Goal: Task Accomplishment & Management: Manage account settings

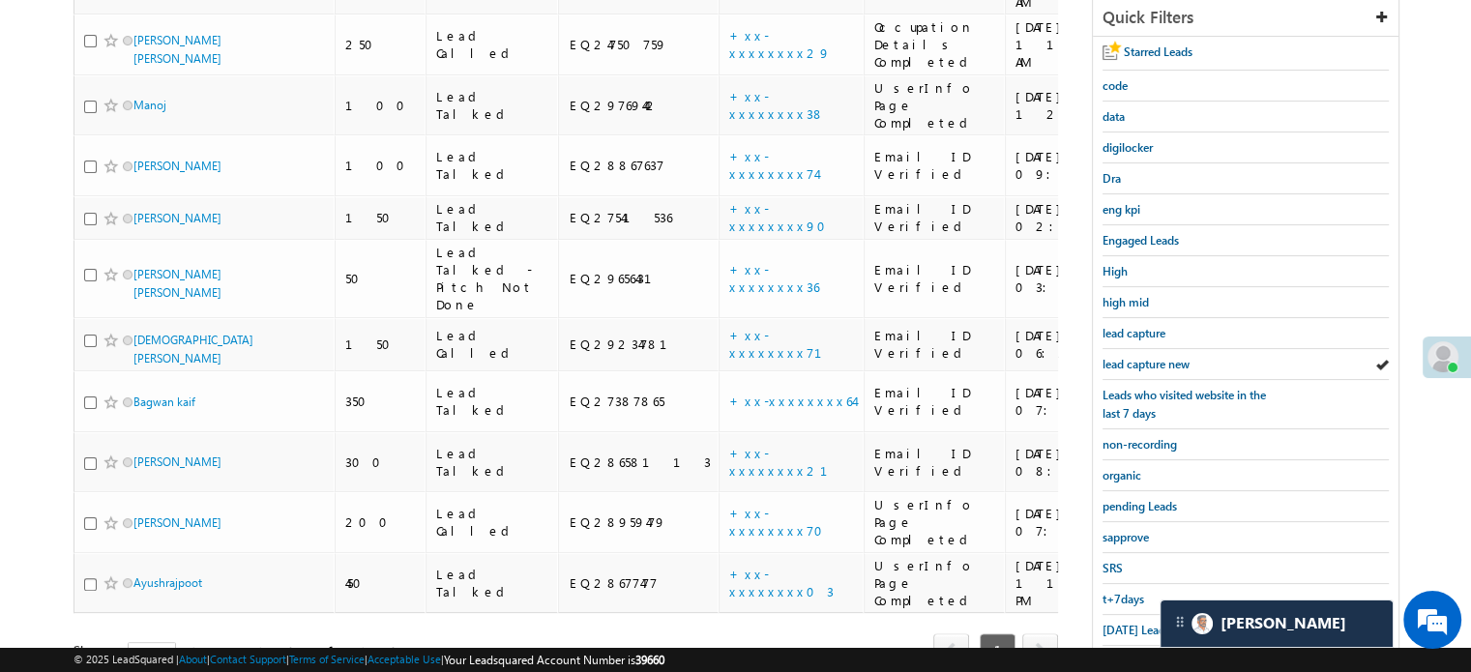
scroll to position [318, 0]
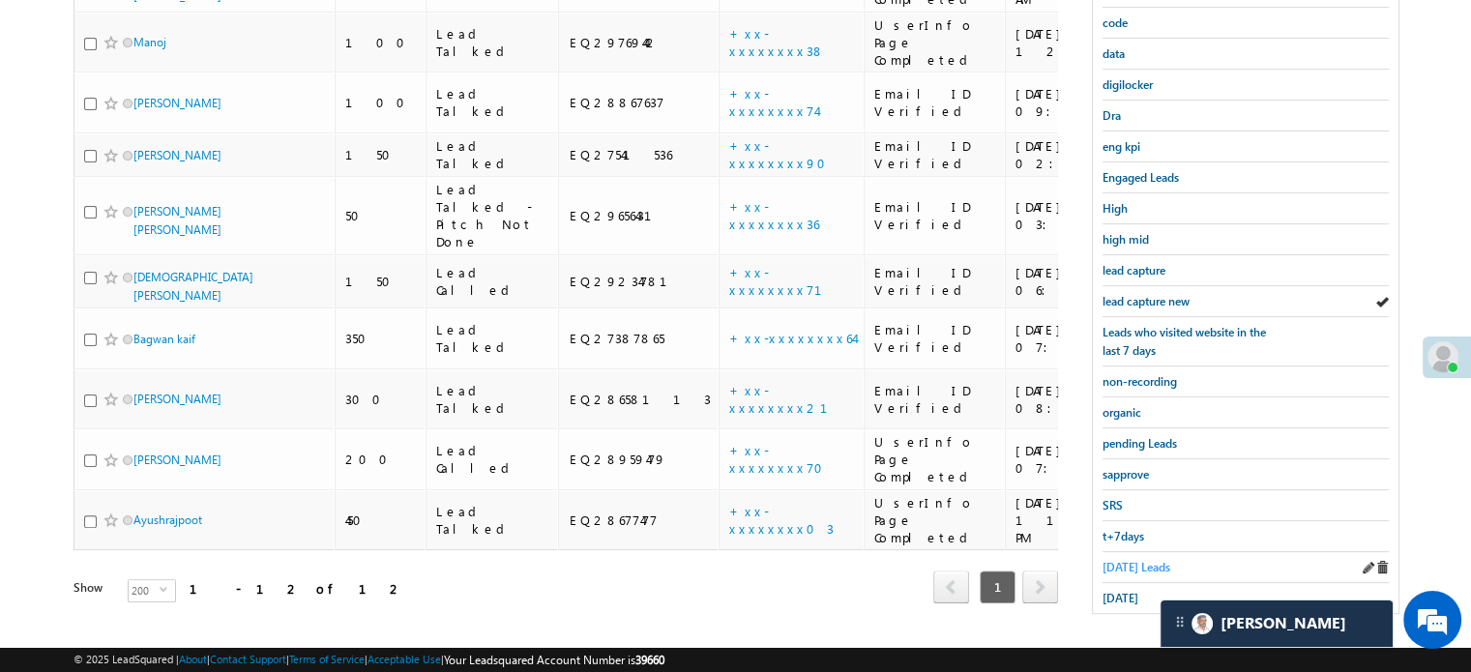
click at [1153, 560] on span "Today's Leads" at bounding box center [1137, 567] width 68 height 15
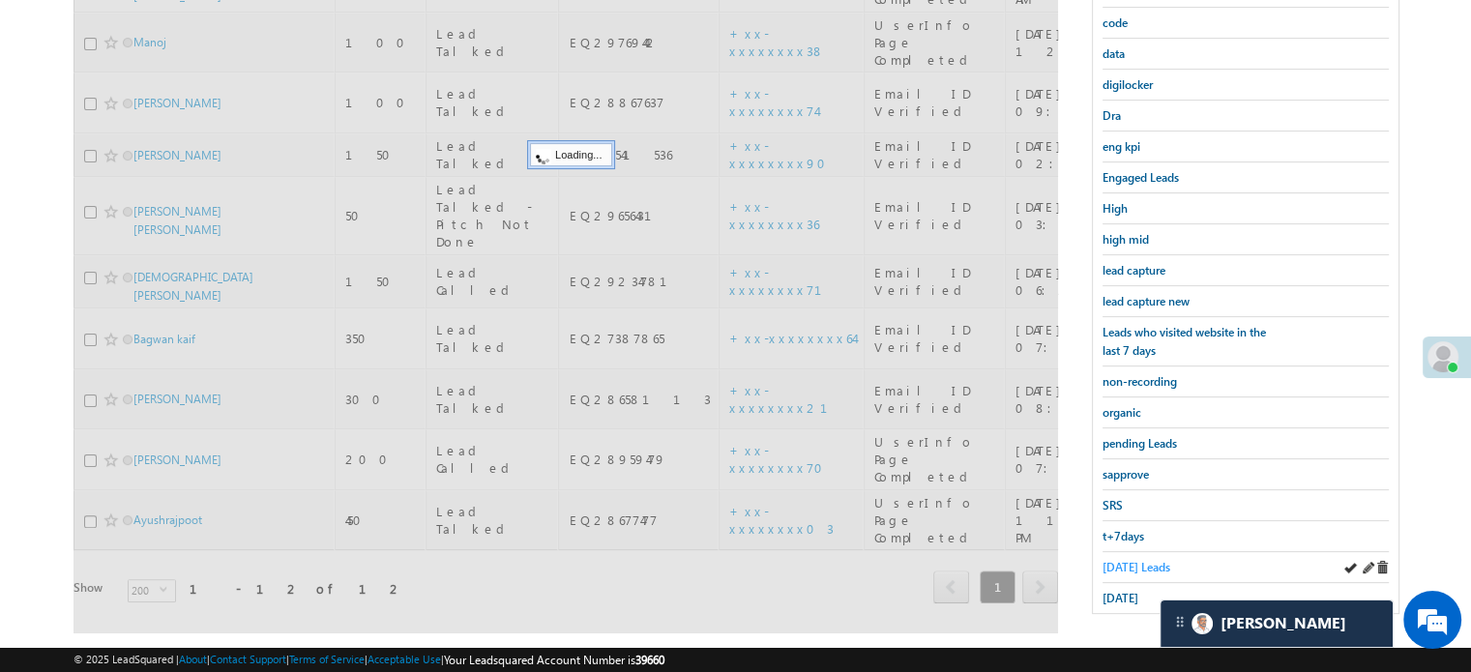
scroll to position [221, 0]
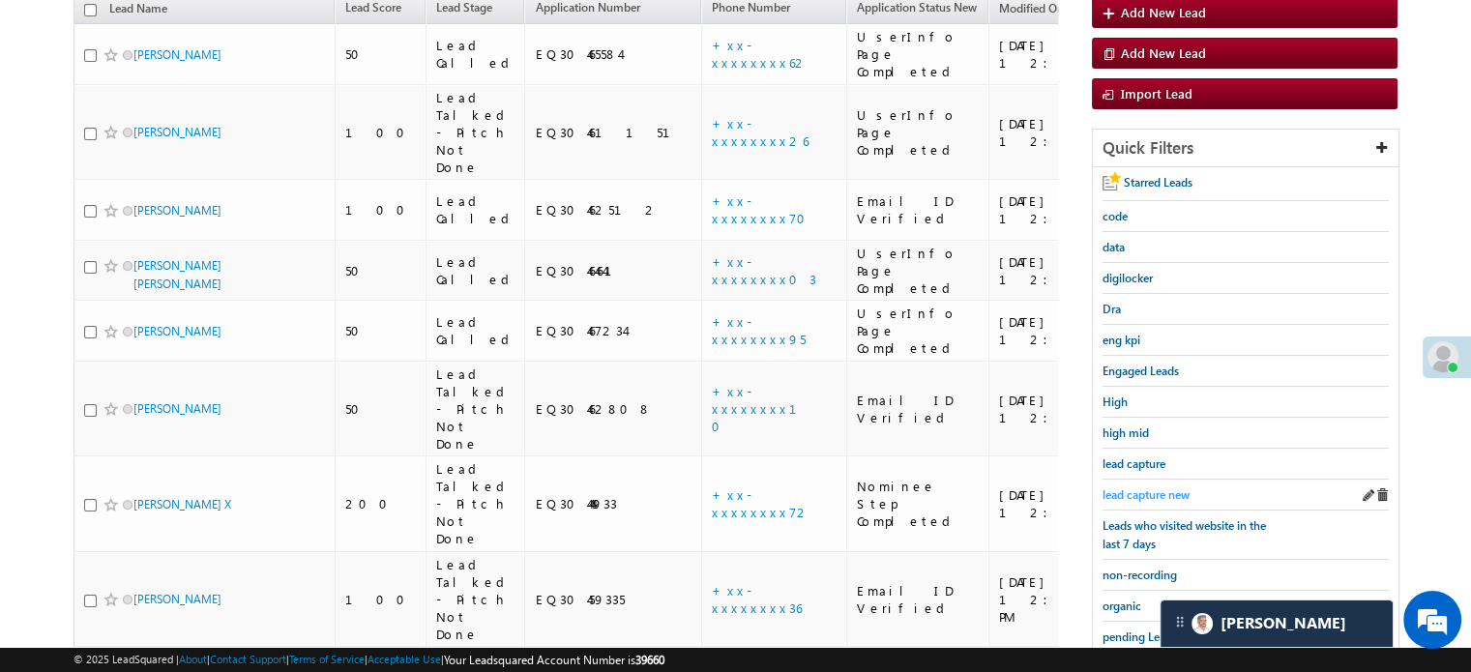
click at [1144, 497] on link "lead capture new" at bounding box center [1146, 495] width 87 height 18
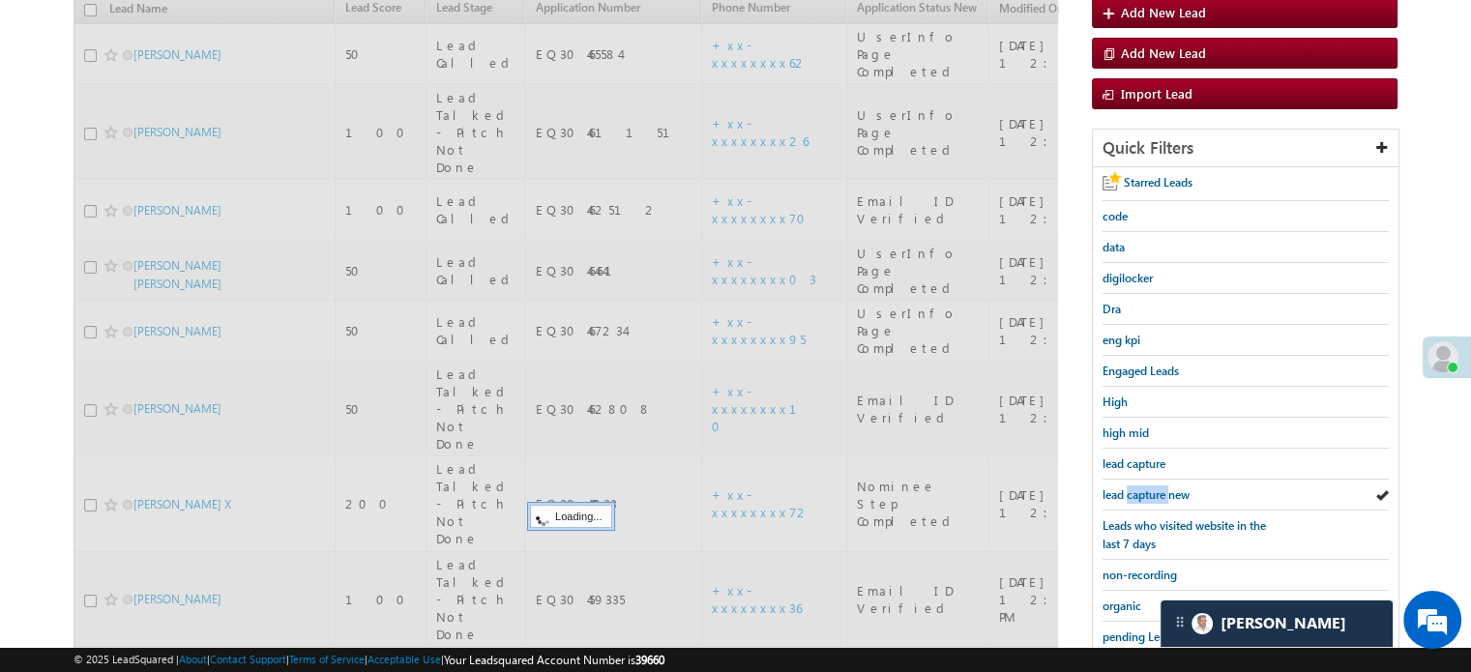
click at [1144, 497] on link "lead capture new" at bounding box center [1146, 495] width 87 height 18
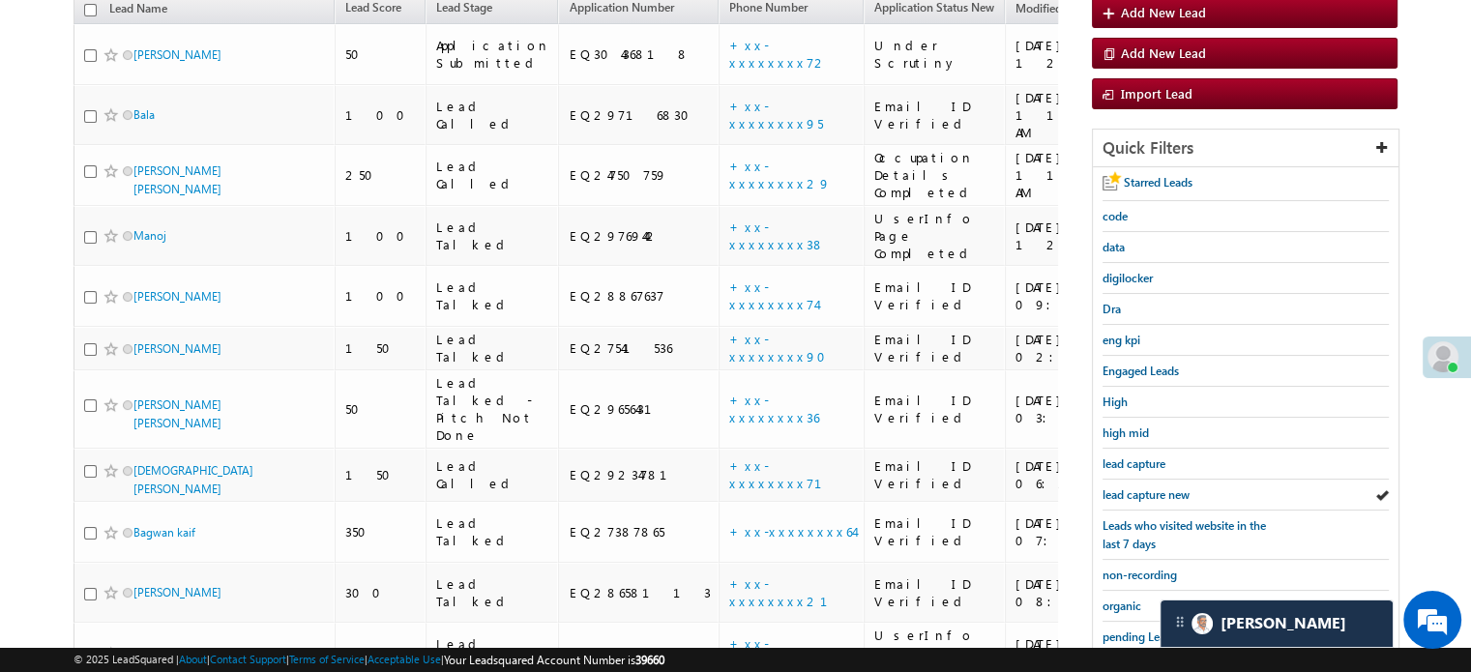
click at [1144, 497] on link "lead capture new" at bounding box center [1146, 495] width 87 height 18
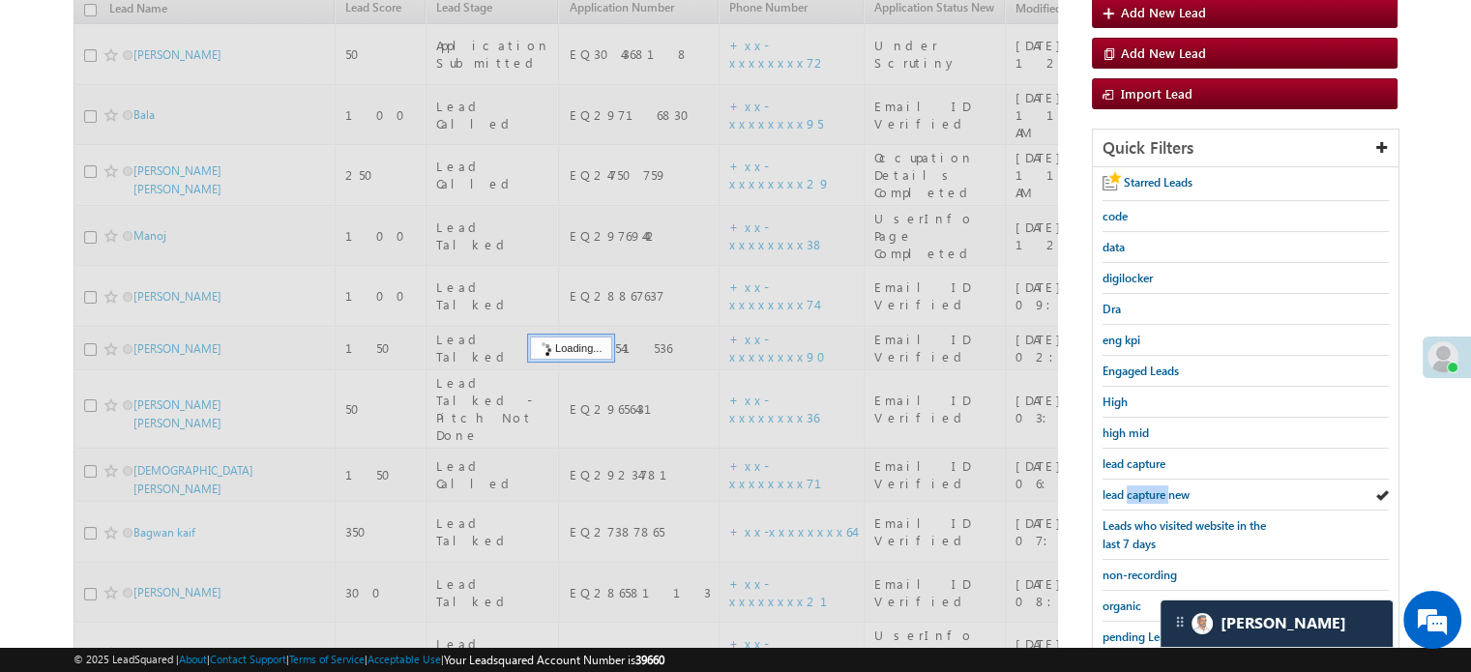
click at [1144, 497] on link "lead capture new" at bounding box center [1146, 495] width 87 height 18
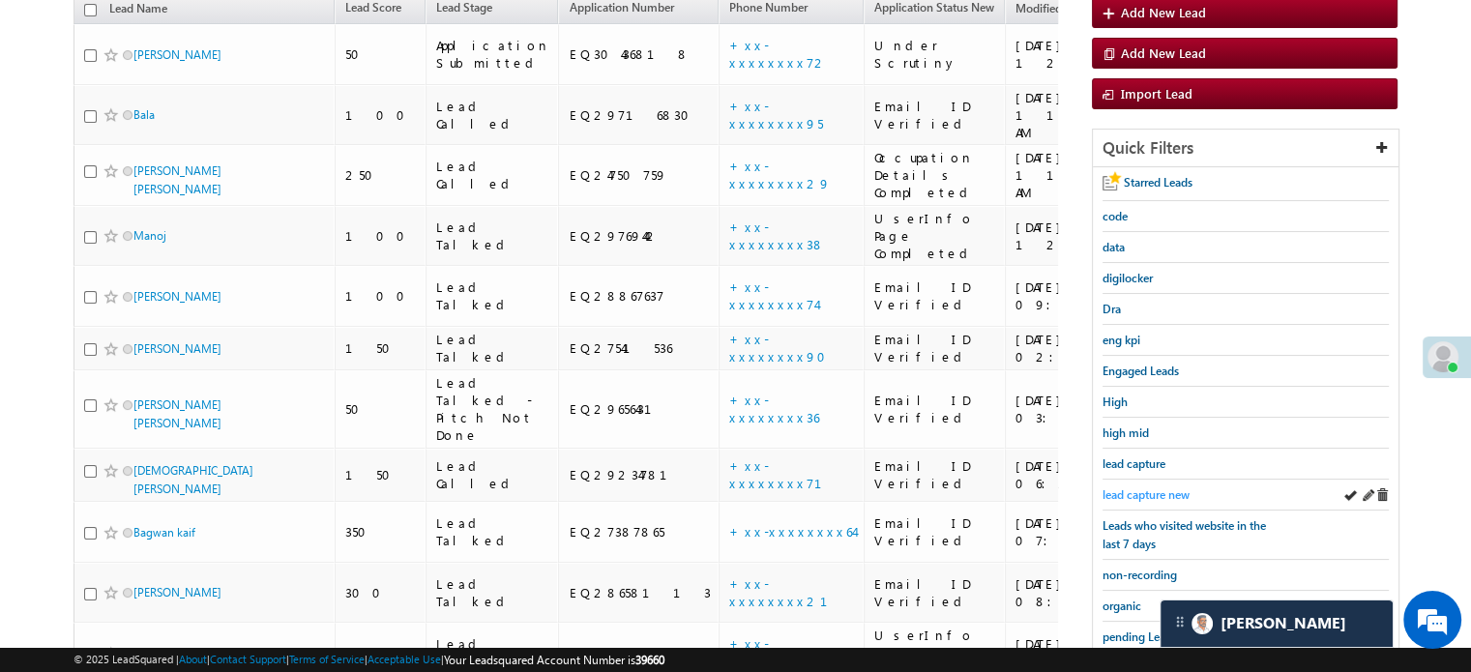
click at [1142, 494] on span "lead capture new" at bounding box center [1146, 494] width 87 height 15
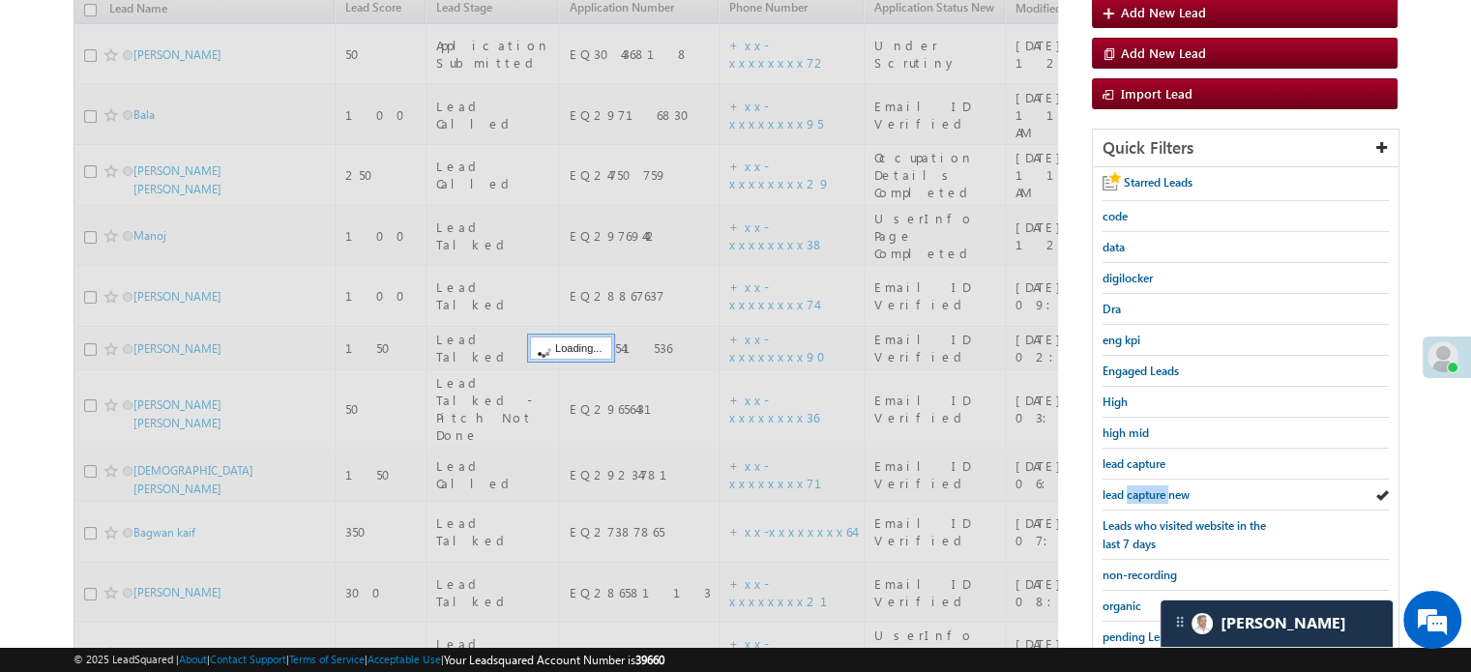
click at [1142, 494] on span "lead capture new" at bounding box center [1146, 494] width 87 height 15
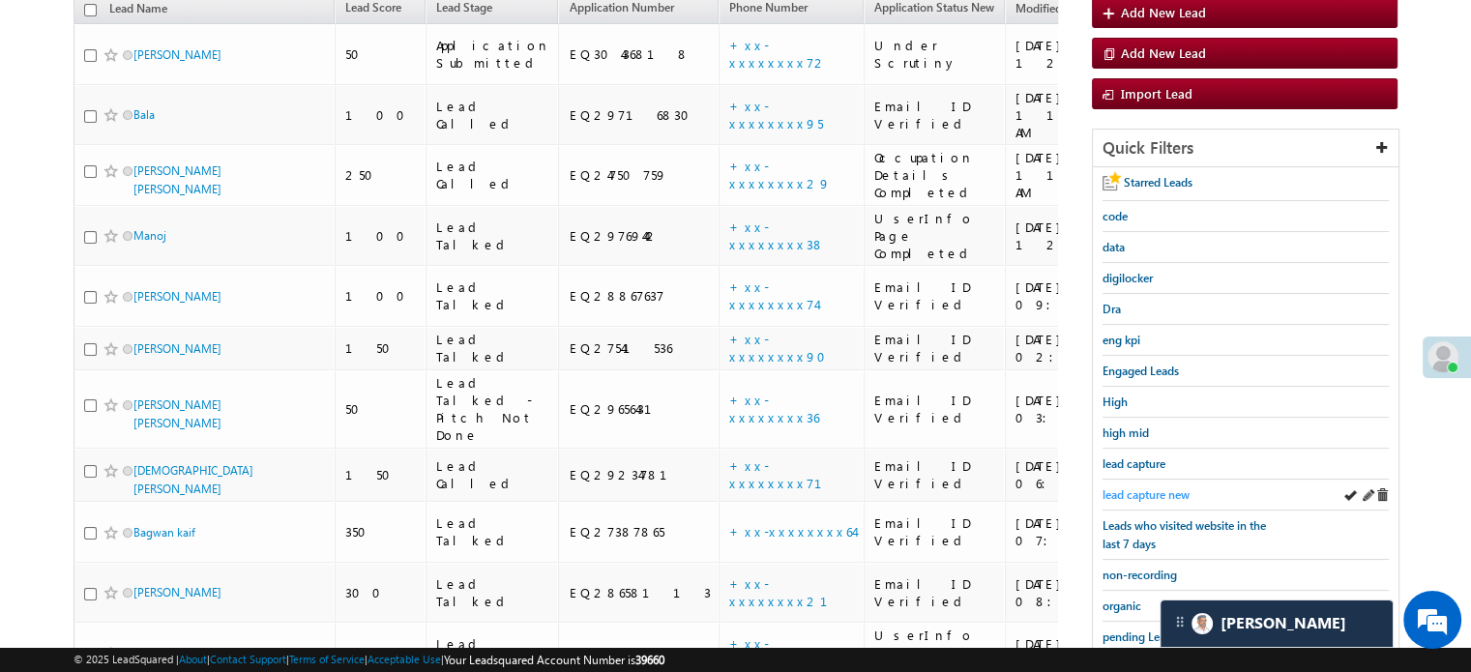
click at [1122, 489] on span "lead capture new" at bounding box center [1146, 494] width 87 height 15
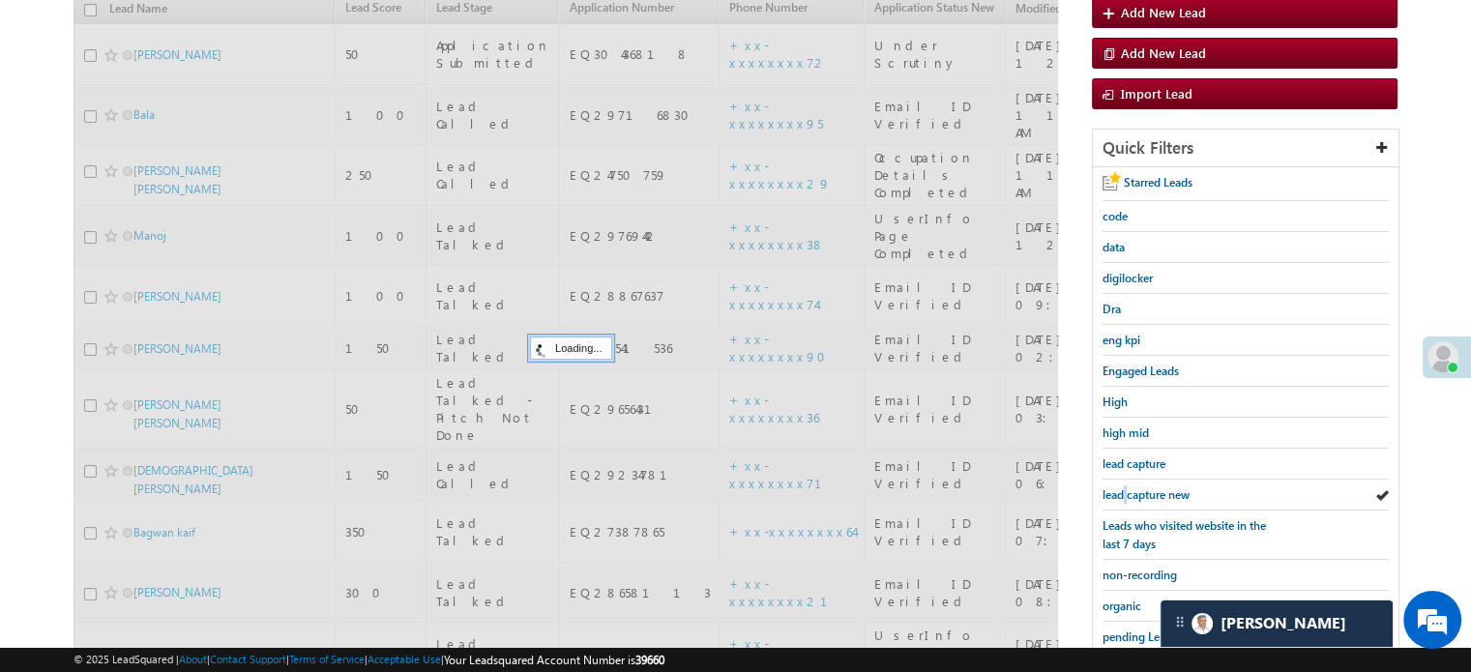
click at [1122, 489] on span "lead capture new" at bounding box center [1146, 494] width 87 height 15
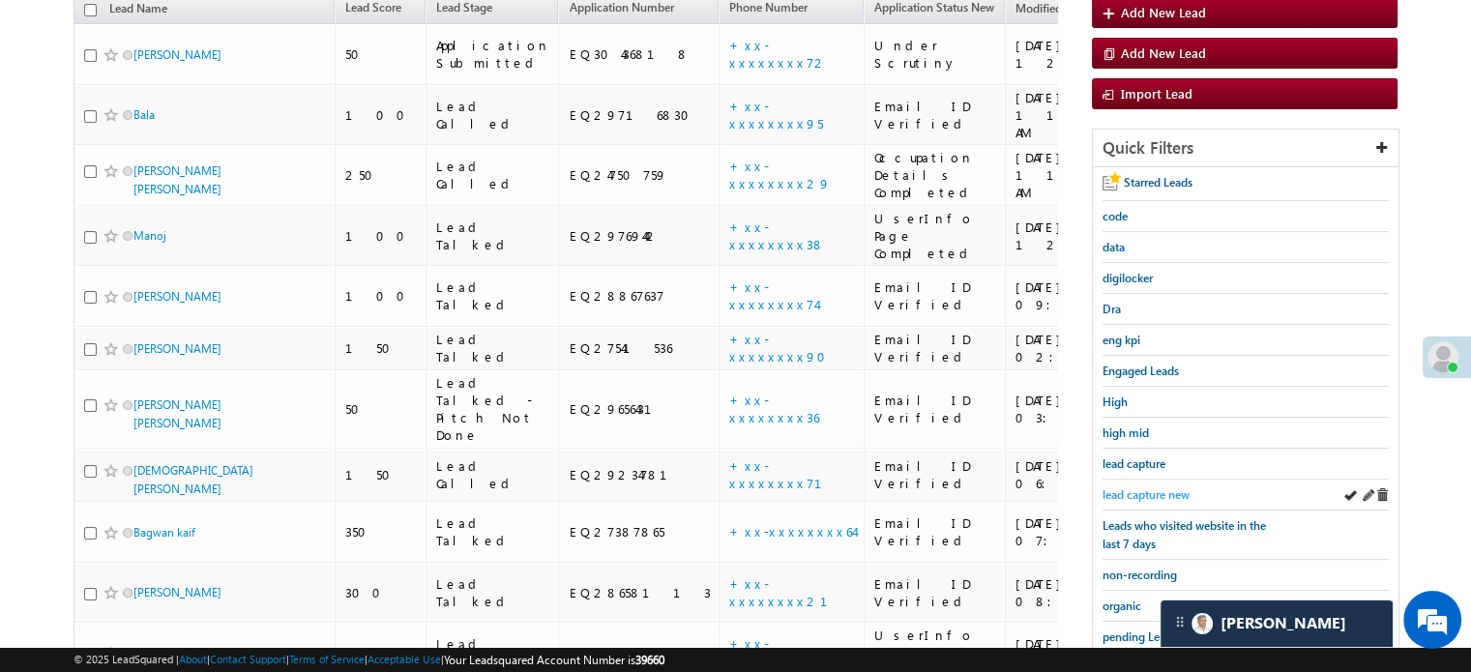
click at [1122, 487] on span "lead capture new" at bounding box center [1146, 494] width 87 height 15
click at [1122, 494] on span "lead capture new" at bounding box center [1146, 494] width 87 height 15
click at [1149, 487] on span "lead capture new" at bounding box center [1146, 494] width 87 height 15
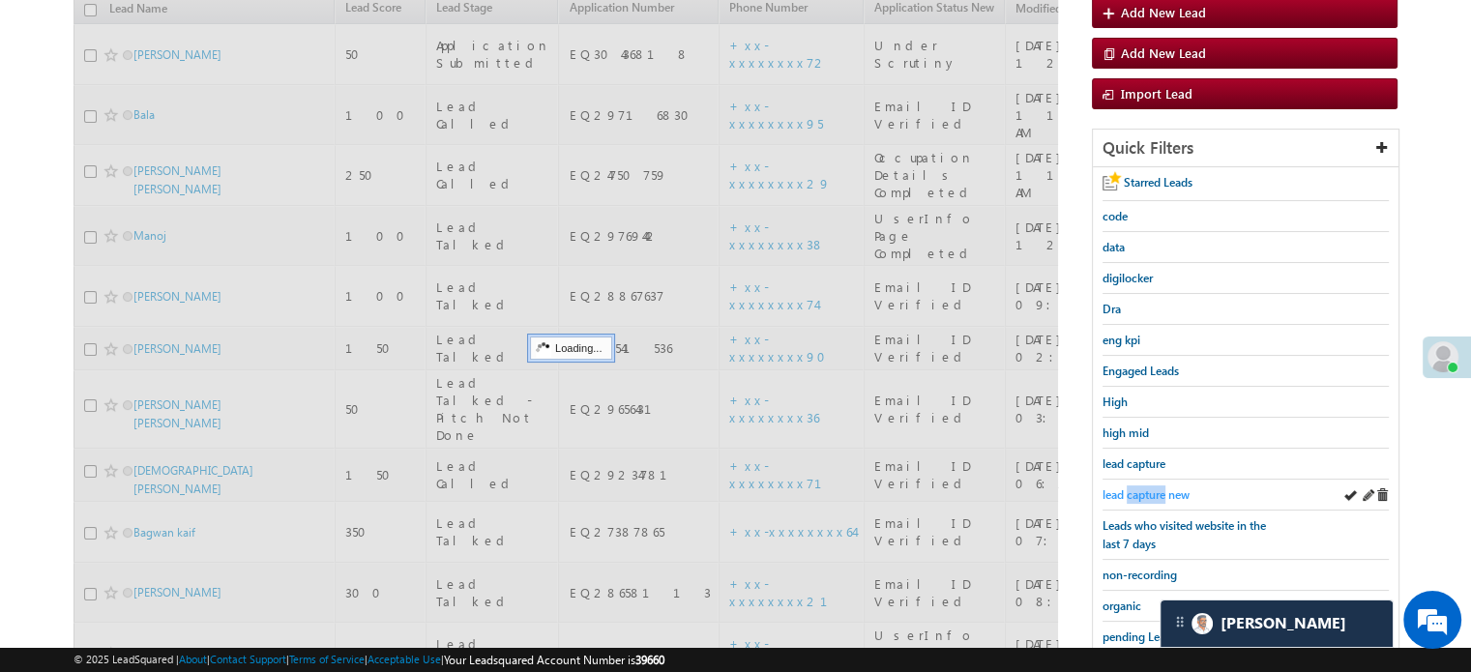
click at [1149, 487] on span "lead capture new" at bounding box center [1146, 494] width 87 height 15
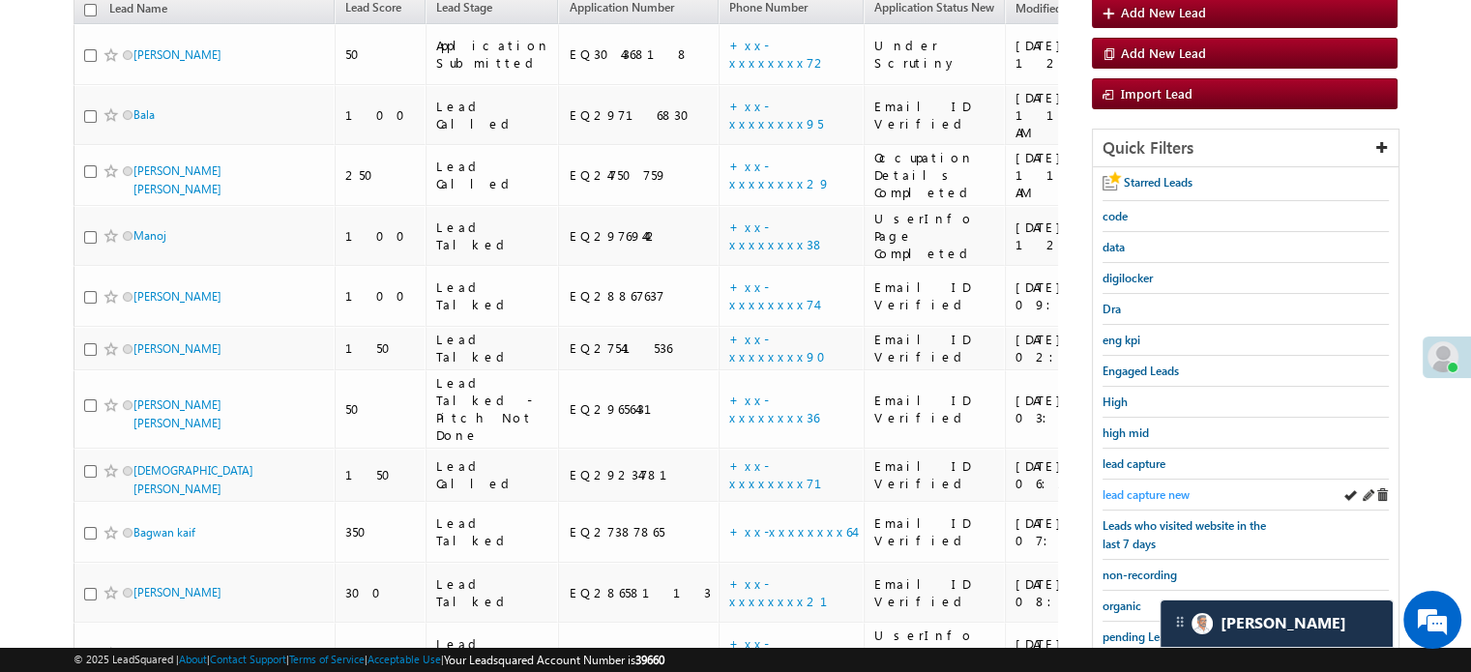
click at [1123, 489] on span "lead capture new" at bounding box center [1146, 494] width 87 height 15
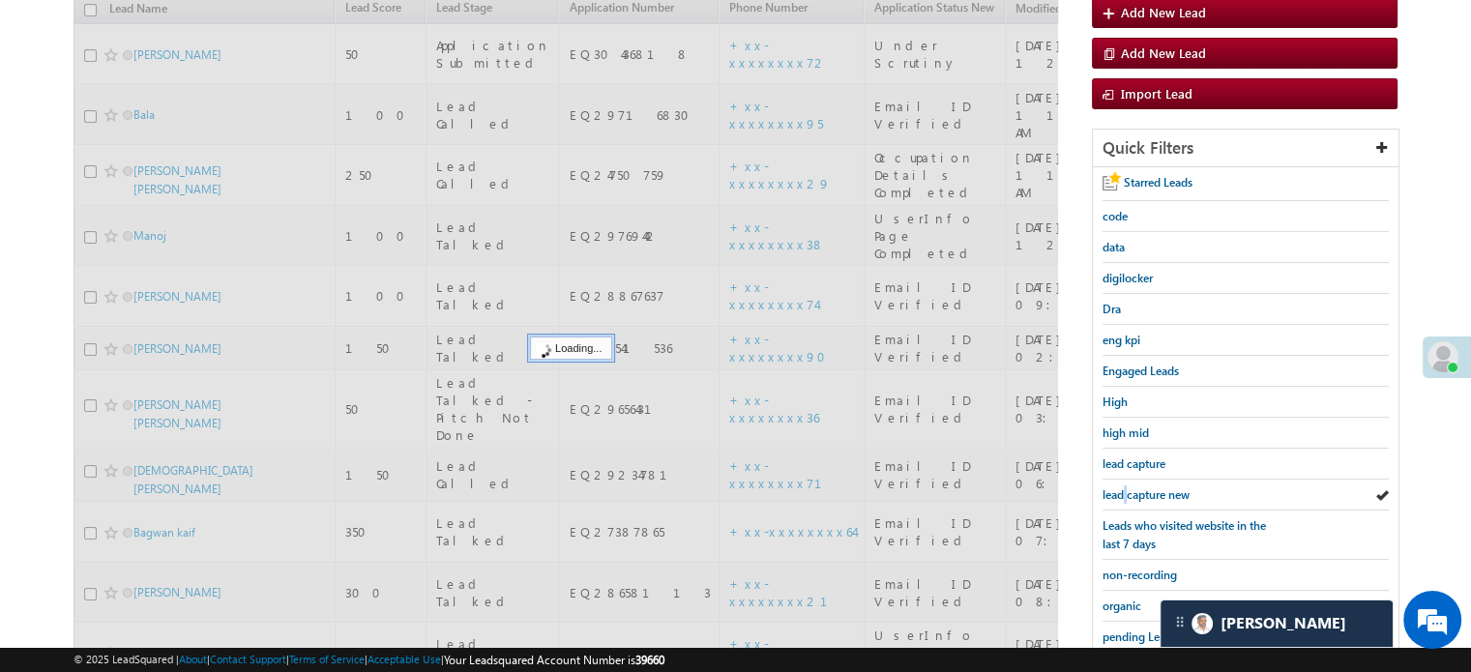
click at [1123, 489] on span "lead capture new" at bounding box center [1146, 494] width 87 height 15
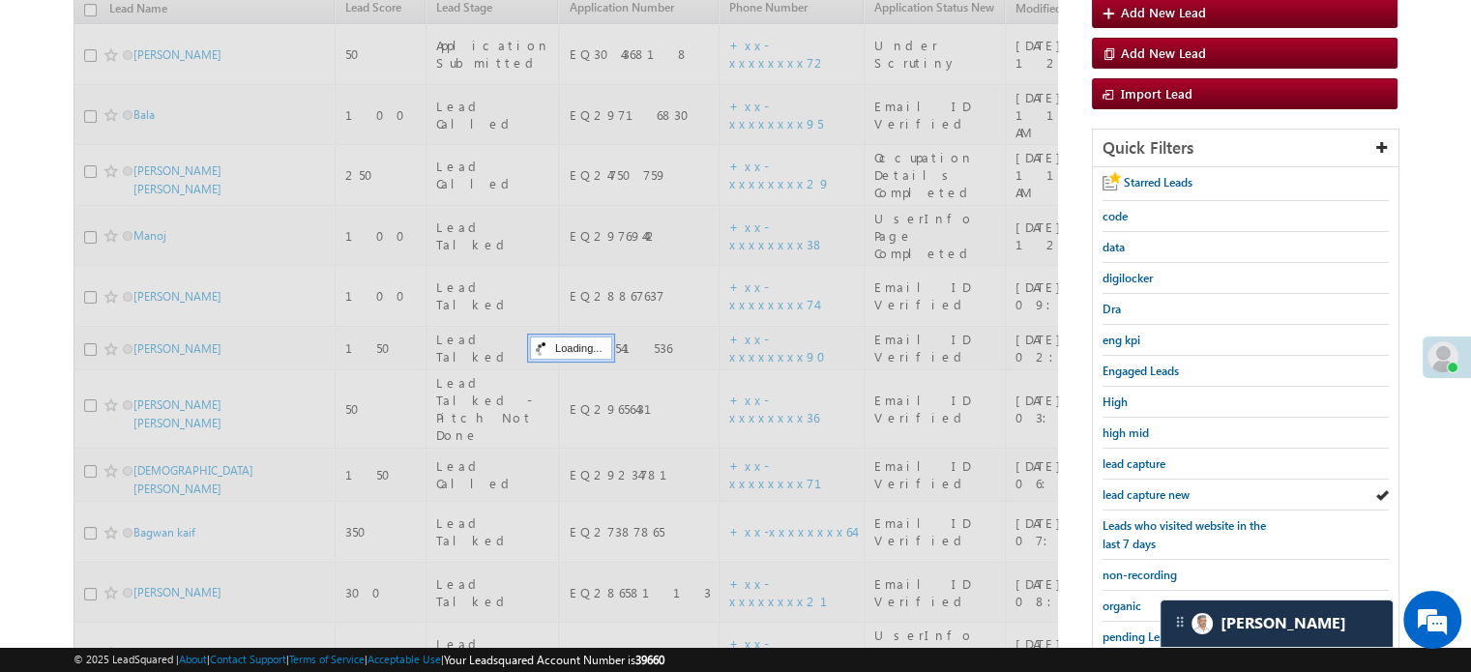
click at [1123, 489] on span "lead capture new" at bounding box center [1146, 494] width 87 height 15
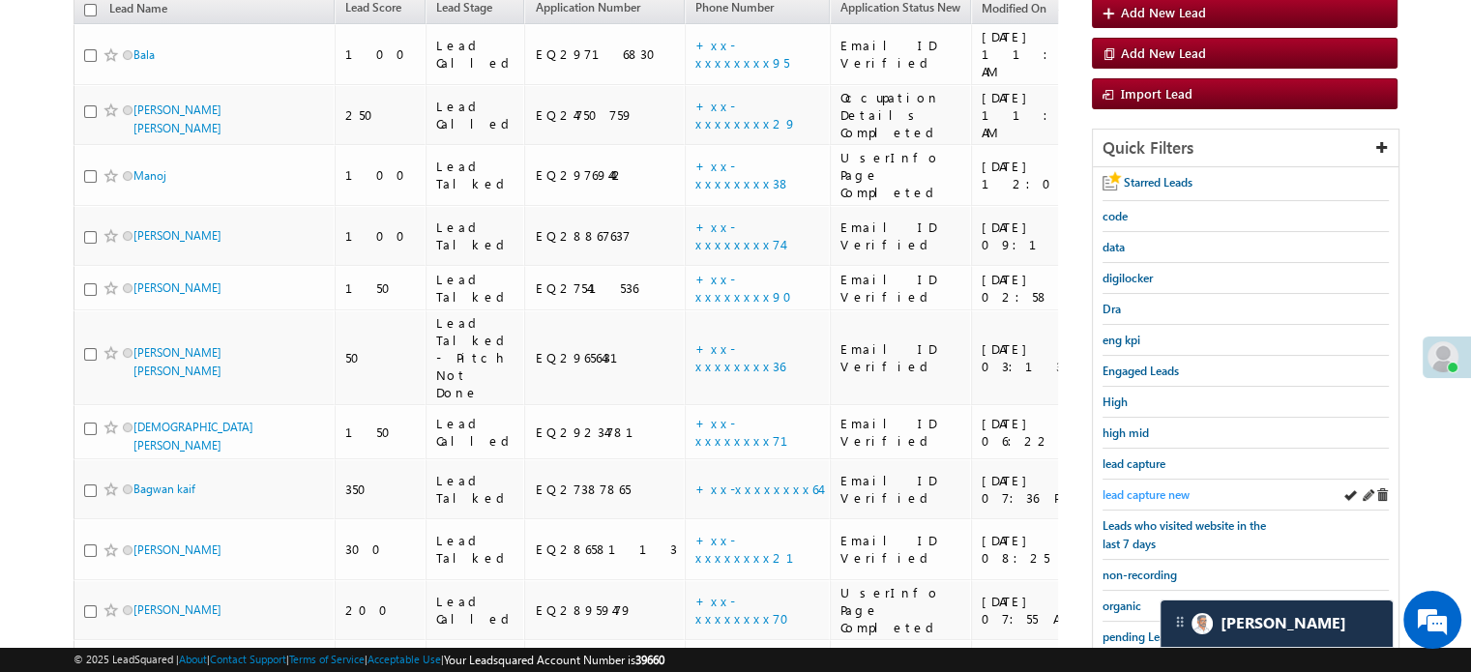
click at [1130, 489] on span "lead capture new" at bounding box center [1146, 494] width 87 height 15
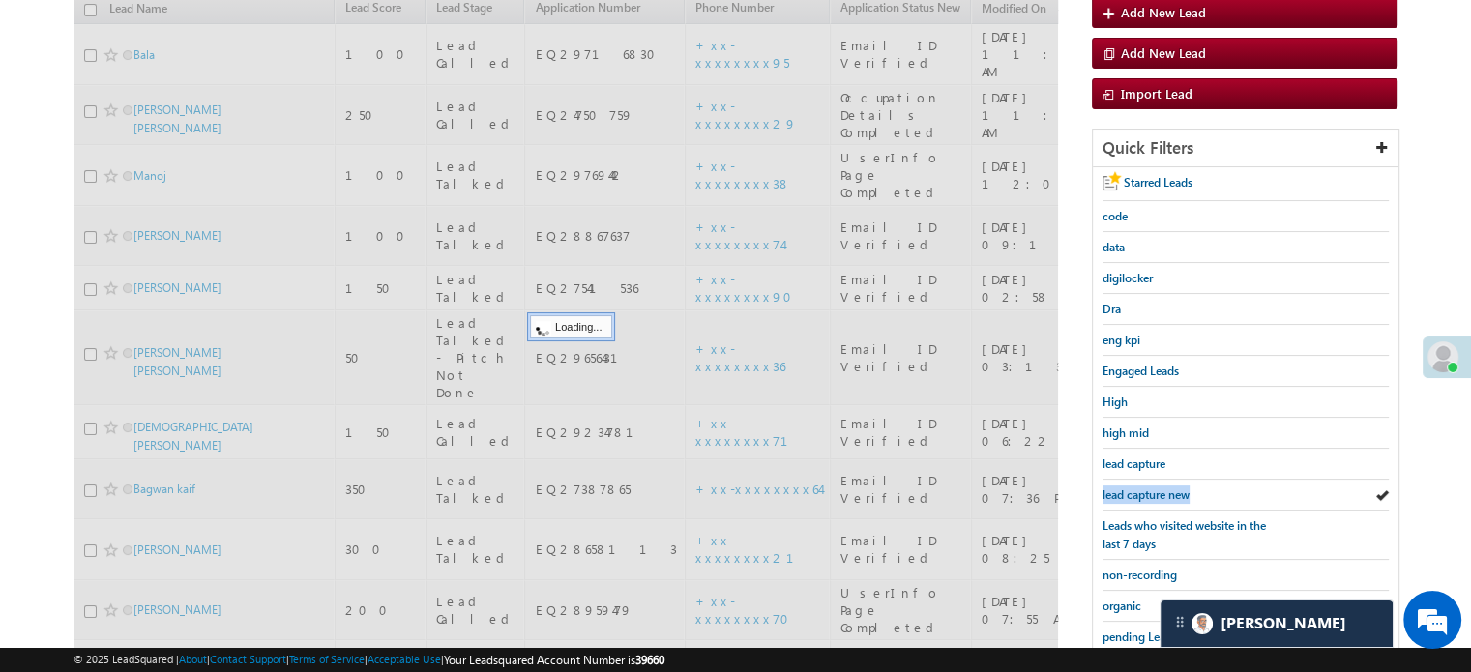
click at [1130, 489] on span "lead capture new" at bounding box center [1146, 494] width 87 height 15
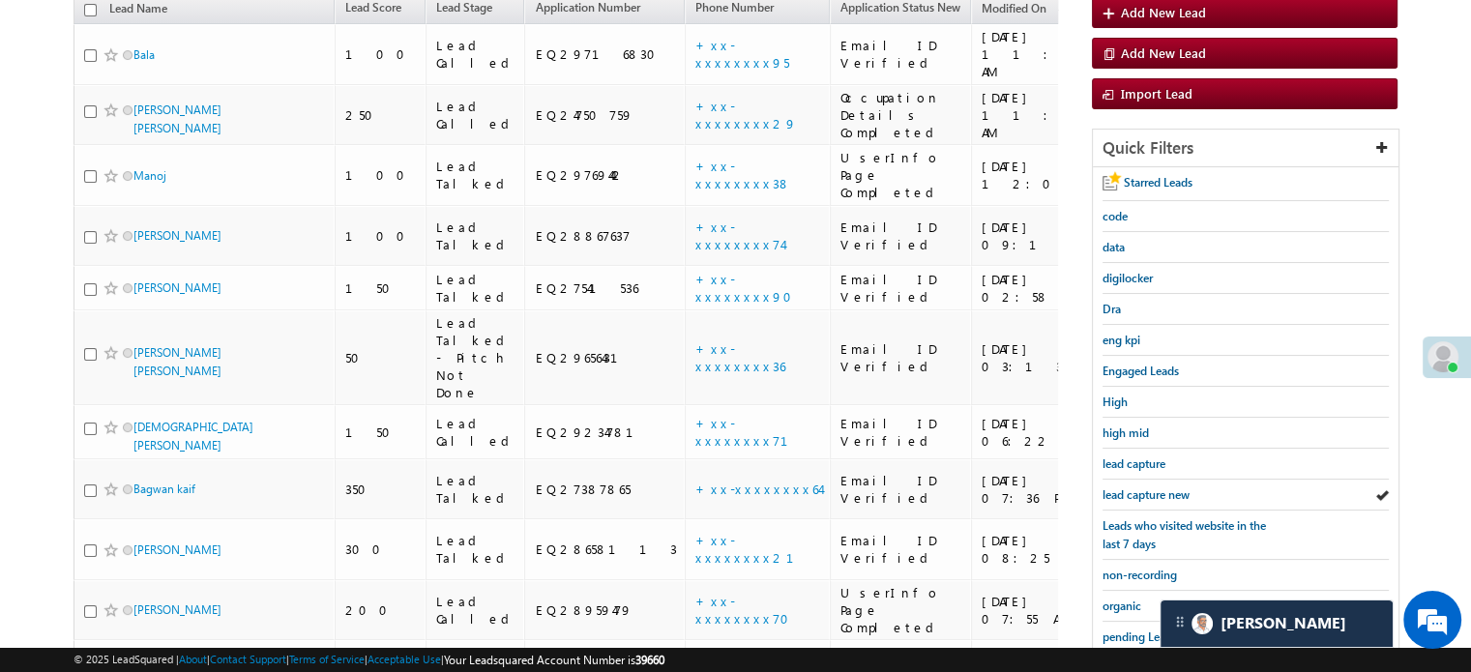
click at [1130, 489] on span "lead capture new" at bounding box center [1146, 494] width 87 height 15
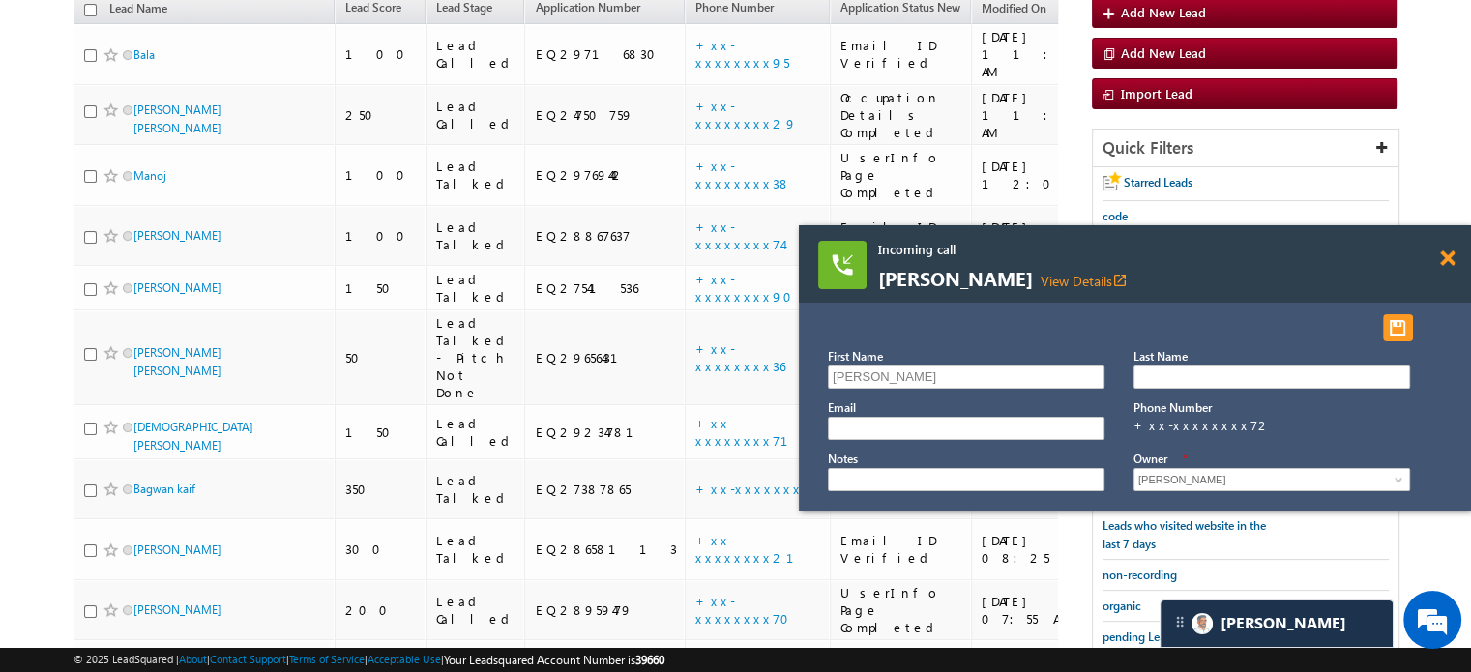
click at [1440, 265] on span at bounding box center [1447, 258] width 15 height 16
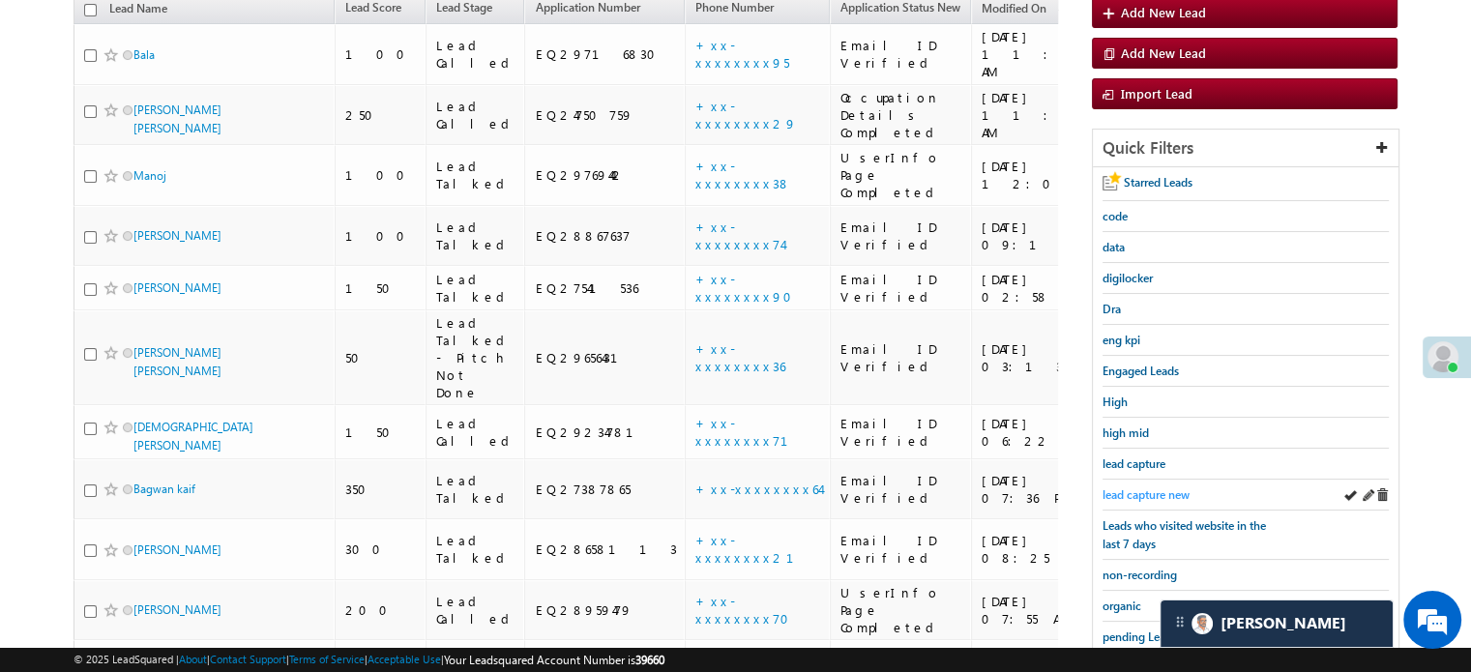
click at [1149, 493] on span "lead capture new" at bounding box center [1146, 494] width 87 height 15
drag, startPoint x: 1153, startPoint y: 471, endPoint x: 1147, endPoint y: 480, distance: 10.5
click at [1153, 471] on div "lead capture" at bounding box center [1246, 464] width 286 height 31
click at [1142, 487] on span "lead capture new" at bounding box center [1146, 494] width 87 height 15
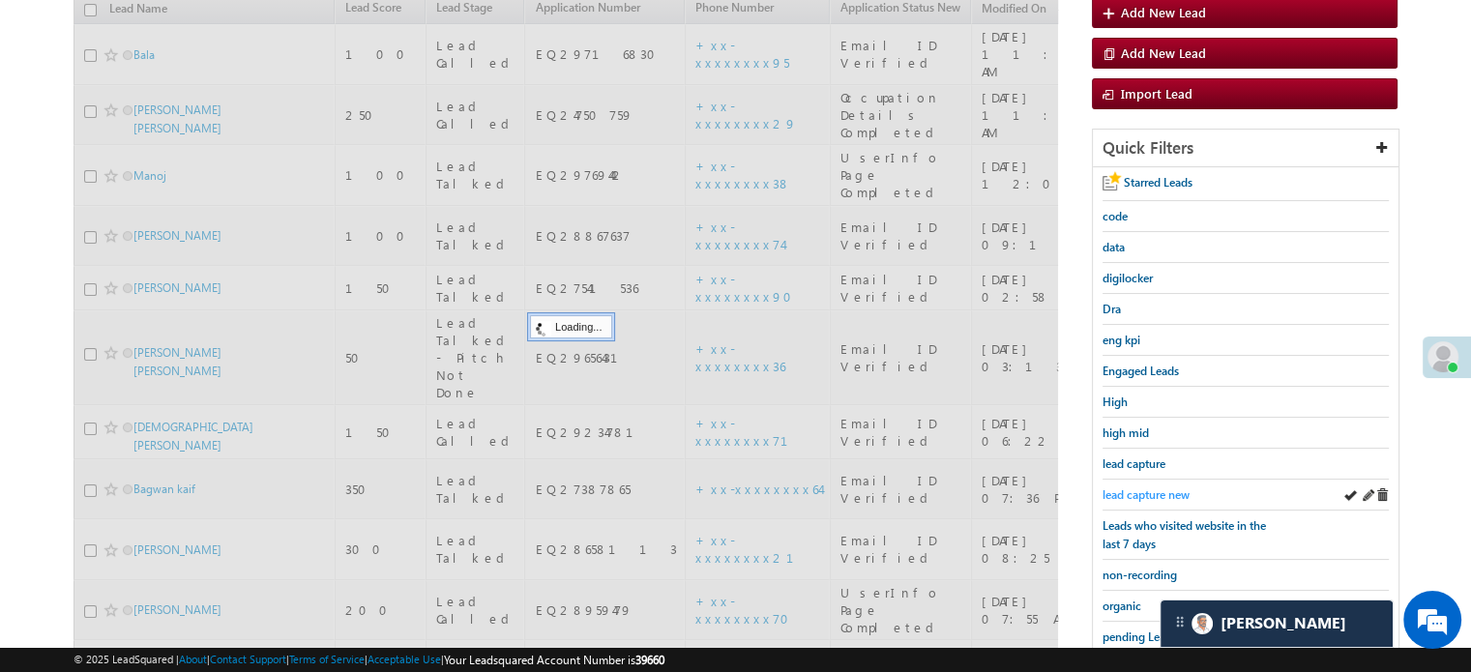
click at [1138, 491] on span "lead capture new" at bounding box center [1146, 494] width 87 height 15
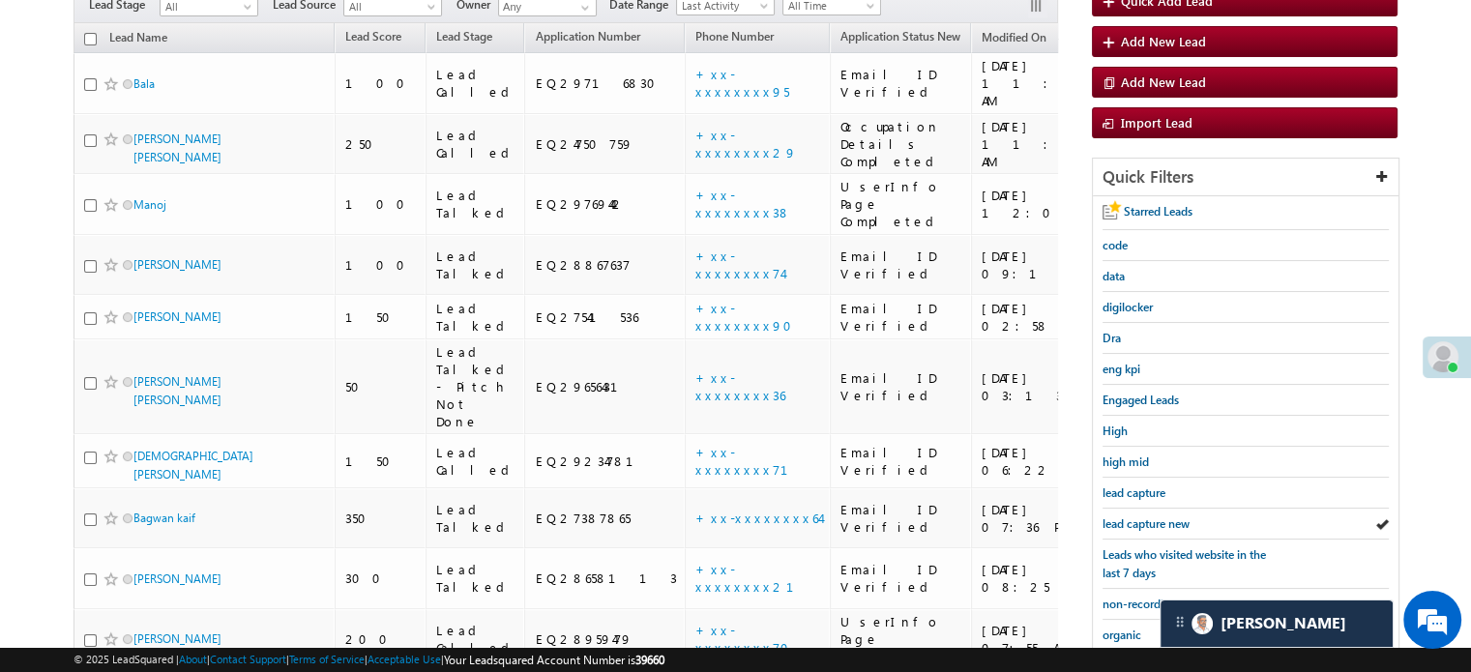
scroll to position [387, 0]
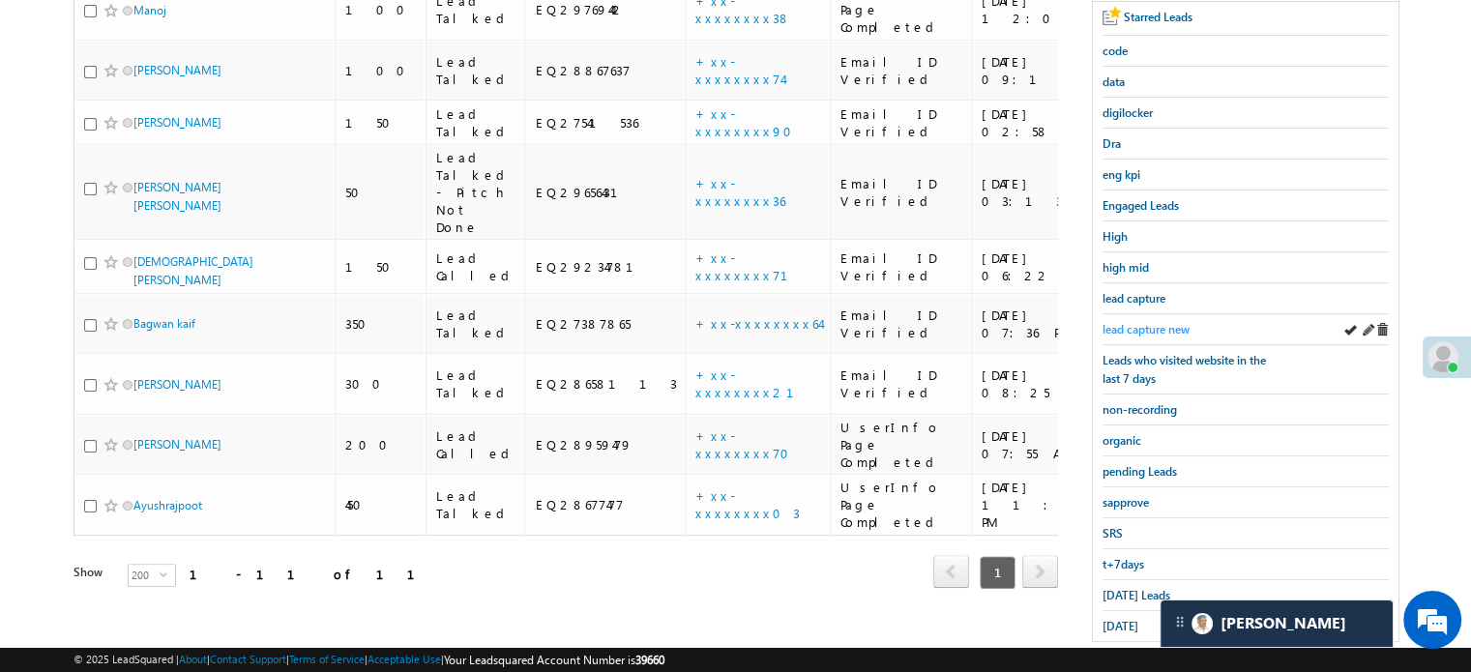
click at [1135, 323] on span "lead capture new" at bounding box center [1146, 329] width 87 height 15
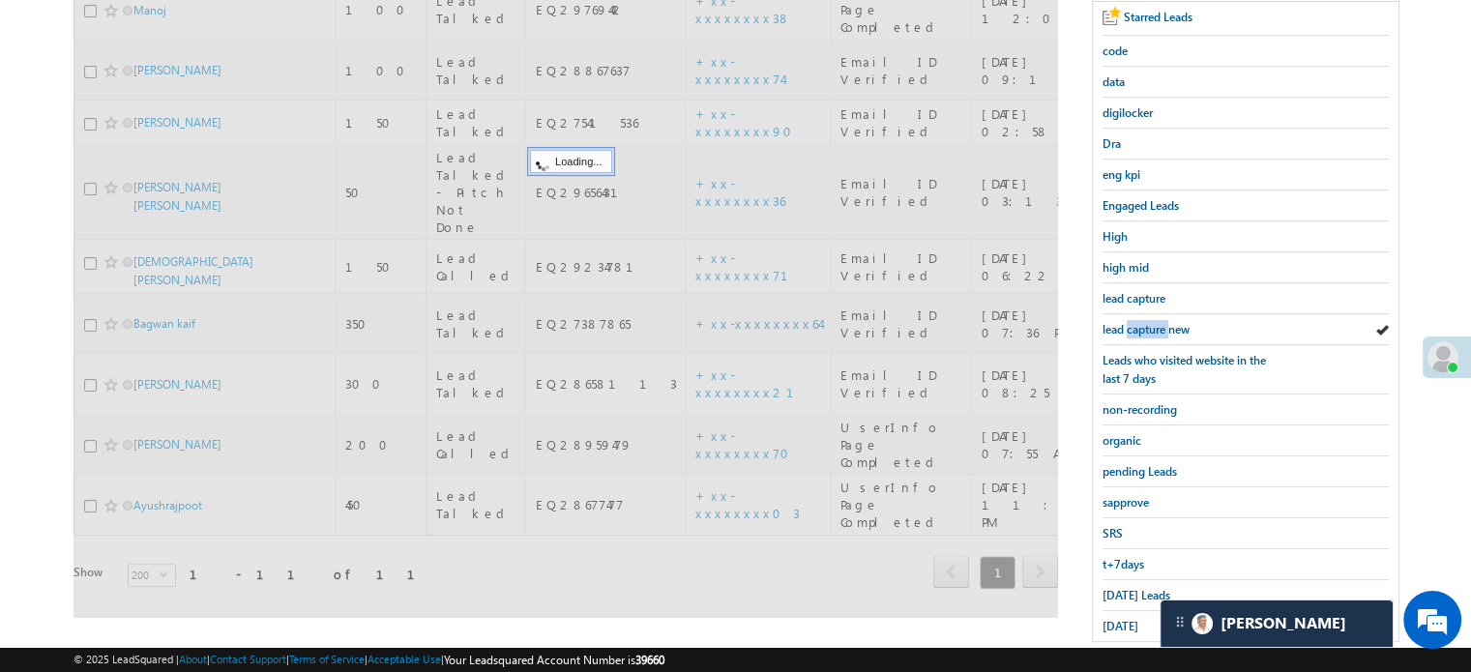
click at [1135, 323] on span "lead capture new" at bounding box center [1146, 329] width 87 height 15
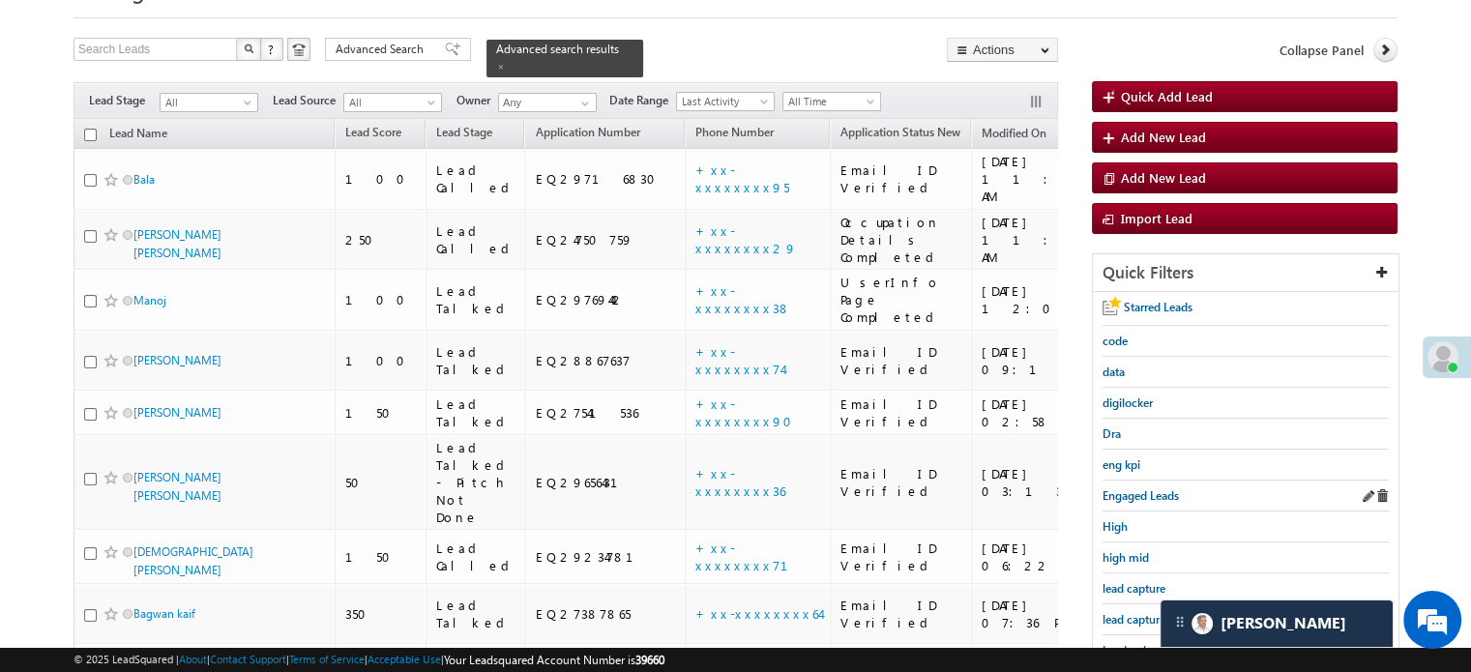
scroll to position [290, 0]
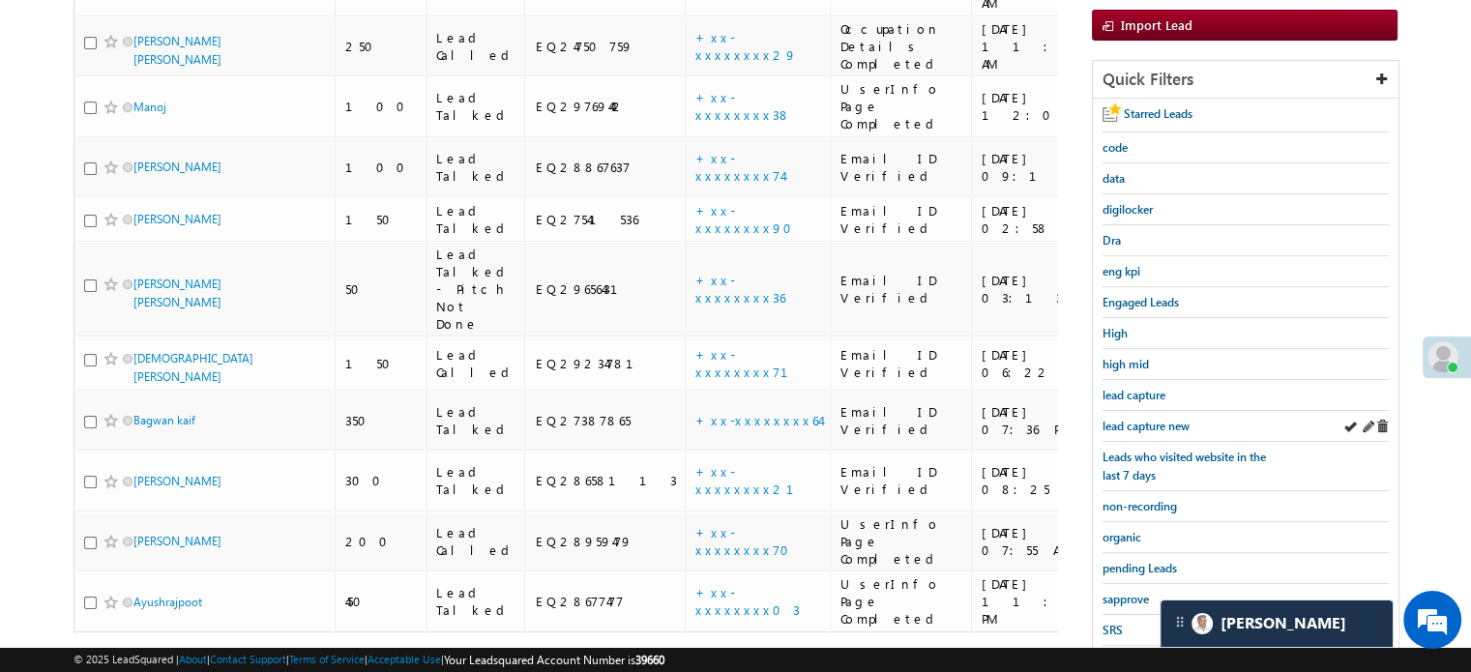
click at [1136, 411] on div "lead capture new" at bounding box center [1246, 426] width 286 height 31
drag, startPoint x: 1136, startPoint y: 410, endPoint x: 1141, endPoint y: 427, distance: 18.1
click at [1135, 411] on div "lead capture new" at bounding box center [1246, 426] width 286 height 31
click at [1141, 428] on link "lead capture new" at bounding box center [1146, 426] width 87 height 18
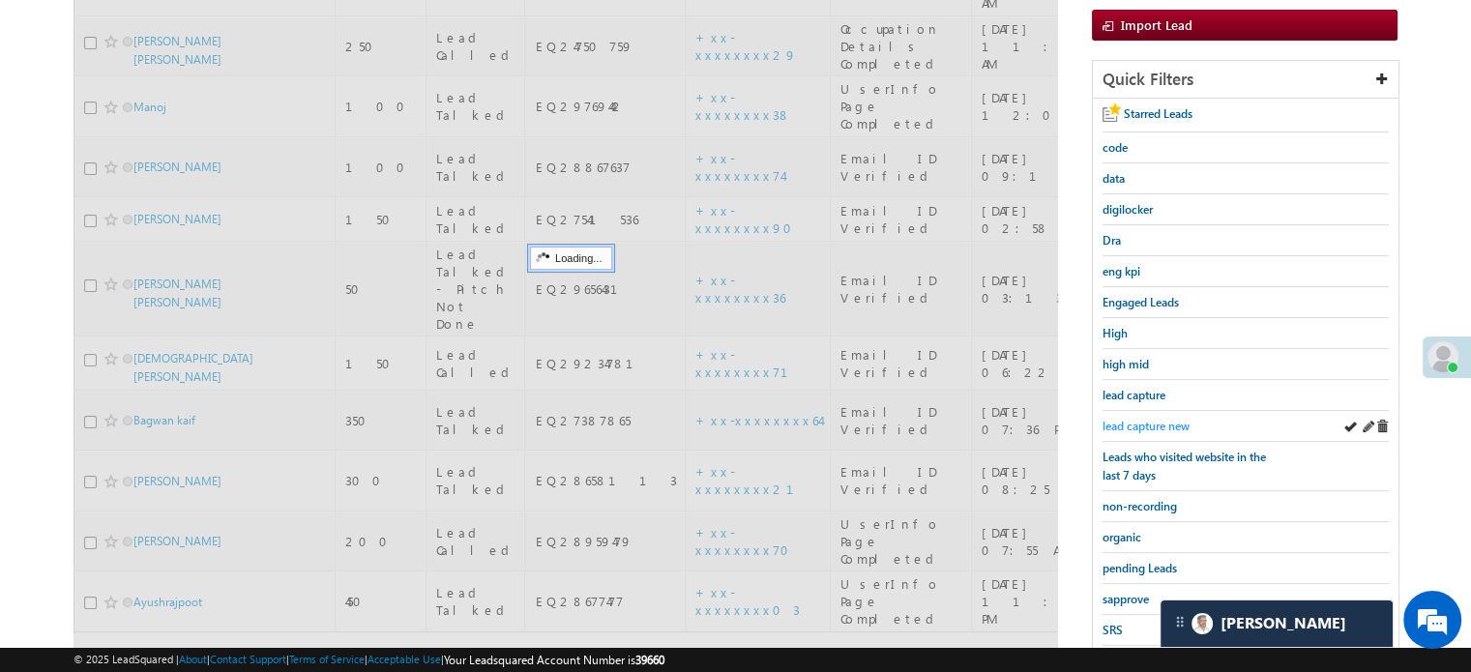
click at [1141, 419] on span "lead capture new" at bounding box center [1146, 426] width 87 height 15
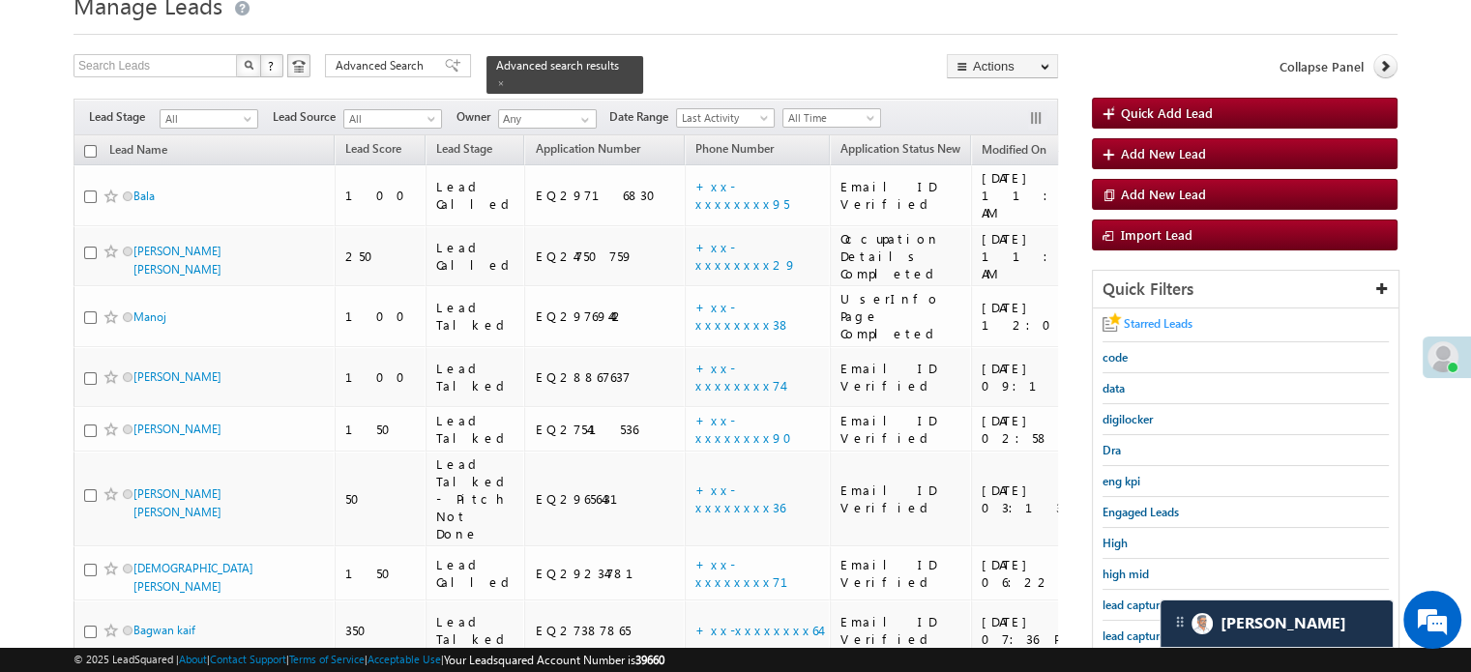
scroll to position [193, 0]
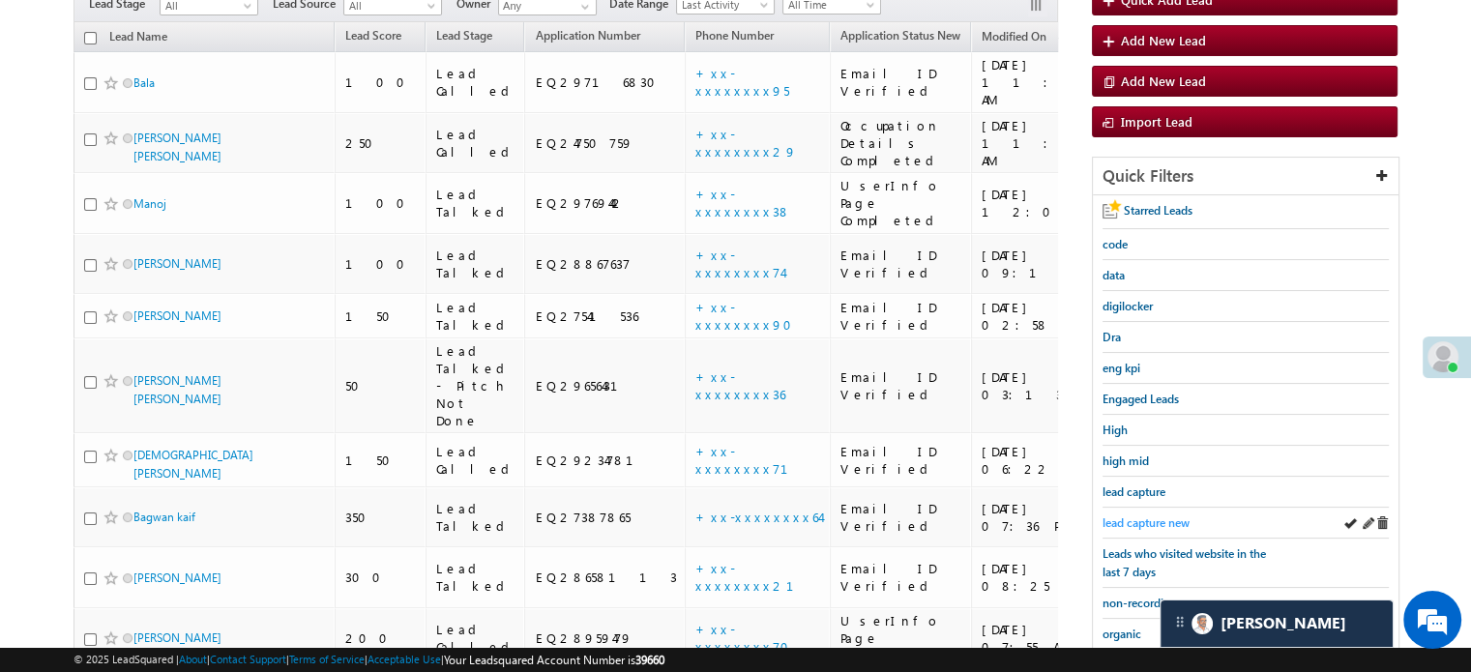
click at [1136, 518] on span "lead capture new" at bounding box center [1146, 522] width 87 height 15
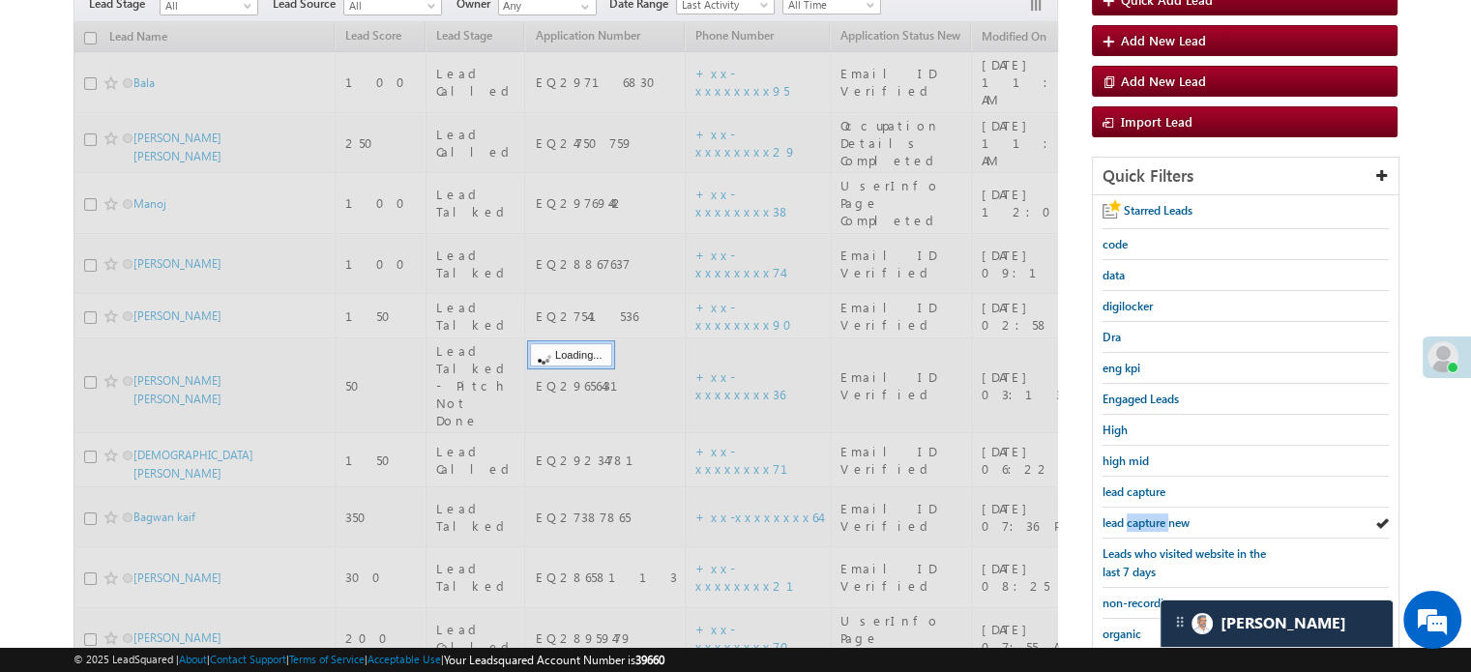
click at [1136, 518] on span "lead capture new" at bounding box center [1146, 522] width 87 height 15
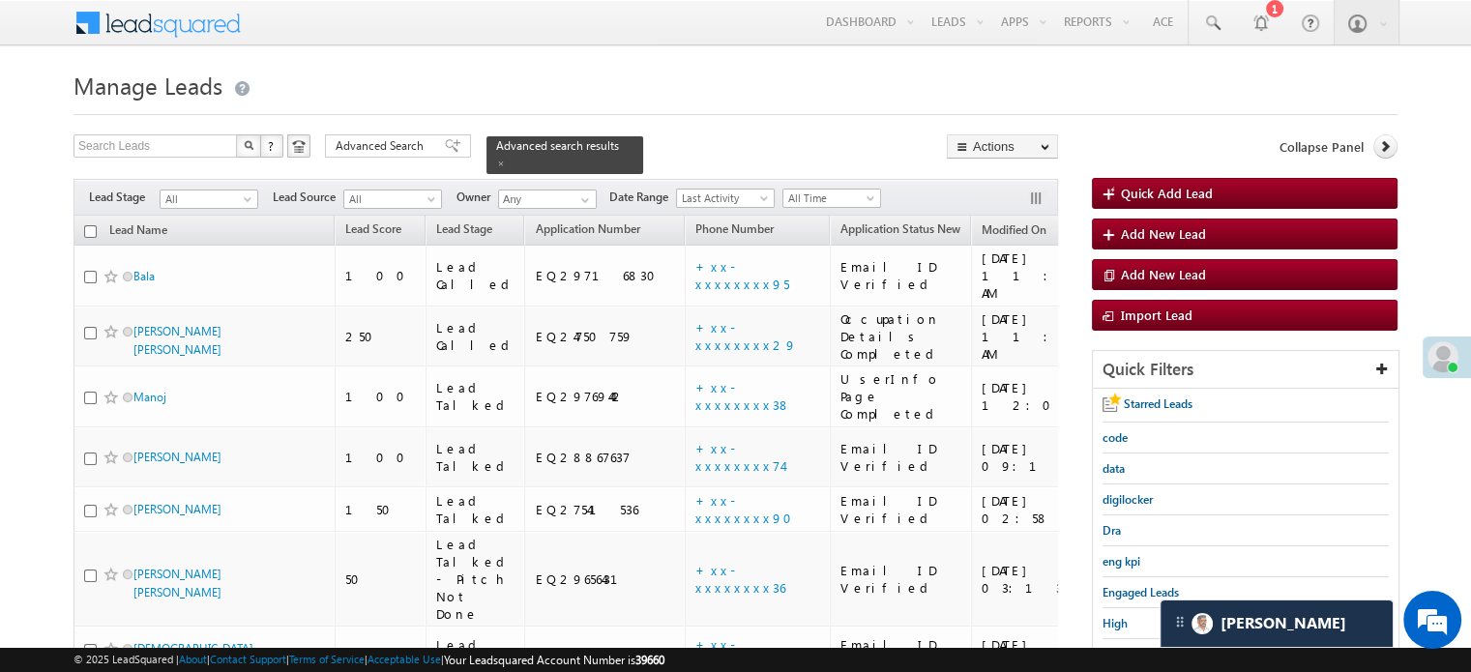
scroll to position [290, 0]
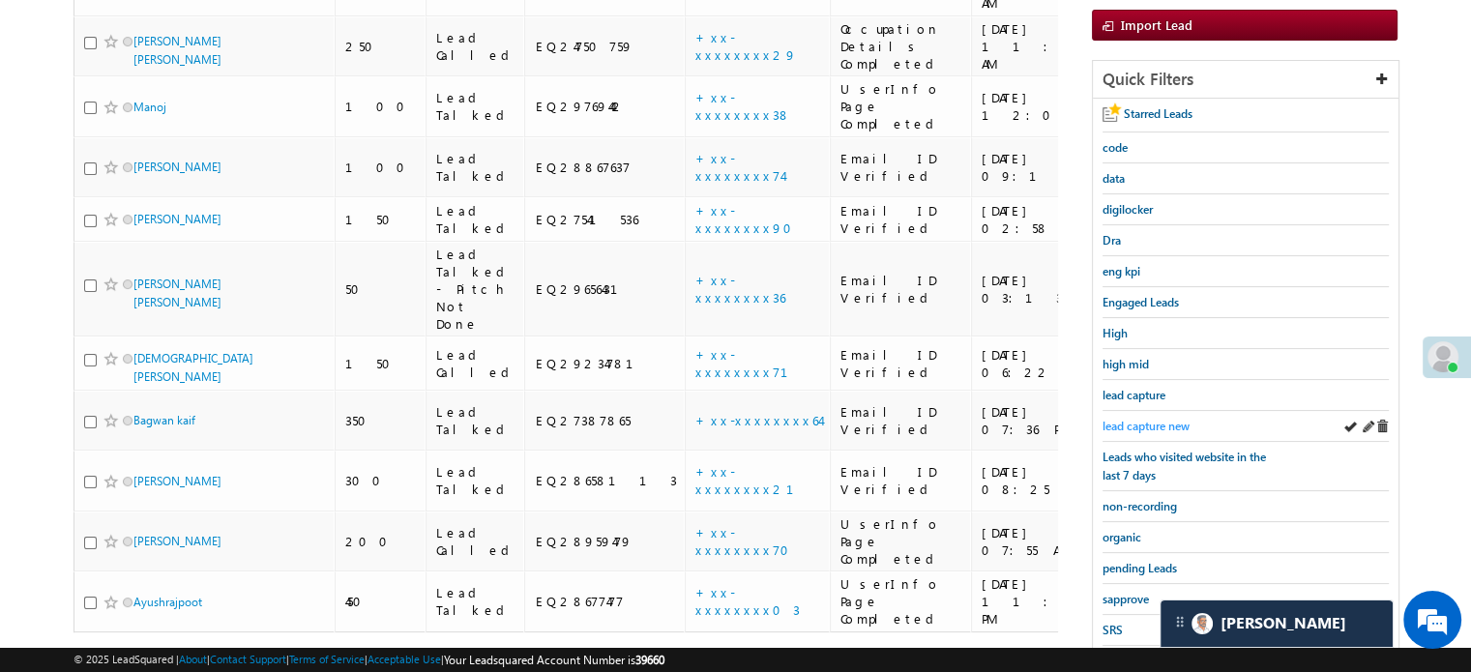
click at [1134, 419] on span "lead capture new" at bounding box center [1146, 426] width 87 height 15
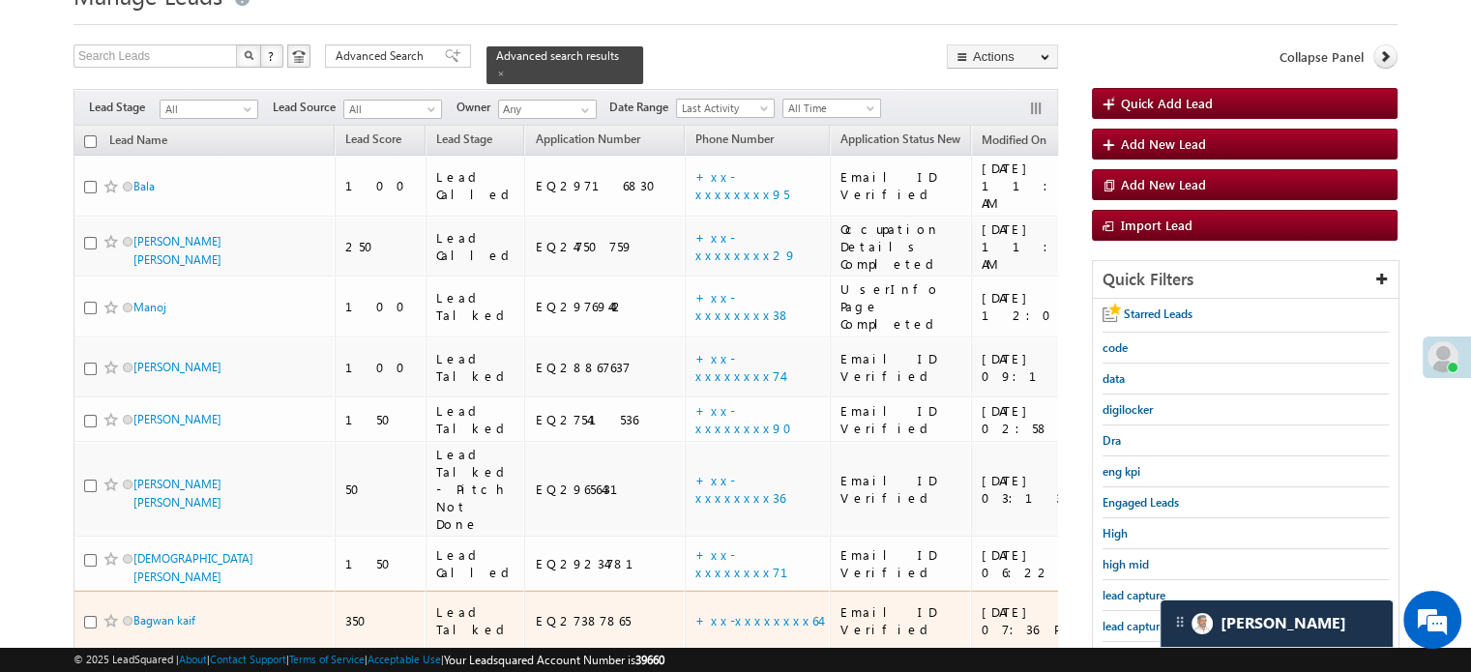
scroll to position [193, 0]
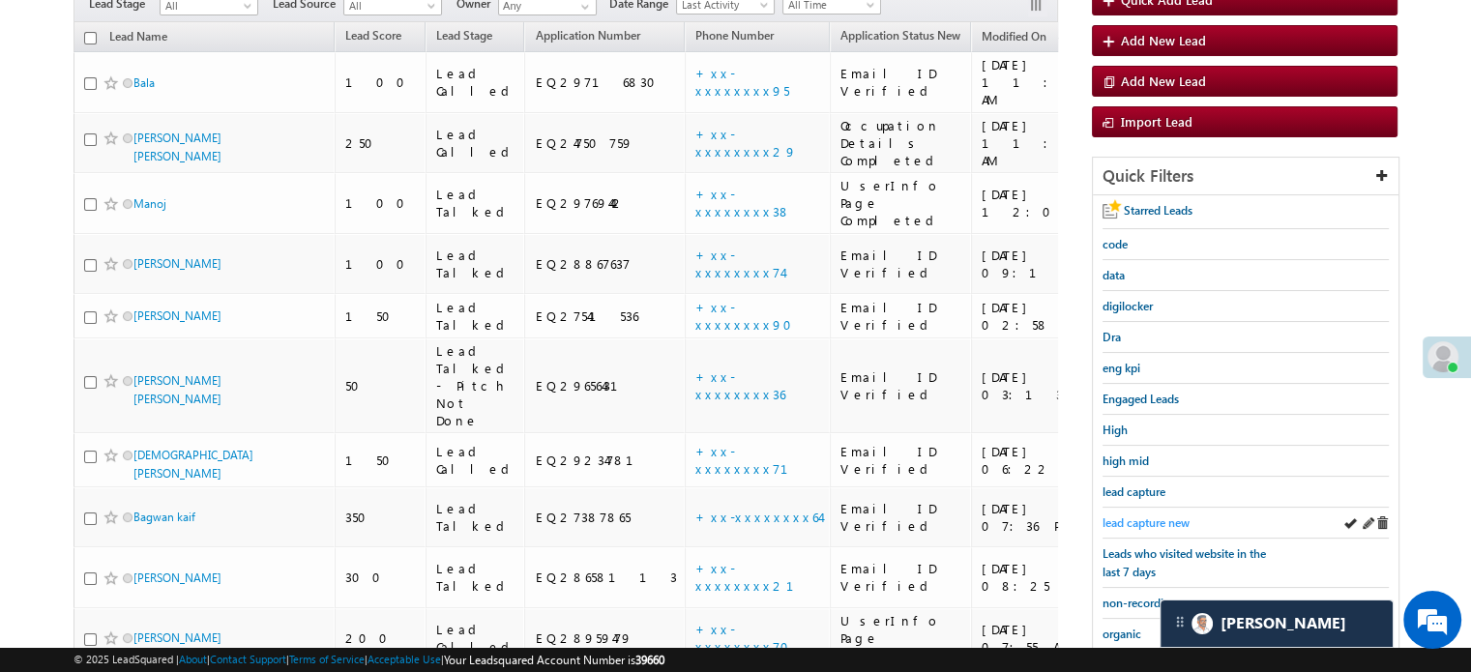
click at [1125, 523] on span "lead capture new" at bounding box center [1146, 522] width 87 height 15
click at [1143, 501] on div "Starred Leads code data digilocker Dra eng kpi Engaged Leads High high mid lead…" at bounding box center [1246, 514] width 306 height 639
click at [1143, 515] on span "lead capture new" at bounding box center [1146, 522] width 87 height 15
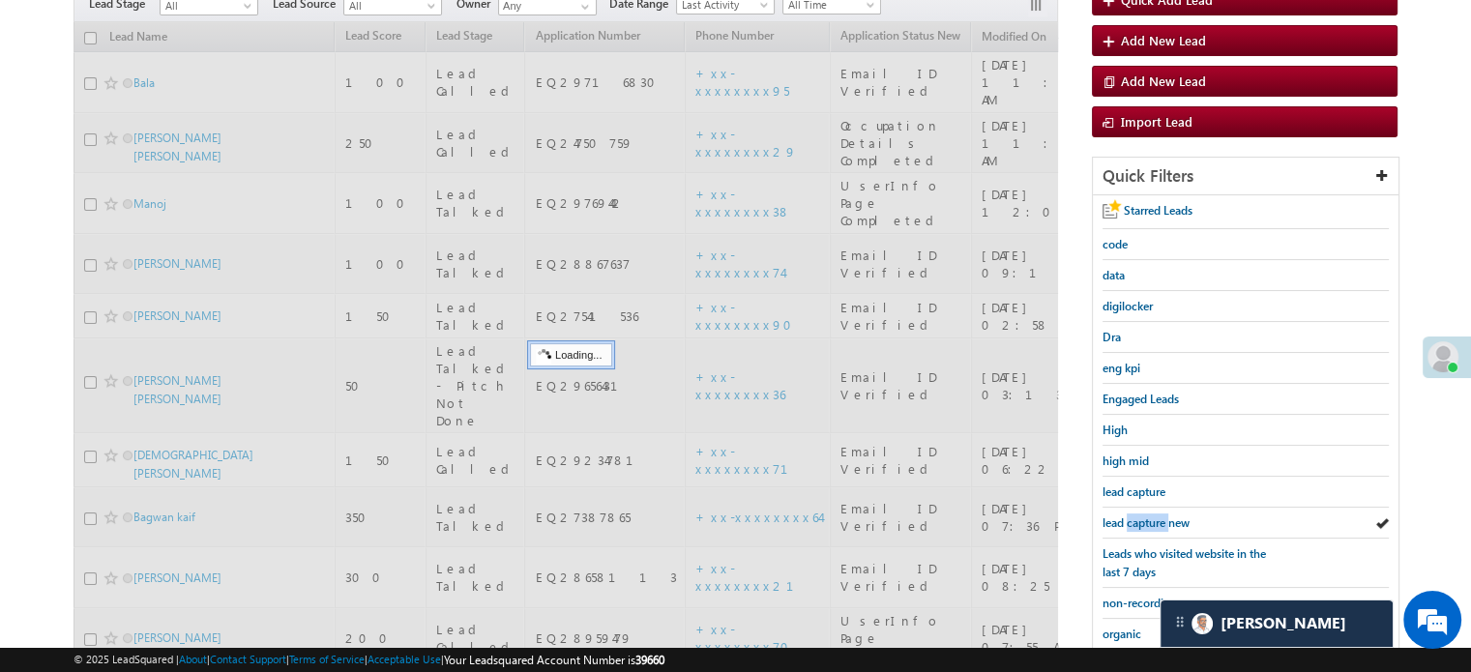
click at [1143, 515] on span "lead capture new" at bounding box center [1146, 522] width 87 height 15
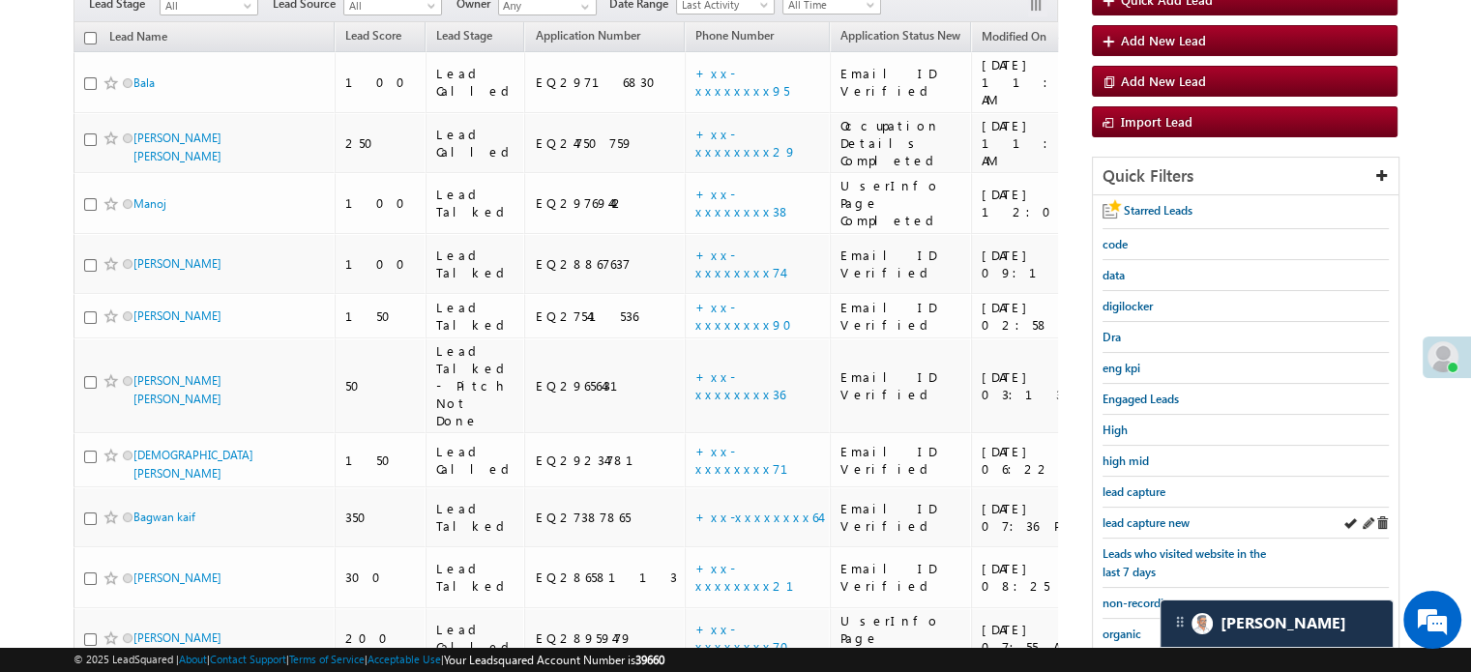
click at [1135, 508] on div "lead capture new" at bounding box center [1246, 523] width 286 height 31
click at [1137, 515] on span "lead capture new" at bounding box center [1146, 522] width 87 height 15
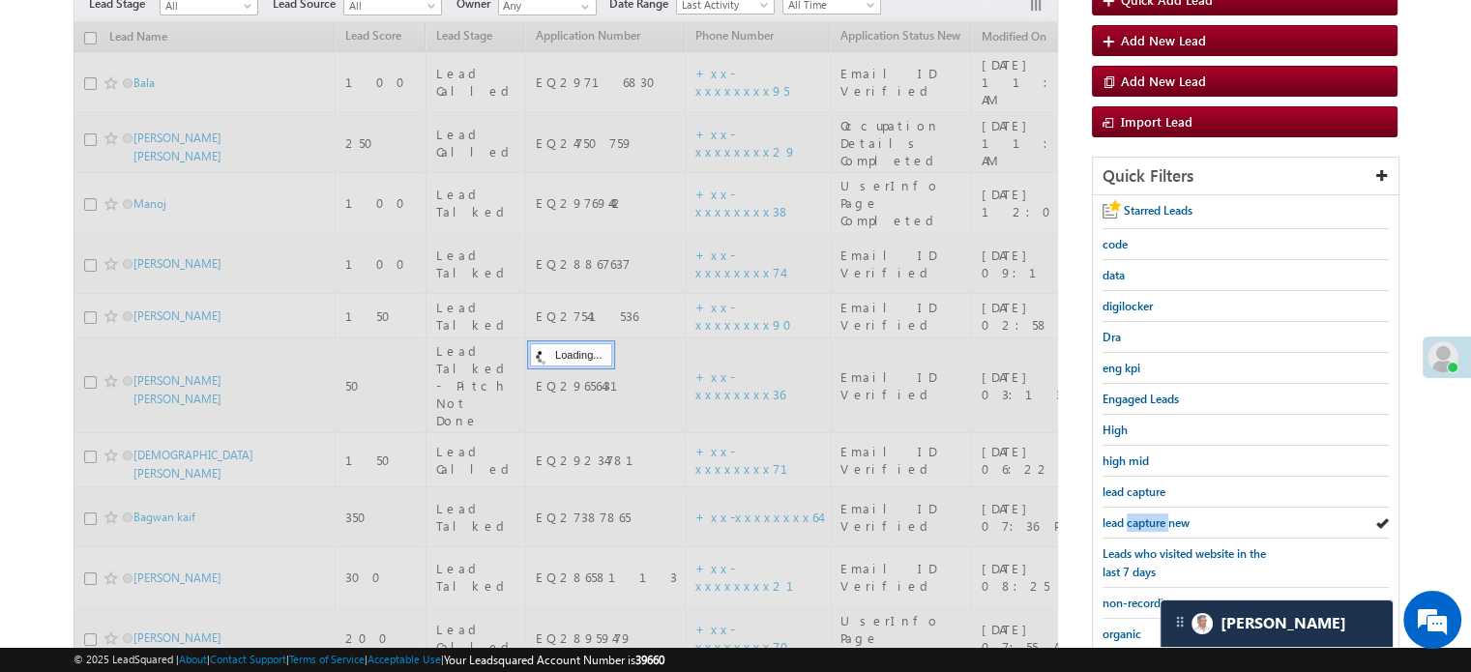
click at [1137, 515] on span "lead capture new" at bounding box center [1146, 522] width 87 height 15
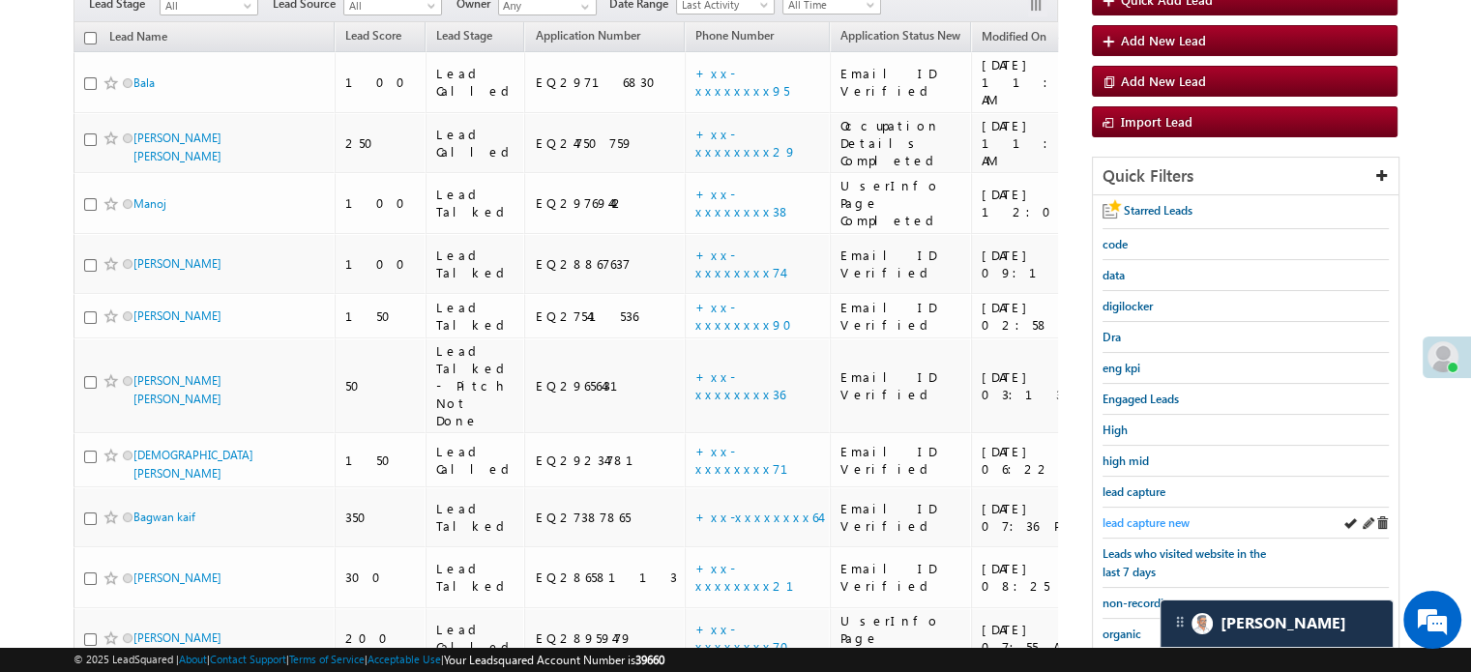
click at [1149, 515] on span "lead capture new" at bounding box center [1146, 522] width 87 height 15
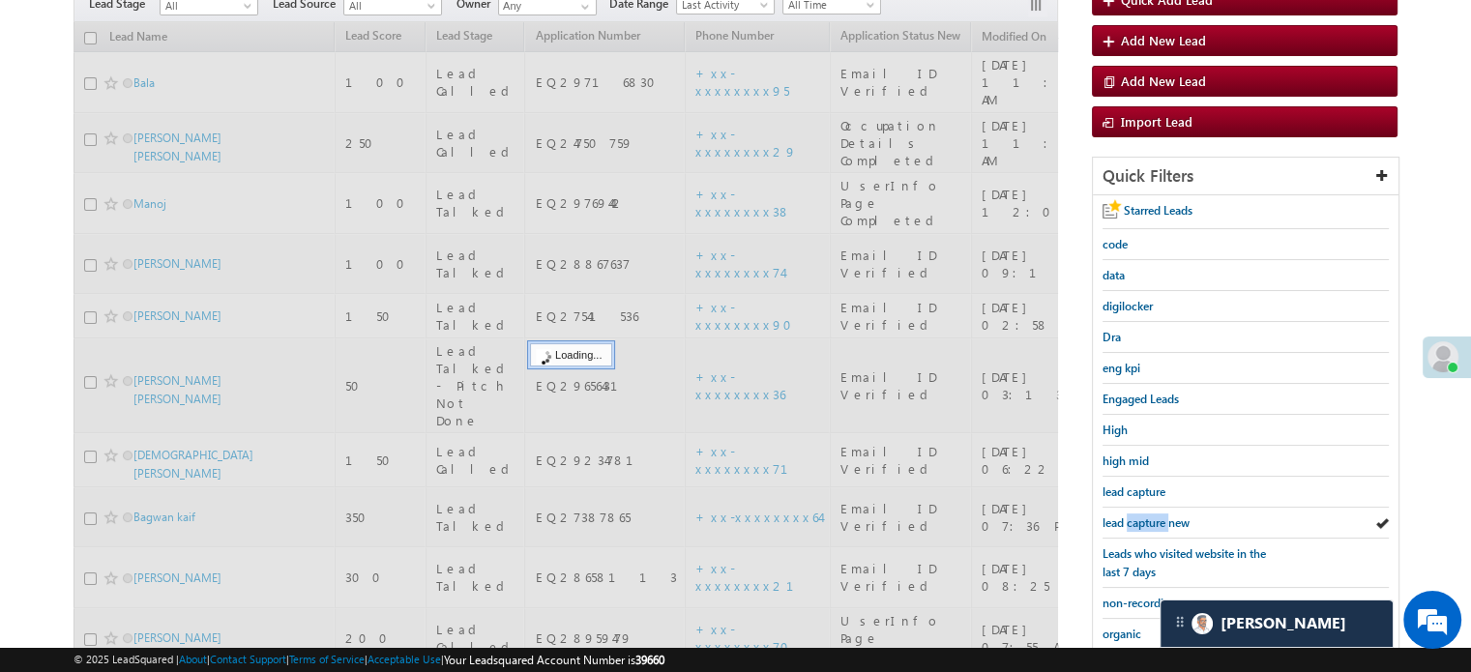
click at [1149, 515] on span "lead capture new" at bounding box center [1146, 522] width 87 height 15
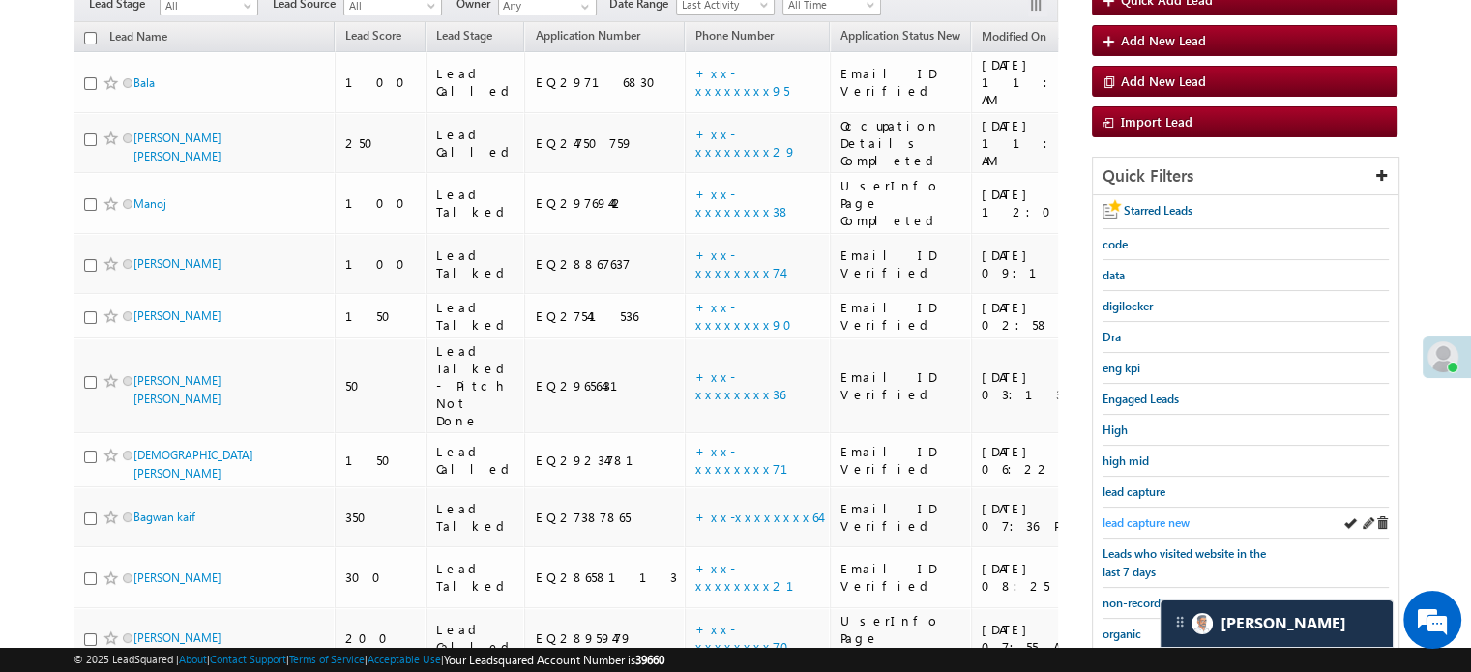
click at [1141, 519] on span "lead capture new" at bounding box center [1146, 522] width 87 height 15
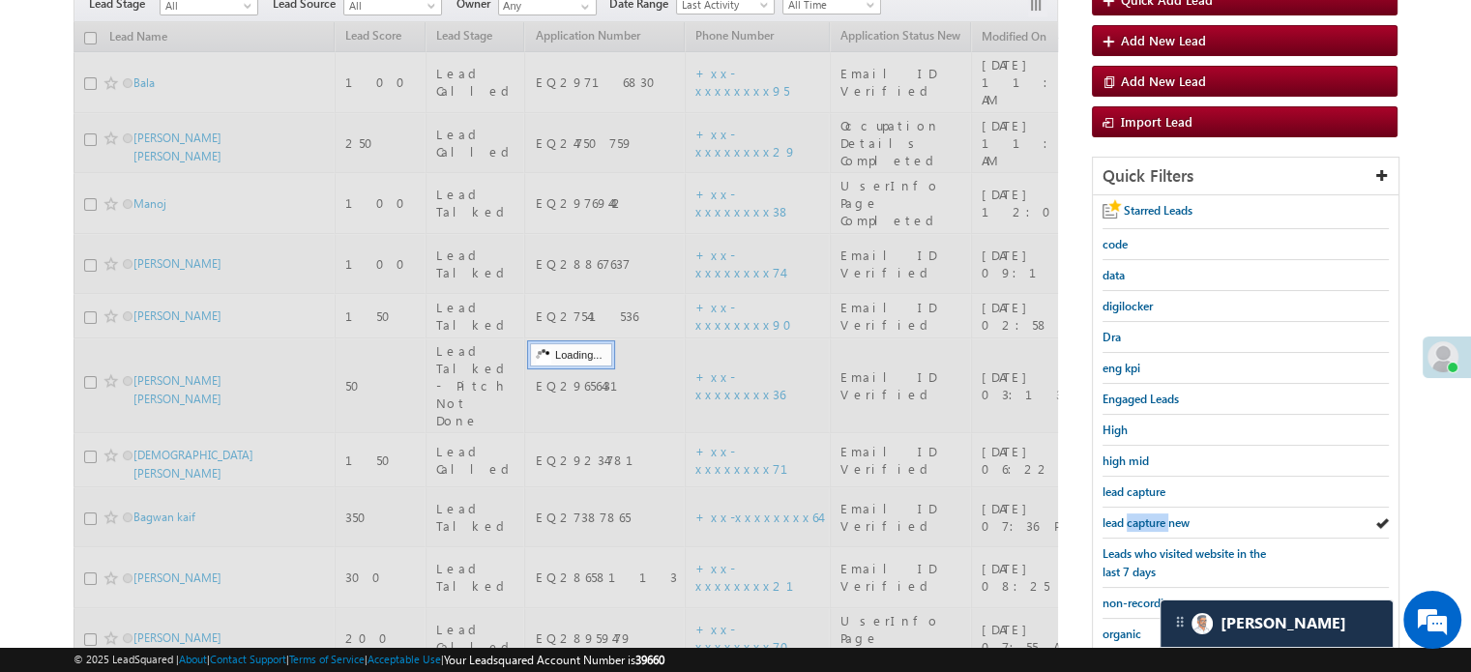
click at [1141, 519] on span "lead capture new" at bounding box center [1146, 522] width 87 height 15
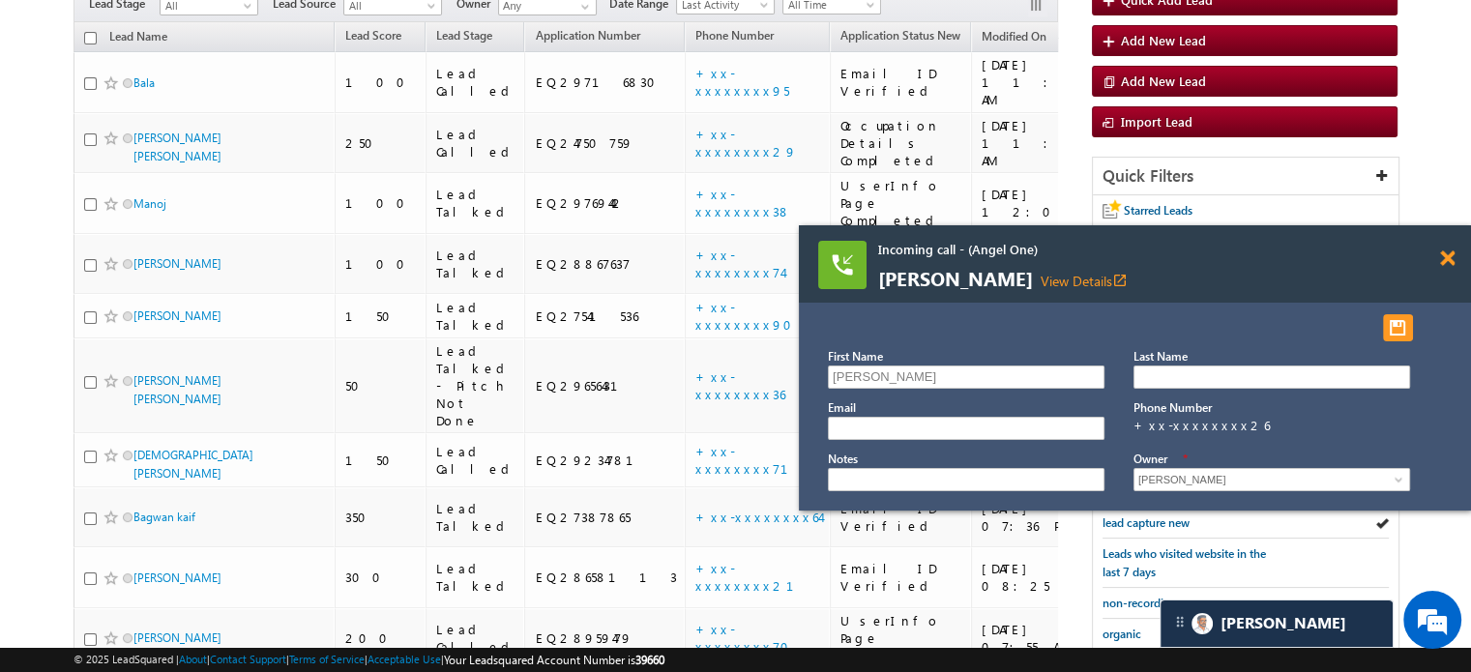
click at [1448, 257] on span at bounding box center [1447, 258] width 15 height 16
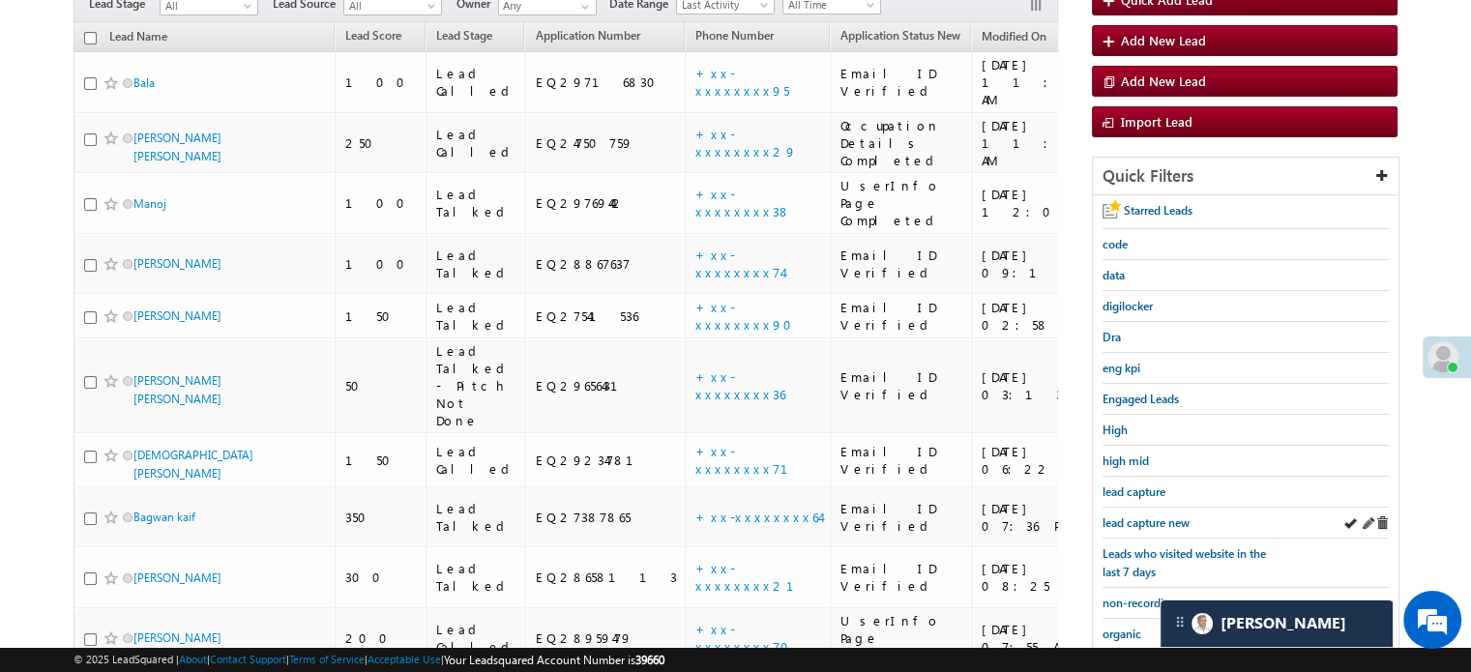
click at [1168, 526] on div "lead capture new" at bounding box center [1246, 523] width 286 height 31
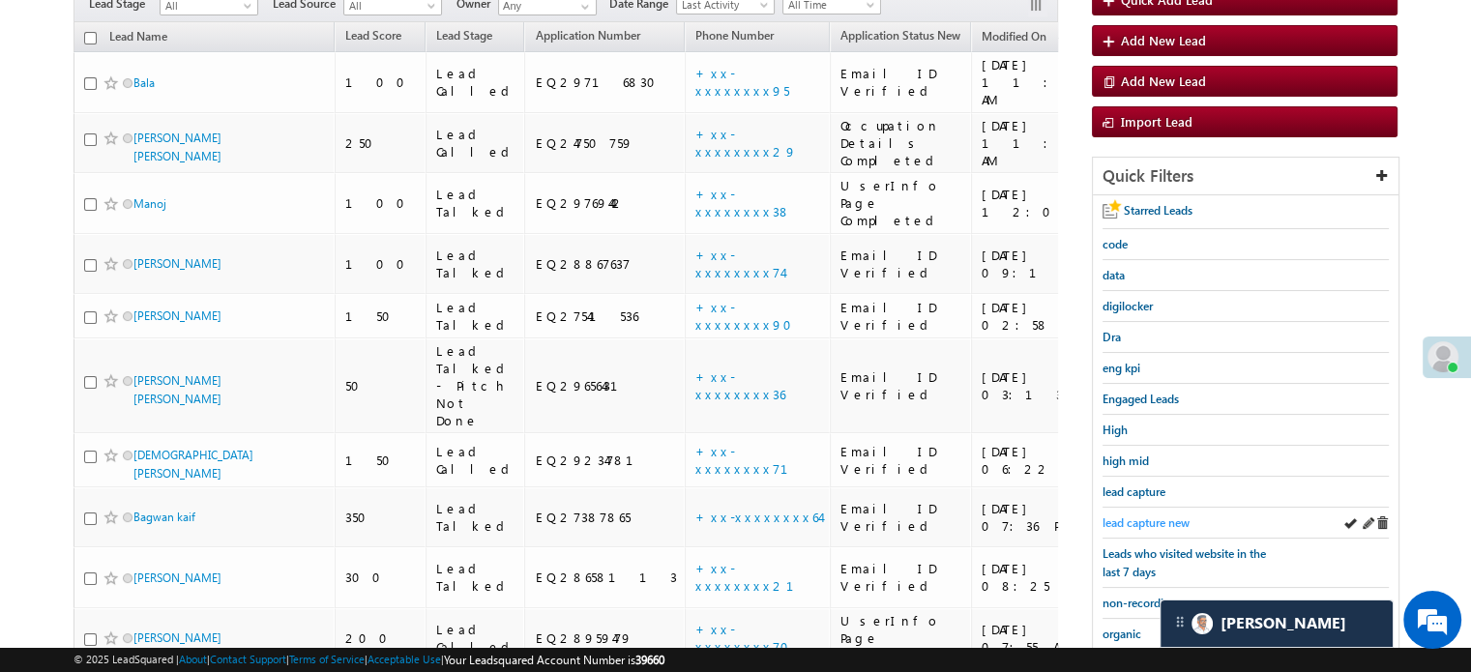
click at [1161, 519] on span "lead capture new" at bounding box center [1146, 522] width 87 height 15
click at [1152, 515] on span "lead capture new" at bounding box center [1146, 522] width 87 height 15
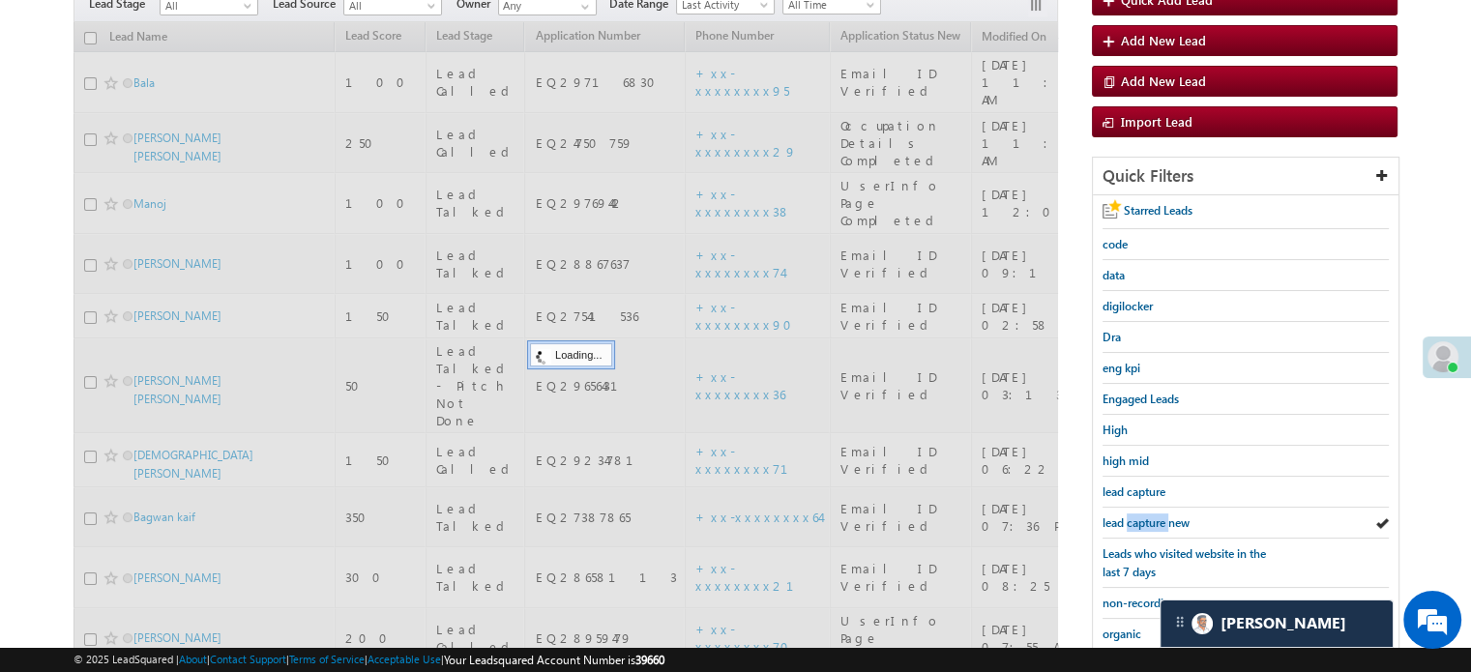
click at [1152, 515] on span "lead capture new" at bounding box center [1146, 522] width 87 height 15
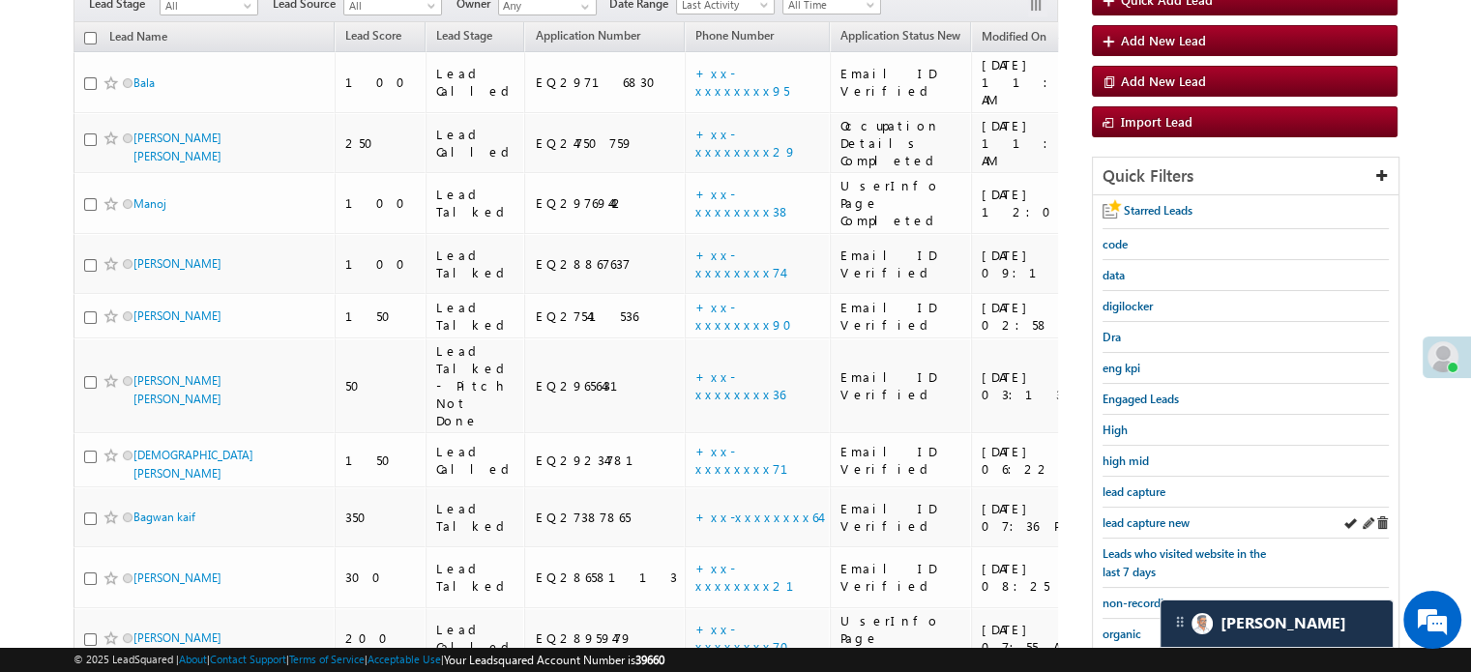
click at [1141, 529] on div "lead capture new" at bounding box center [1246, 523] width 286 height 31
click at [1139, 515] on span "lead capture new" at bounding box center [1146, 522] width 87 height 15
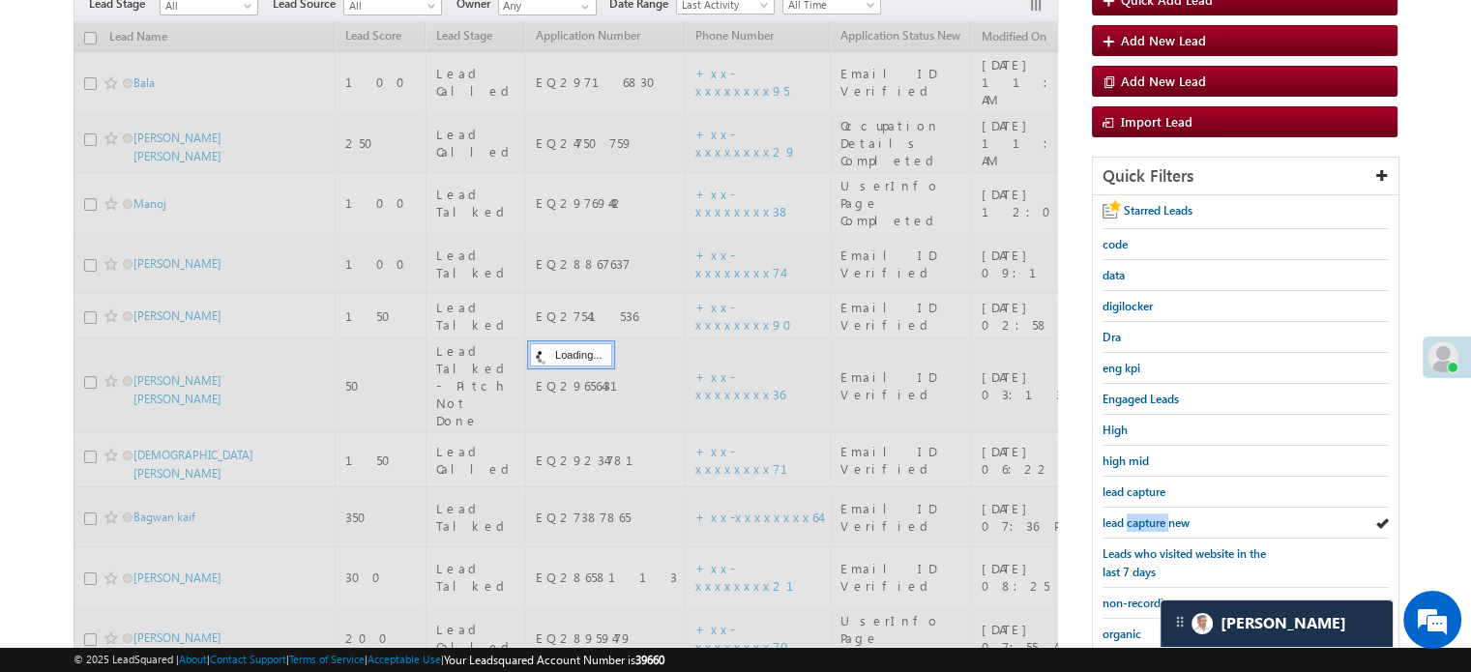
click at [1139, 515] on span "lead capture new" at bounding box center [1146, 522] width 87 height 15
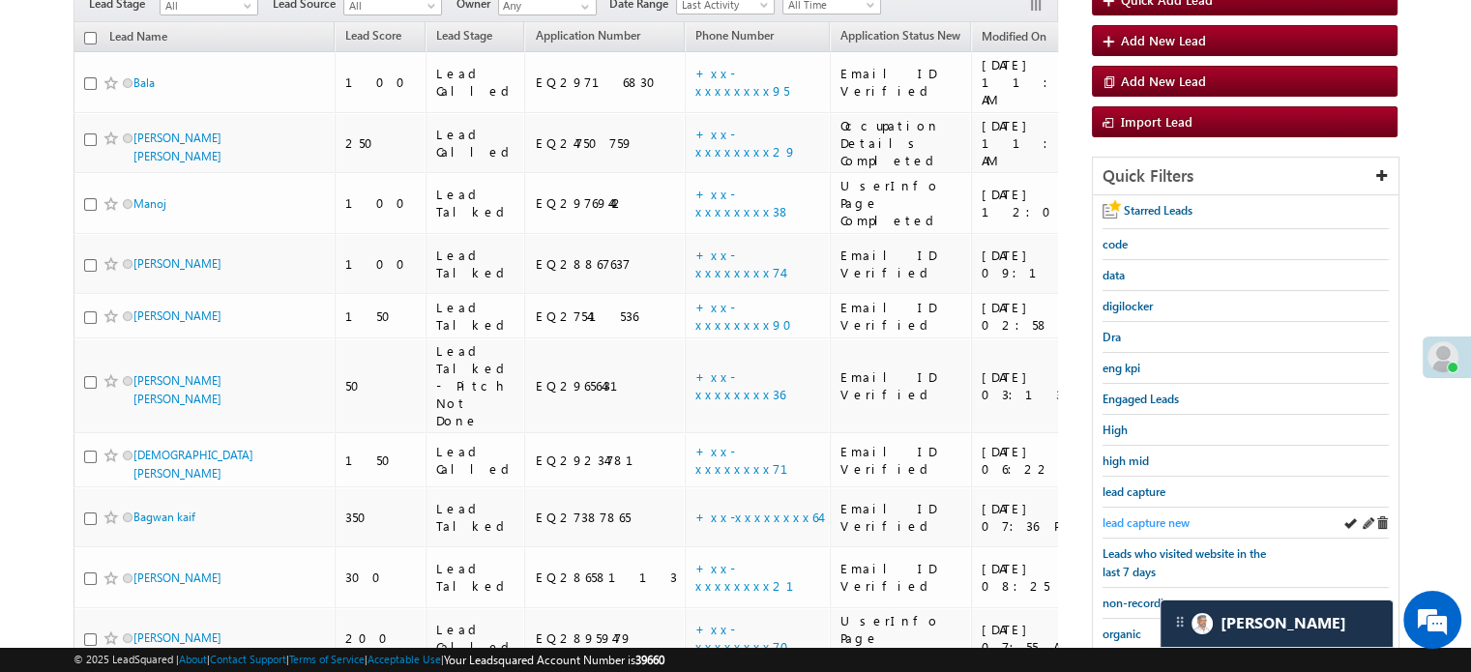
click at [1113, 515] on span "lead capture new" at bounding box center [1146, 522] width 87 height 15
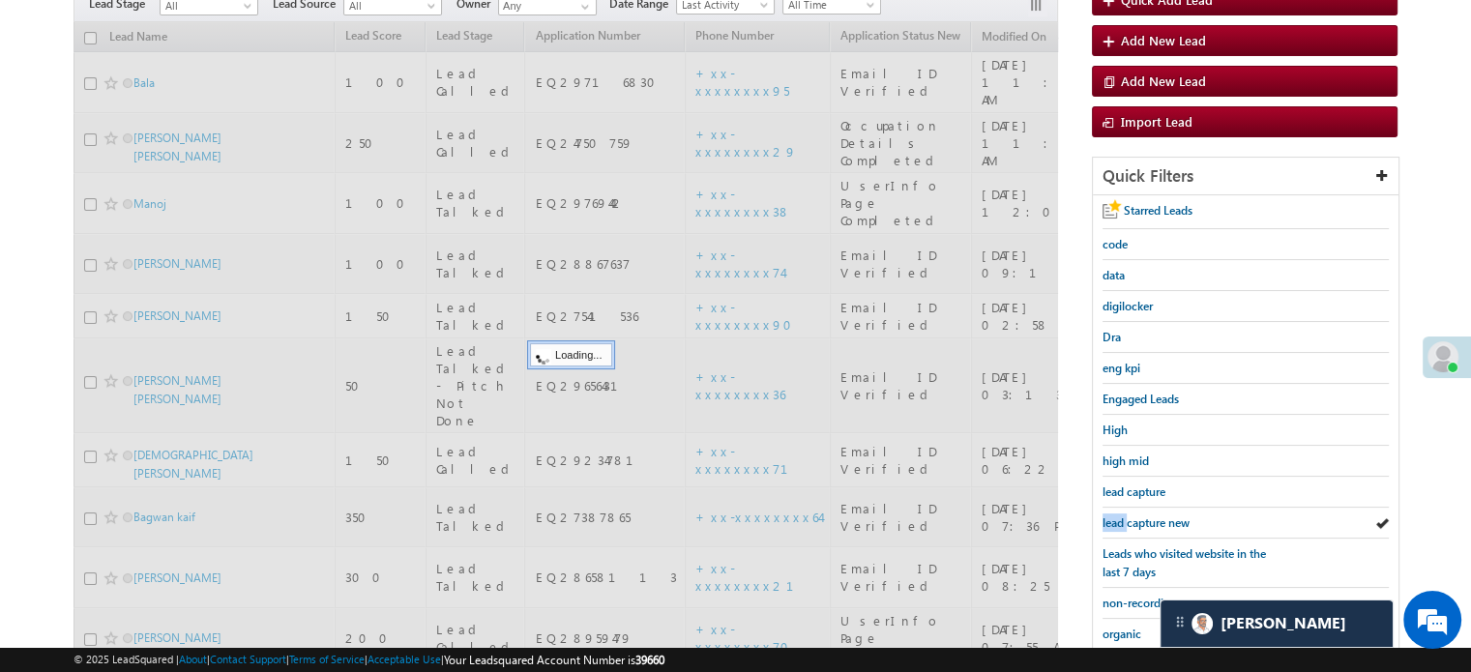
click at [1113, 515] on span "lead capture new" at bounding box center [1146, 522] width 87 height 15
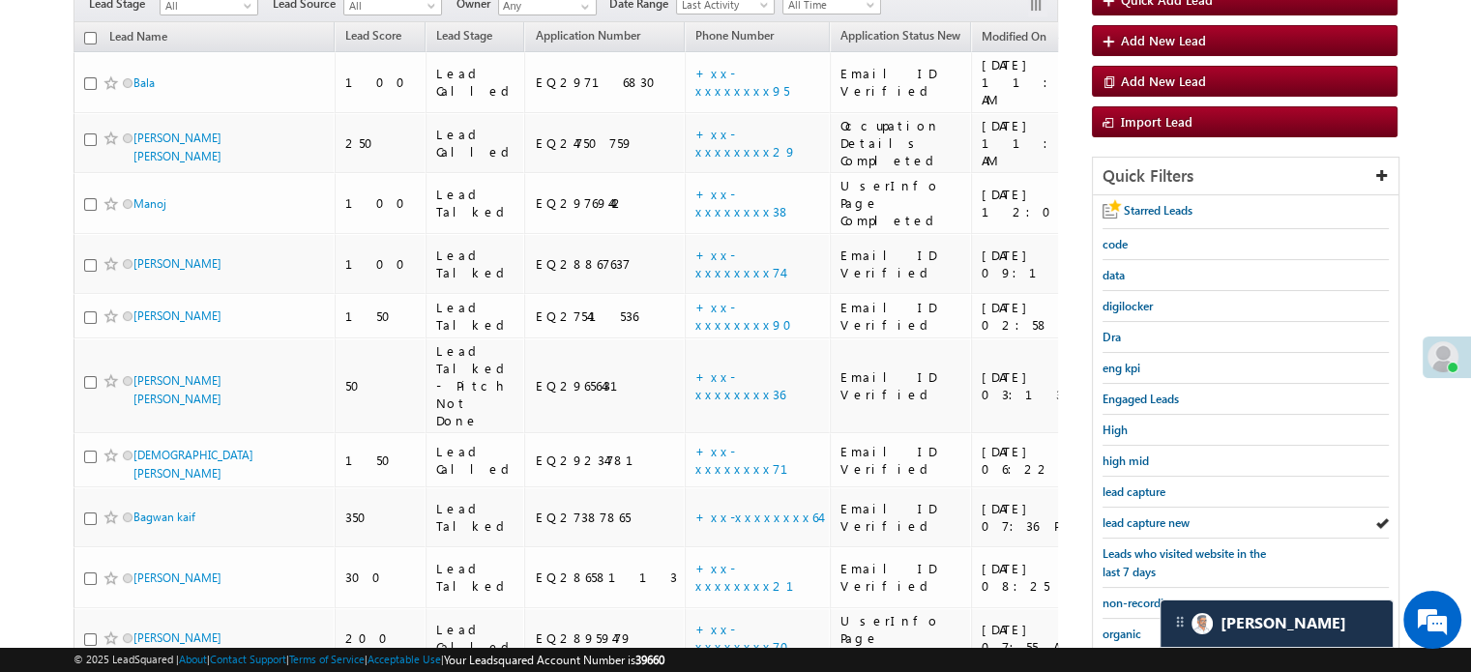
scroll to position [387, 0]
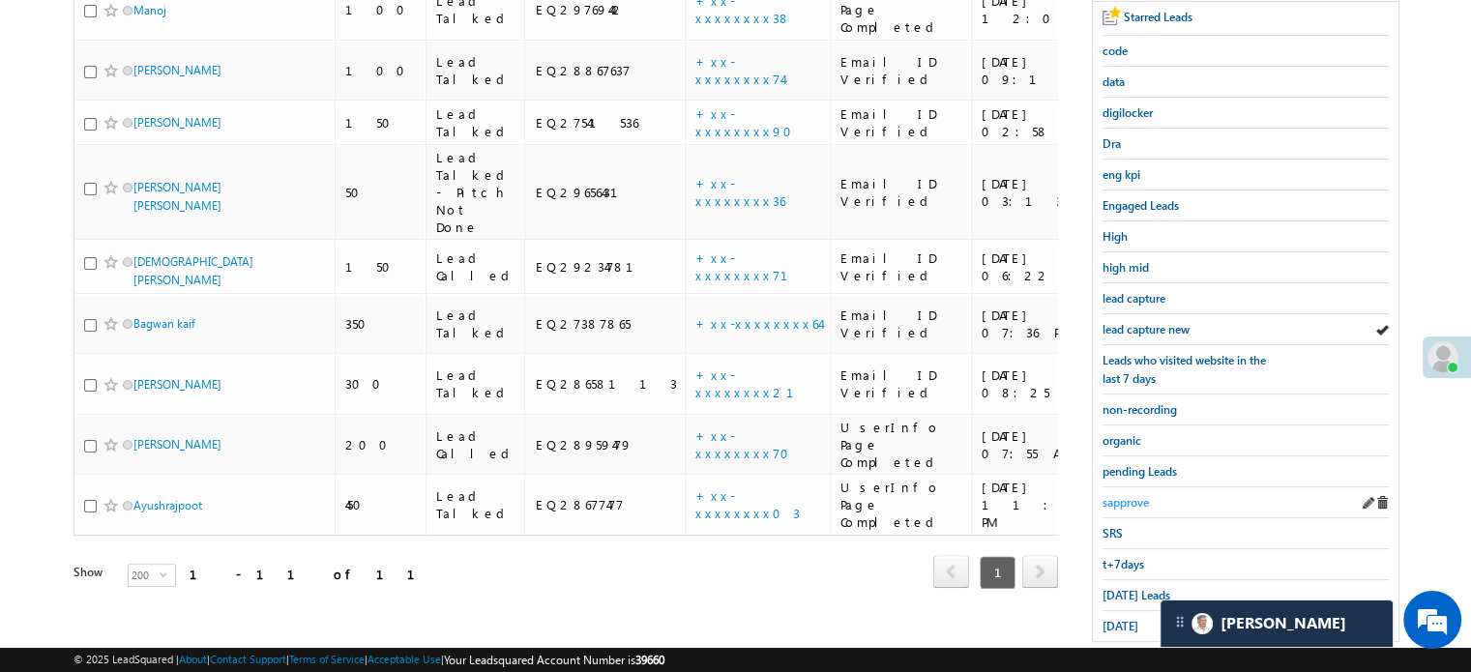
click at [1131, 499] on span "sapprove" at bounding box center [1126, 502] width 46 height 15
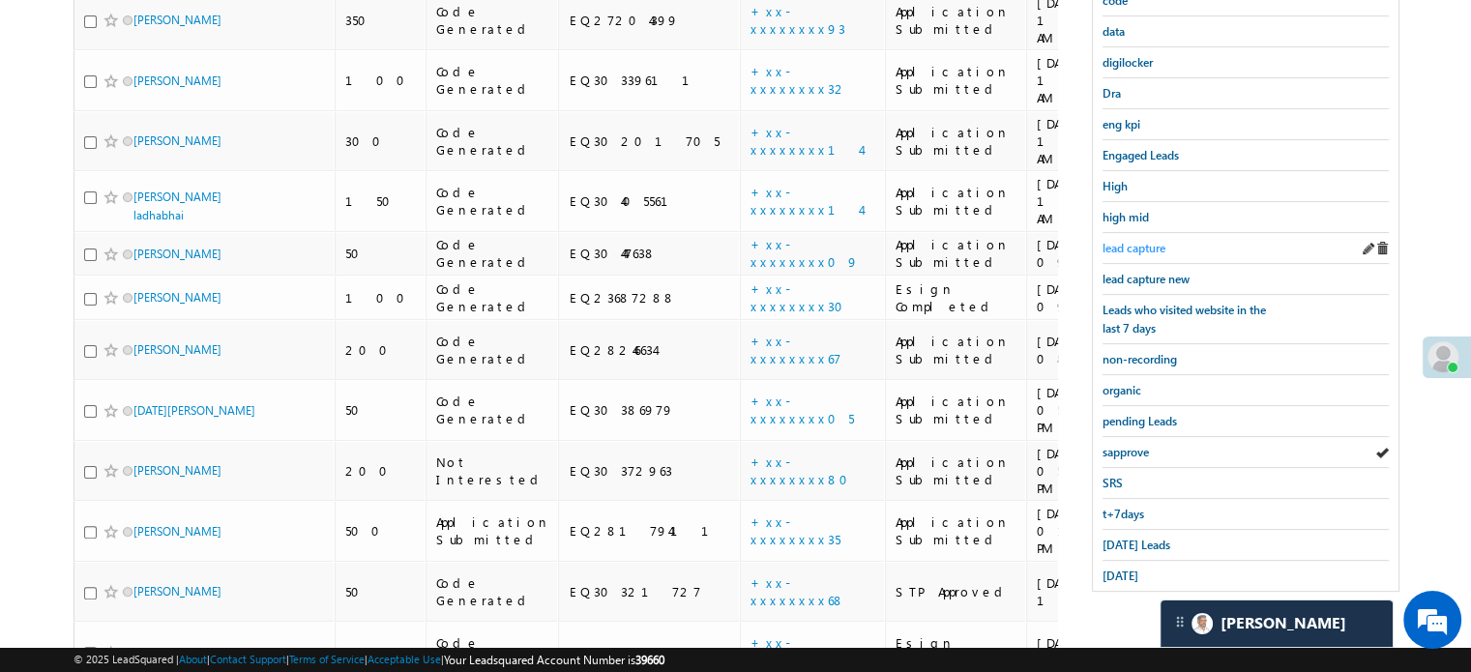
scroll to position [244, 0]
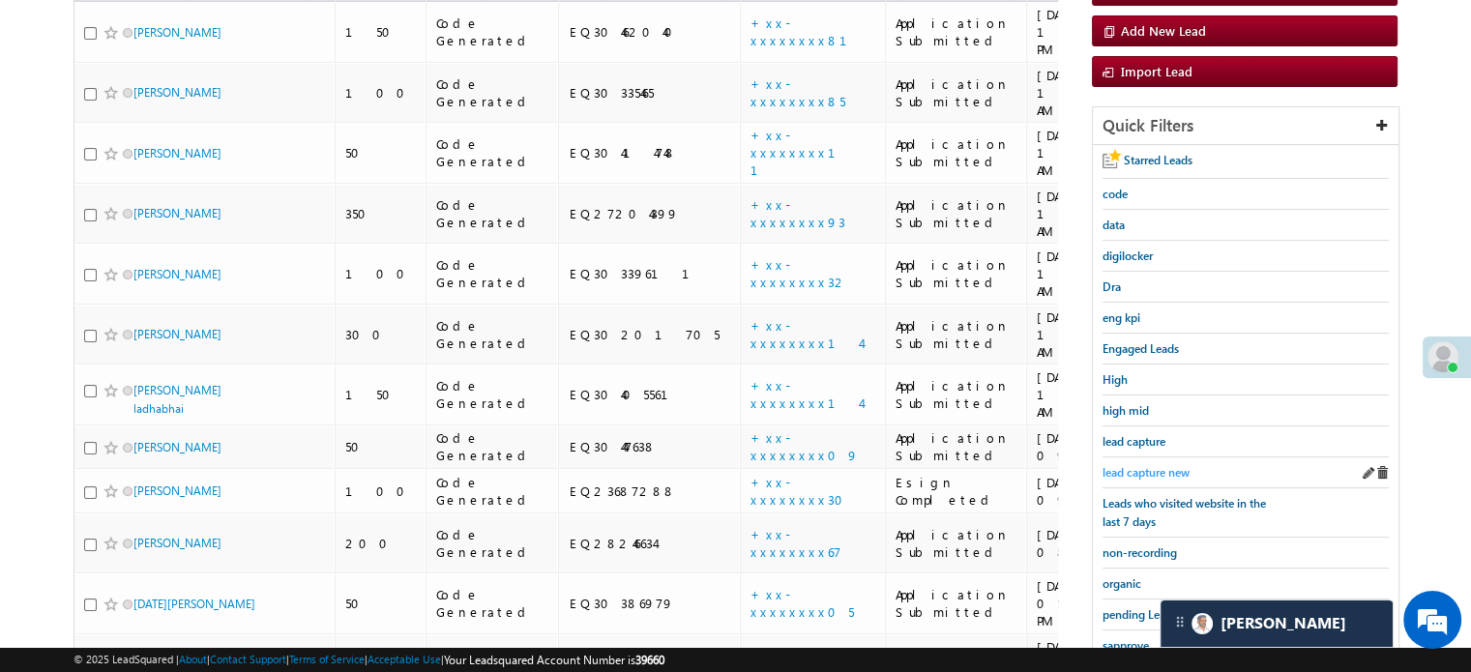
click at [1128, 465] on span "lead capture new" at bounding box center [1146, 472] width 87 height 15
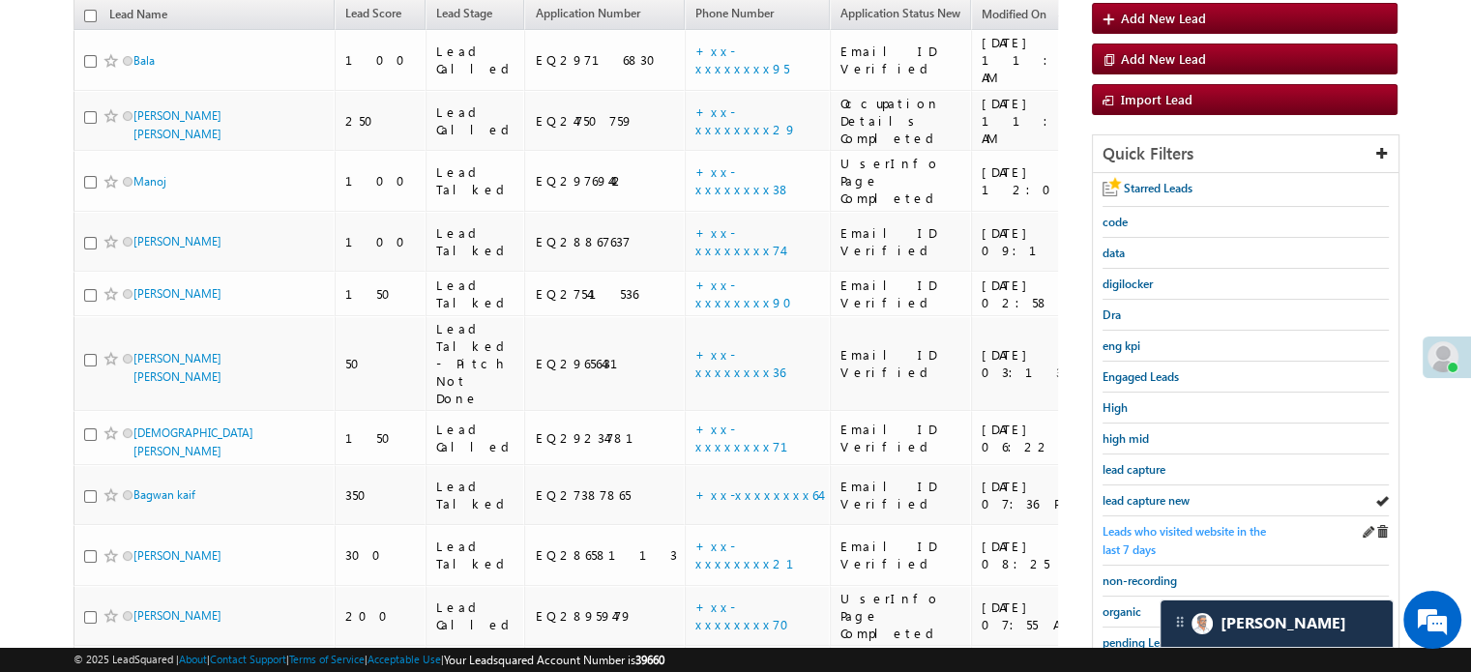
scroll to position [290, 0]
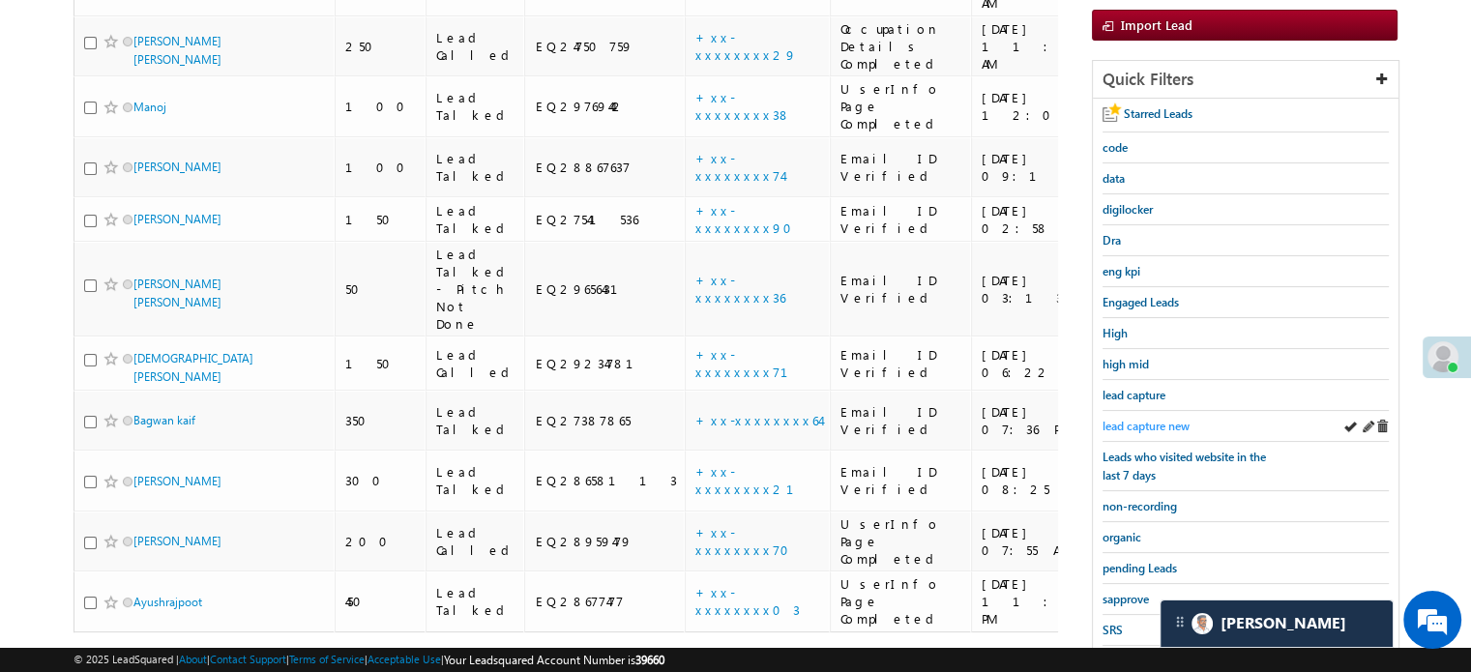
click at [1137, 427] on span "lead capture new" at bounding box center [1146, 426] width 87 height 15
click at [1149, 419] on span "lead capture new" at bounding box center [1146, 426] width 87 height 15
click at [1153, 423] on span "lead capture new" at bounding box center [1146, 426] width 87 height 15
click at [1150, 428] on span "lead capture new" at bounding box center [1146, 426] width 87 height 15
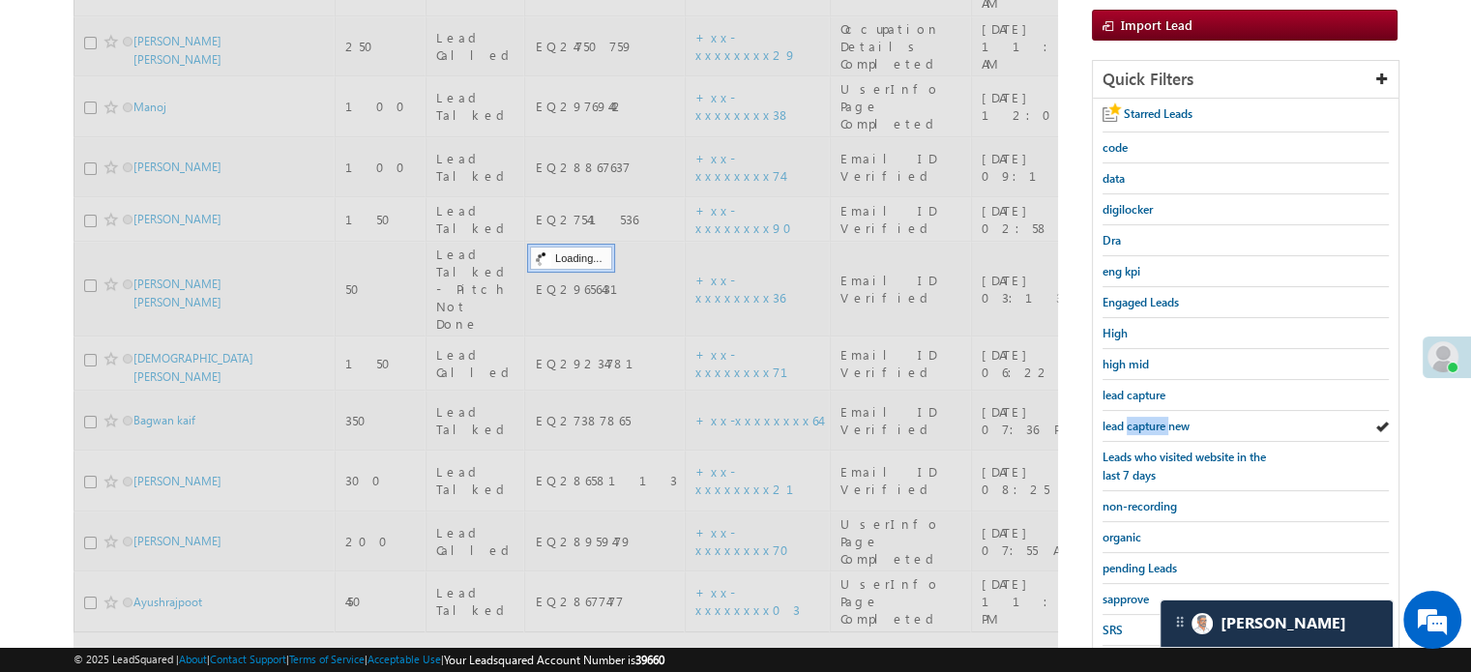
click at [1150, 428] on span "lead capture new" at bounding box center [1146, 426] width 87 height 15
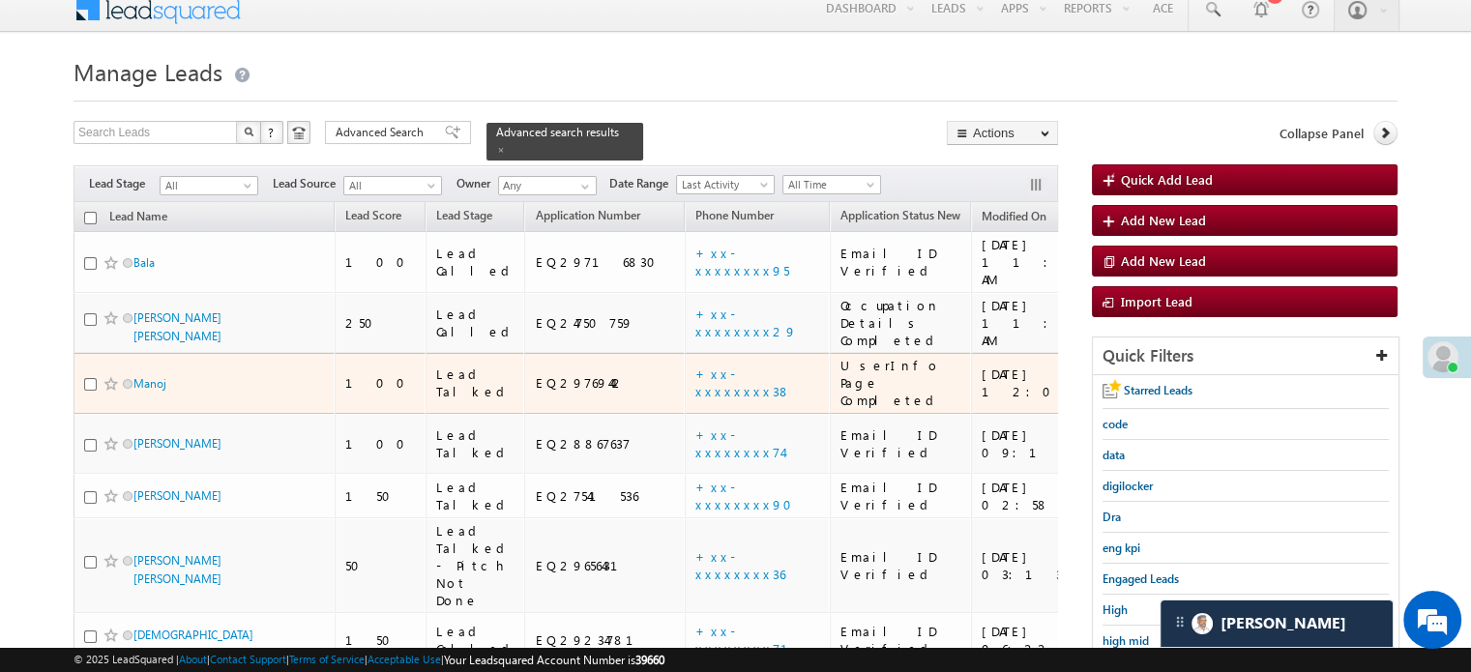
scroll to position [97, 0]
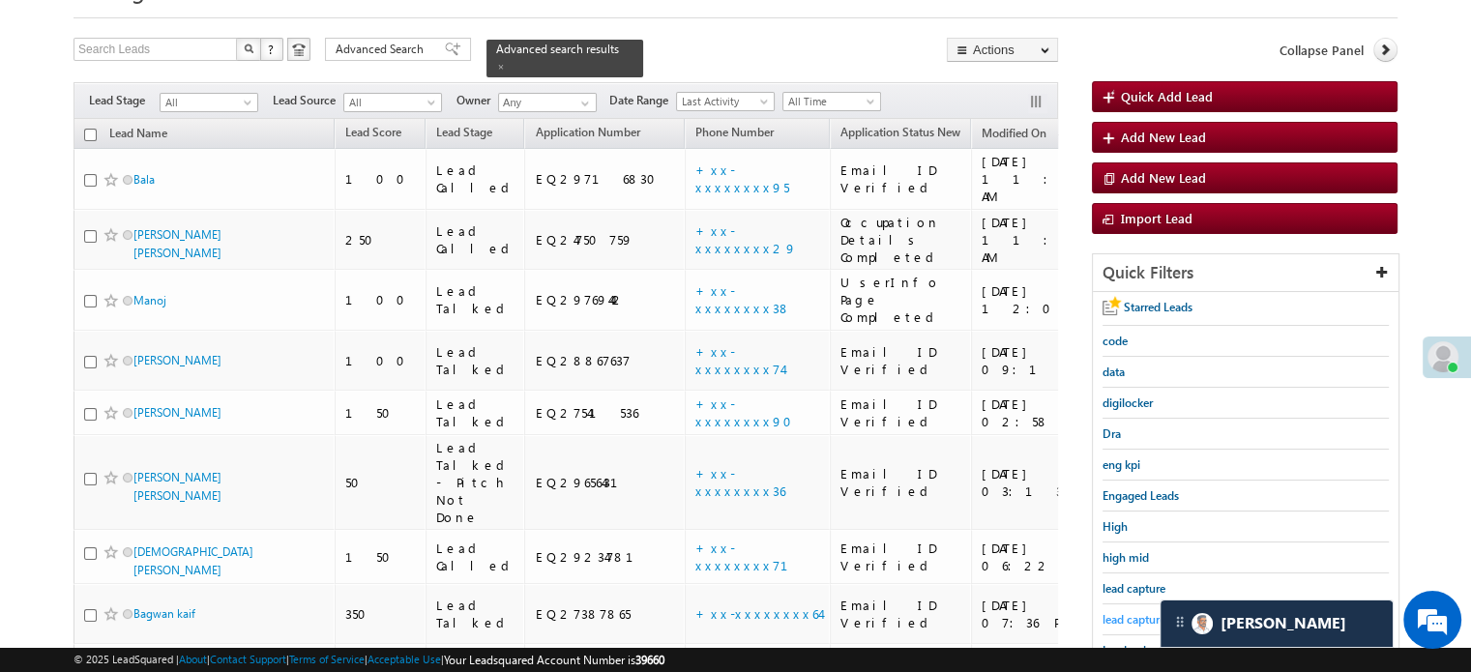
click at [1137, 619] on span "lead capture new" at bounding box center [1146, 619] width 87 height 15
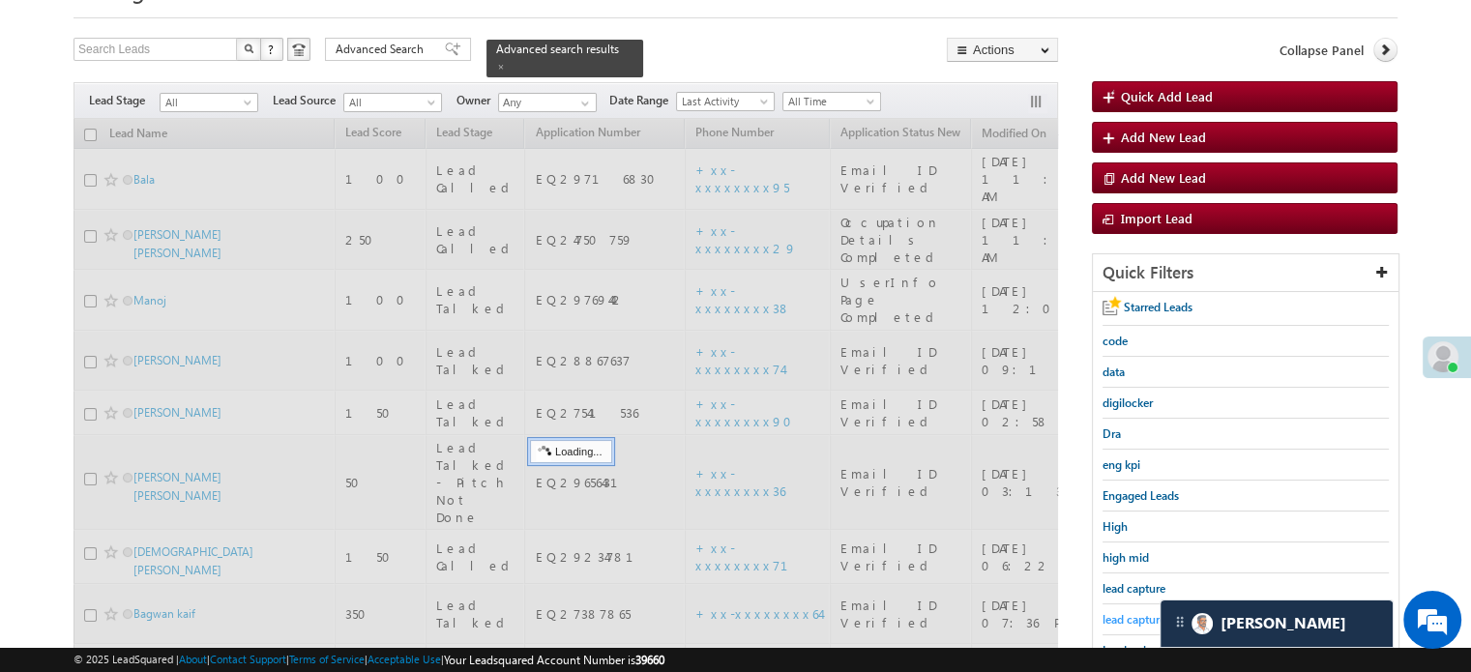
click at [1137, 616] on span "lead capture new" at bounding box center [1146, 619] width 87 height 15
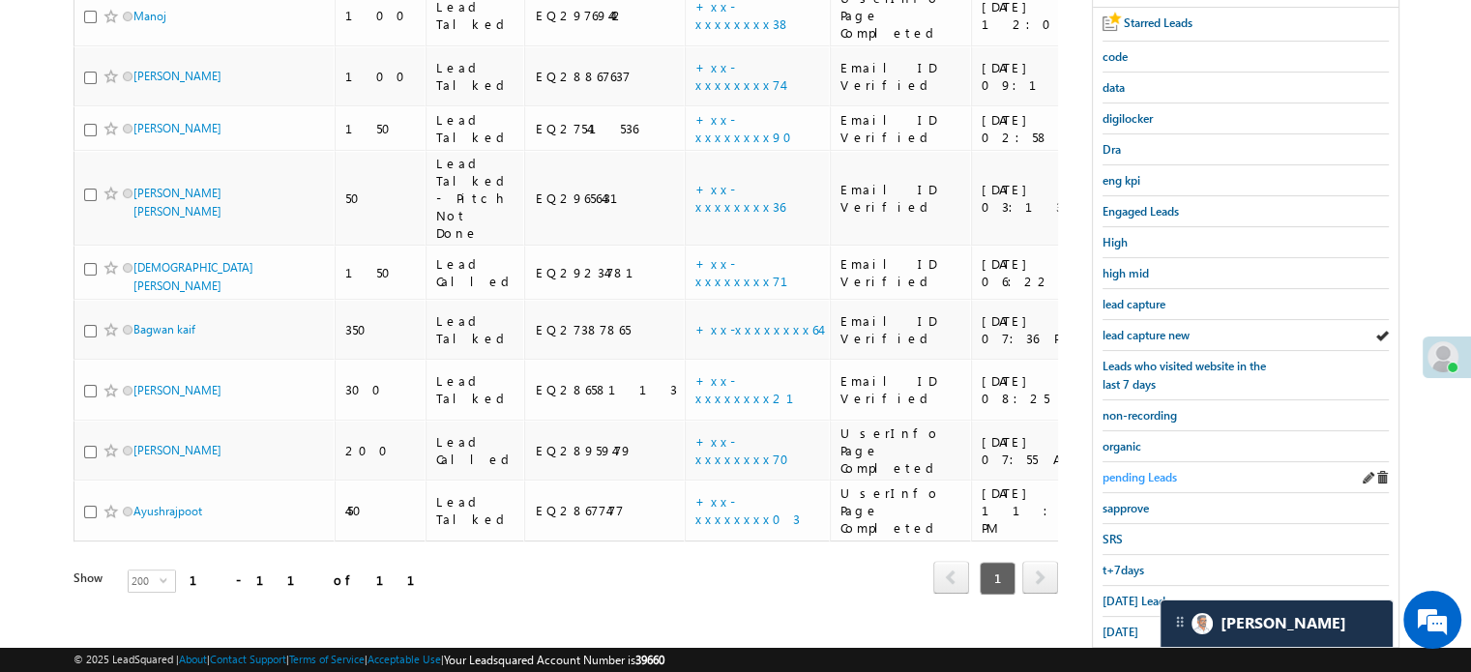
scroll to position [415, 0]
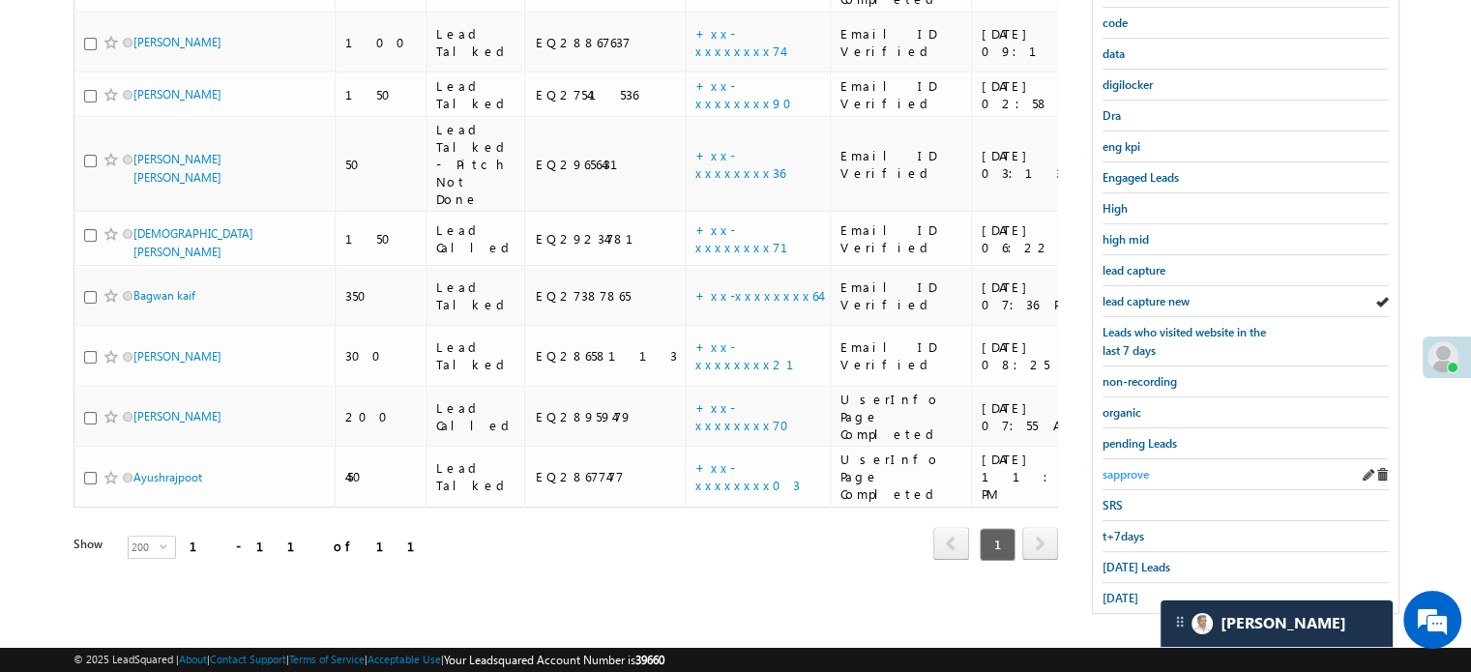
click at [1116, 467] on span "sapprove" at bounding box center [1126, 474] width 46 height 15
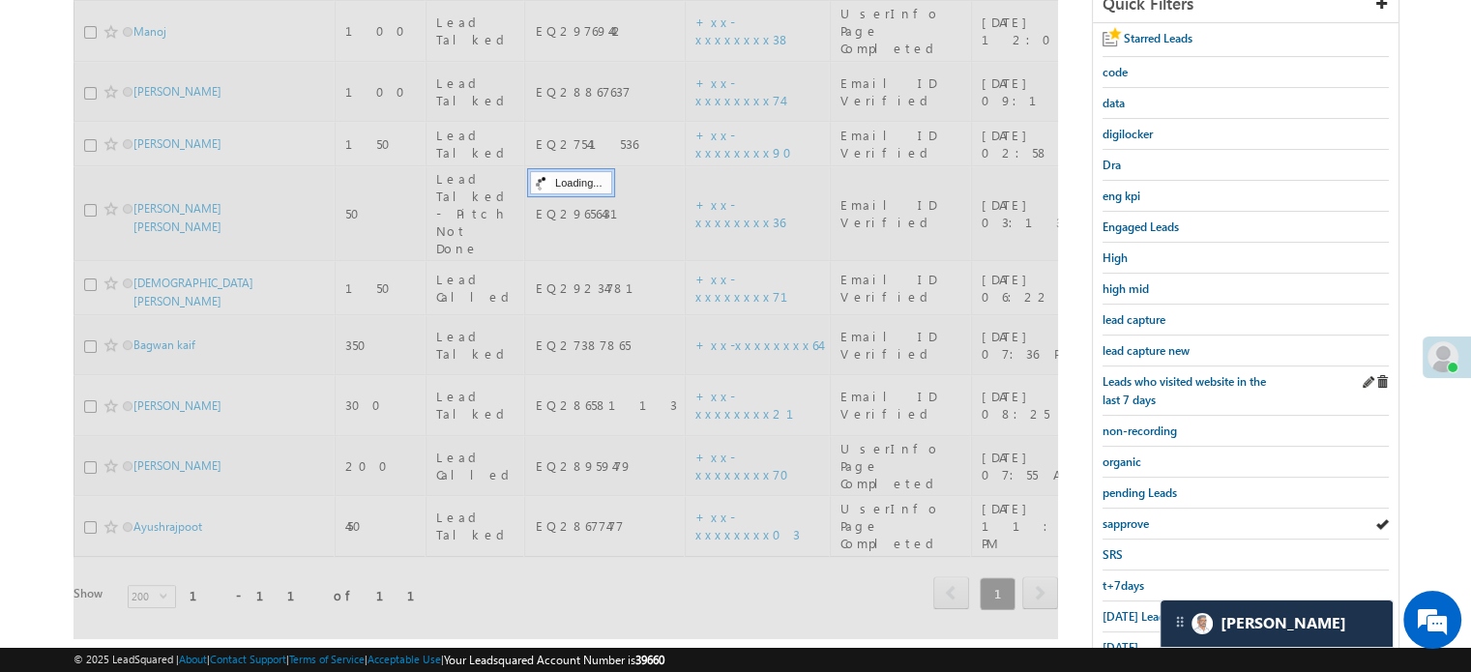
scroll to position [318, 0]
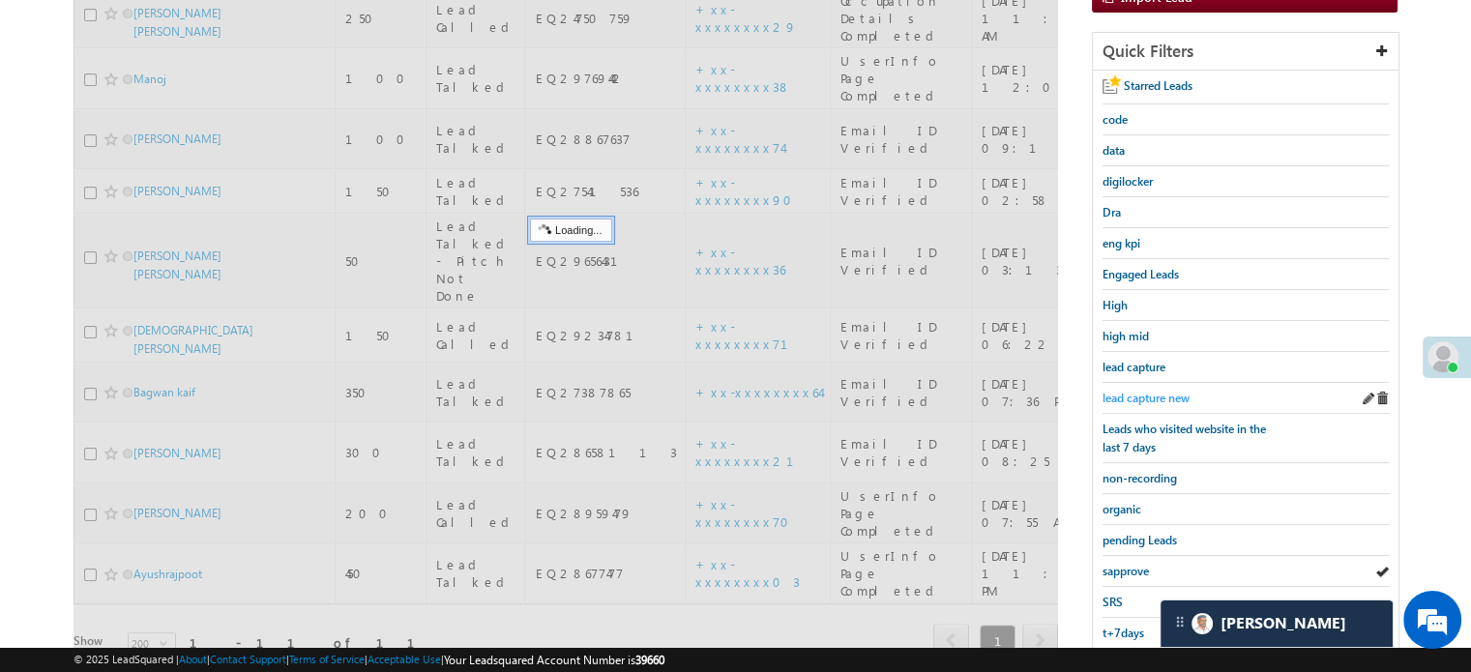
click at [1147, 392] on span "lead capture new" at bounding box center [1146, 398] width 87 height 15
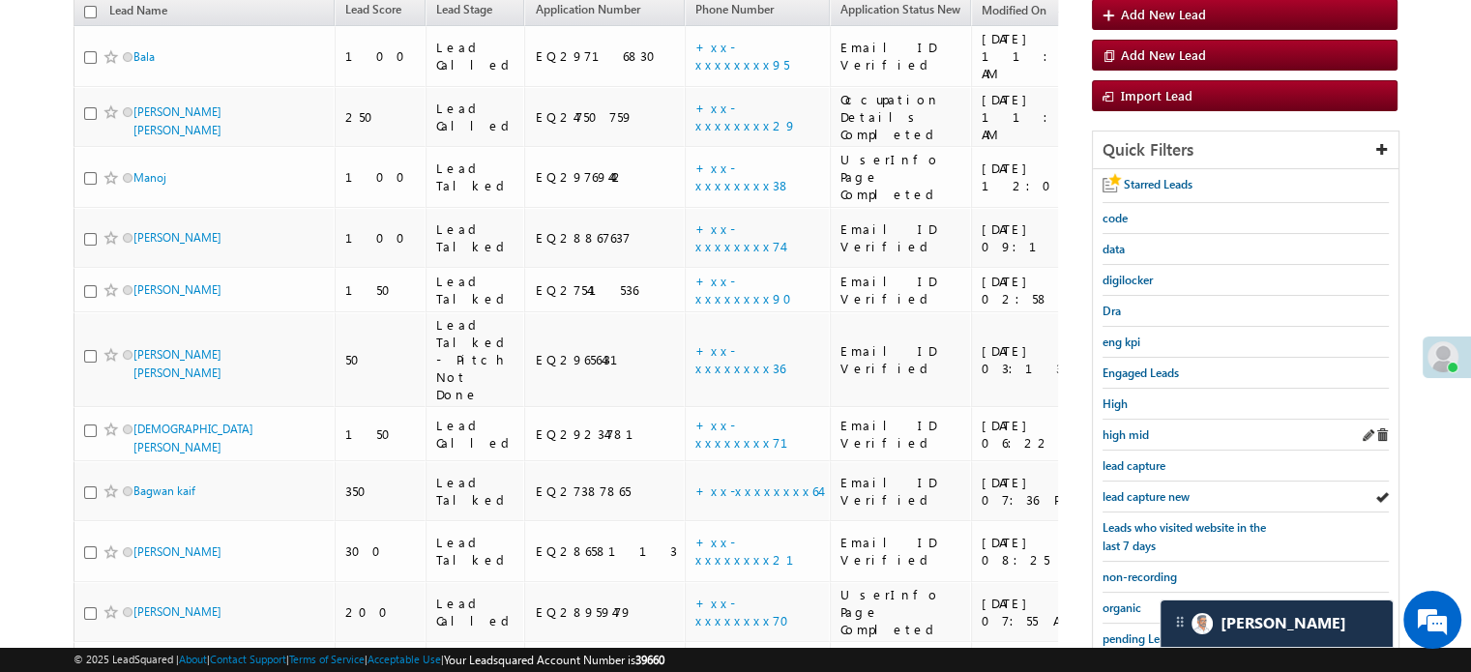
scroll to position [221, 0]
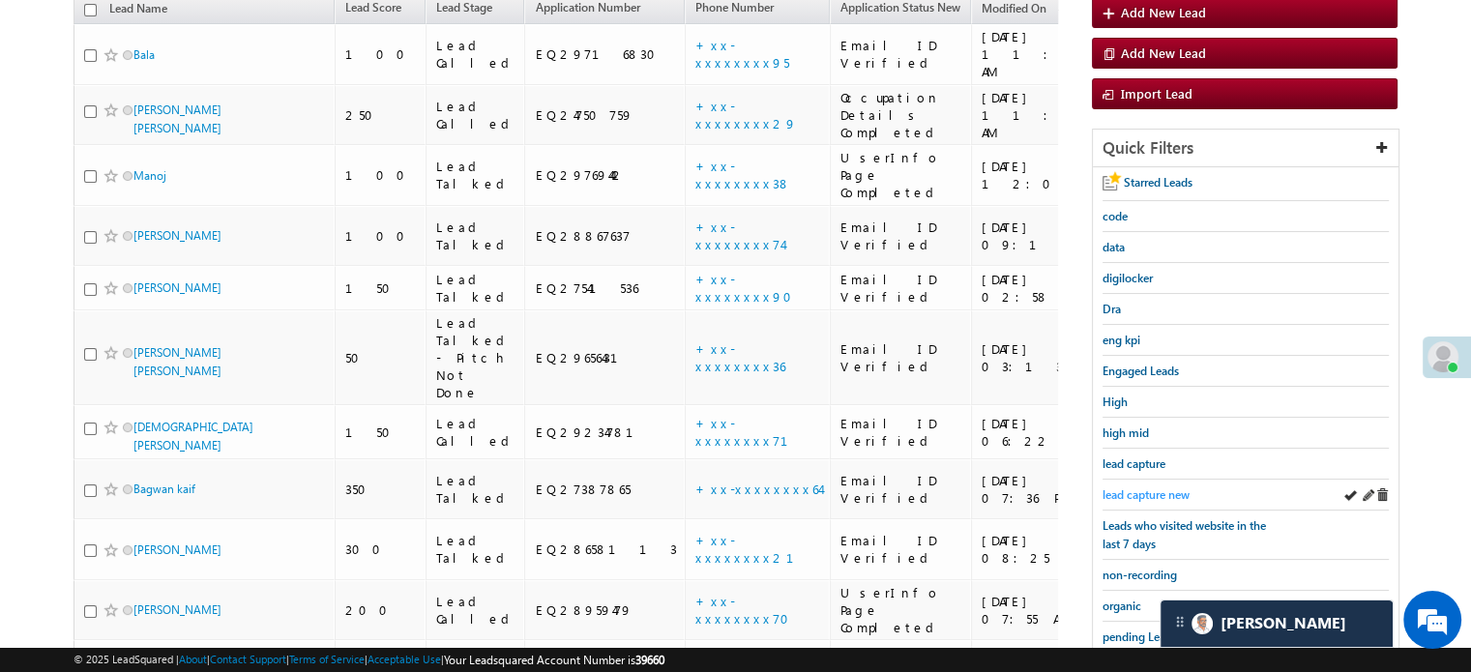
click at [1164, 487] on span "lead capture new" at bounding box center [1146, 494] width 87 height 15
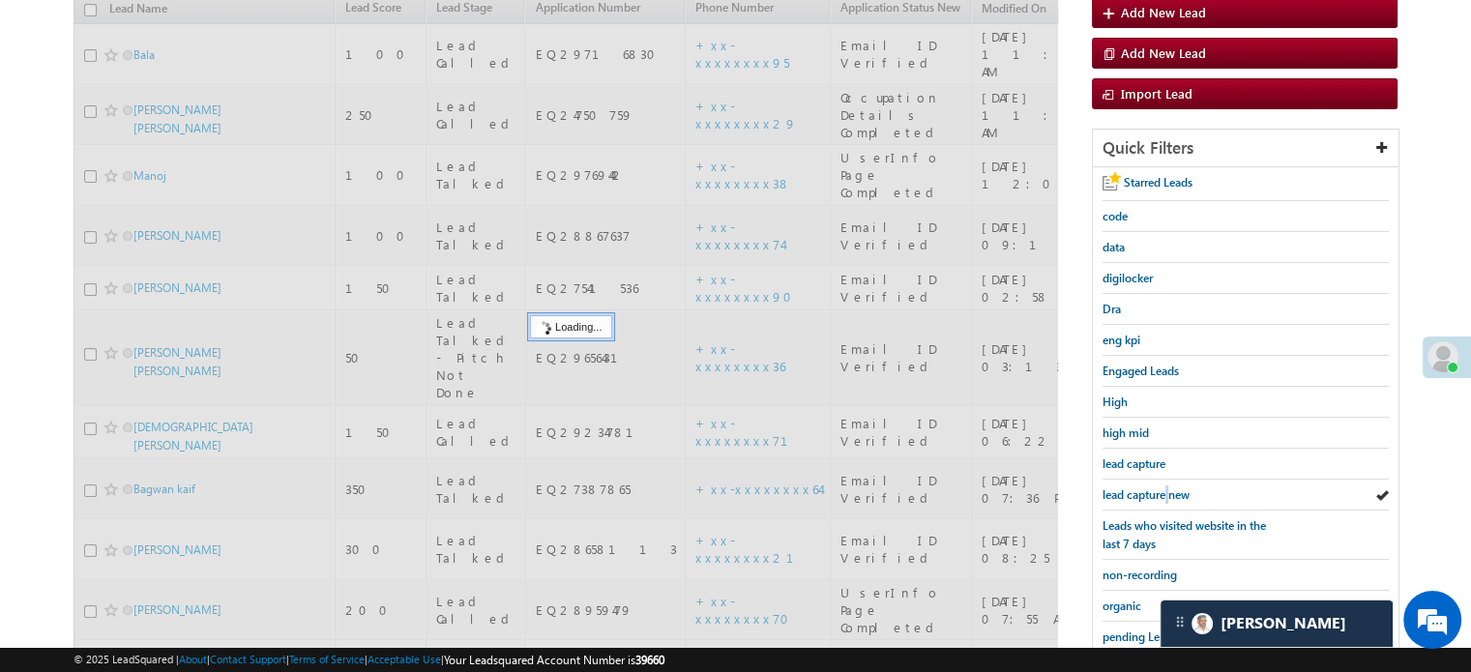
click at [1164, 487] on span "lead capture new" at bounding box center [1146, 494] width 87 height 15
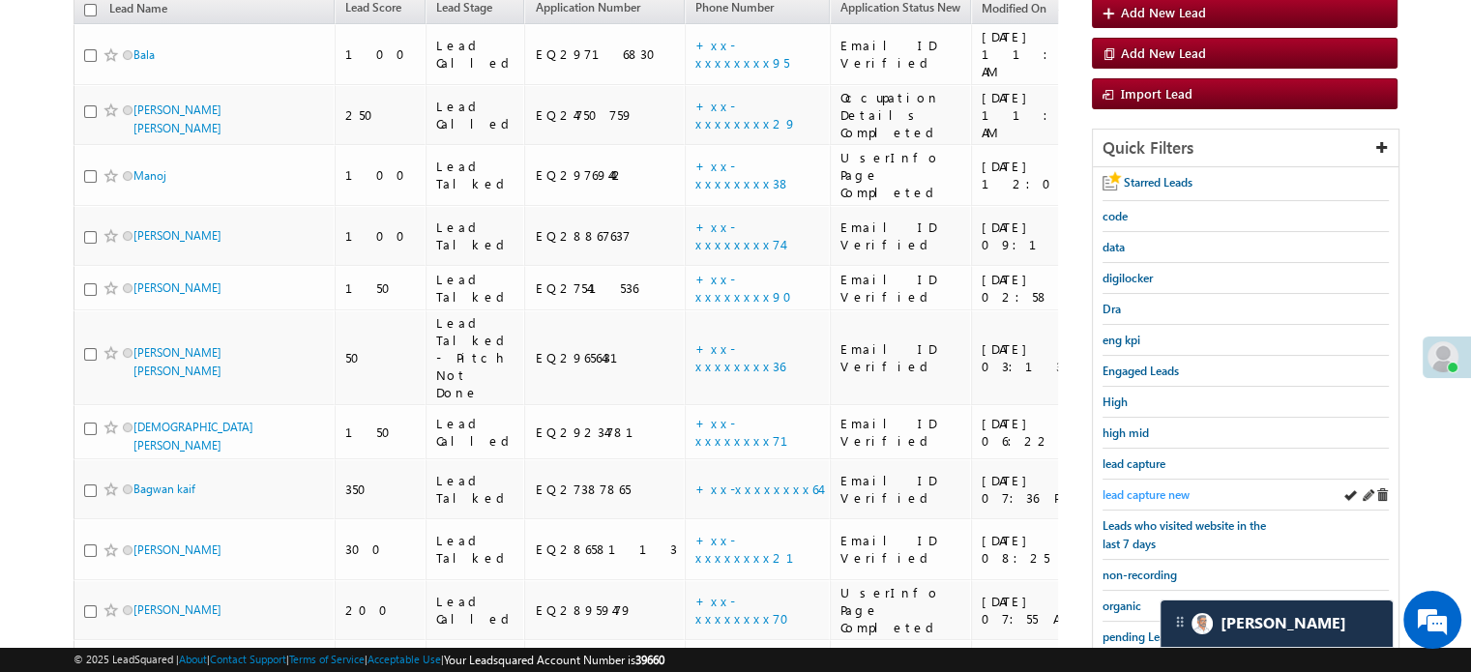
scroll to position [125, 0]
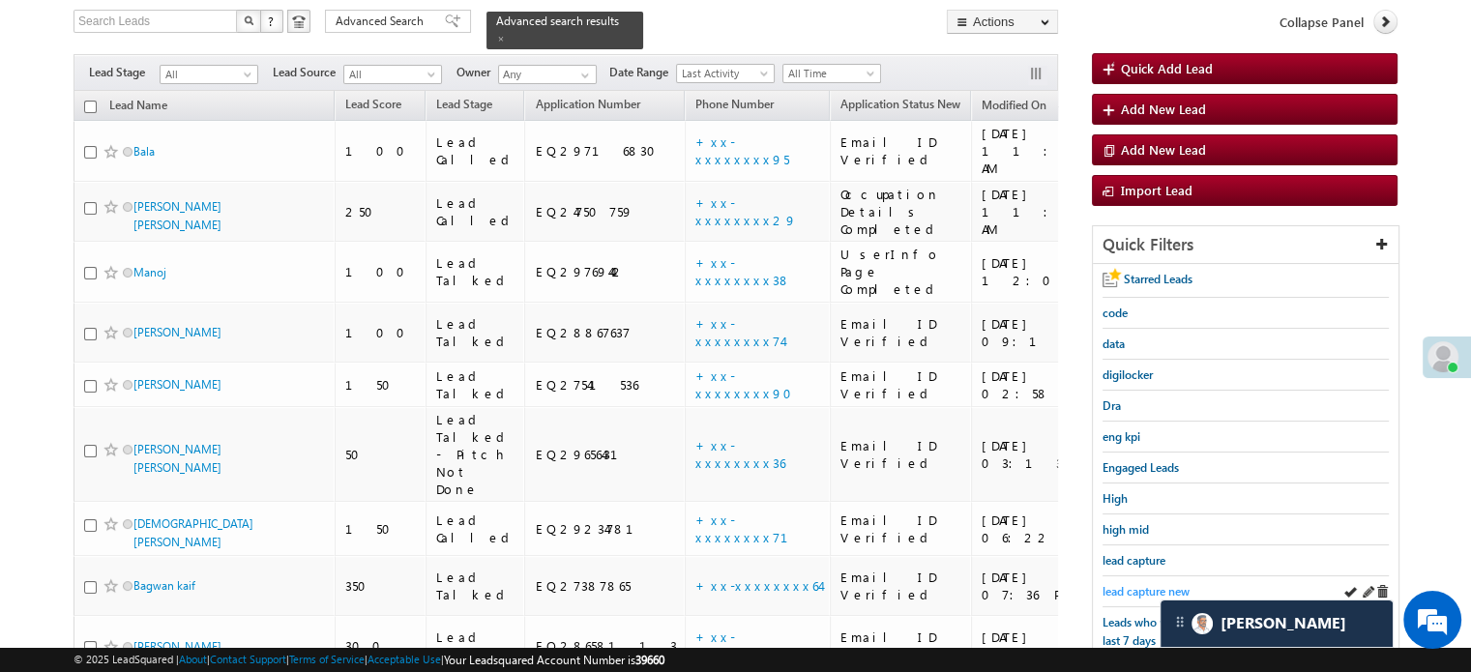
click at [1146, 584] on span "lead capture new" at bounding box center [1146, 591] width 87 height 15
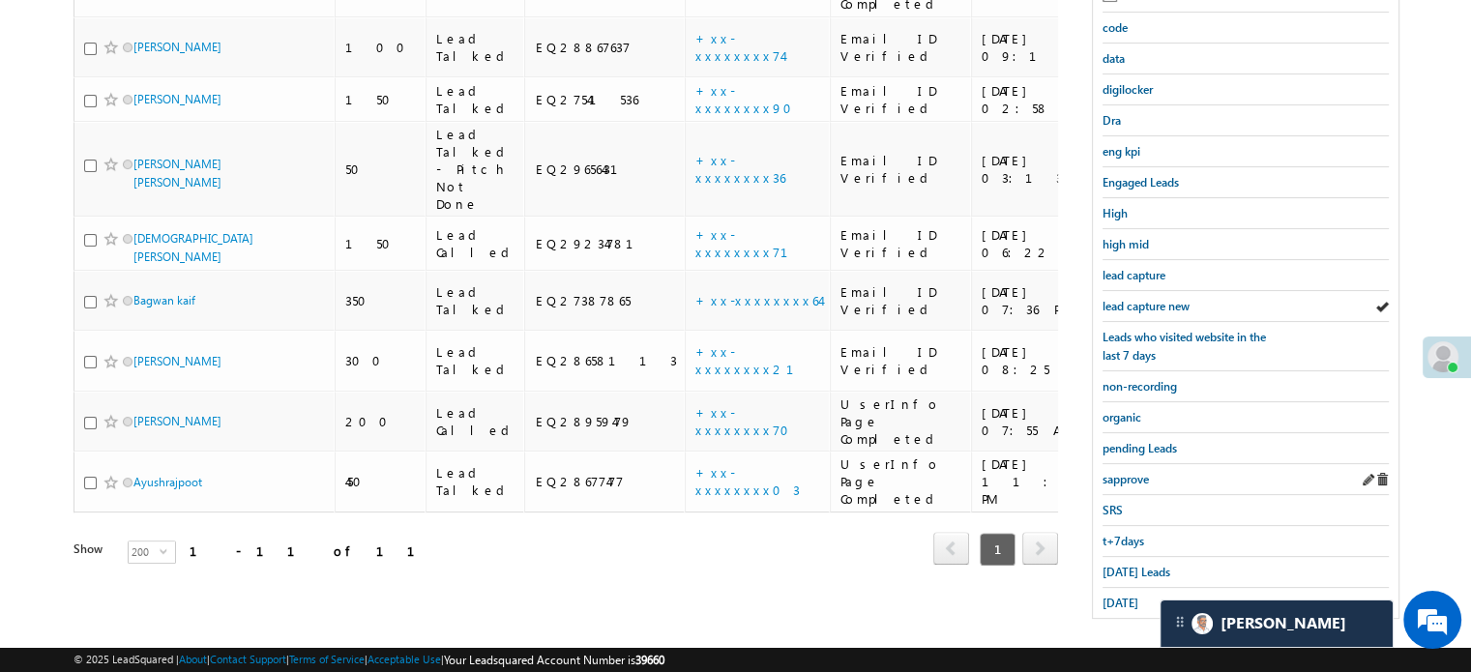
scroll to position [415, 0]
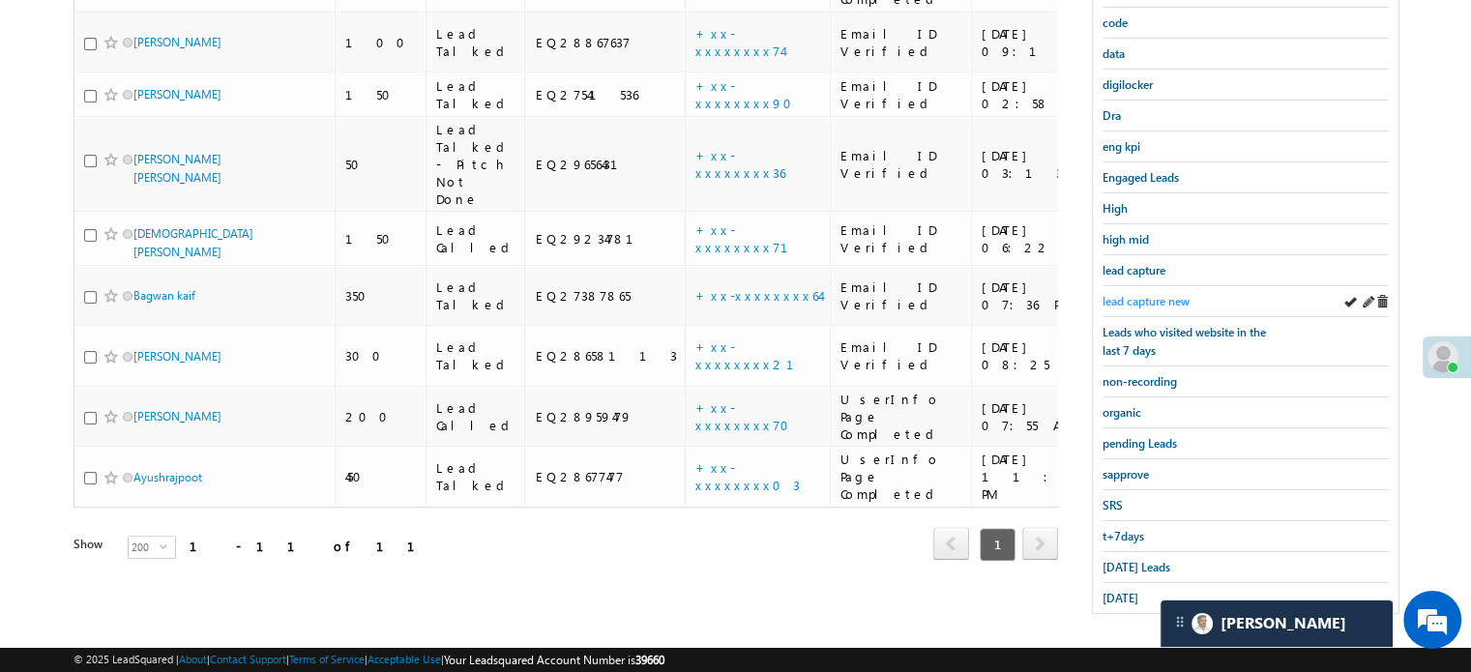
click at [1131, 294] on span "lead capture new" at bounding box center [1146, 301] width 87 height 15
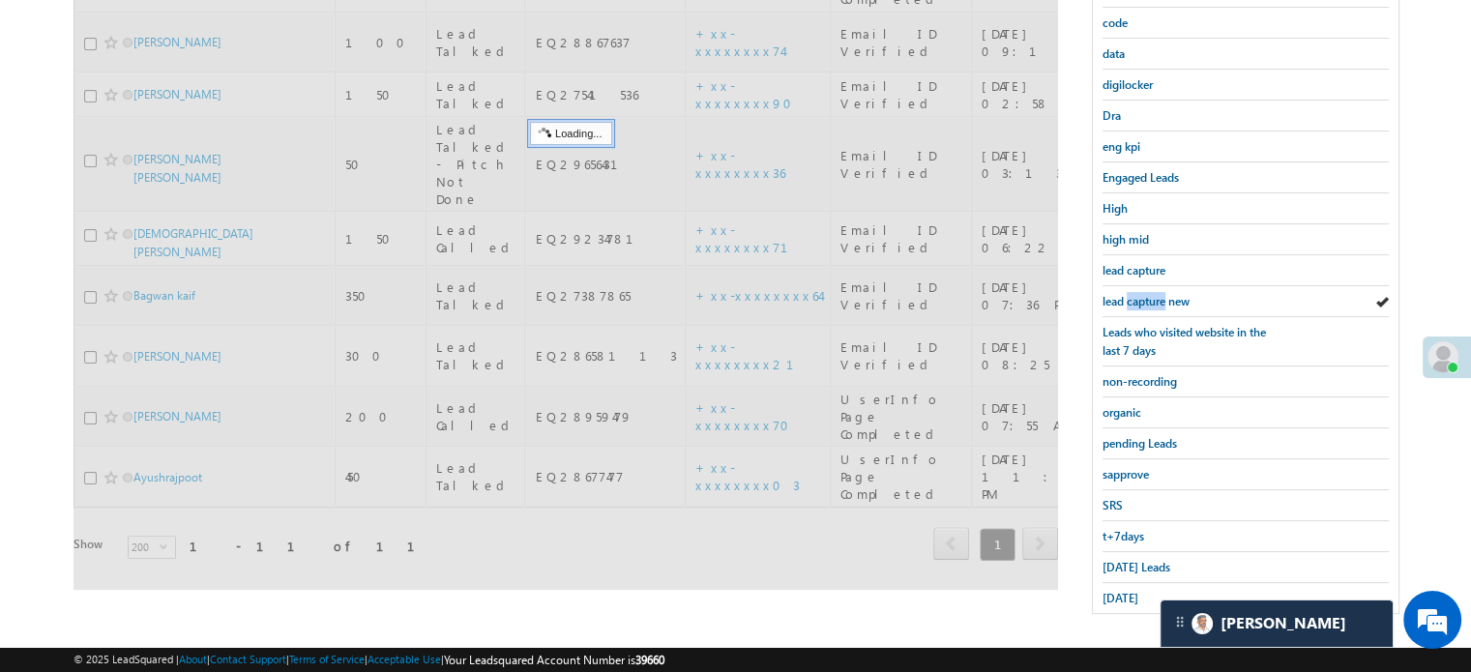
click at [1131, 294] on span "lead capture new" at bounding box center [1146, 301] width 87 height 15
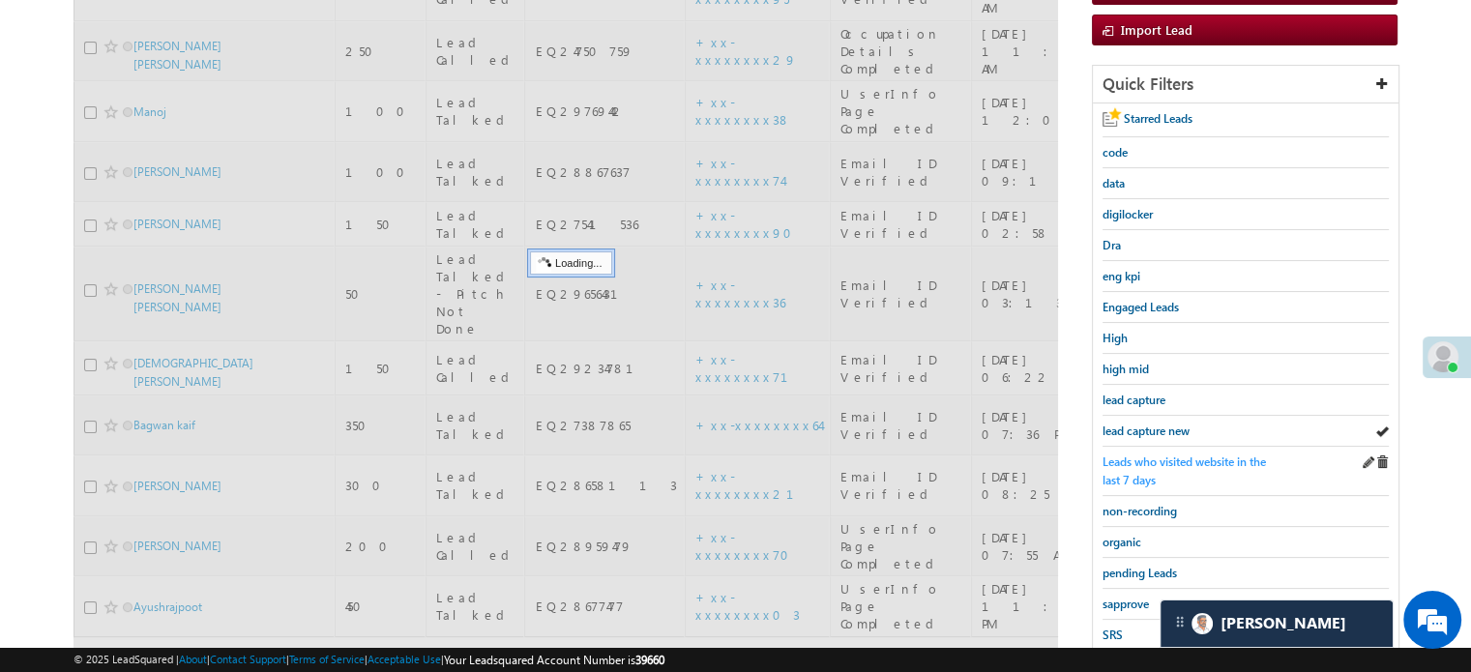
scroll to position [125, 0]
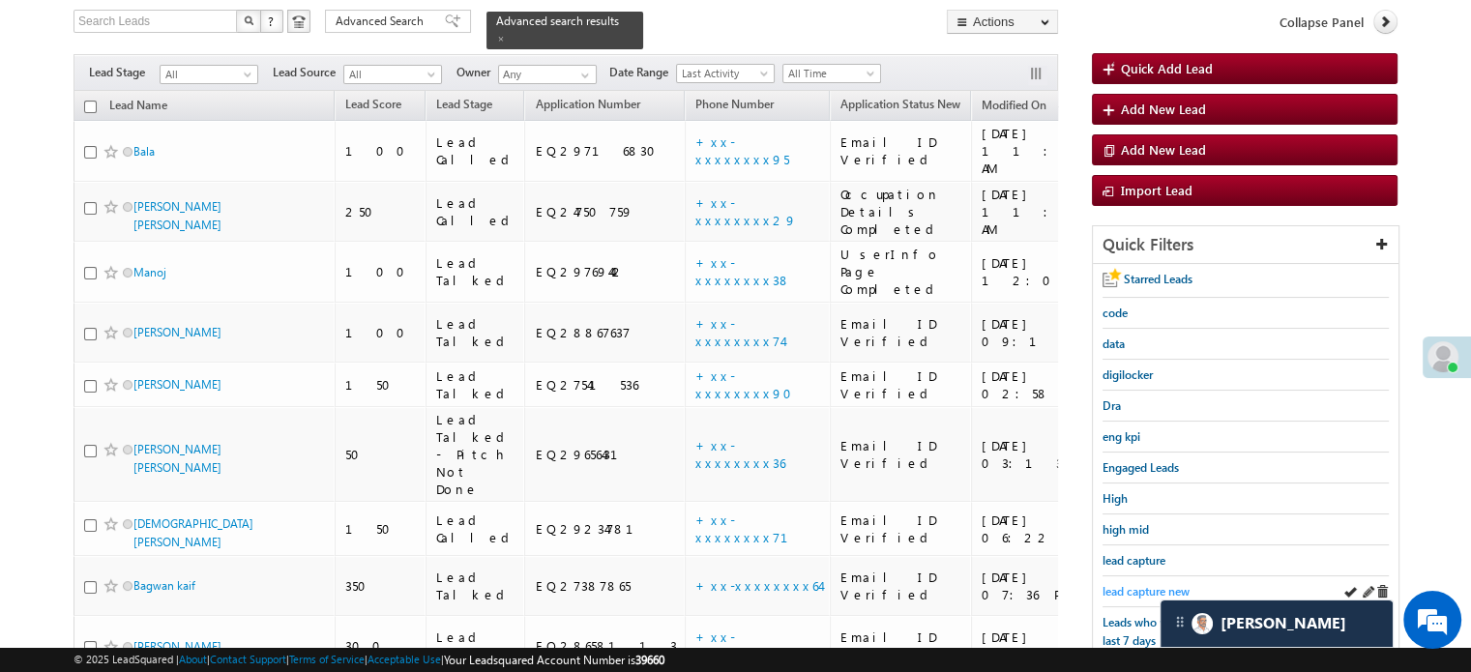
click at [1142, 587] on span "lead capture new" at bounding box center [1146, 591] width 87 height 15
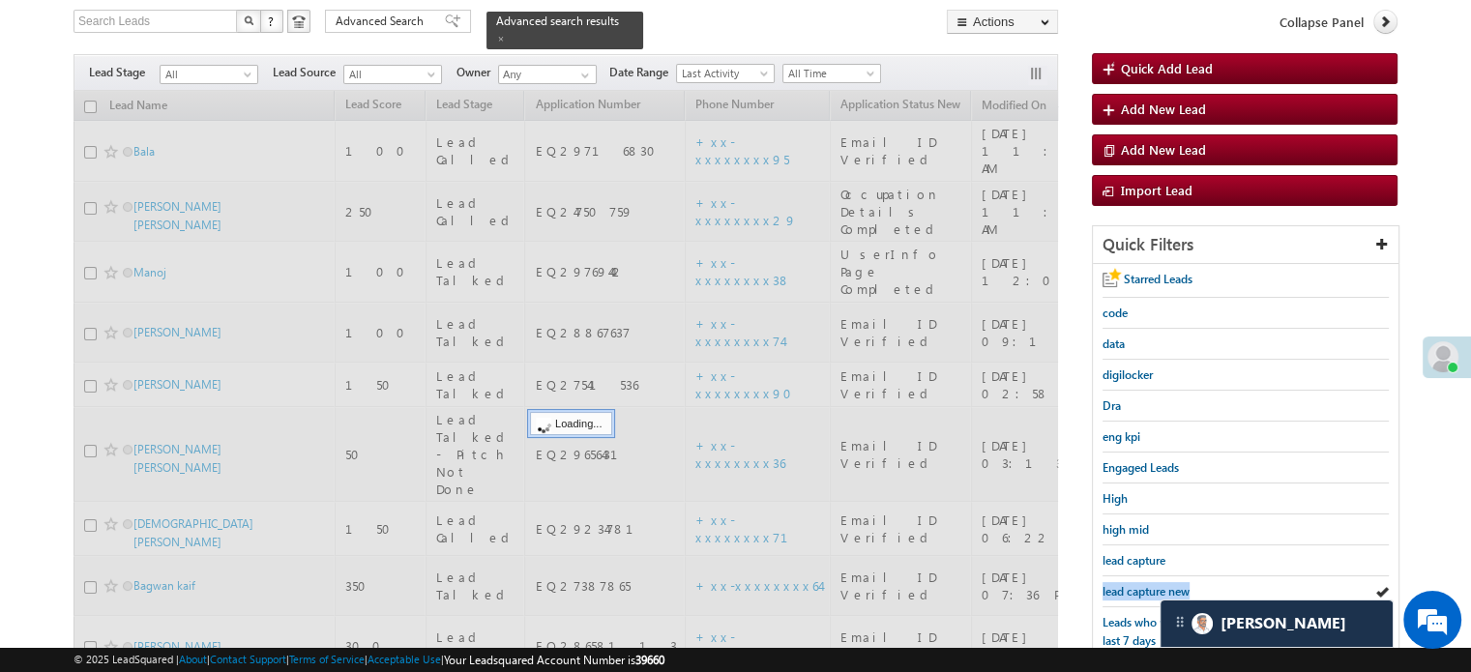
click at [1142, 587] on span "lead capture new" at bounding box center [1146, 591] width 87 height 15
click at [1140, 584] on span "lead capture new" at bounding box center [1146, 591] width 87 height 15
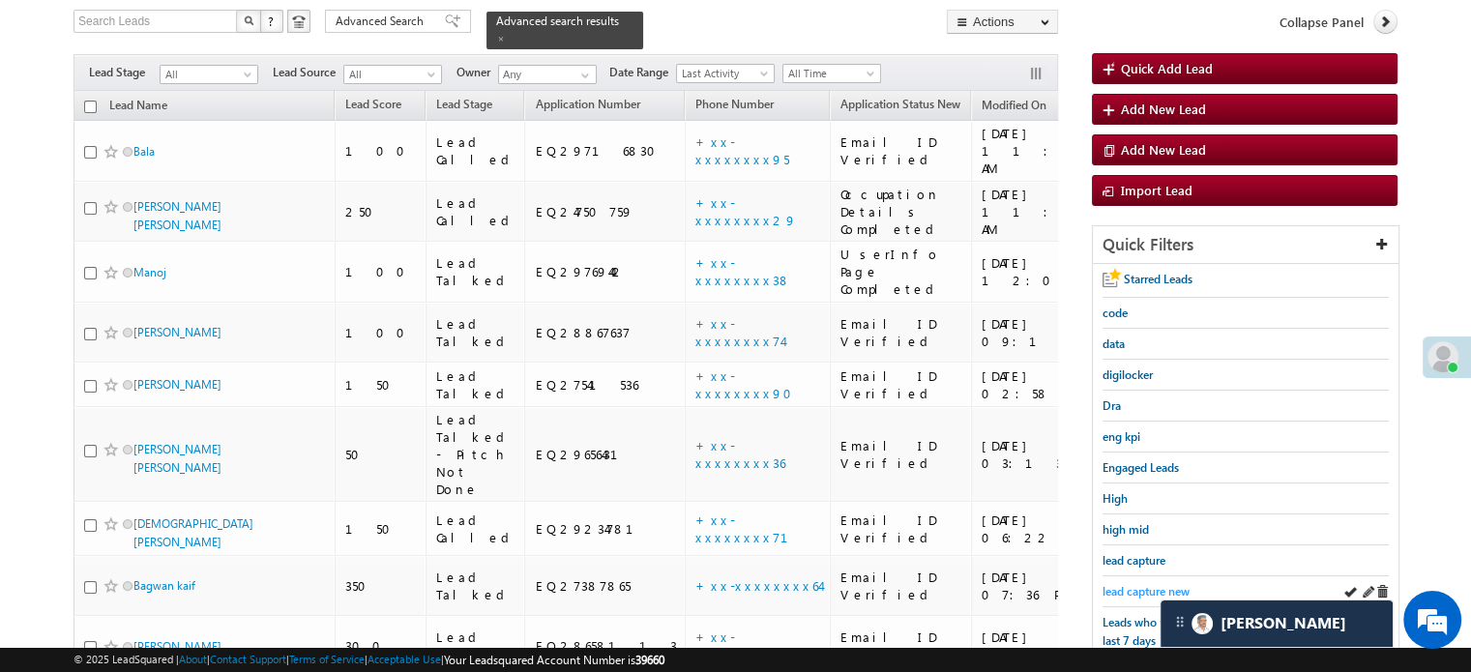
click at [1127, 584] on span "lead capture new" at bounding box center [1146, 591] width 87 height 15
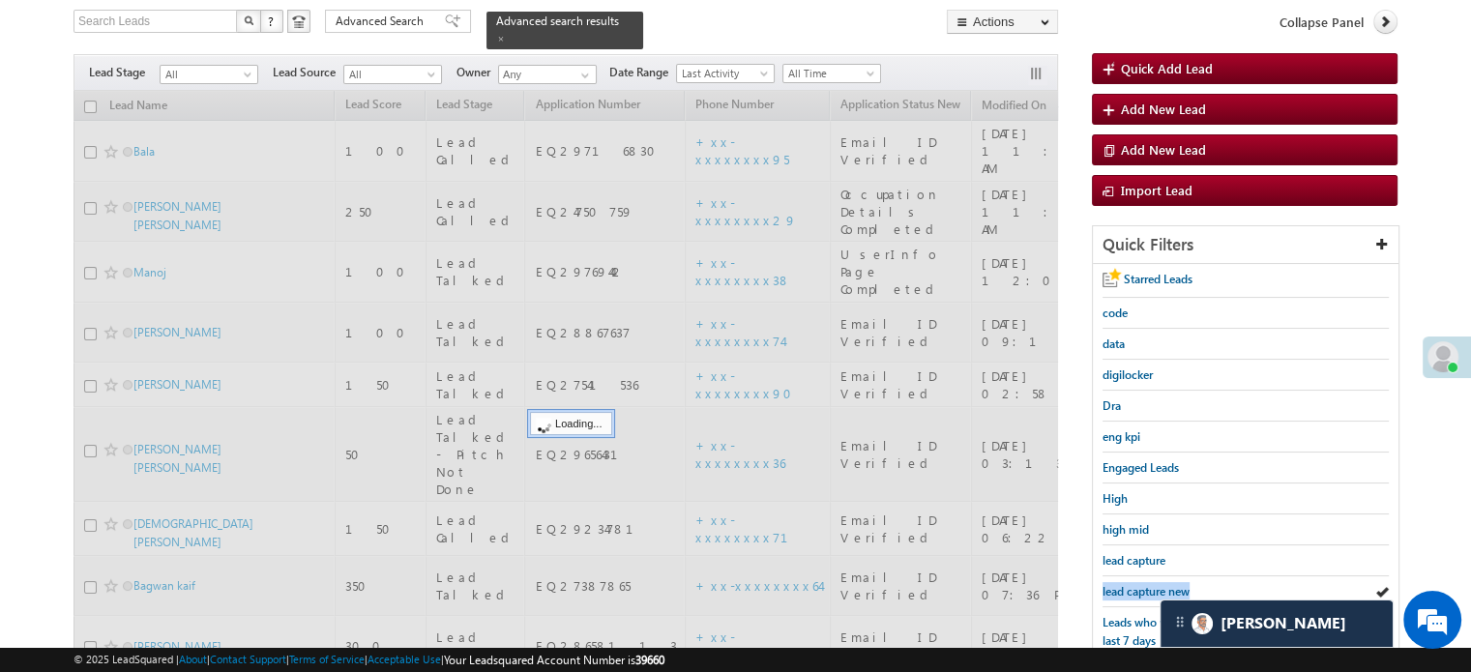
click at [1127, 584] on span "lead capture new" at bounding box center [1146, 591] width 87 height 15
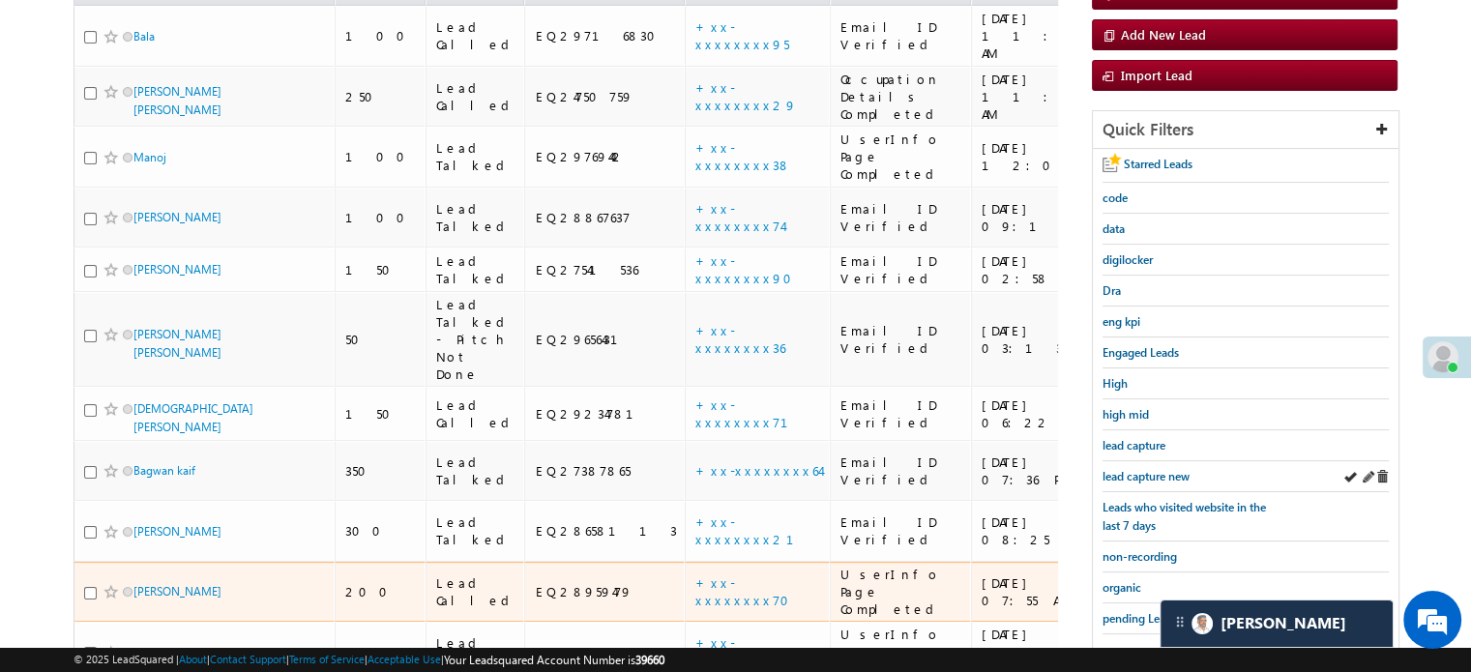
scroll to position [318, 0]
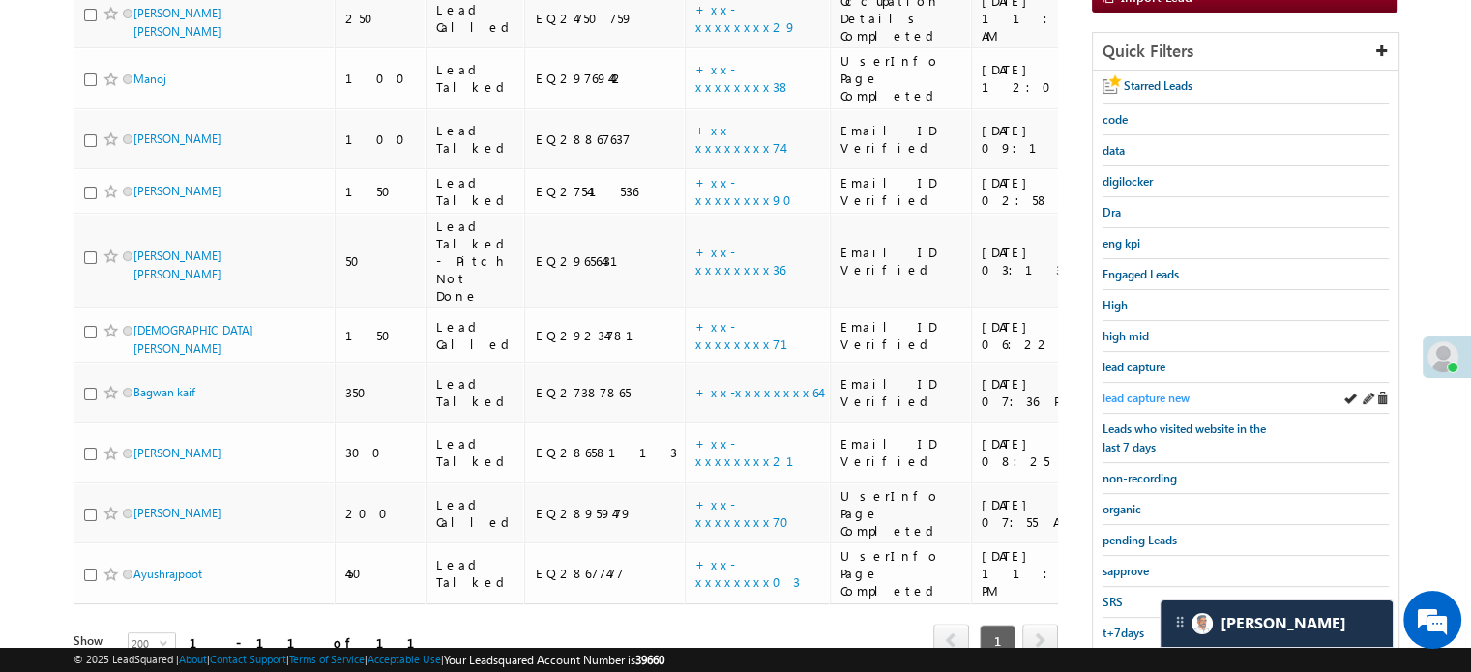
click at [1110, 394] on span "lead capture new" at bounding box center [1146, 398] width 87 height 15
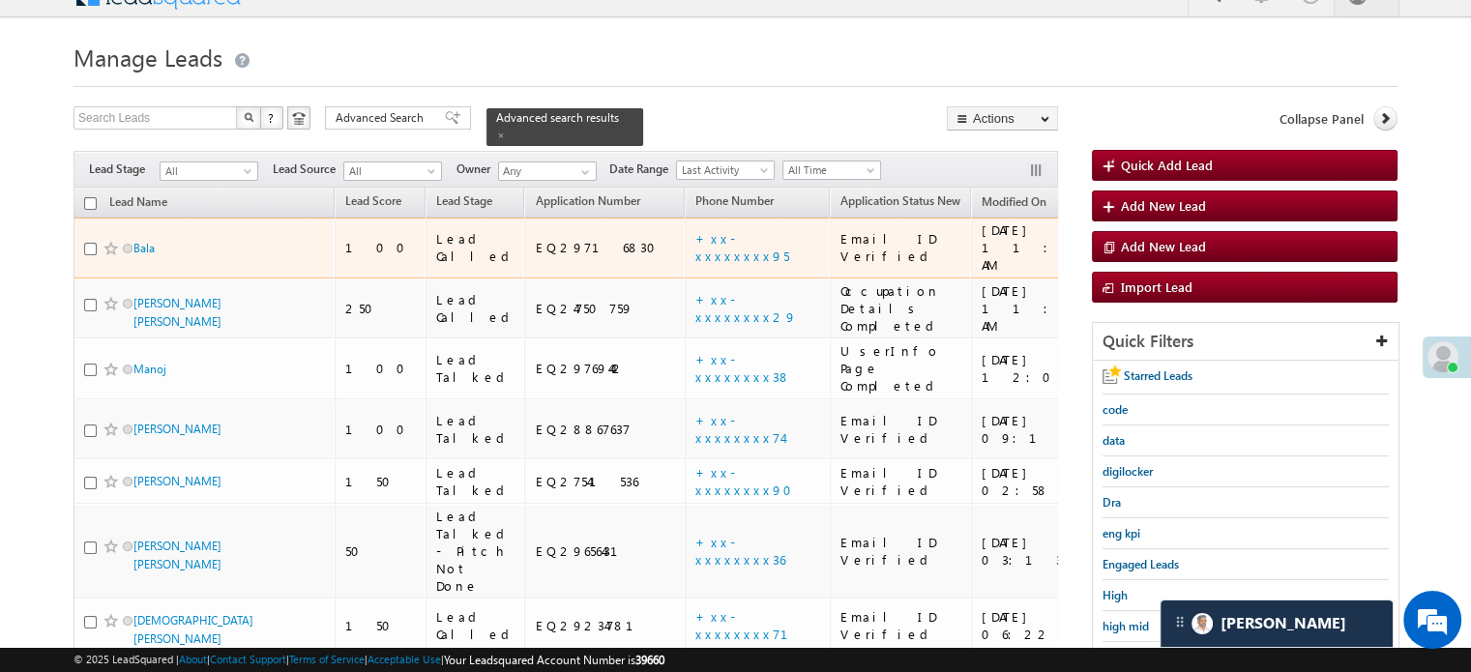
scroll to position [221, 0]
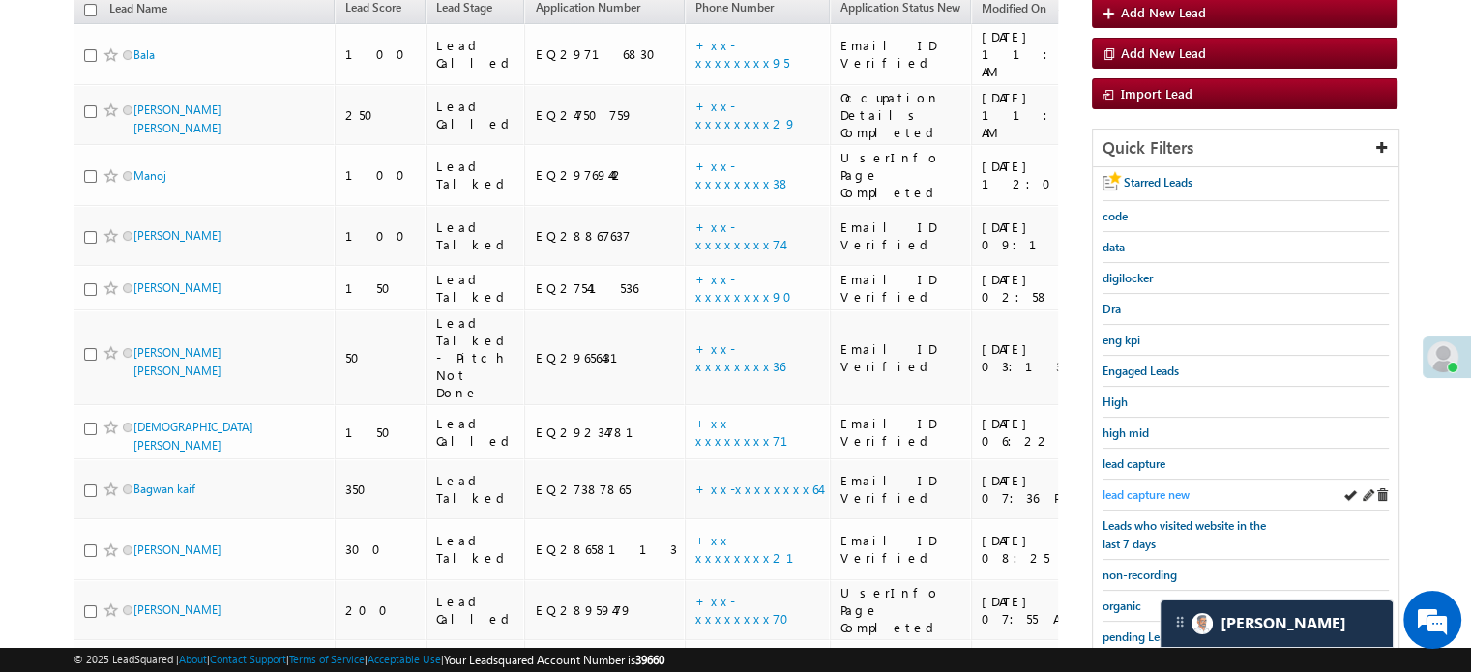
click at [1106, 487] on span "lead capture new" at bounding box center [1146, 494] width 87 height 15
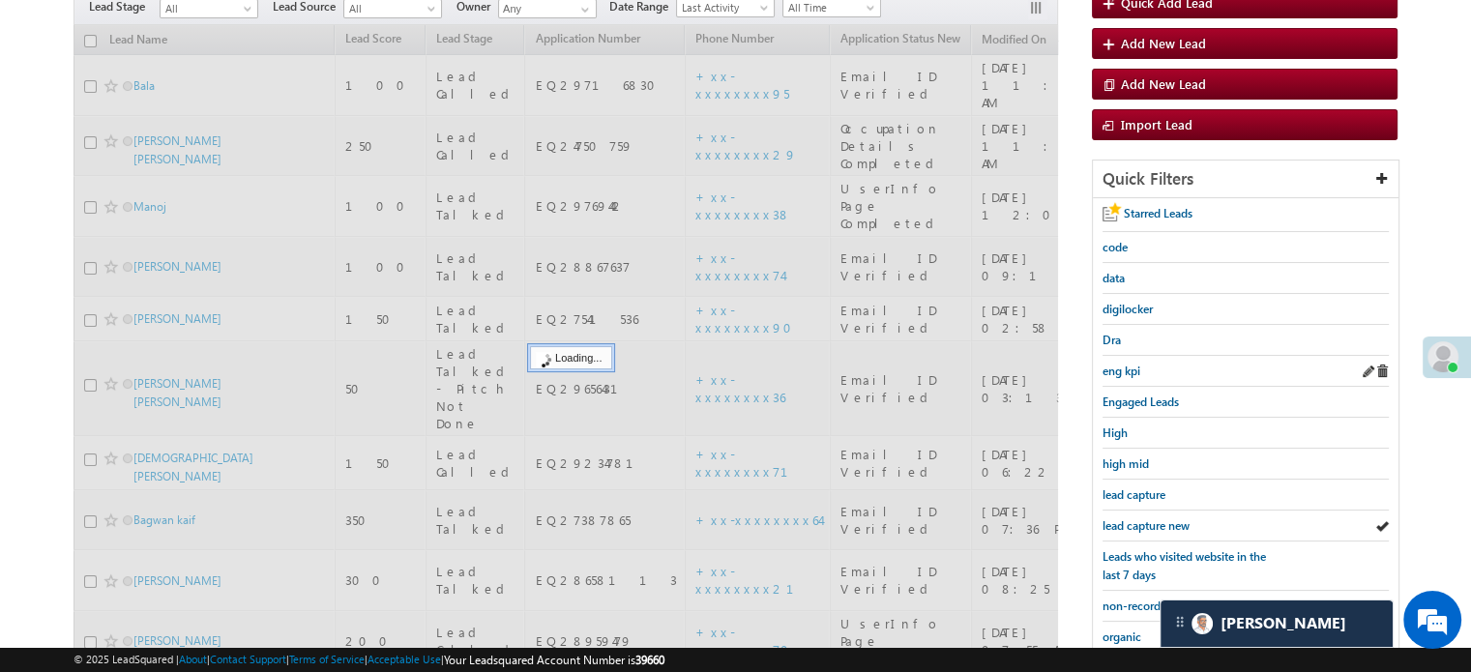
scroll to position [193, 0]
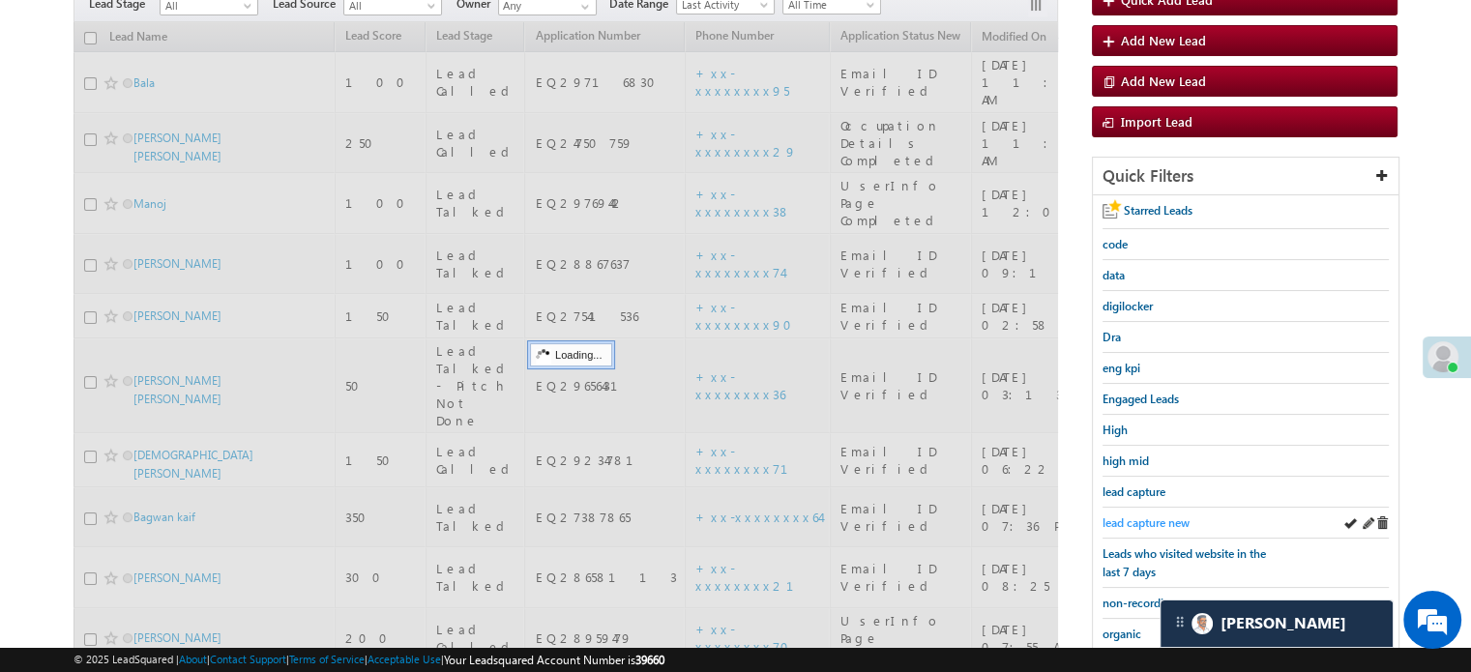
click at [1149, 515] on span "lead capture new" at bounding box center [1146, 522] width 87 height 15
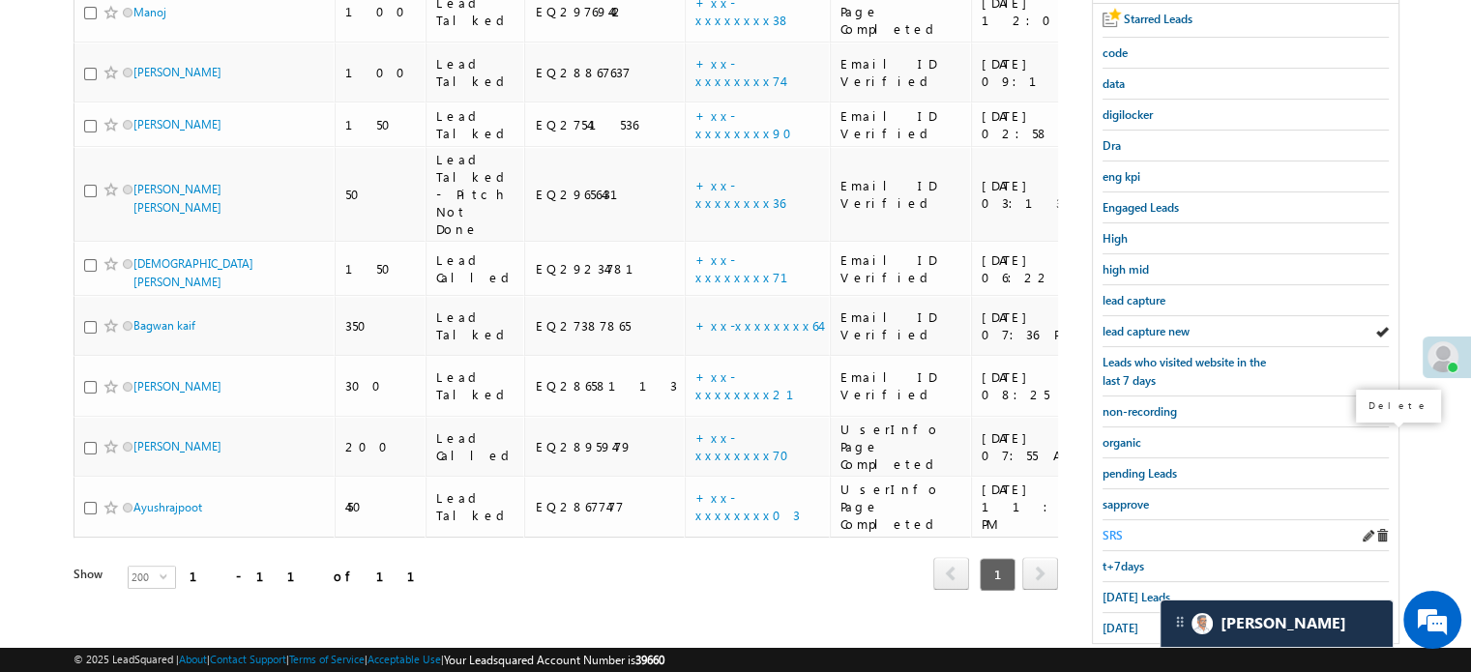
scroll to position [387, 0]
click at [1149, 314] on div "lead capture new" at bounding box center [1246, 329] width 286 height 31
click at [1145, 322] on span "lead capture new" at bounding box center [1146, 329] width 87 height 15
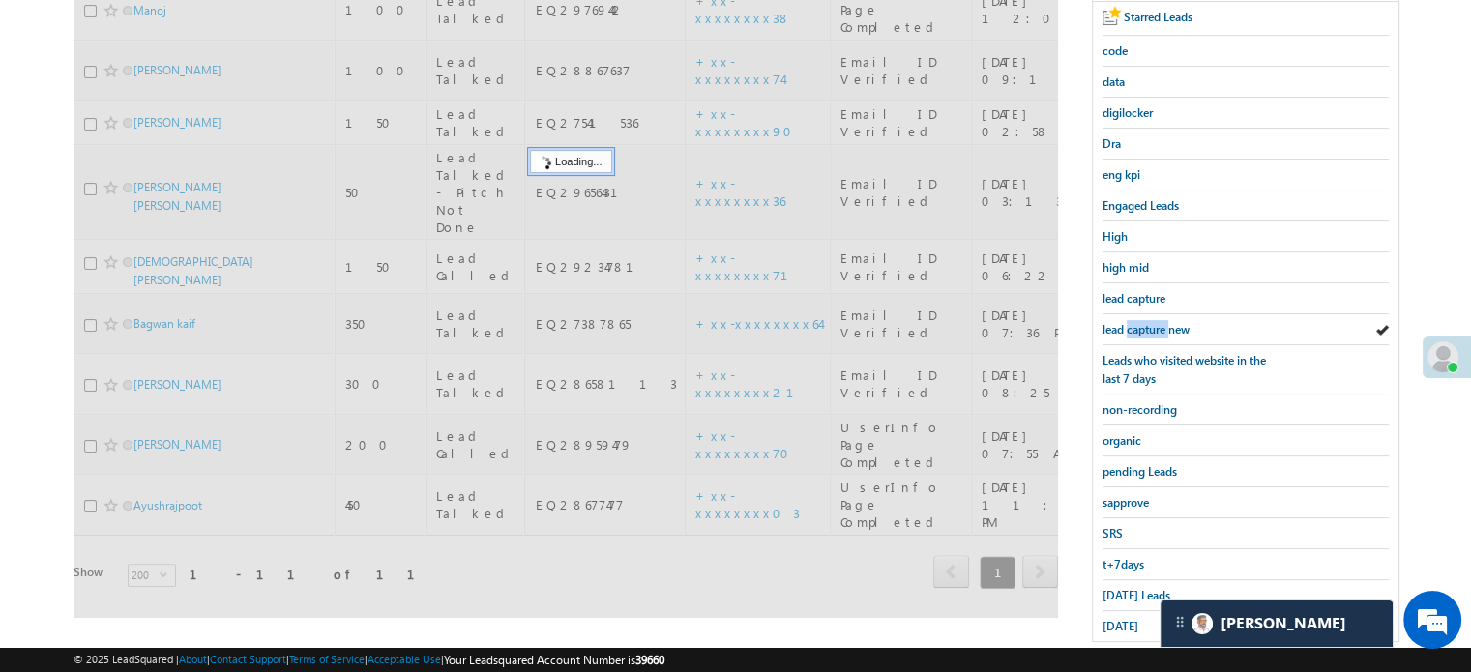
click at [1145, 322] on span "lead capture new" at bounding box center [1146, 329] width 87 height 15
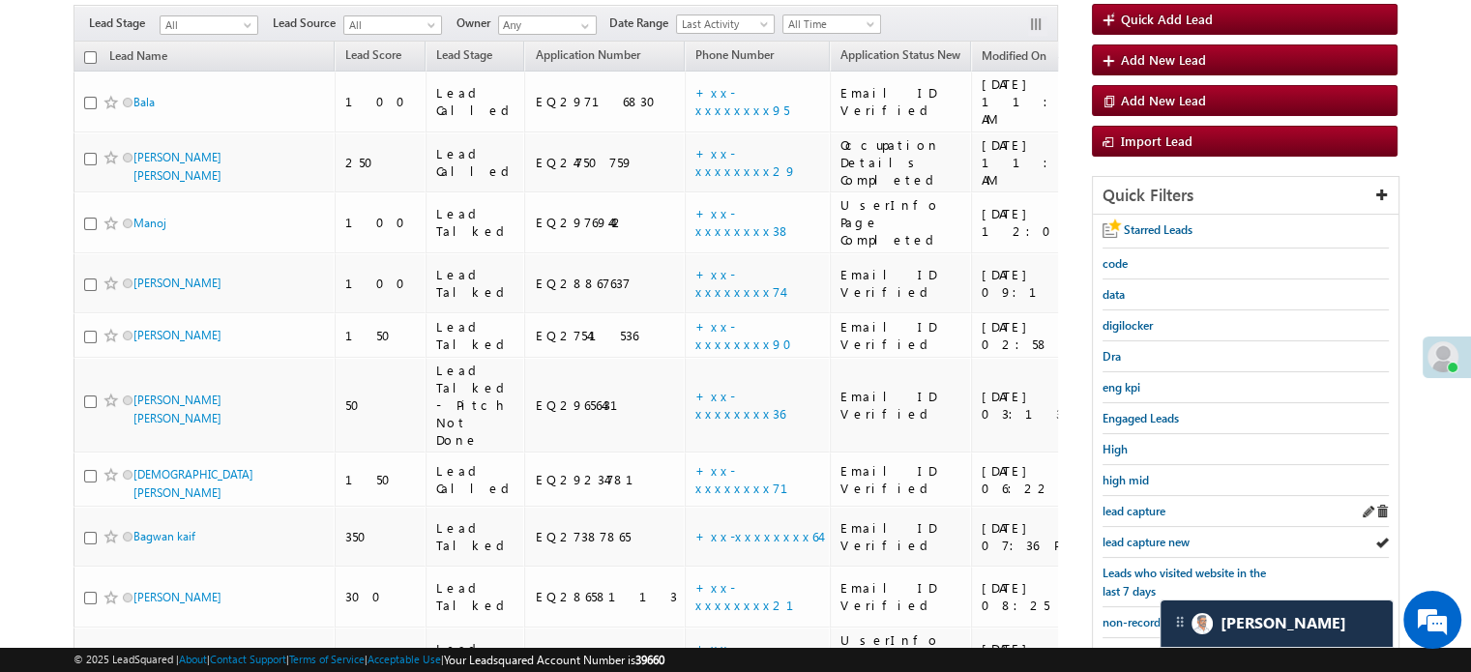
scroll to position [290, 0]
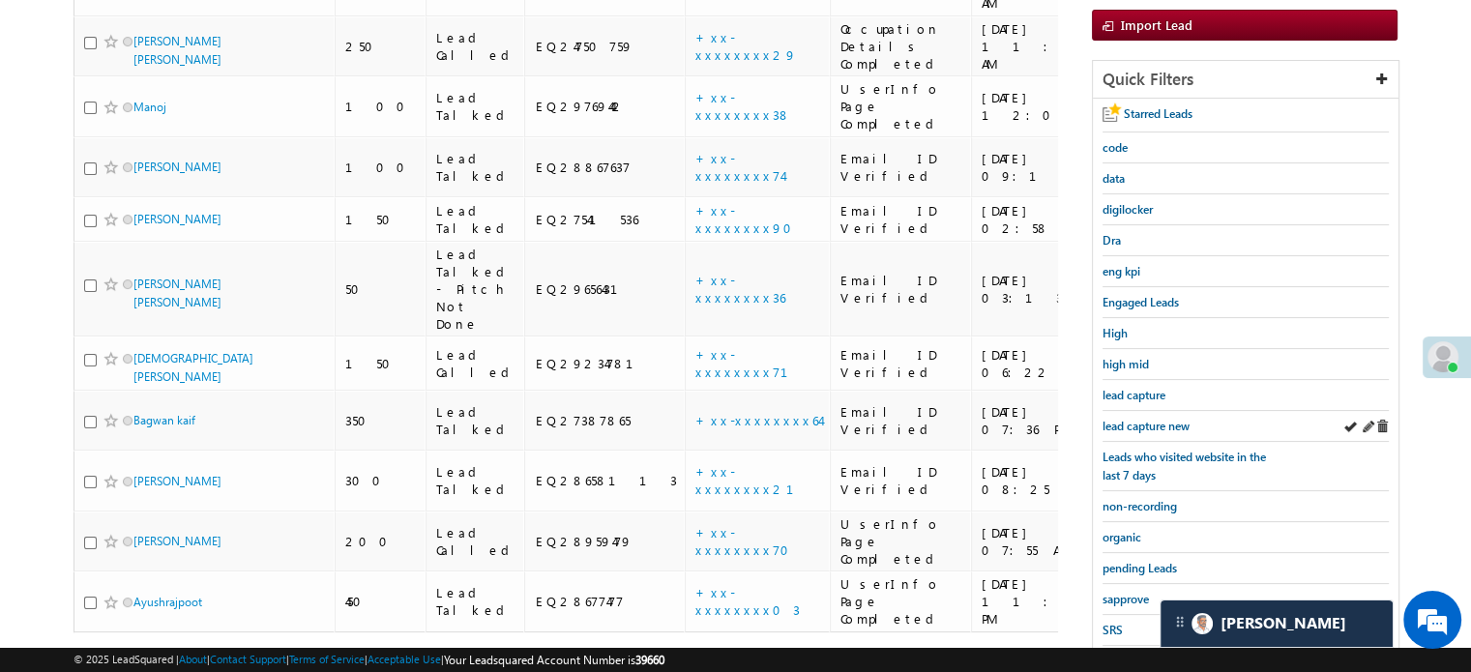
click at [1137, 407] on div "Starred Leads code data digilocker Dra eng kpi Engaged Leads High high mid lead…" at bounding box center [1246, 418] width 306 height 639
click at [1138, 419] on span "lead capture new" at bounding box center [1146, 426] width 87 height 15
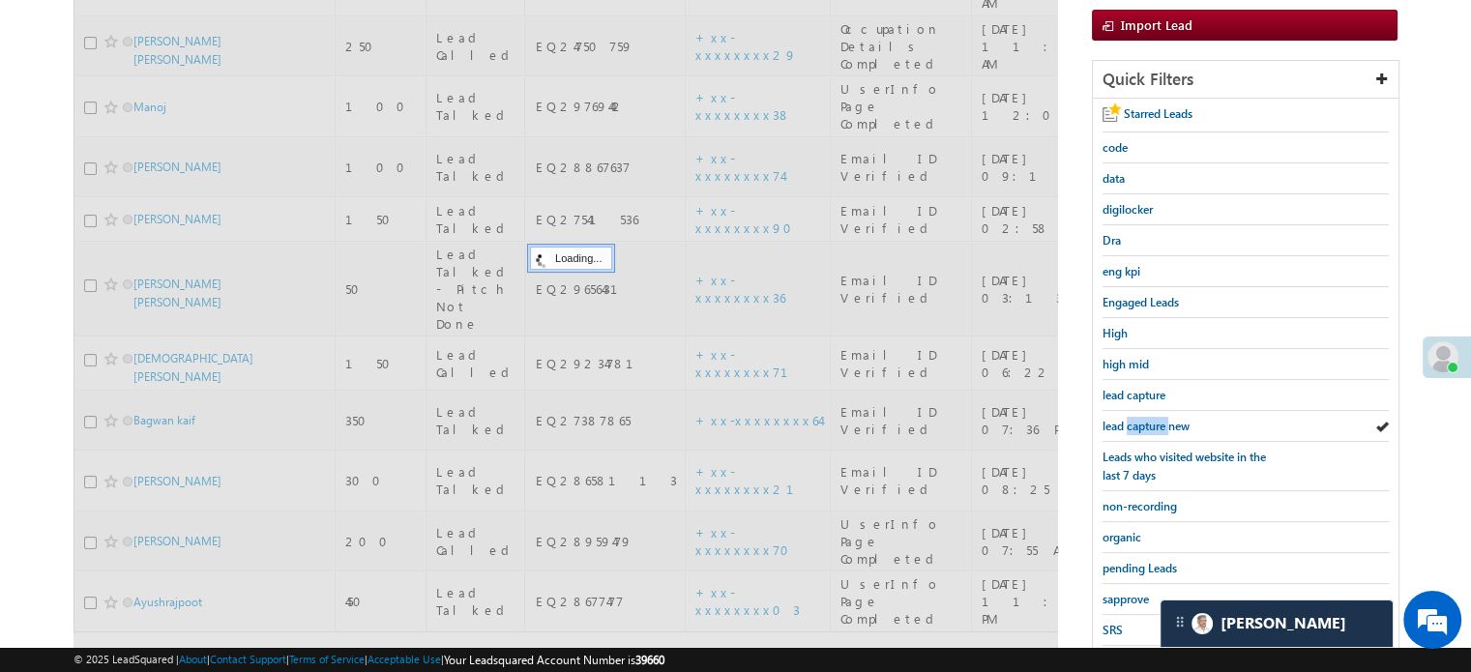
click at [1138, 419] on span "lead capture new" at bounding box center [1146, 426] width 87 height 15
click at [1139, 419] on span "lead capture new" at bounding box center [1146, 426] width 87 height 15
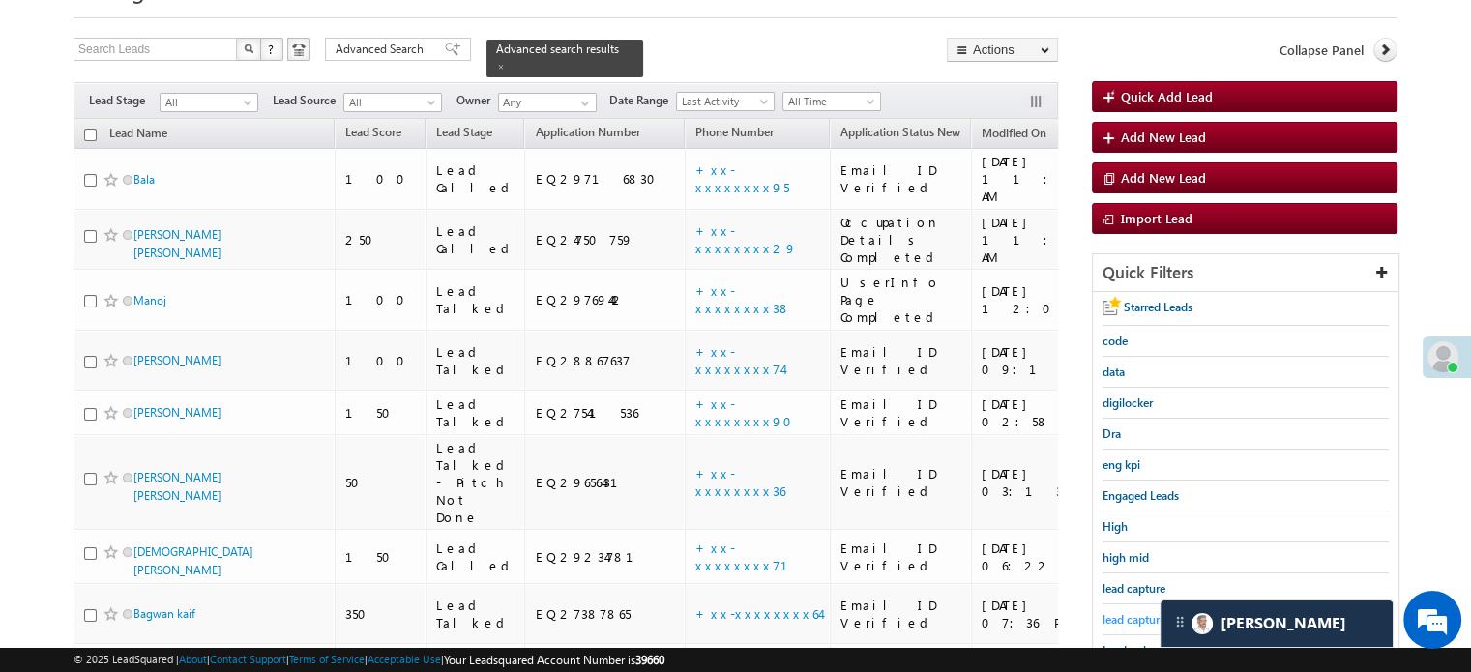
click at [1119, 612] on span "lead capture new" at bounding box center [1146, 619] width 87 height 15
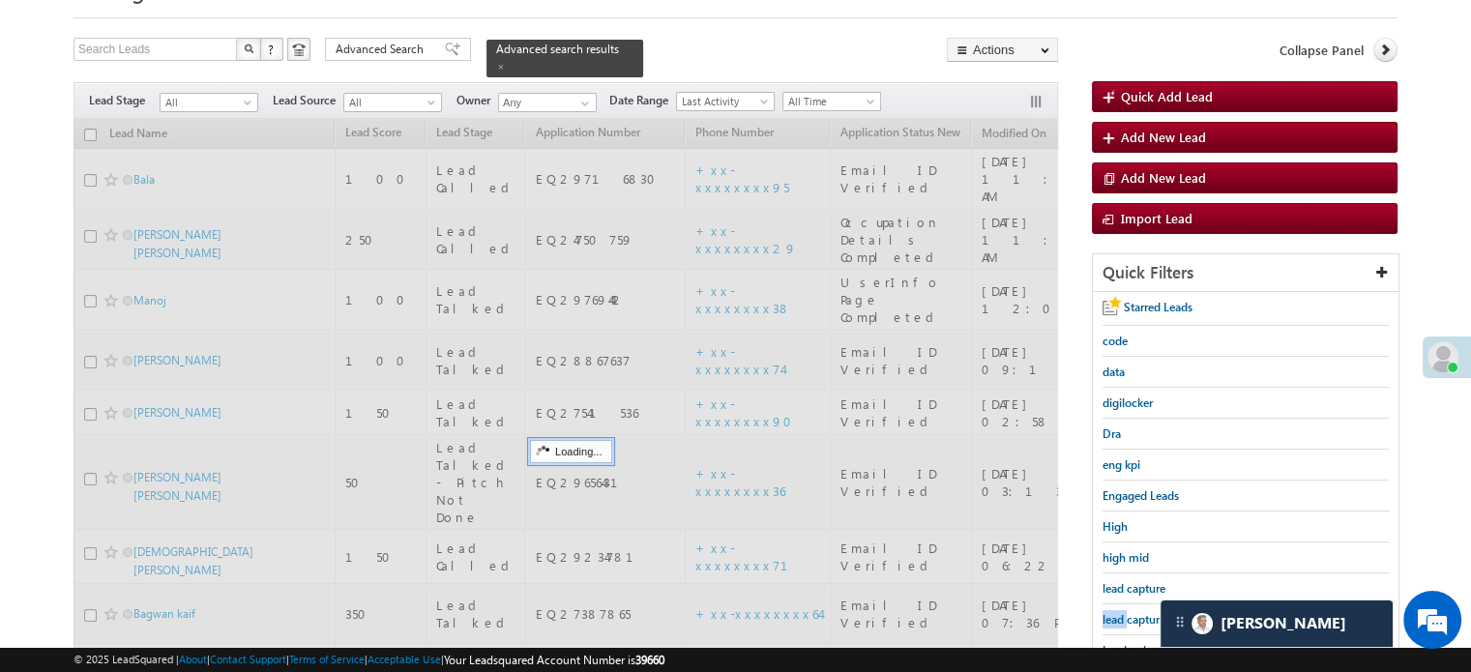
click at [1119, 612] on span "lead capture new" at bounding box center [1146, 619] width 87 height 15
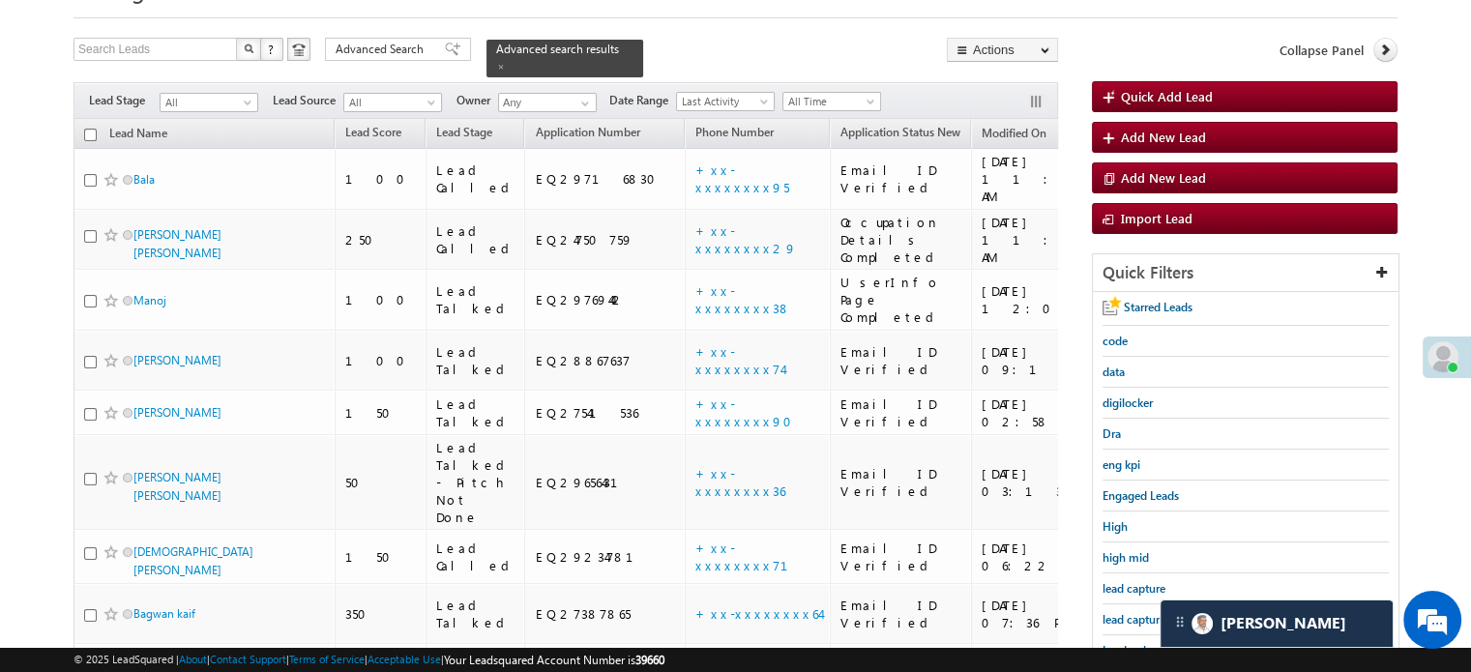
click at [1119, 612] on span "lead capture new" at bounding box center [1146, 619] width 87 height 15
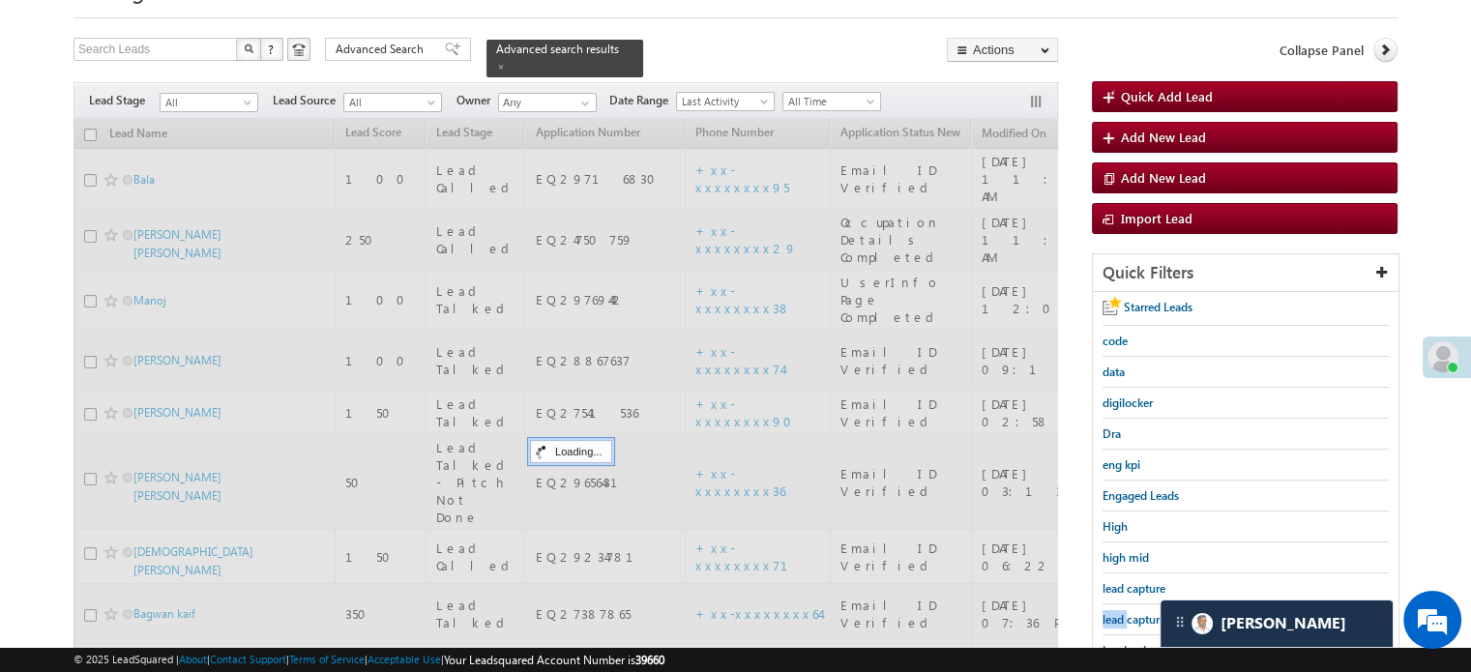
click at [1119, 612] on span "lead capture new" at bounding box center [1146, 619] width 87 height 15
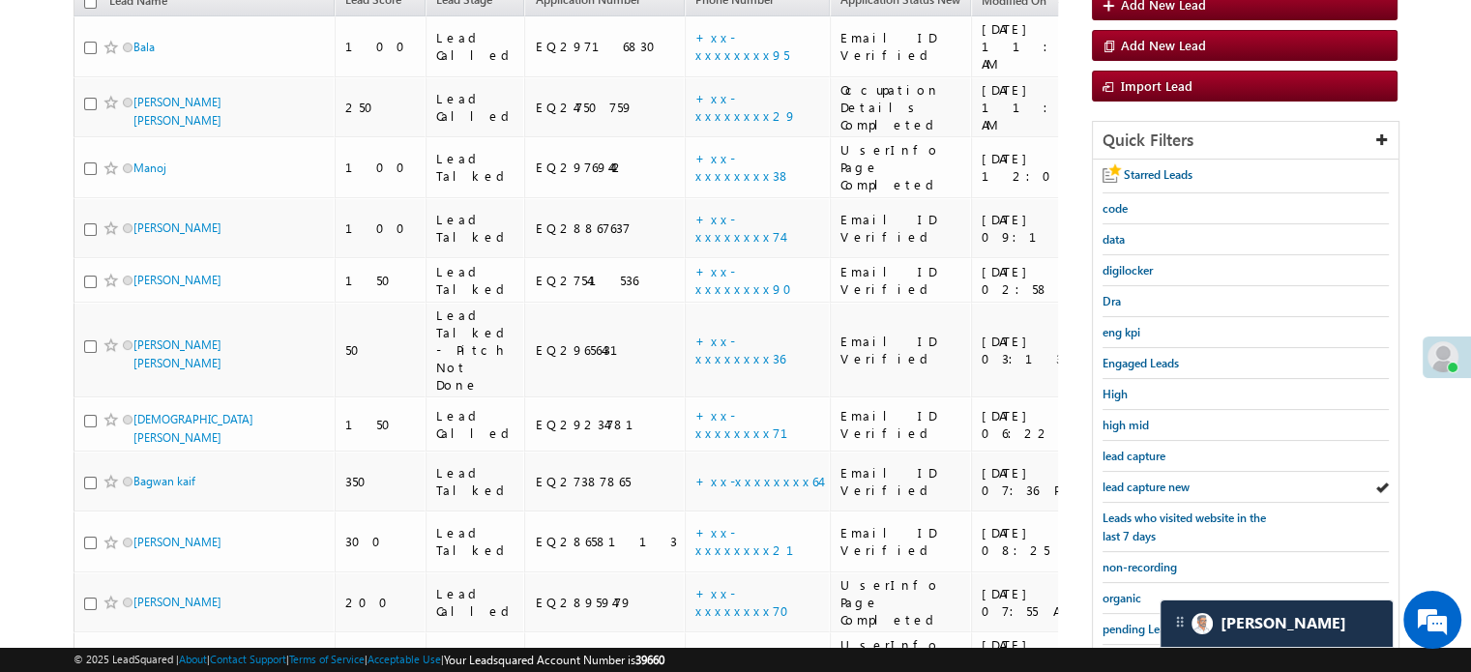
scroll to position [387, 0]
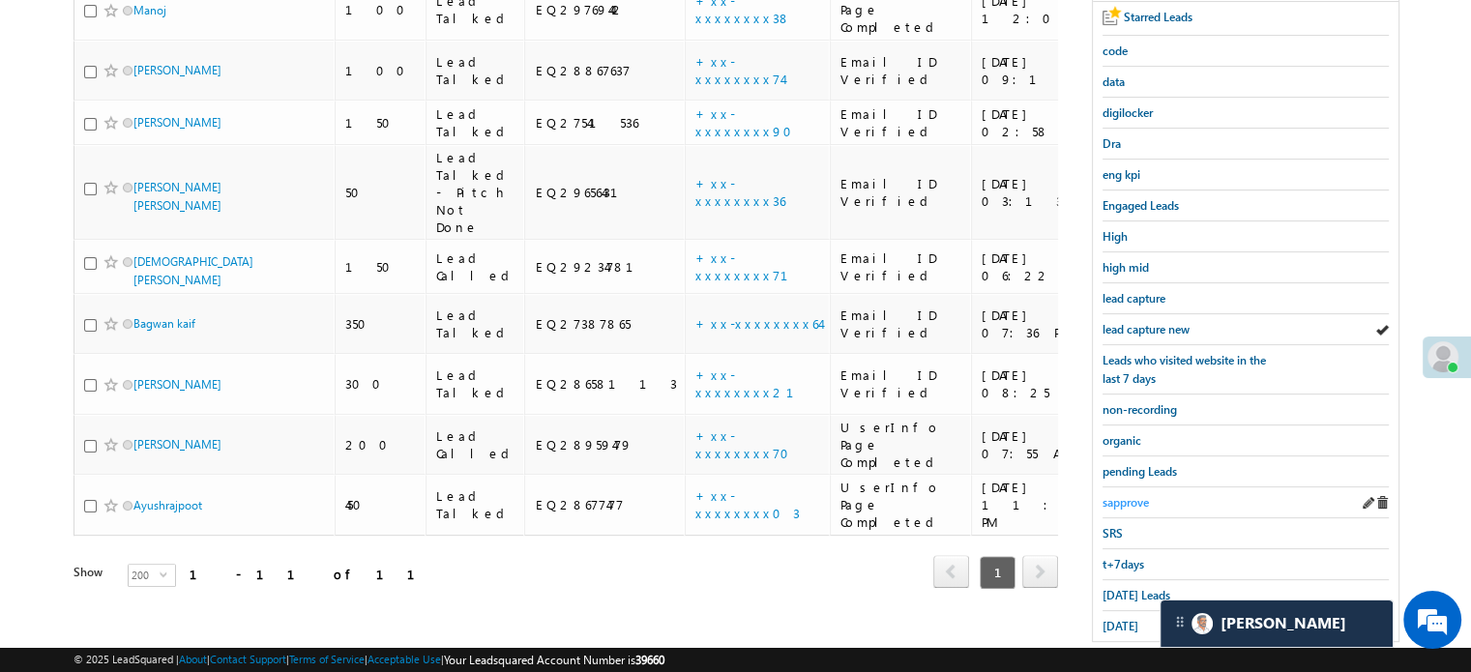
click at [1144, 495] on span "sapprove" at bounding box center [1126, 502] width 46 height 15
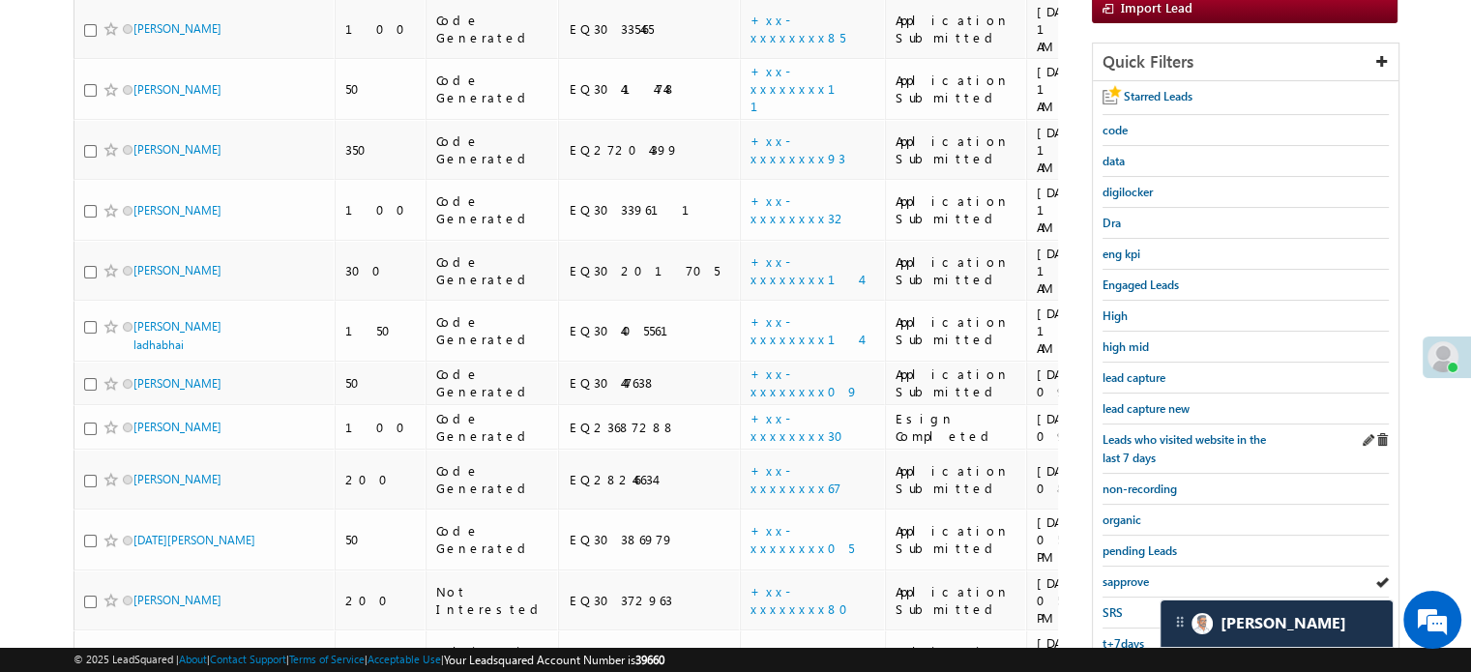
scroll to position [193, 0]
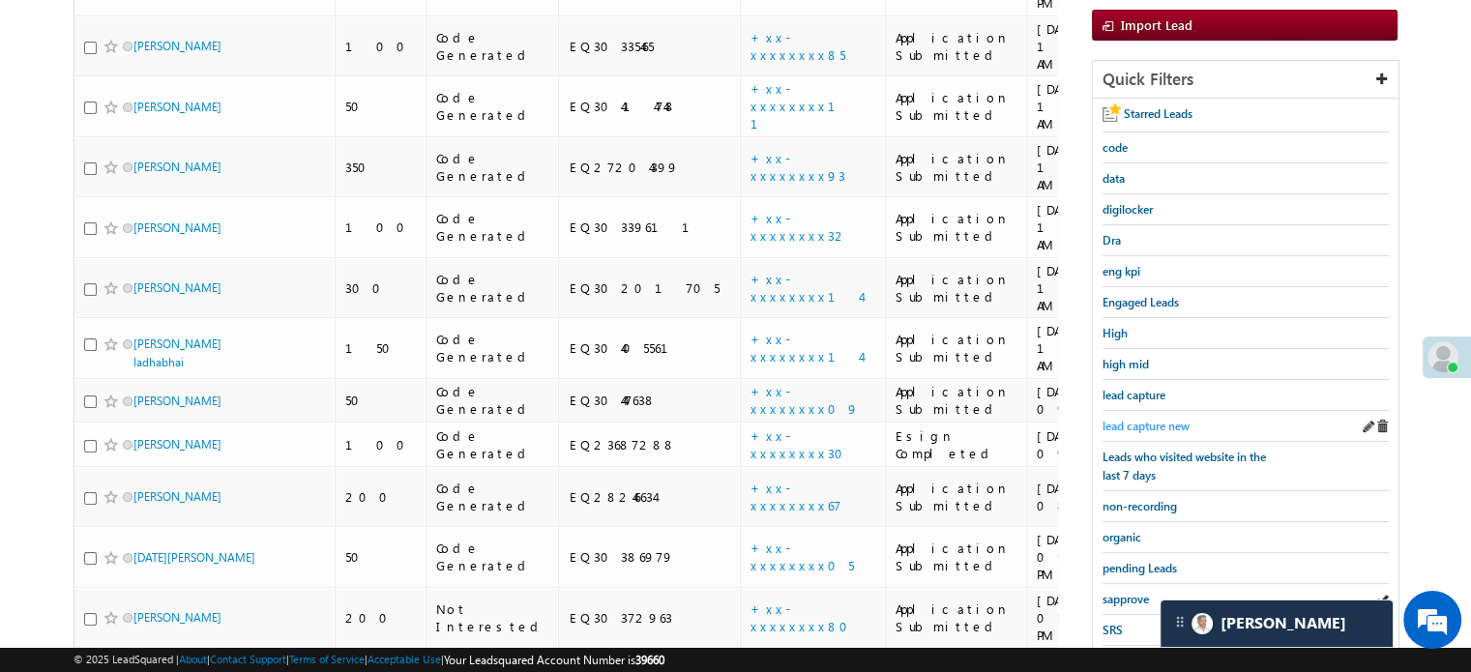
click at [1144, 419] on span "lead capture new" at bounding box center [1146, 426] width 87 height 15
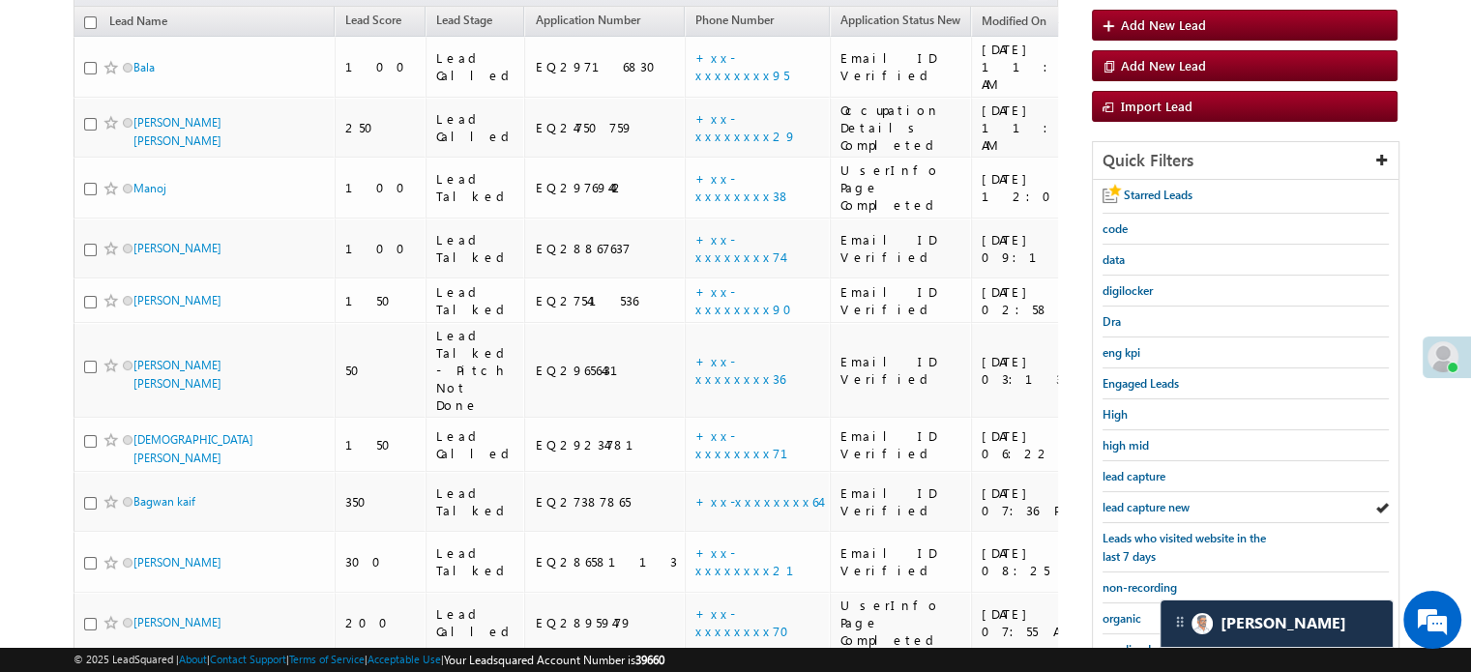
scroll to position [290, 0]
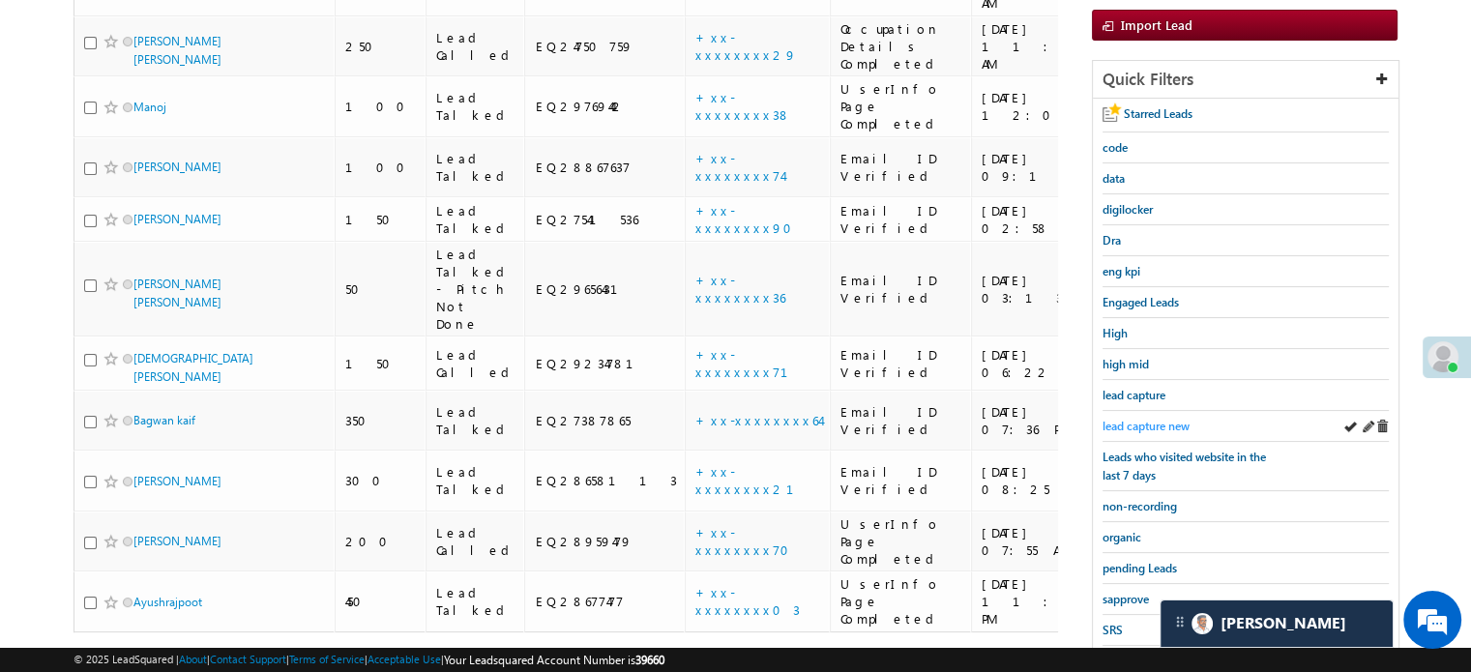
click at [1118, 419] on span "lead capture new" at bounding box center [1146, 426] width 87 height 15
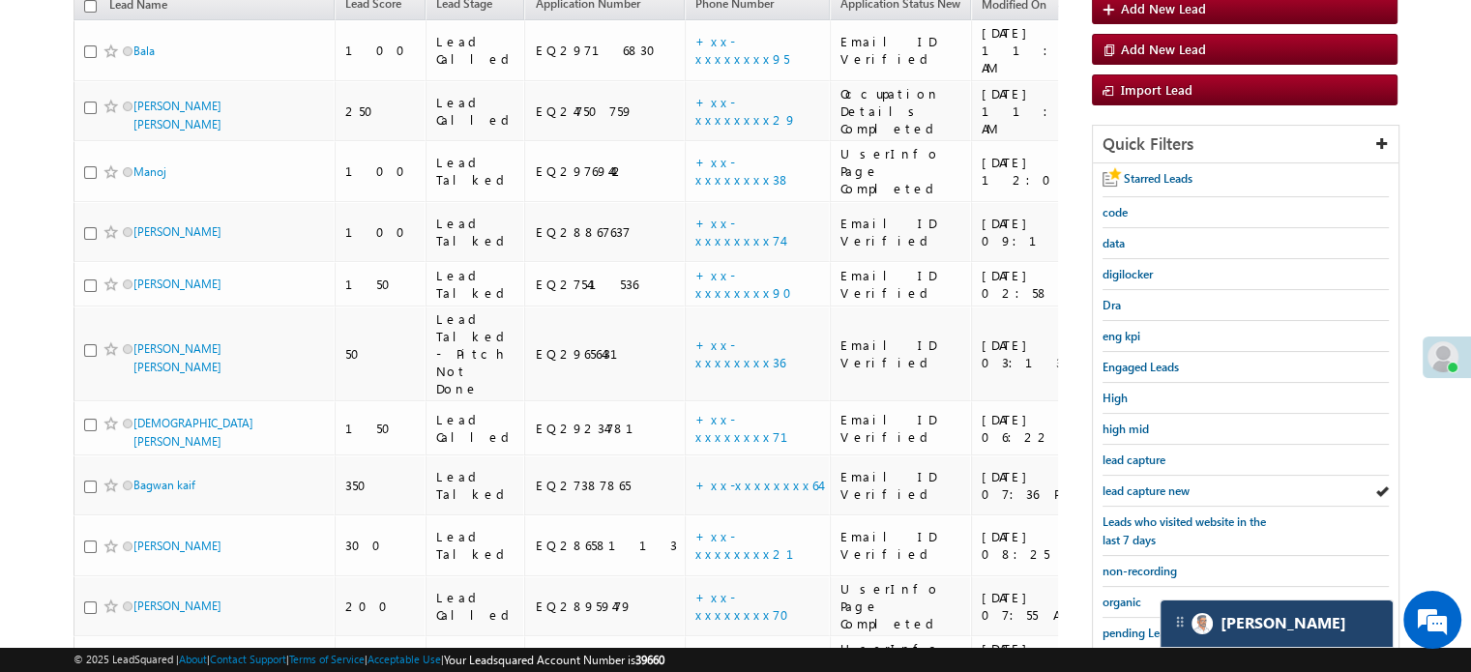
scroll to position [193, 0]
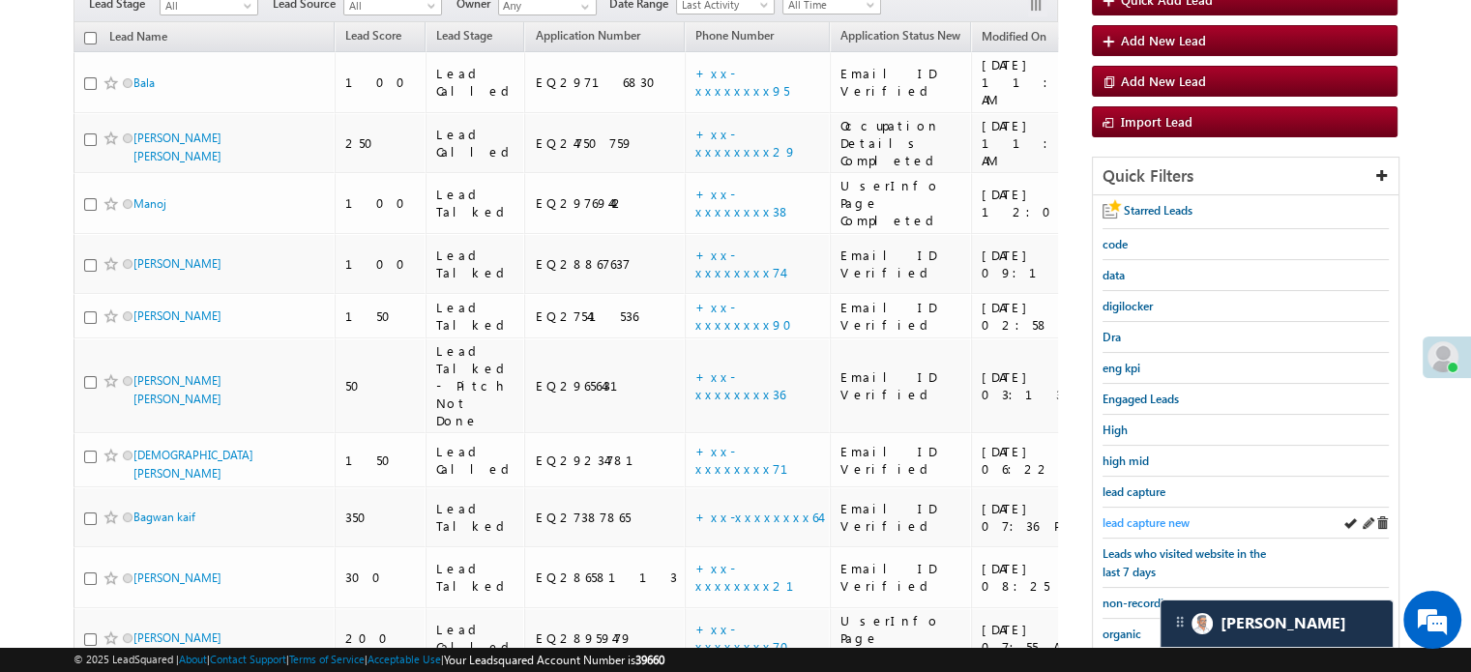
click at [1153, 515] on span "lead capture new" at bounding box center [1146, 522] width 87 height 15
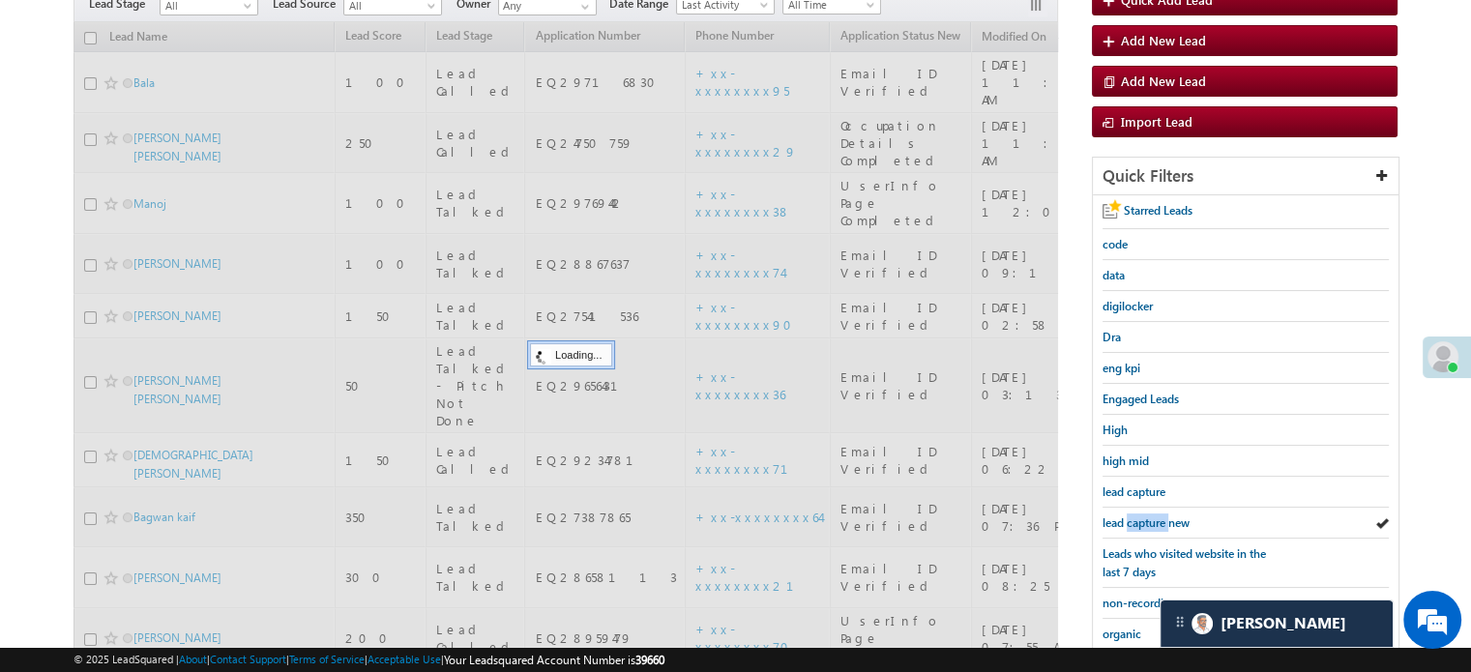
click at [1153, 515] on span "lead capture new" at bounding box center [1146, 522] width 87 height 15
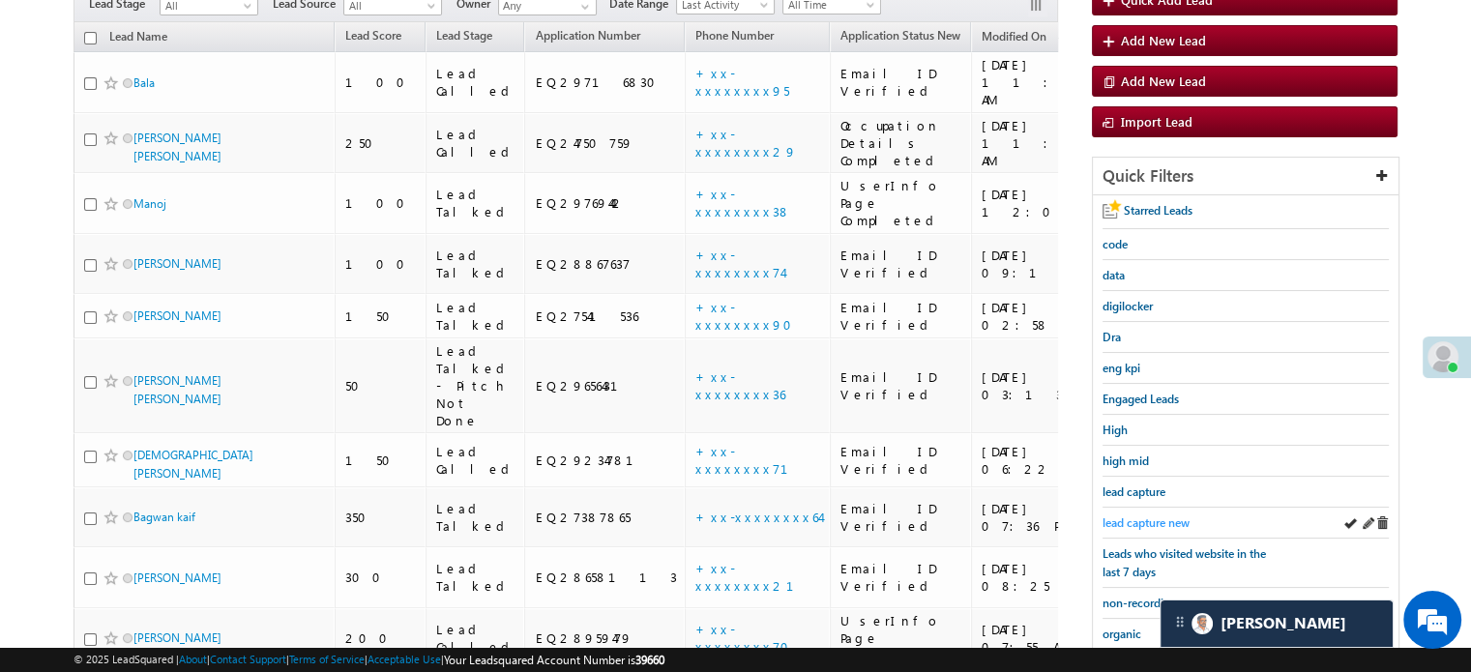
click at [1117, 515] on span "lead capture new" at bounding box center [1146, 522] width 87 height 15
click at [1124, 515] on span "lead capture new" at bounding box center [1146, 522] width 87 height 15
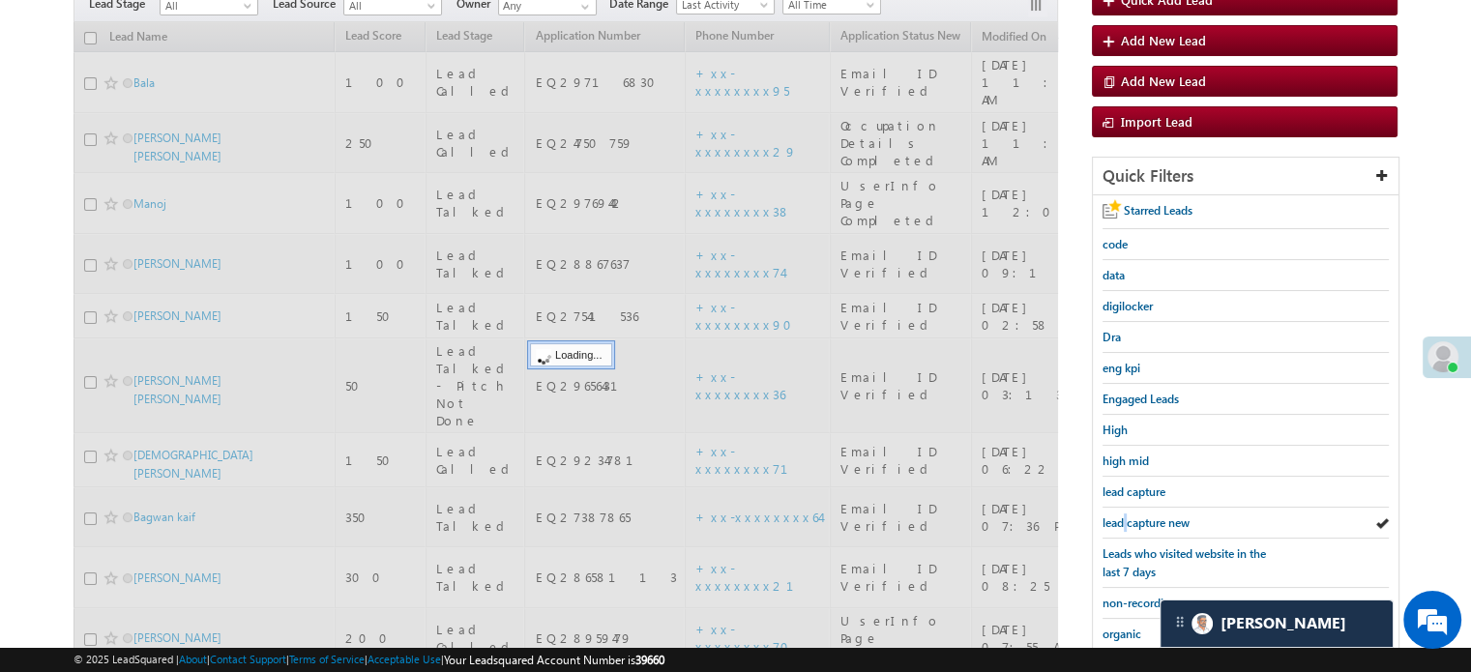
click at [1124, 515] on span "lead capture new" at bounding box center [1146, 522] width 87 height 15
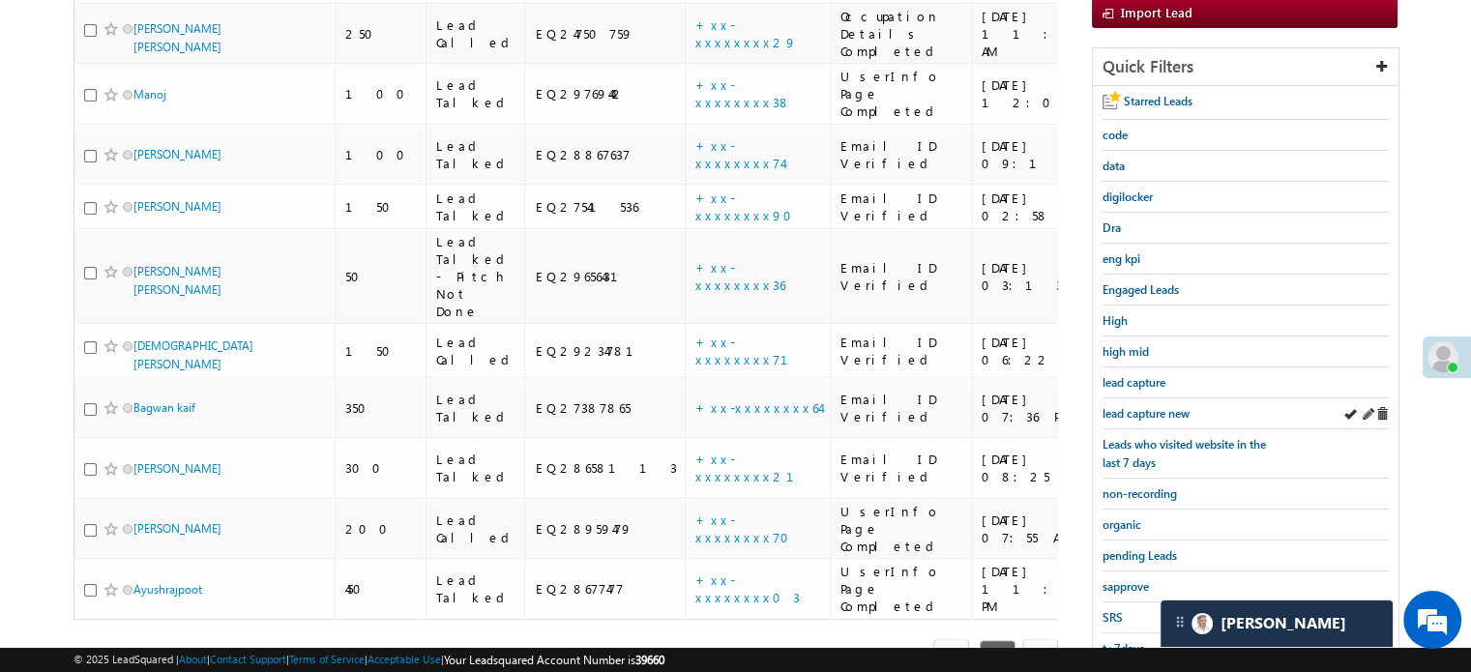
scroll to position [387, 0]
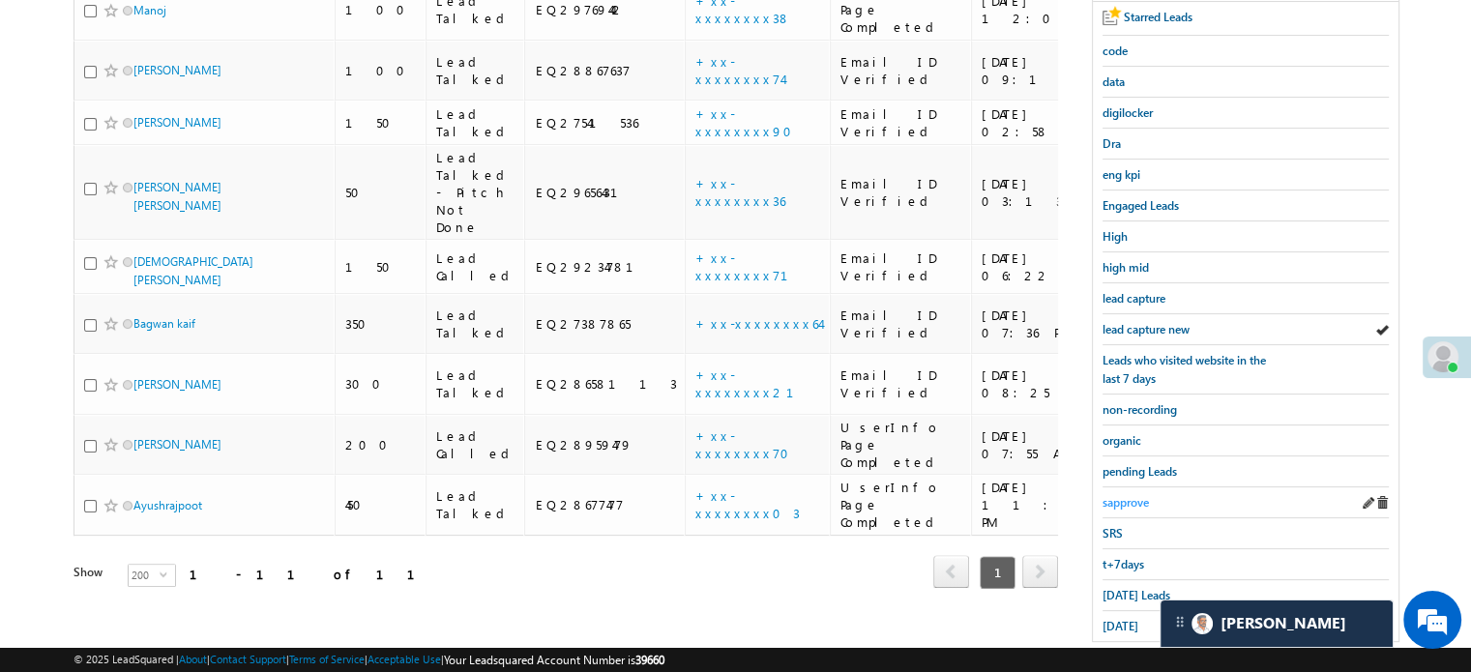
click at [1134, 498] on span "sapprove" at bounding box center [1126, 502] width 46 height 15
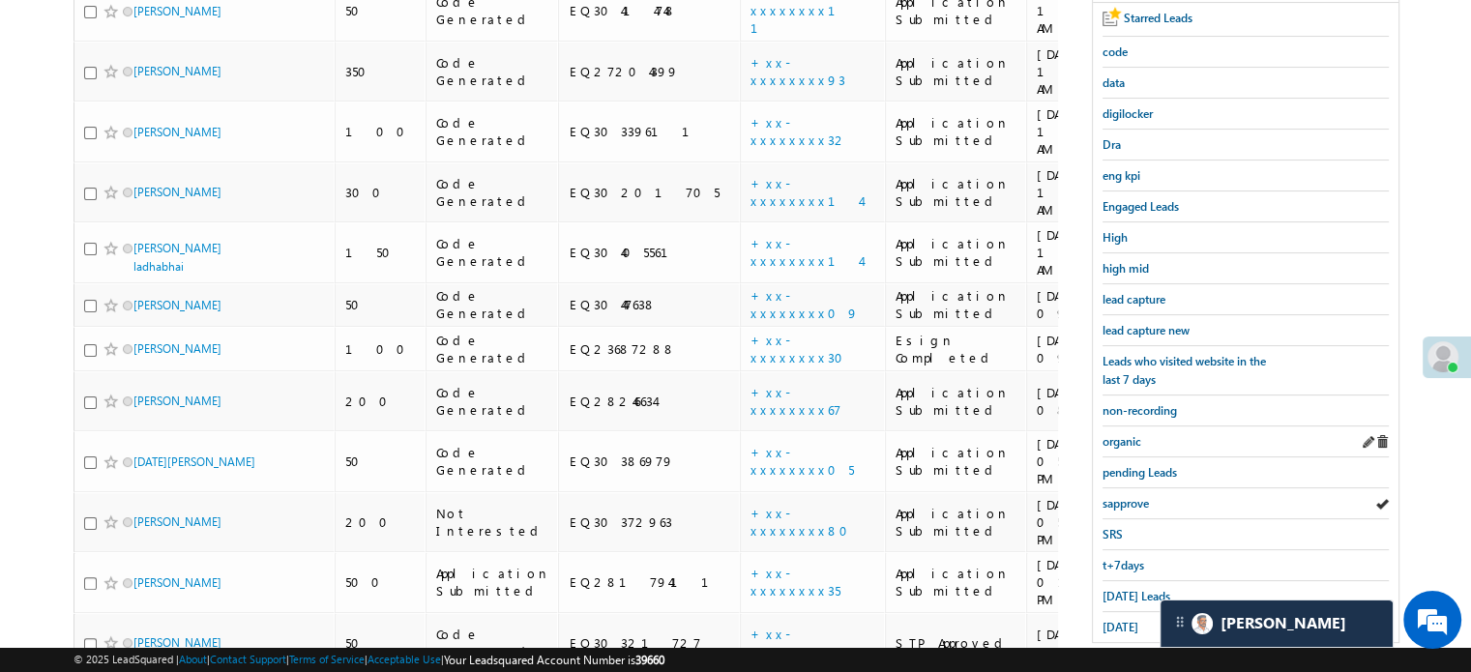
scroll to position [340, 0]
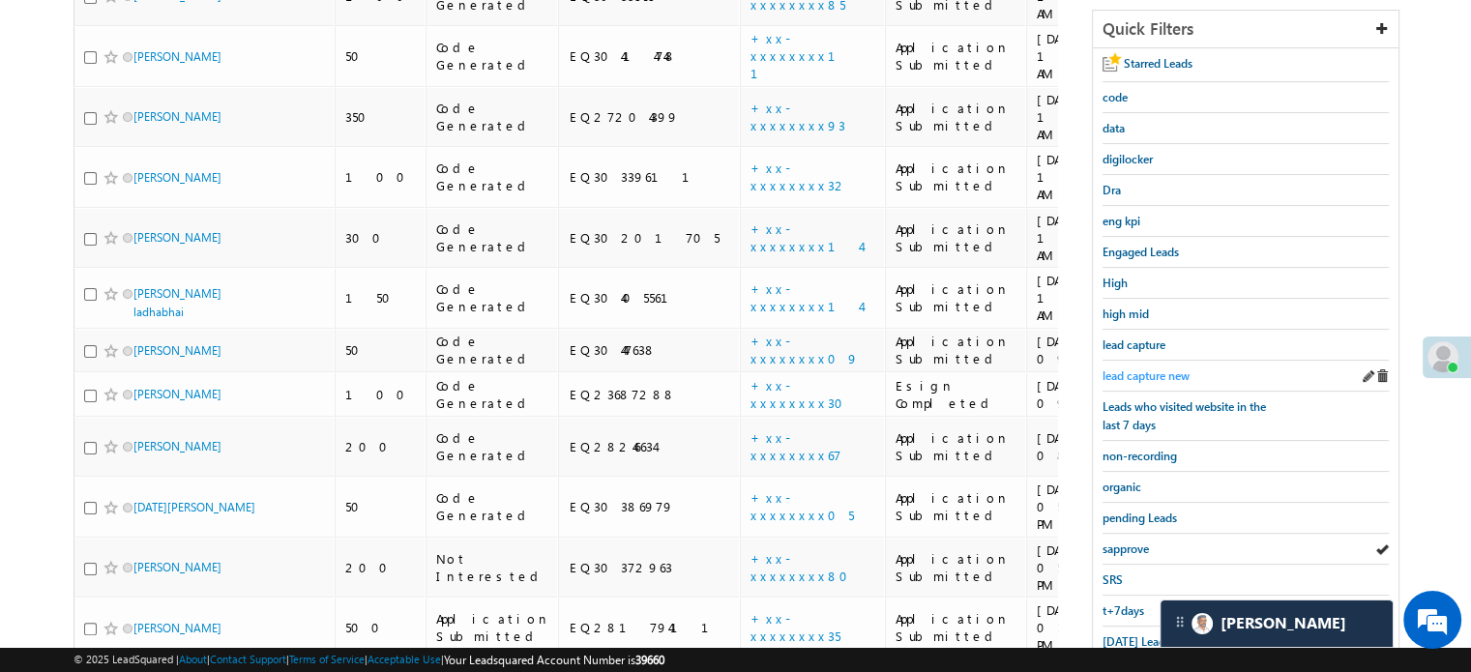
click at [1163, 376] on span "lead capture new" at bounding box center [1146, 375] width 87 height 15
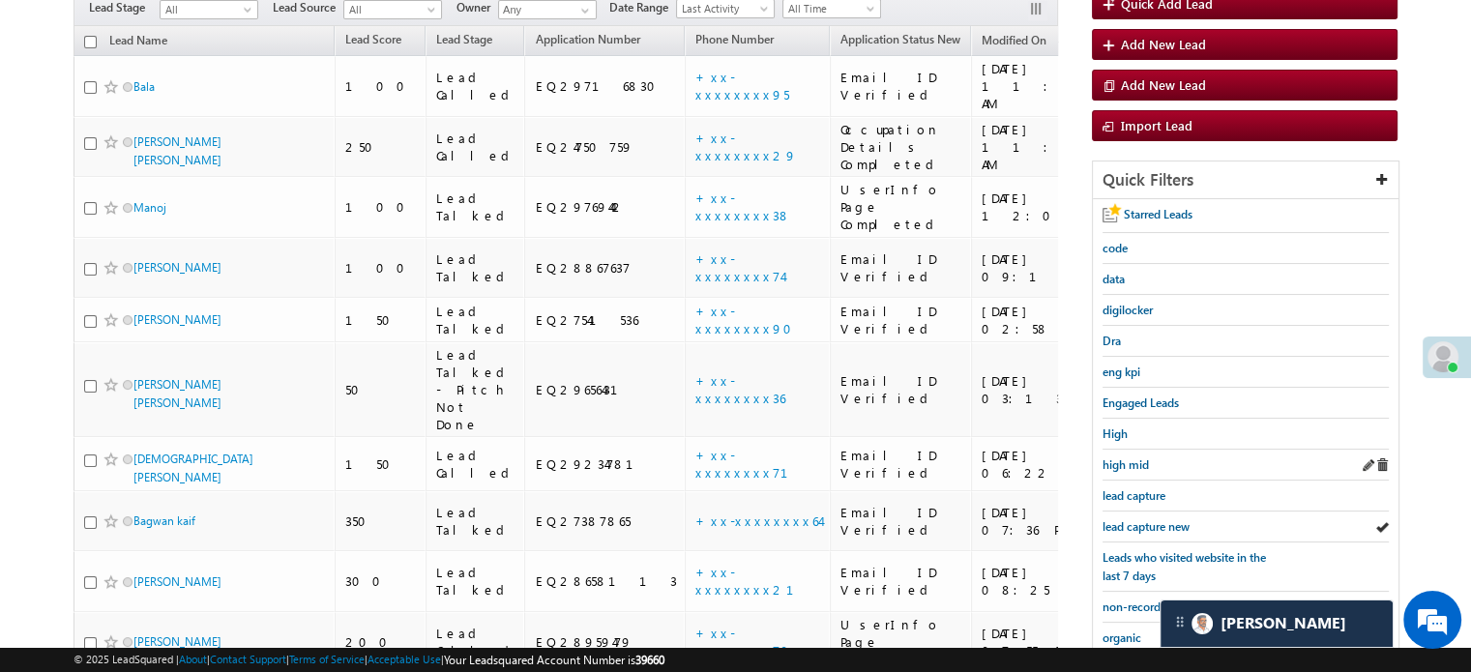
scroll to position [193, 0]
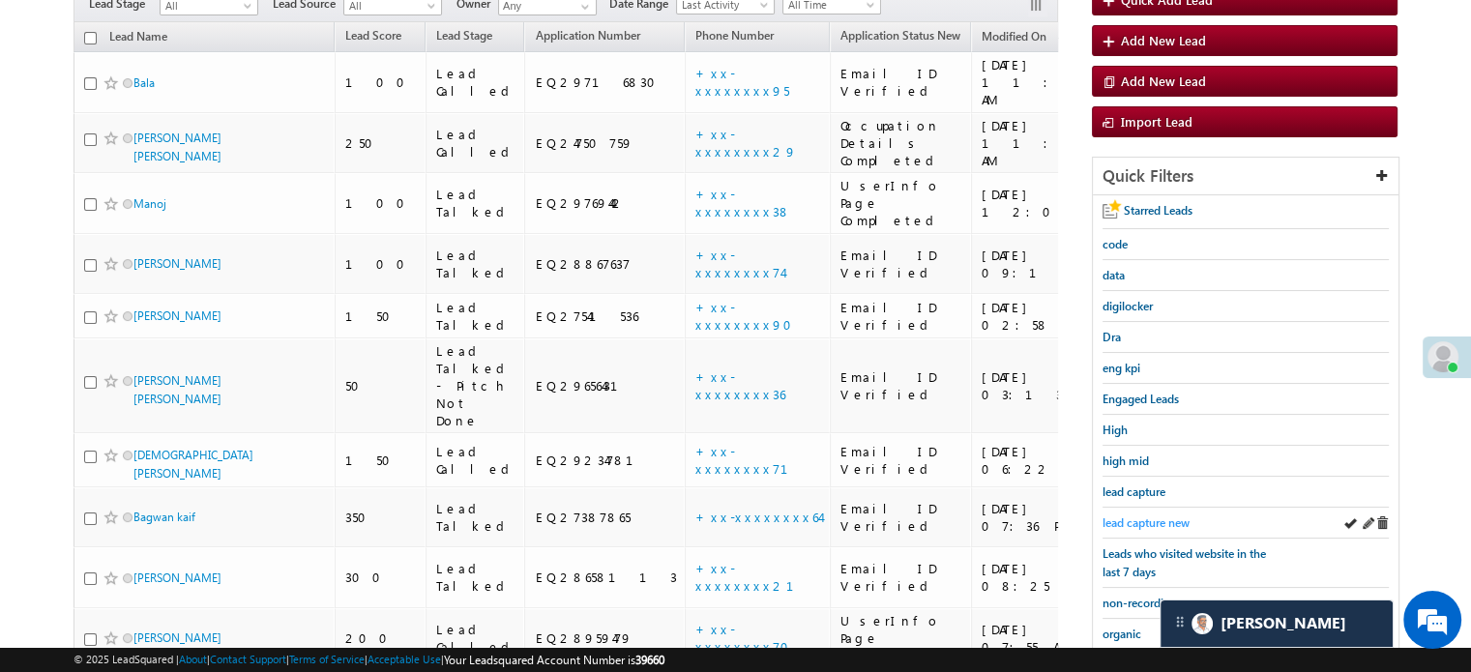
click at [1151, 522] on span "lead capture new" at bounding box center [1146, 522] width 87 height 15
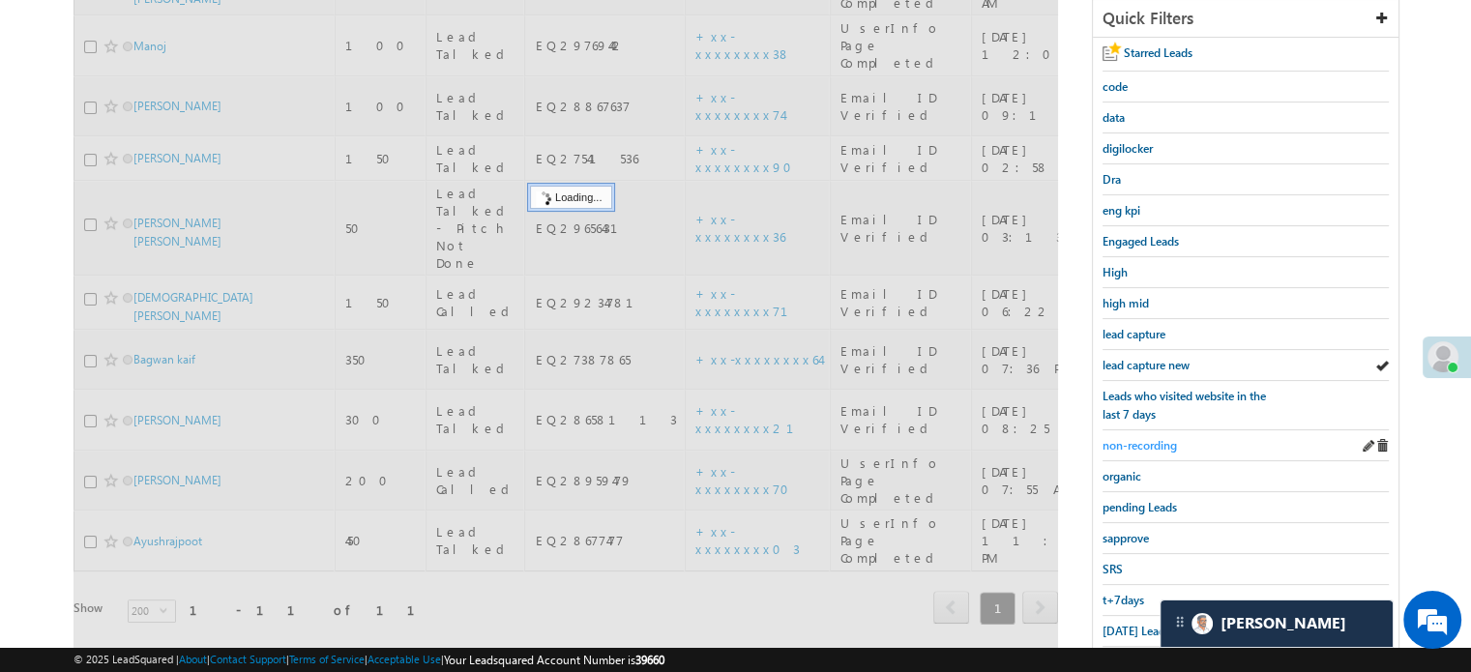
scroll to position [415, 0]
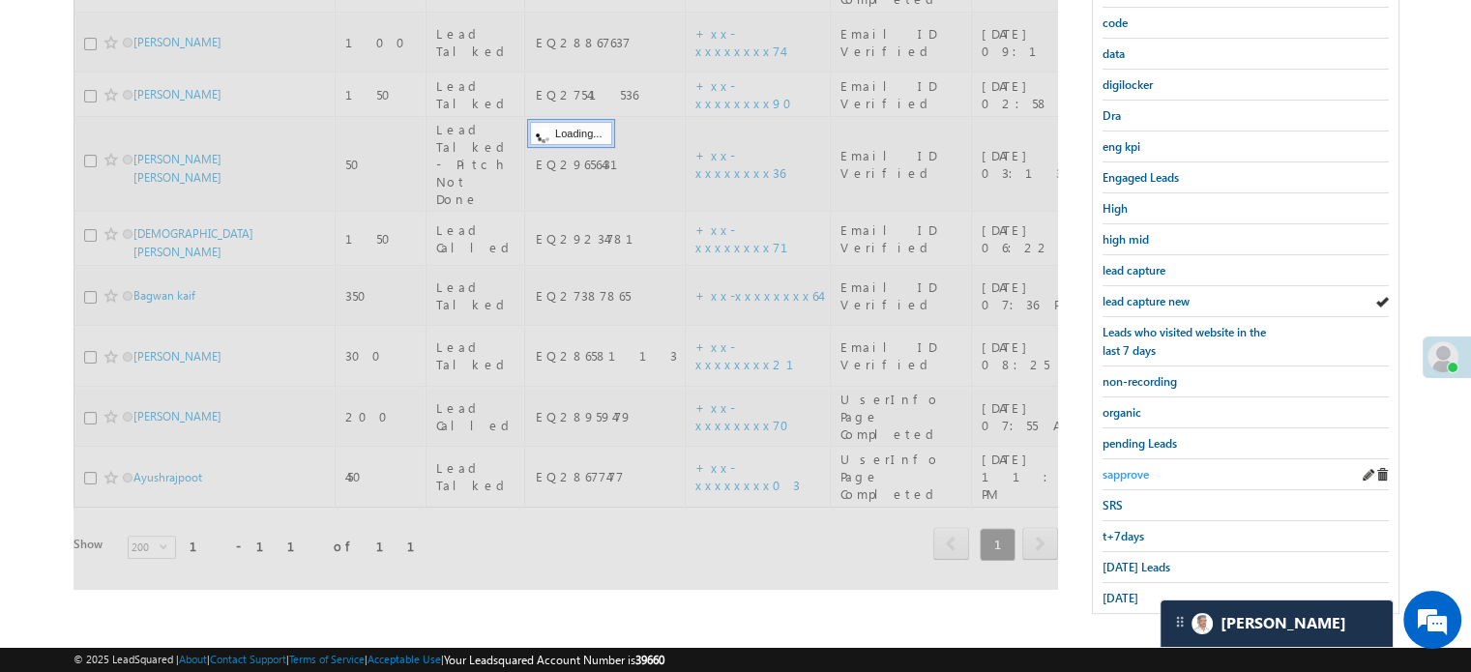
click at [1133, 474] on span "sapprove" at bounding box center [1126, 474] width 46 height 15
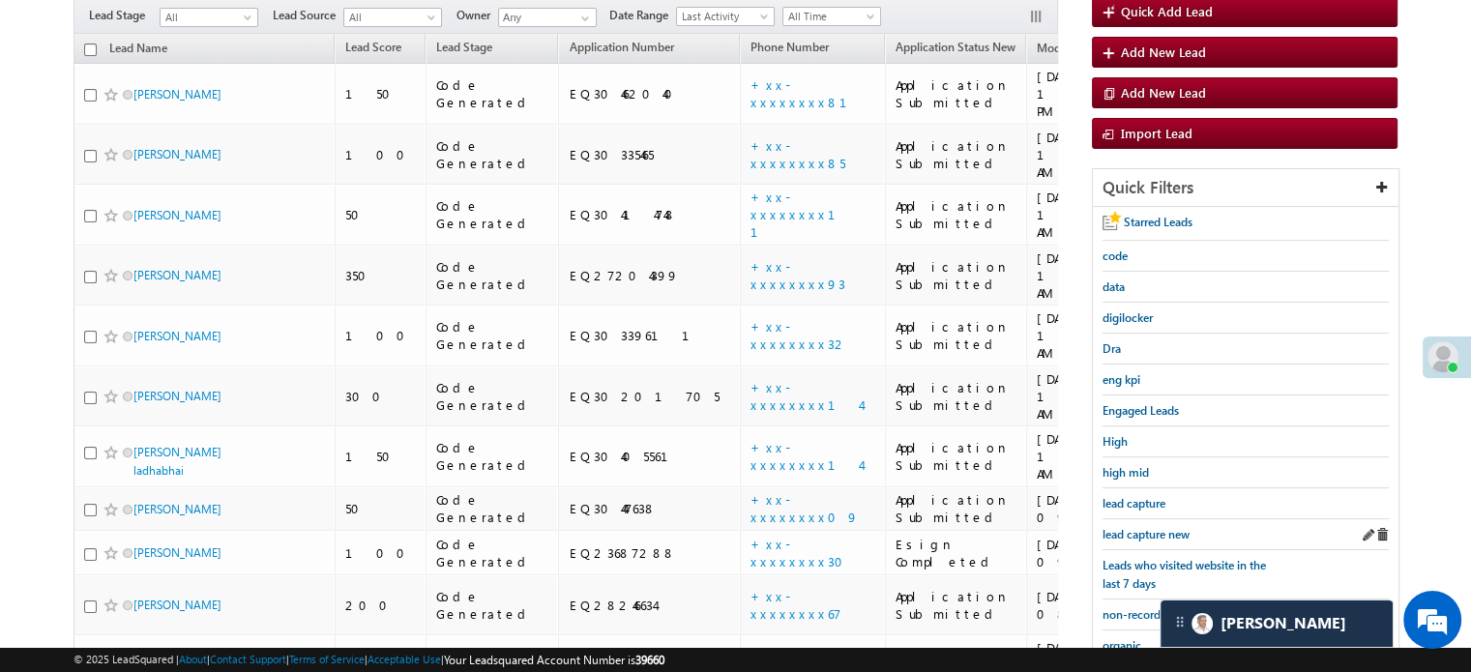
scroll to position [318, 0]
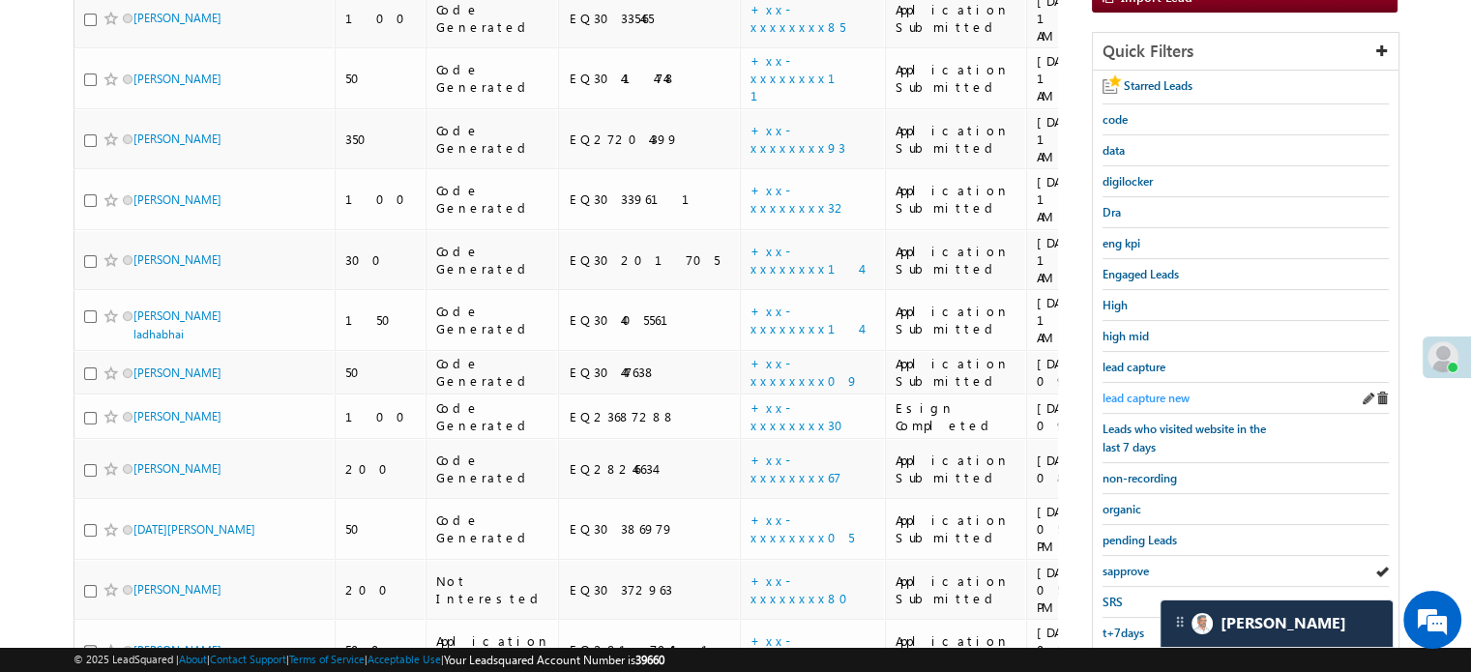
click at [1156, 398] on span "lead capture new" at bounding box center [1146, 398] width 87 height 15
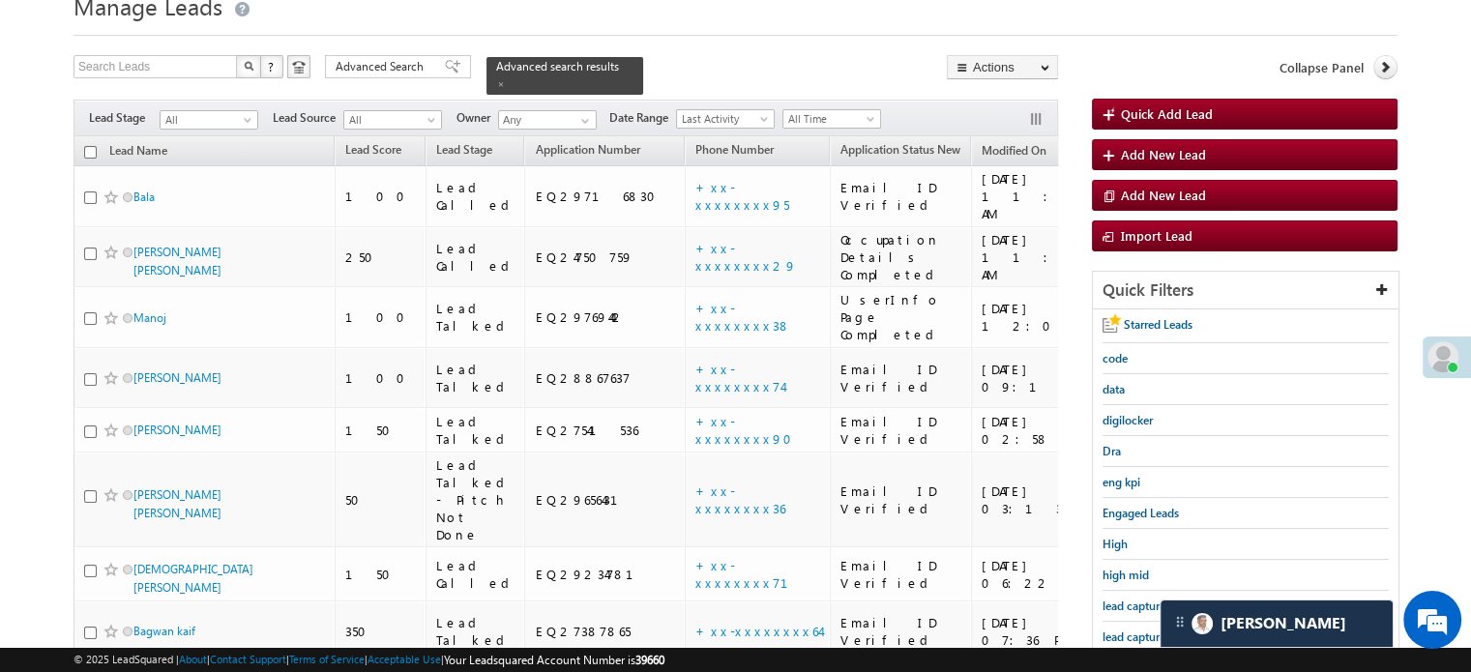
scroll to position [221, 0]
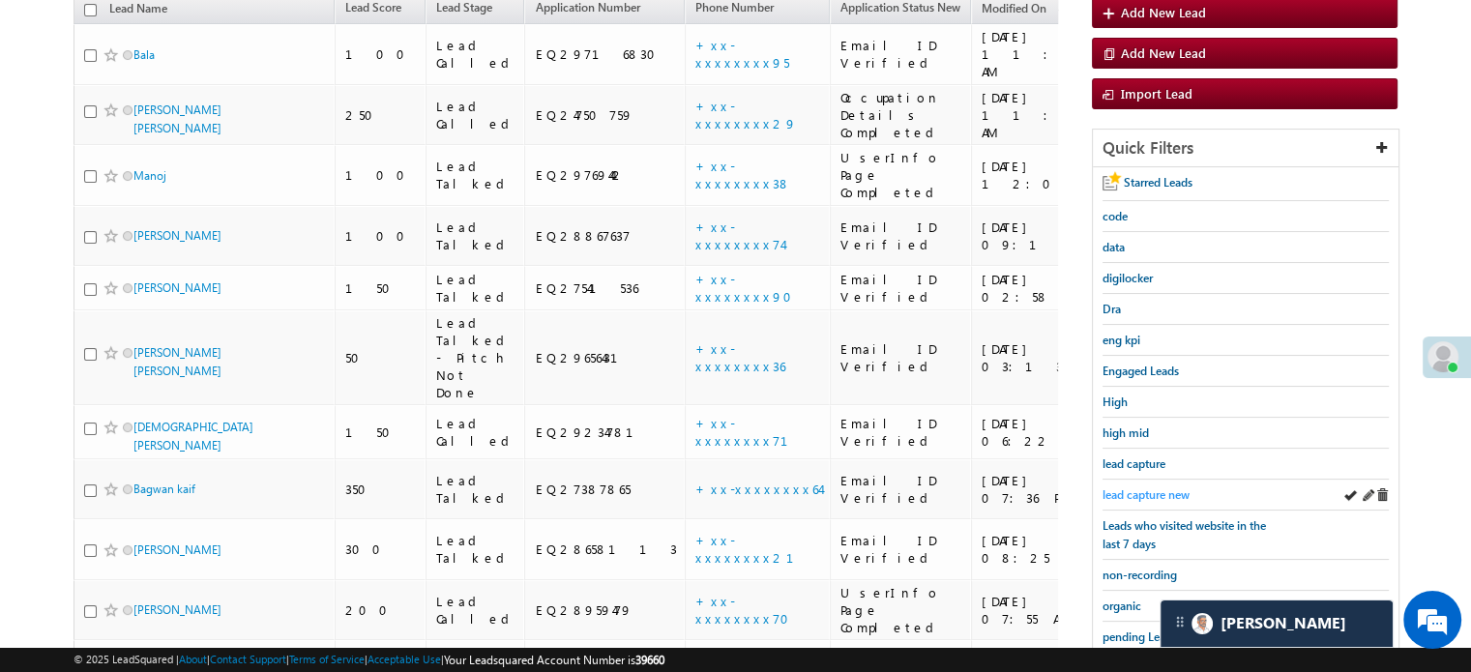
click at [1154, 492] on span "lead capture new" at bounding box center [1146, 494] width 87 height 15
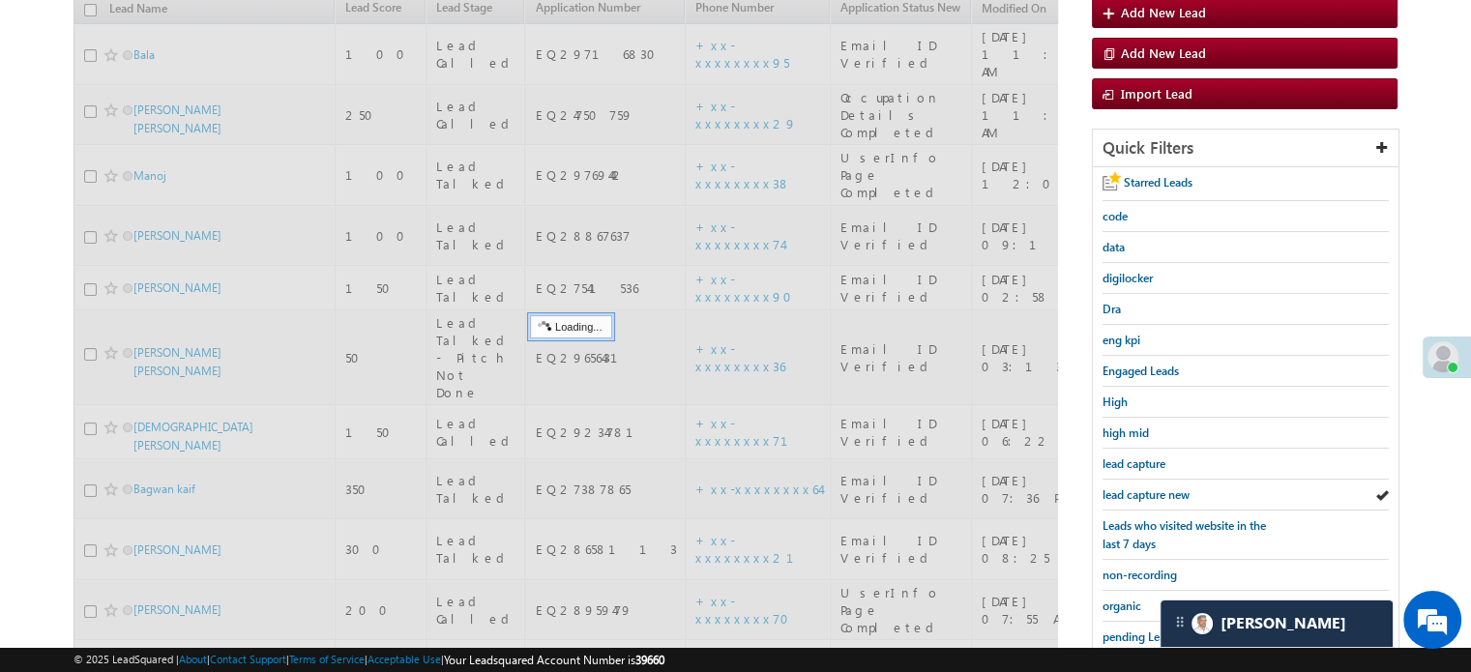
click at [1154, 492] on span "lead capture new" at bounding box center [1146, 494] width 87 height 15
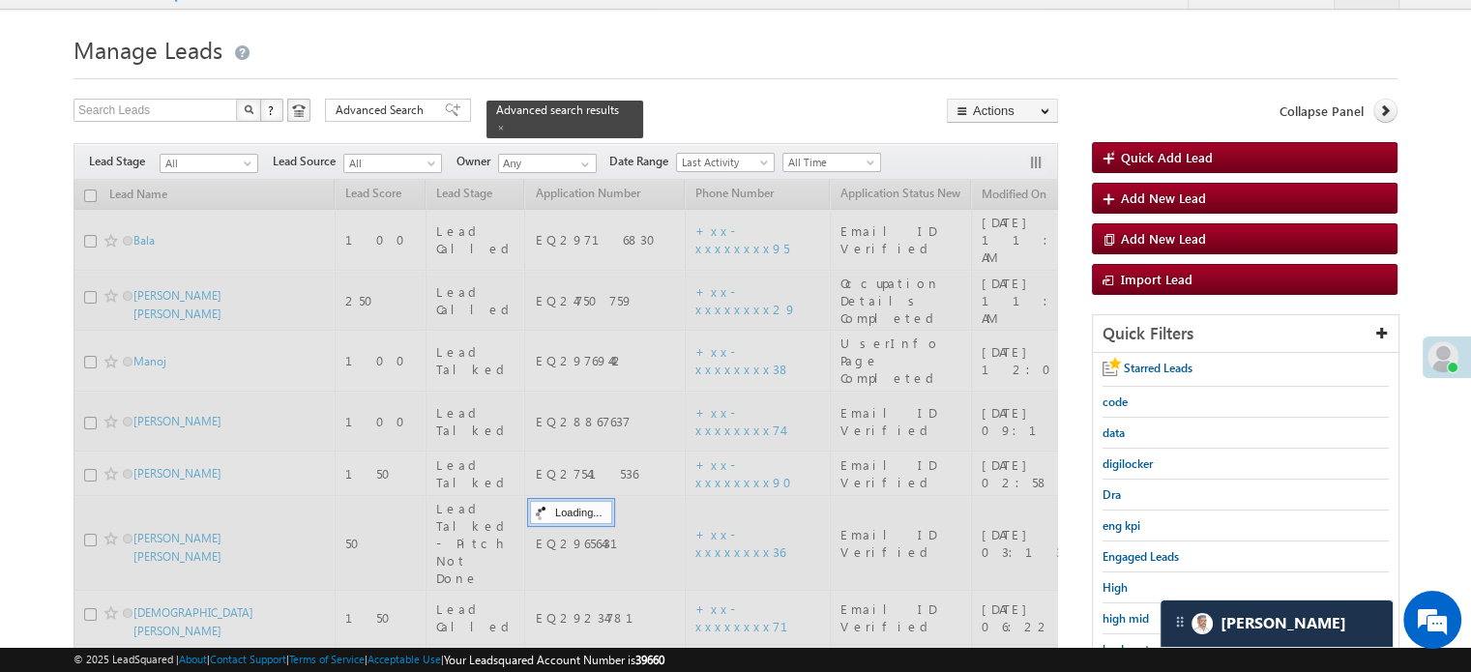
scroll to position [0, 0]
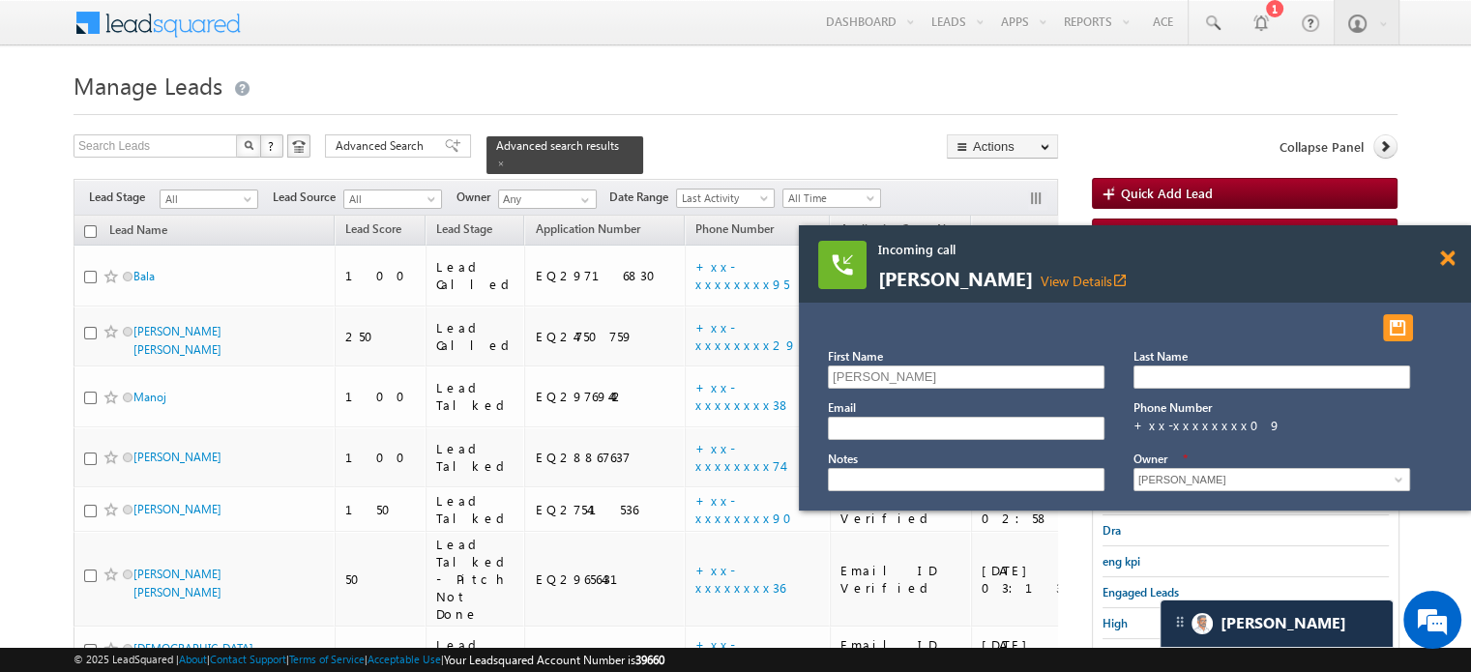
click at [1451, 256] on span at bounding box center [1447, 258] width 15 height 16
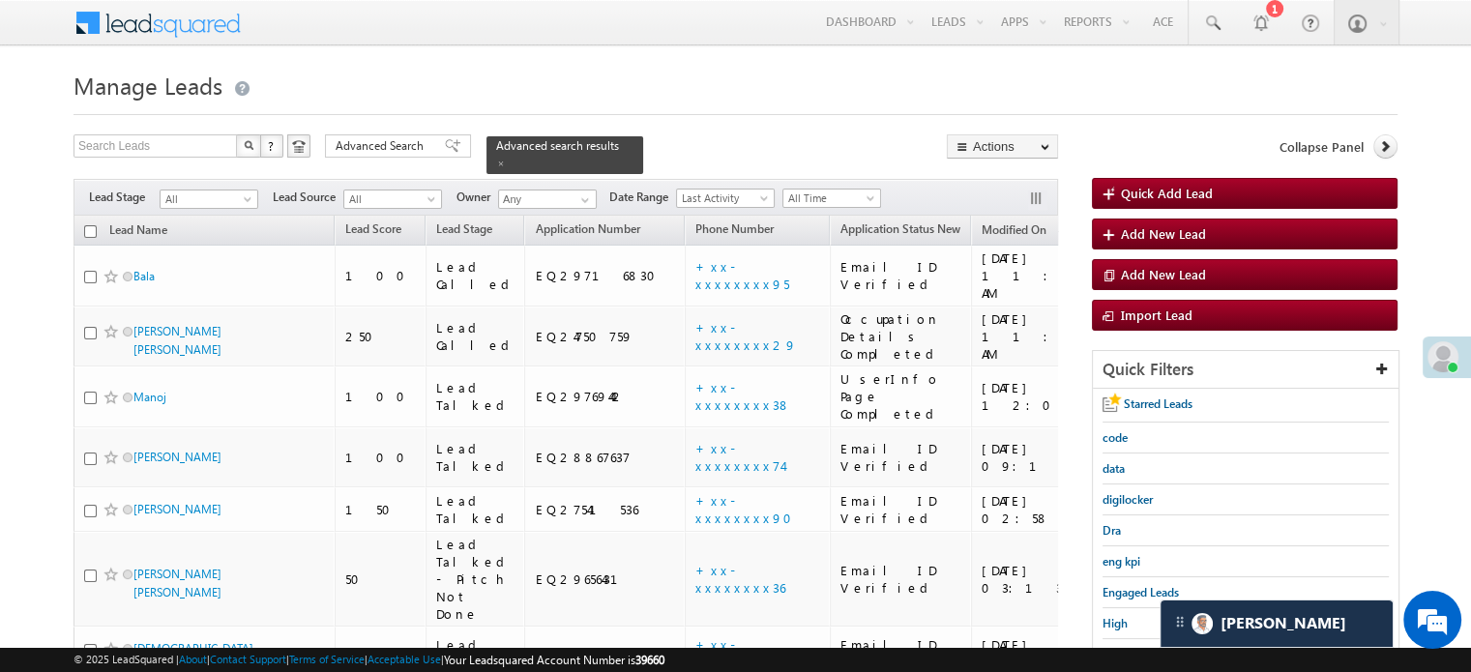
scroll to position [387, 0]
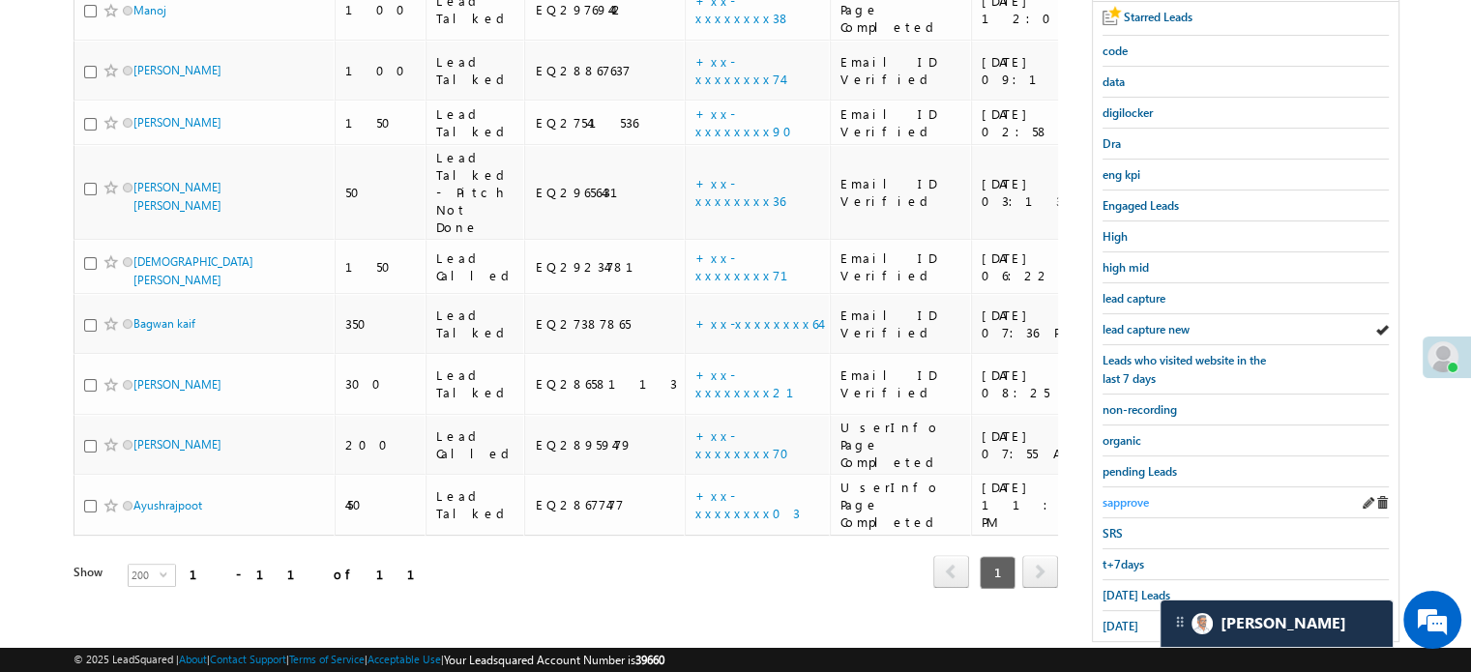
click at [1122, 500] on span "sapprove" at bounding box center [1126, 502] width 46 height 15
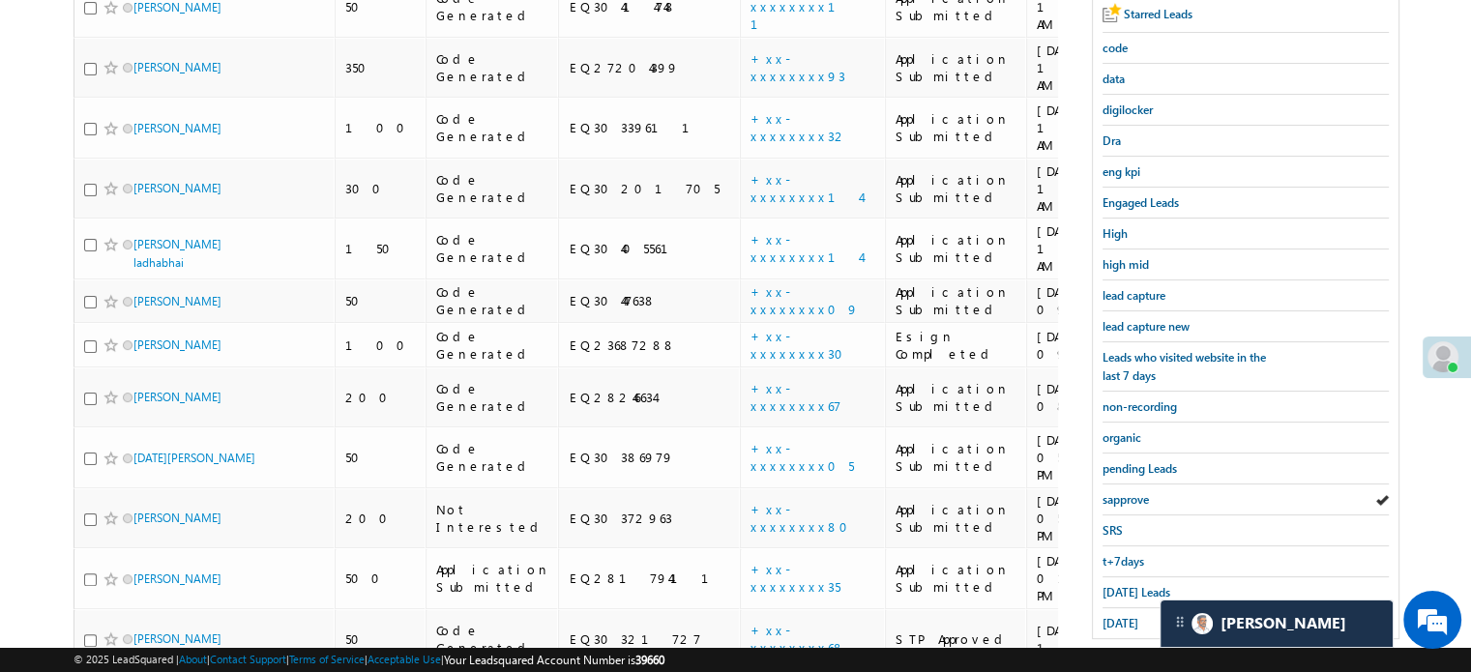
scroll to position [437, 0]
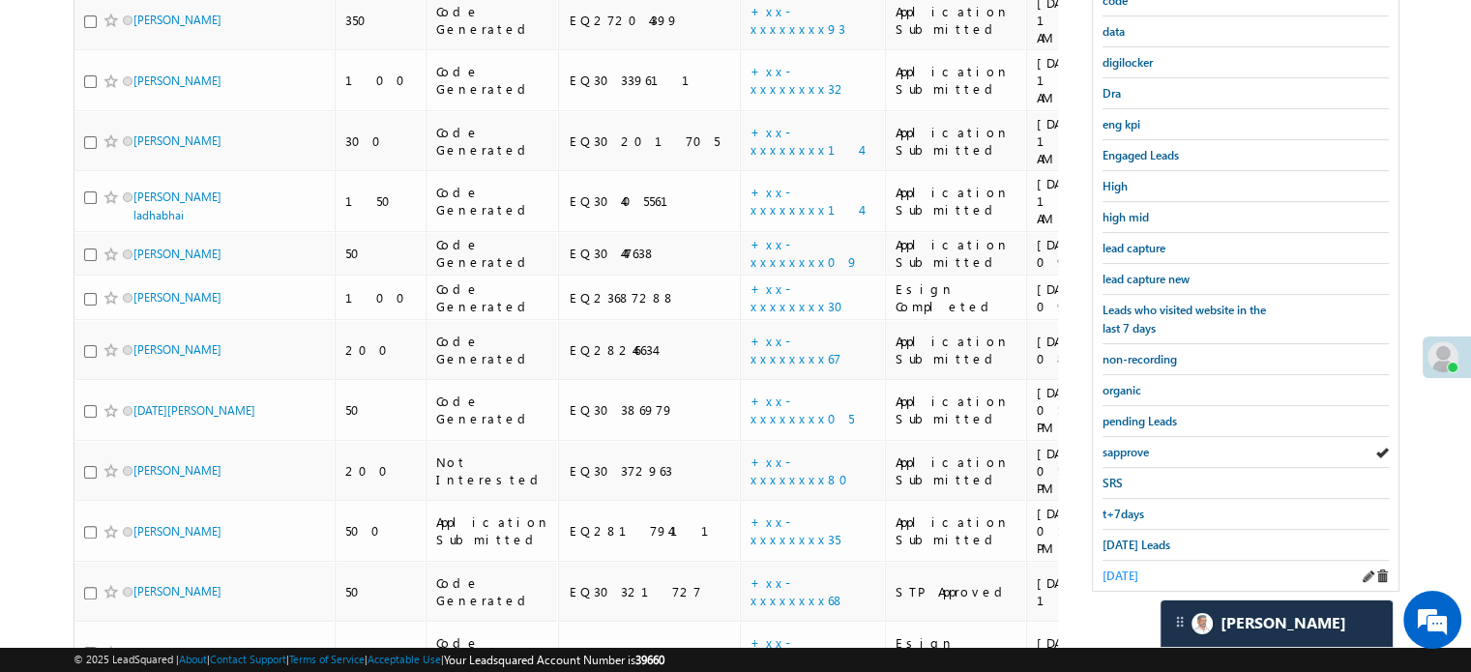
click at [1119, 569] on span "yesterday" at bounding box center [1121, 576] width 36 height 15
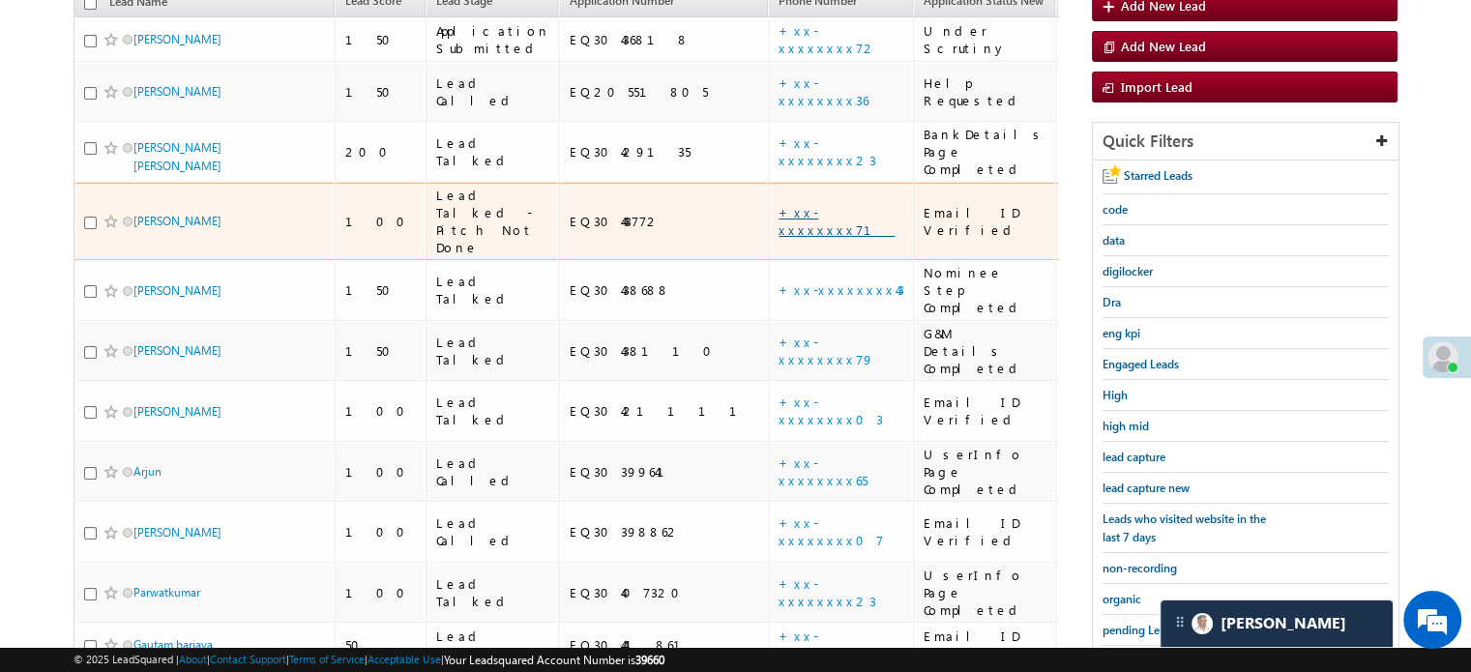
scroll to position [255, 0]
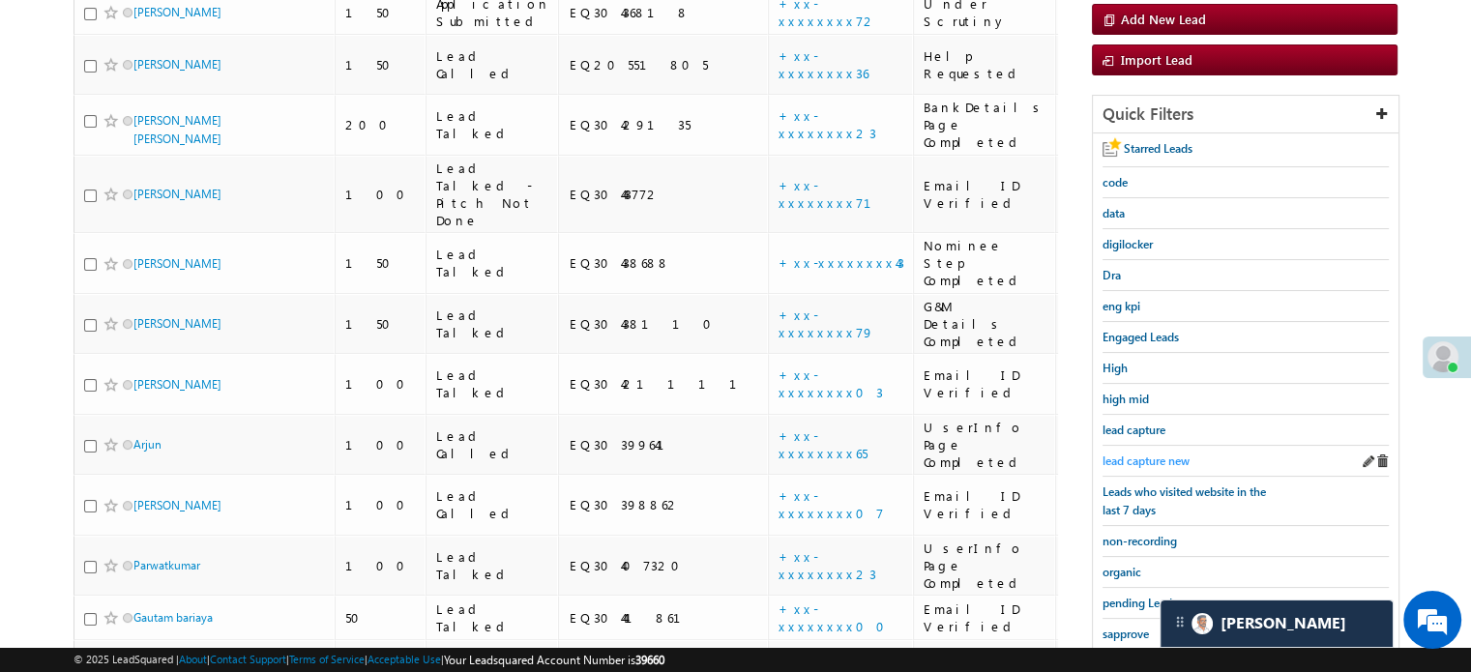
click at [1144, 454] on span "lead capture new" at bounding box center [1146, 461] width 87 height 15
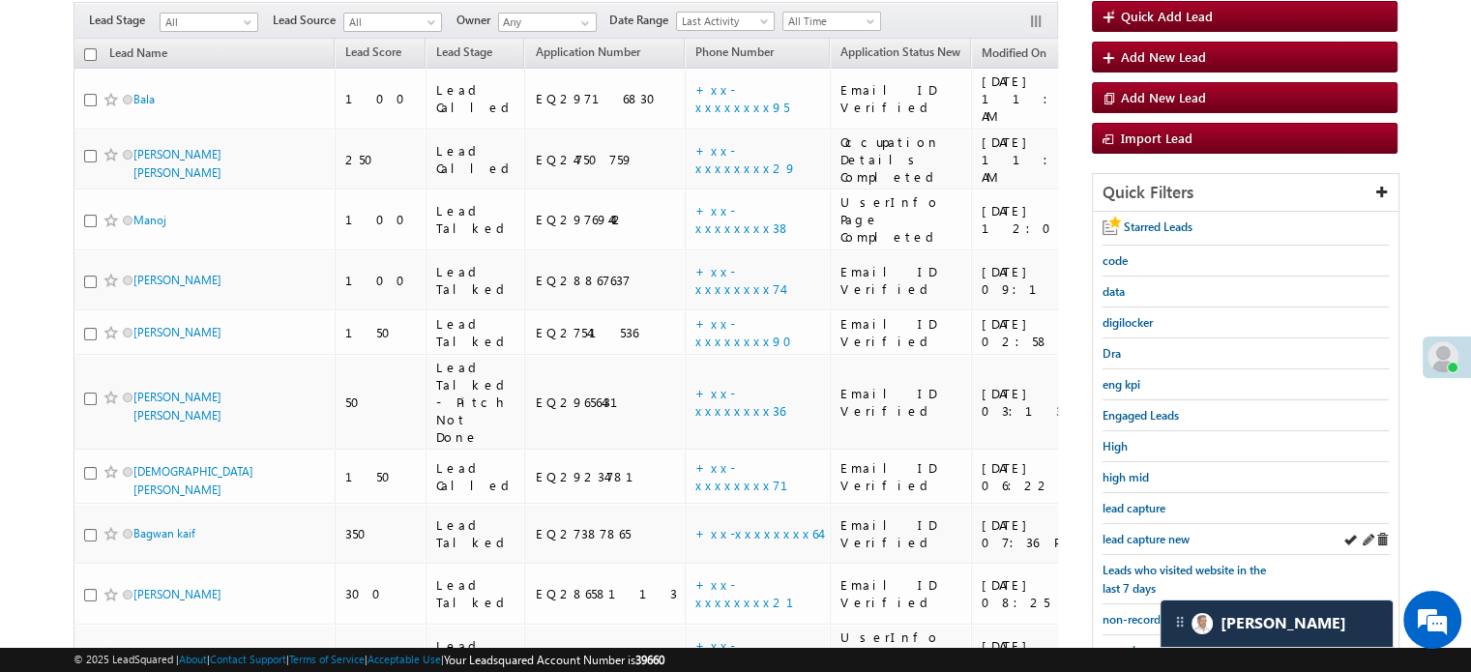
scroll to position [352, 0]
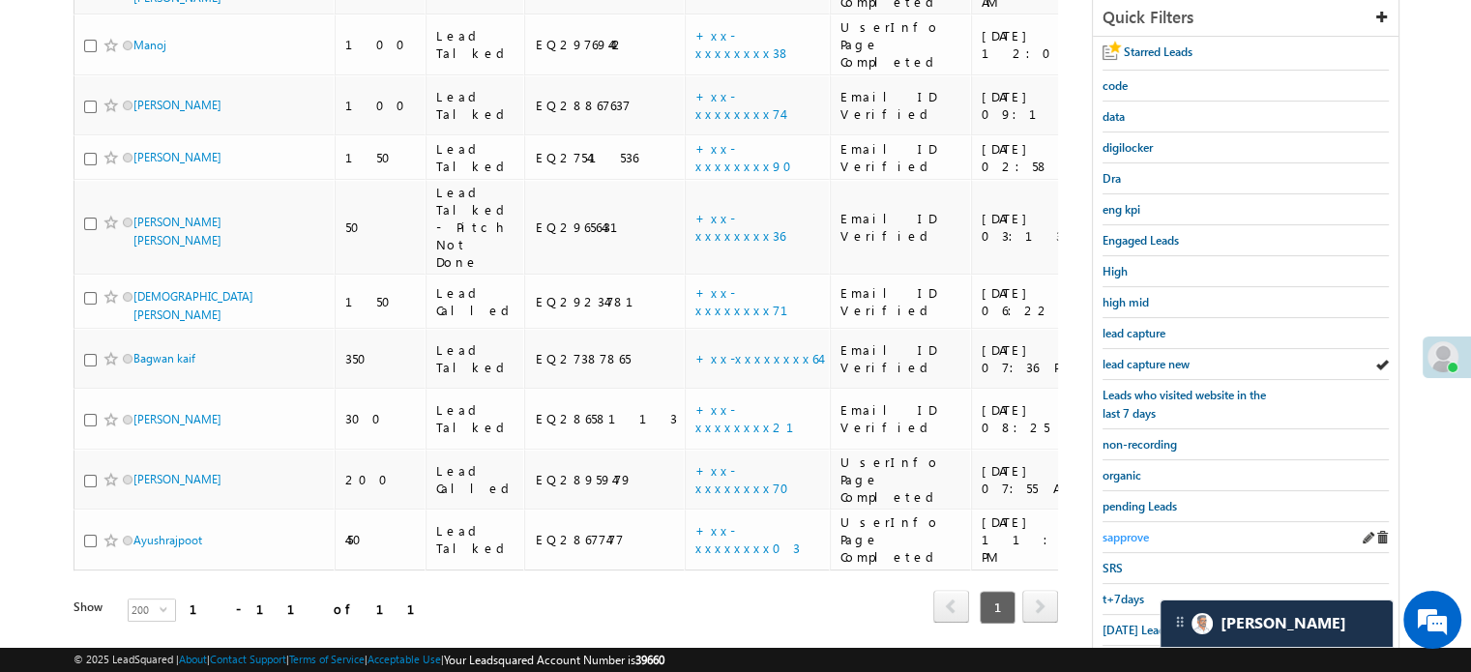
click at [1137, 533] on span "sapprove" at bounding box center [1126, 537] width 46 height 15
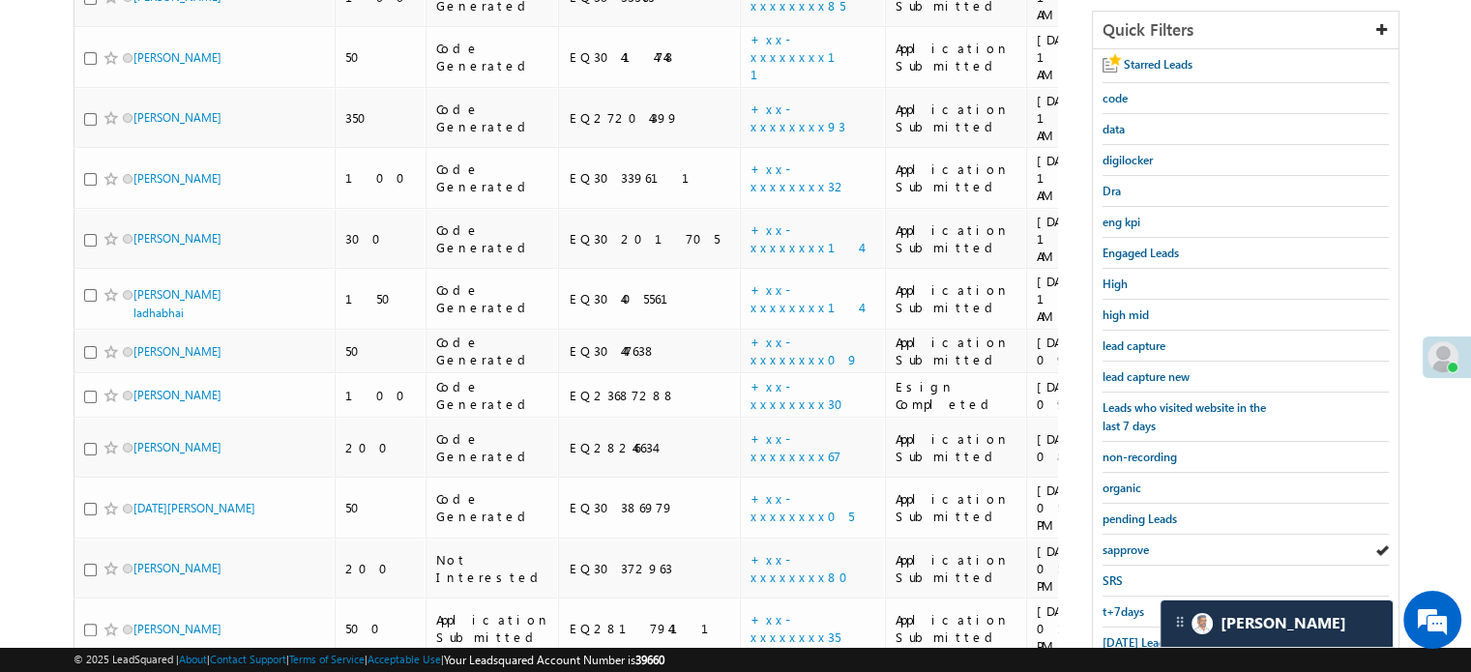
scroll to position [437, 0]
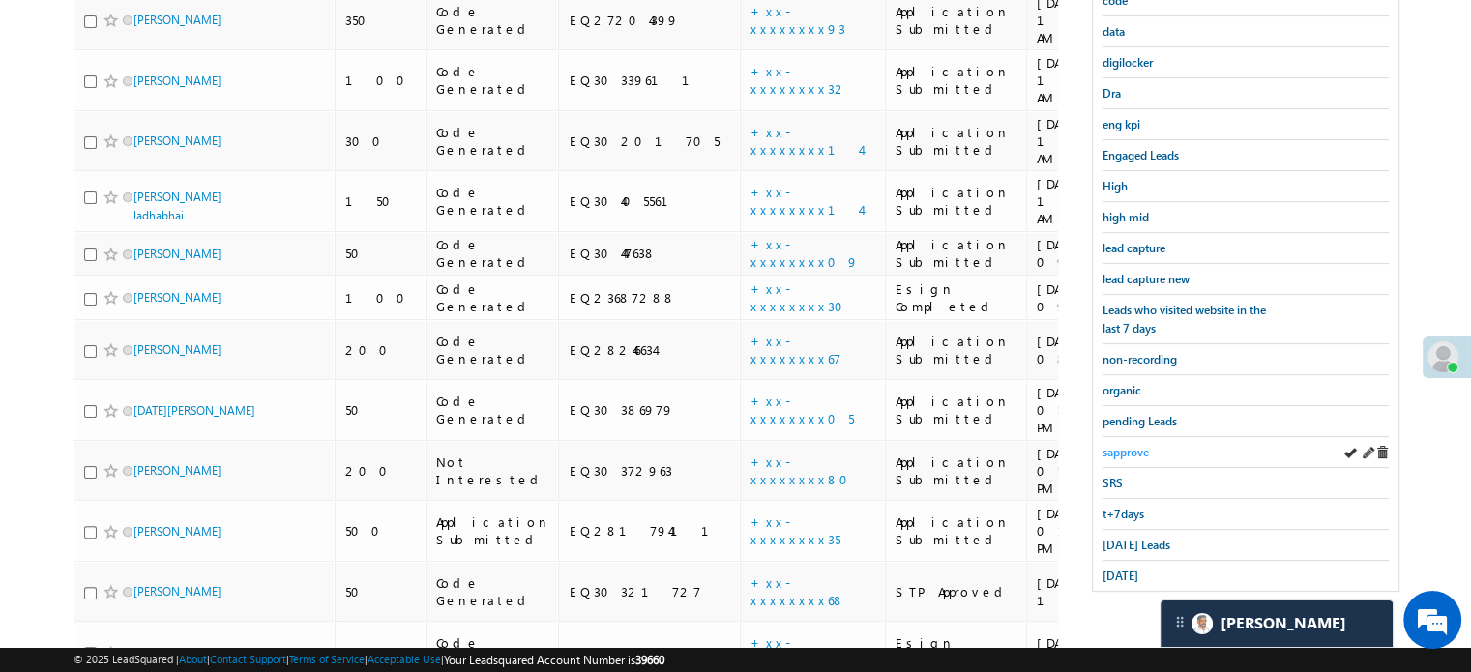
click at [1137, 445] on span "sapprove" at bounding box center [1126, 452] width 46 height 15
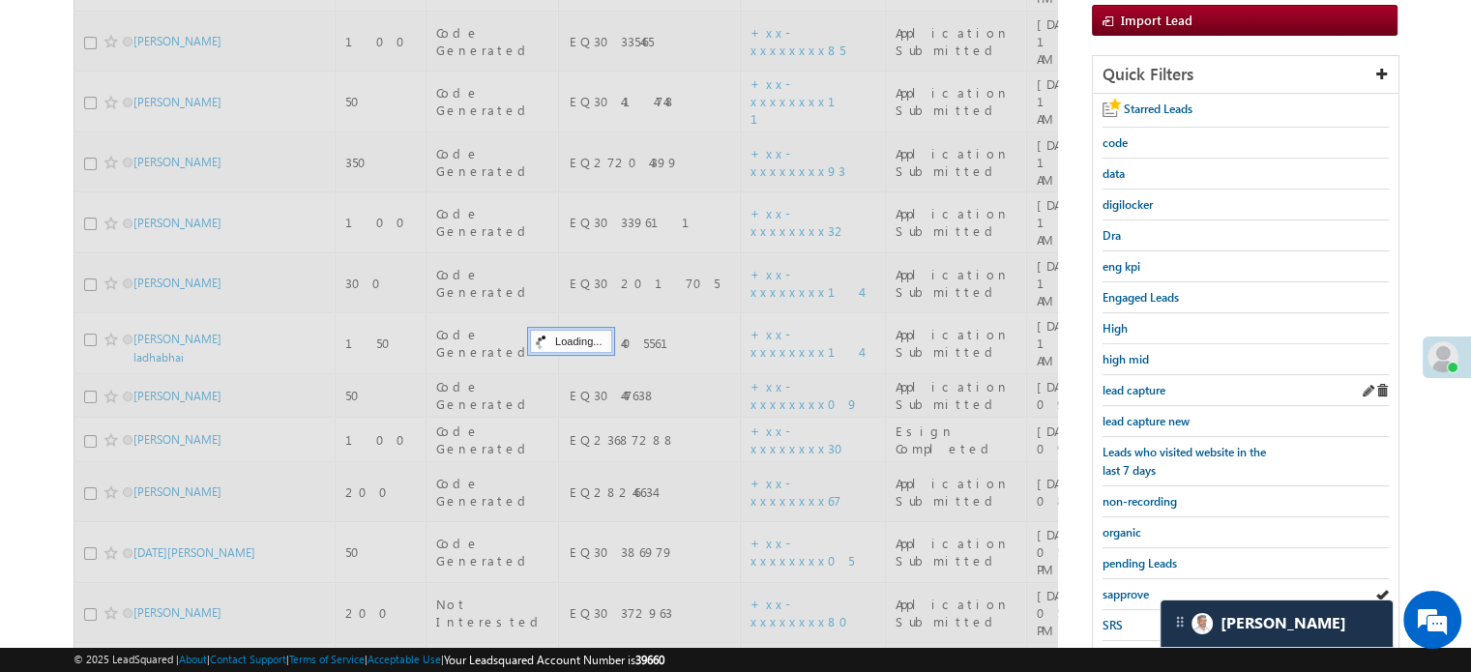
scroll to position [147, 0]
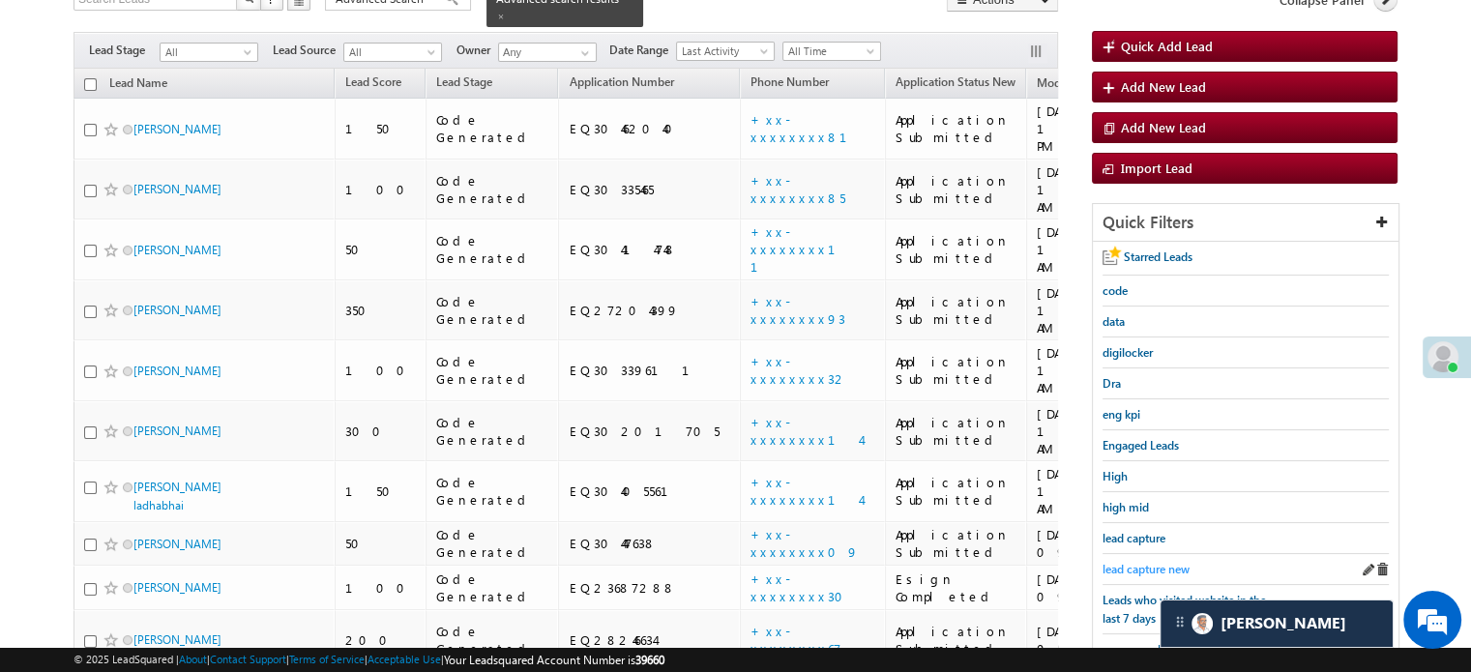
click at [1137, 562] on span "lead capture new" at bounding box center [1146, 569] width 87 height 15
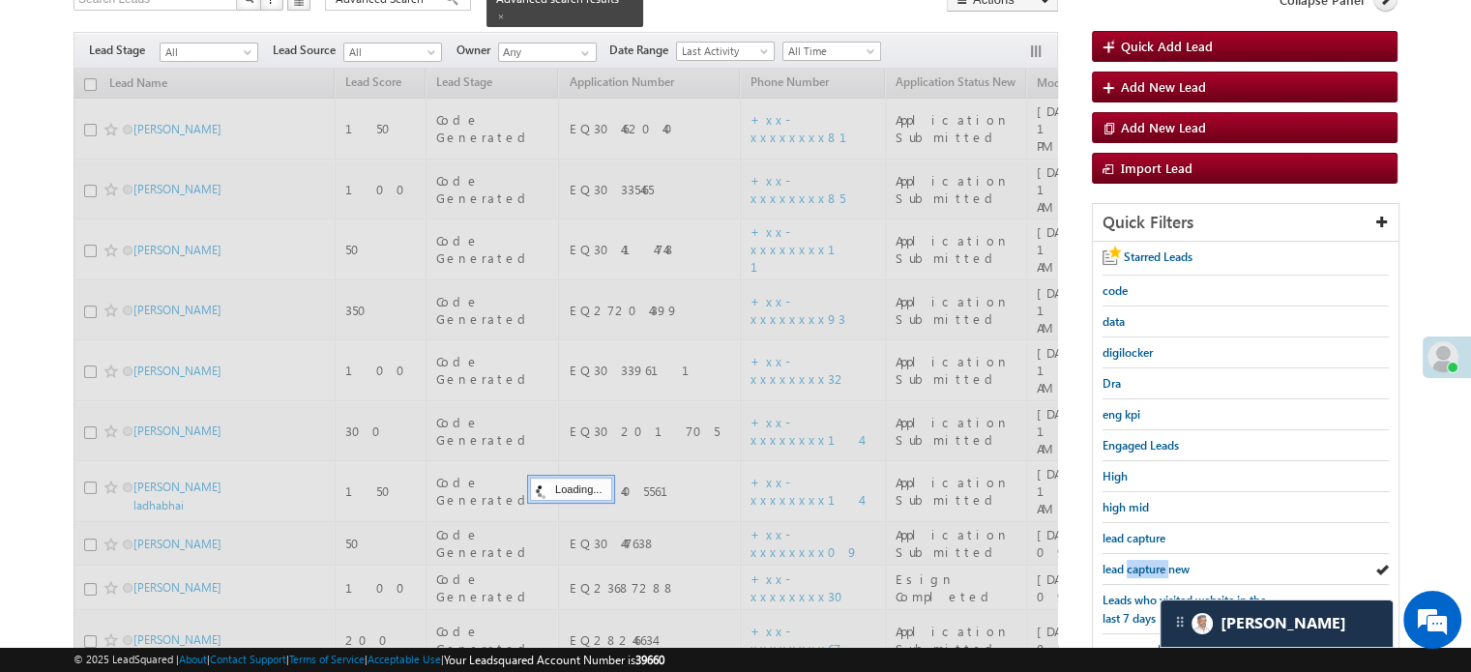
click at [1137, 562] on span "lead capture new" at bounding box center [1146, 569] width 87 height 15
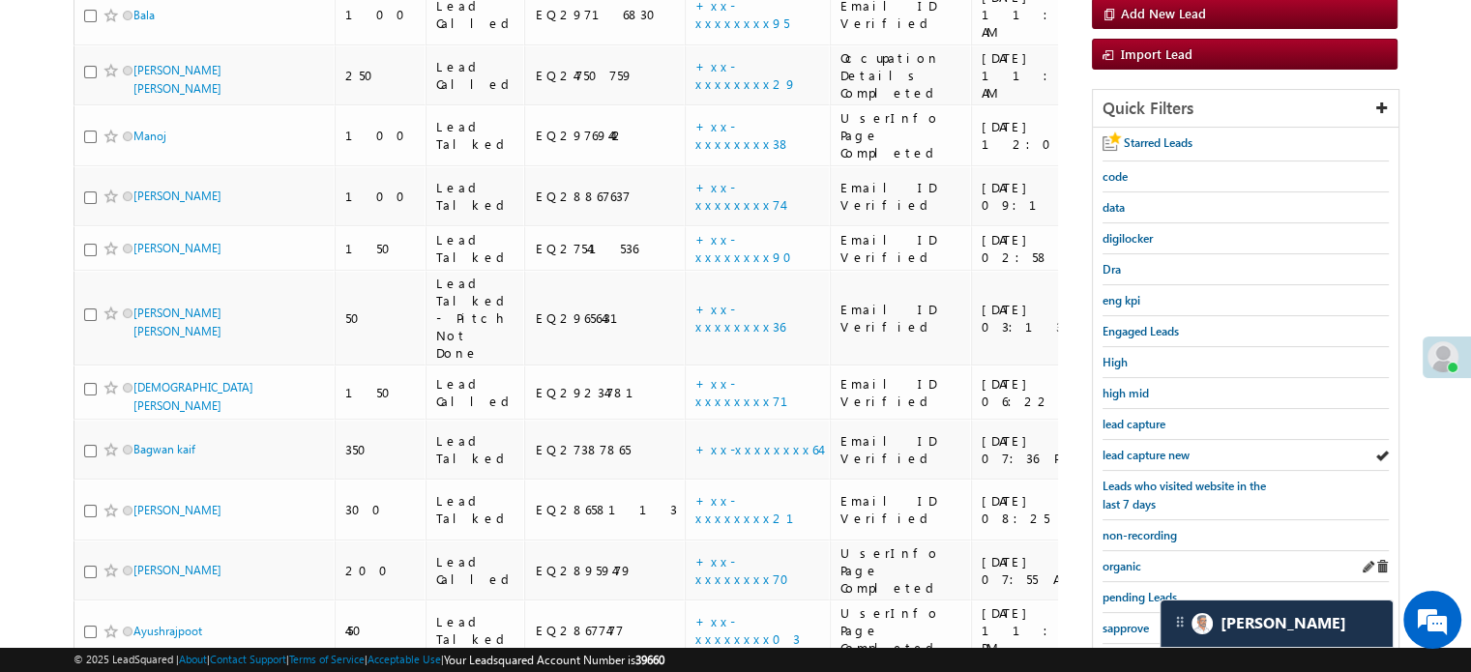
scroll to position [415, 0]
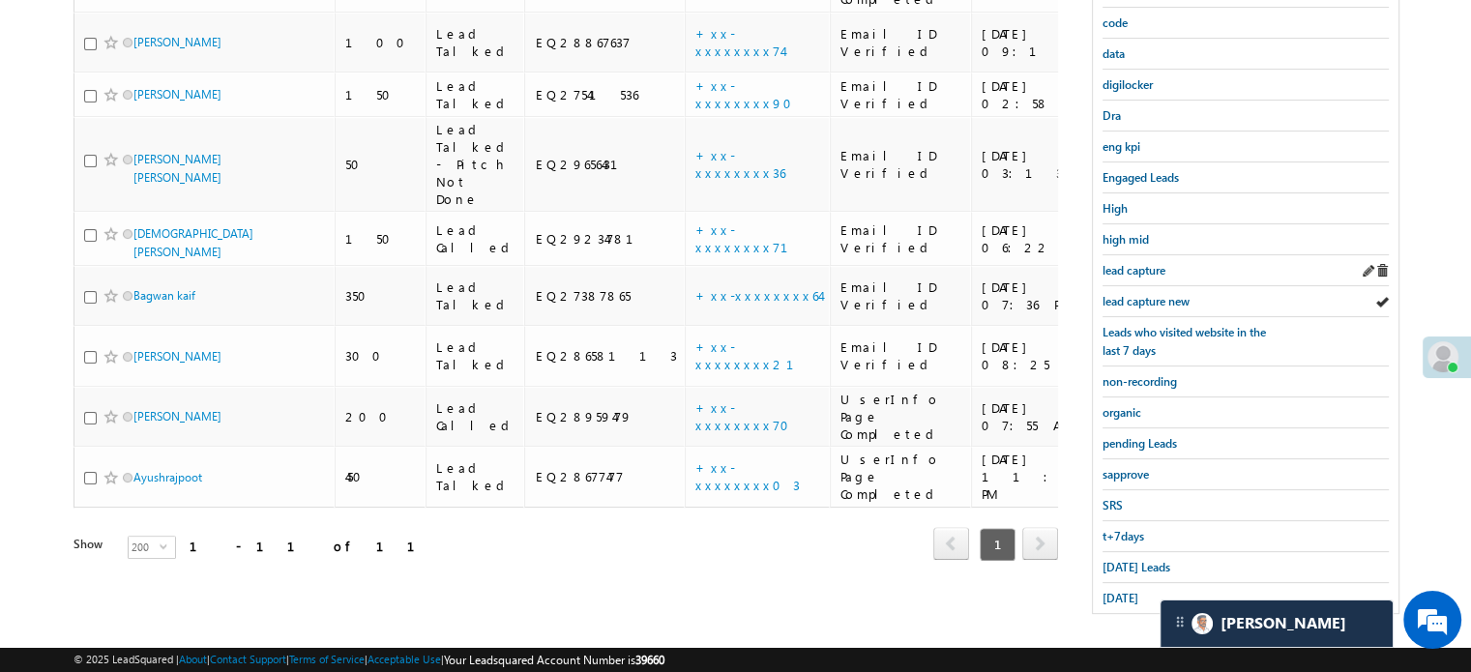
click at [1143, 274] on div "lead capture" at bounding box center [1246, 270] width 286 height 31
click at [1143, 286] on div "lead capture new" at bounding box center [1246, 301] width 286 height 31
click at [1149, 301] on span "lead capture new" at bounding box center [1146, 301] width 87 height 15
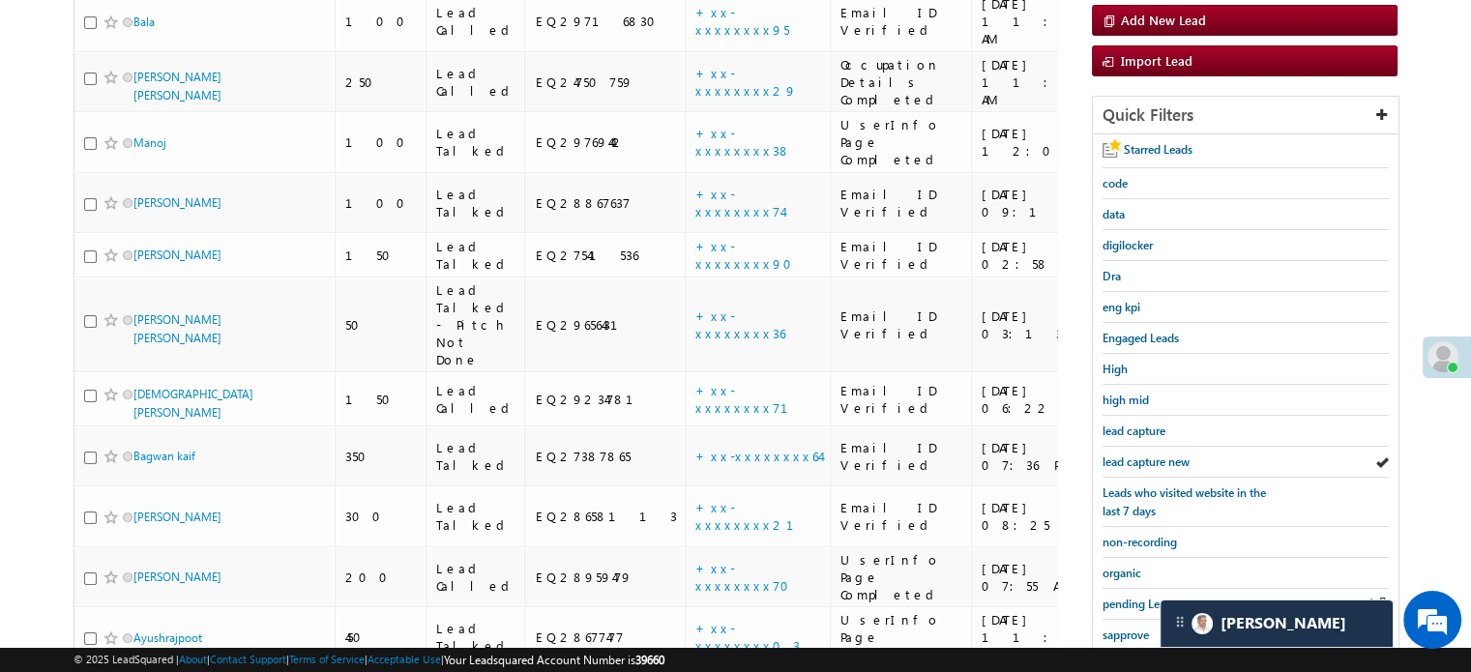
scroll to position [221, 0]
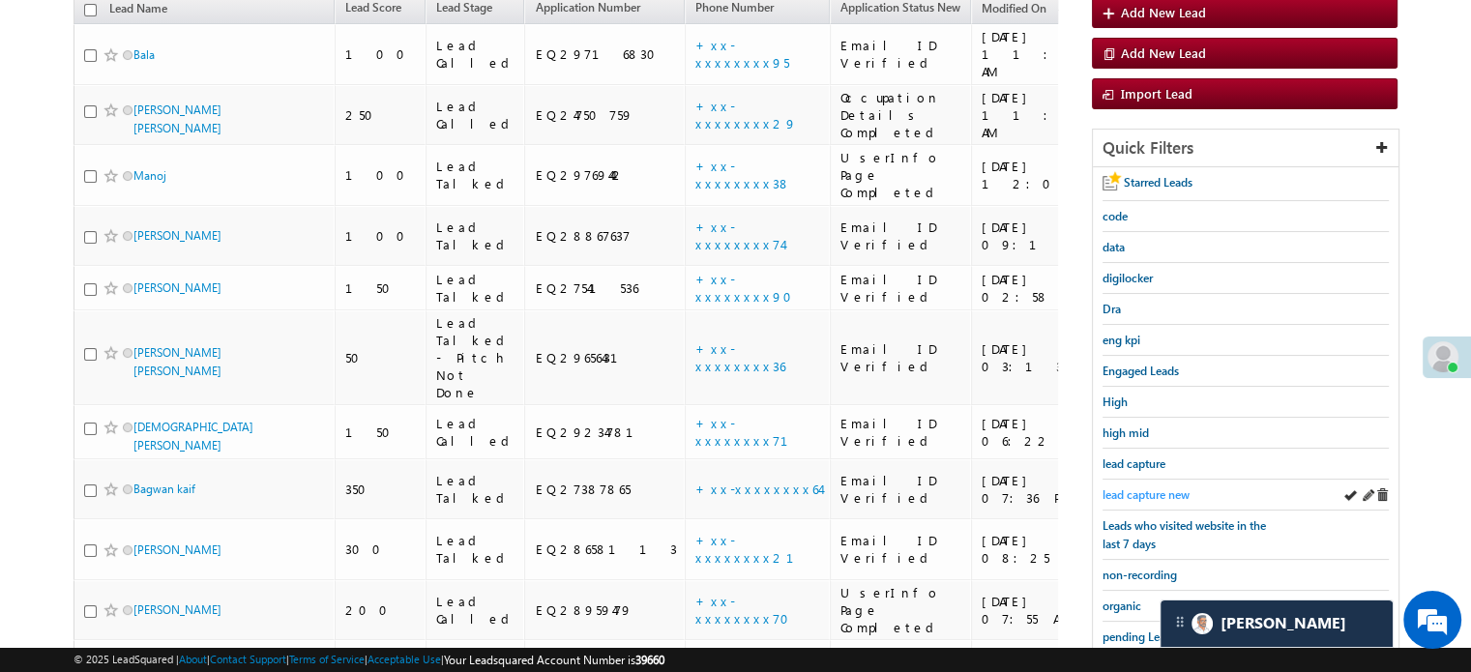
click at [1134, 487] on span "lead capture new" at bounding box center [1146, 494] width 87 height 15
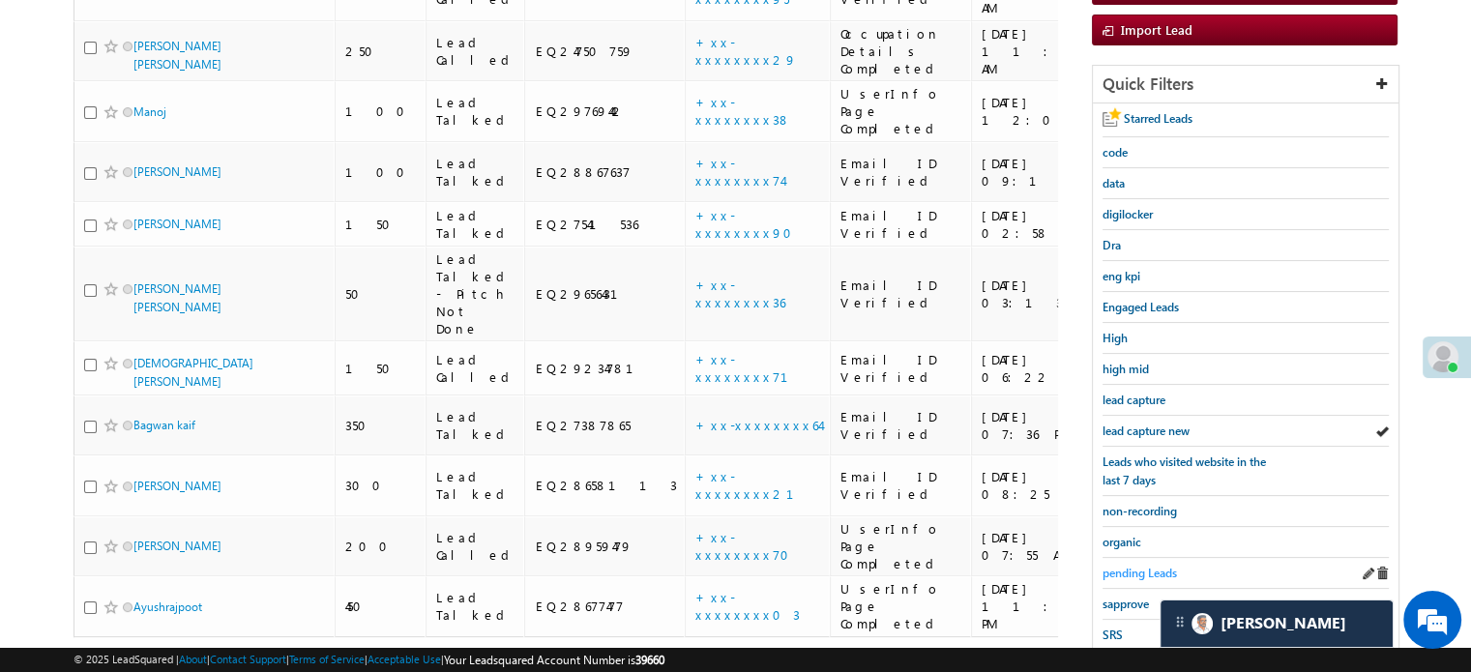
scroll to position [318, 0]
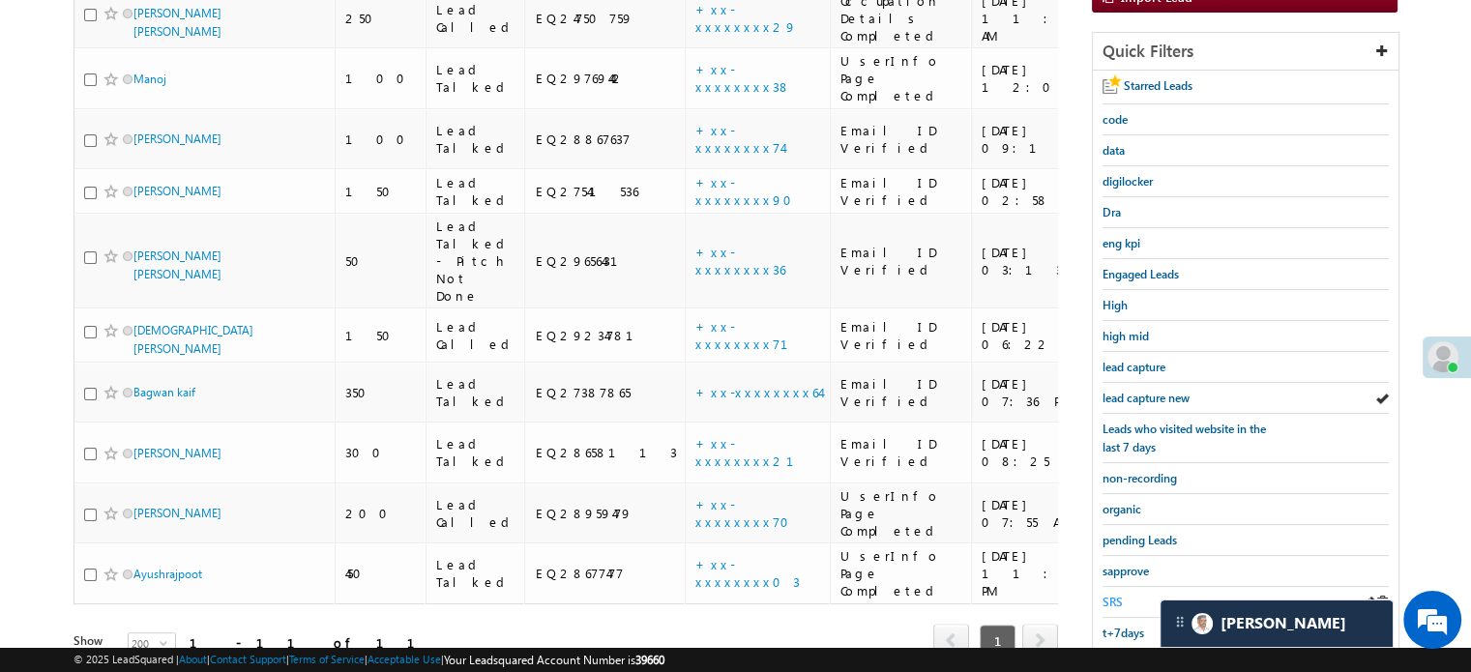
click at [1123, 596] on div "SRS" at bounding box center [1246, 602] width 286 height 31
click at [1114, 595] on span "SRS" at bounding box center [1113, 602] width 20 height 15
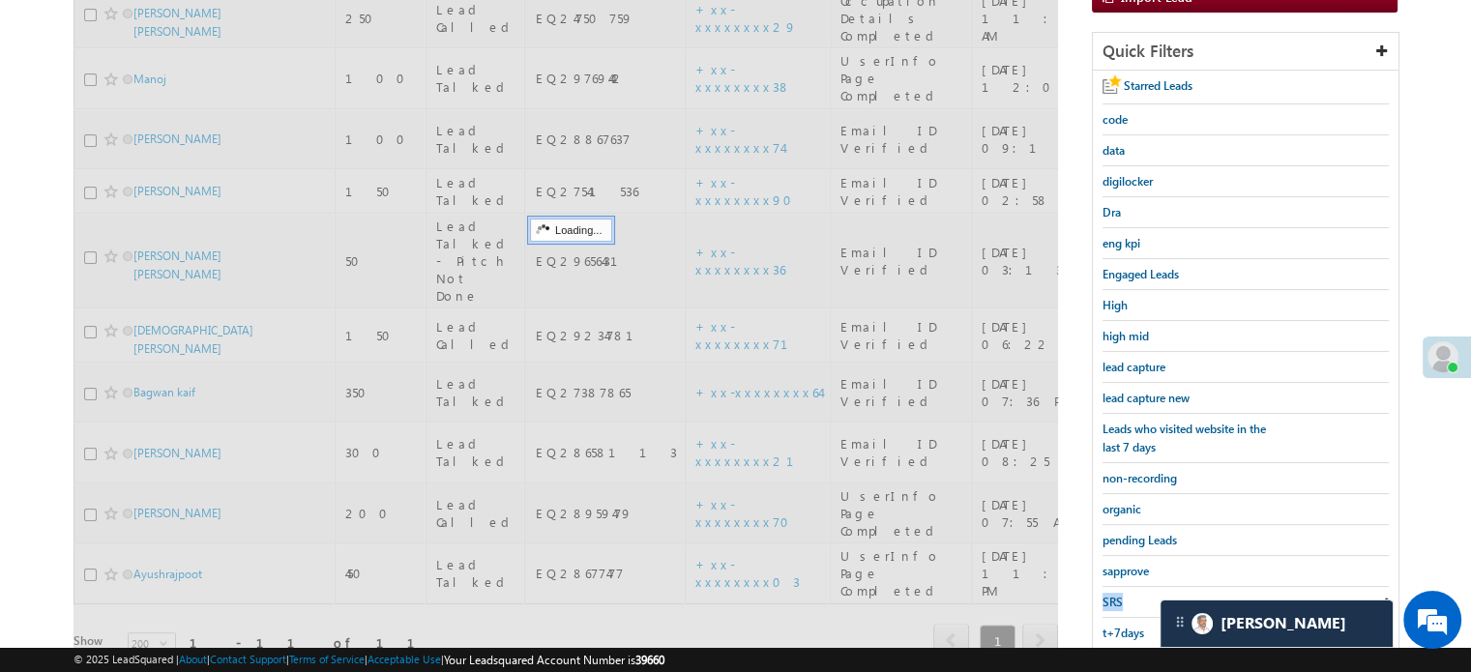
click at [1114, 595] on span "SRS" at bounding box center [1113, 602] width 20 height 15
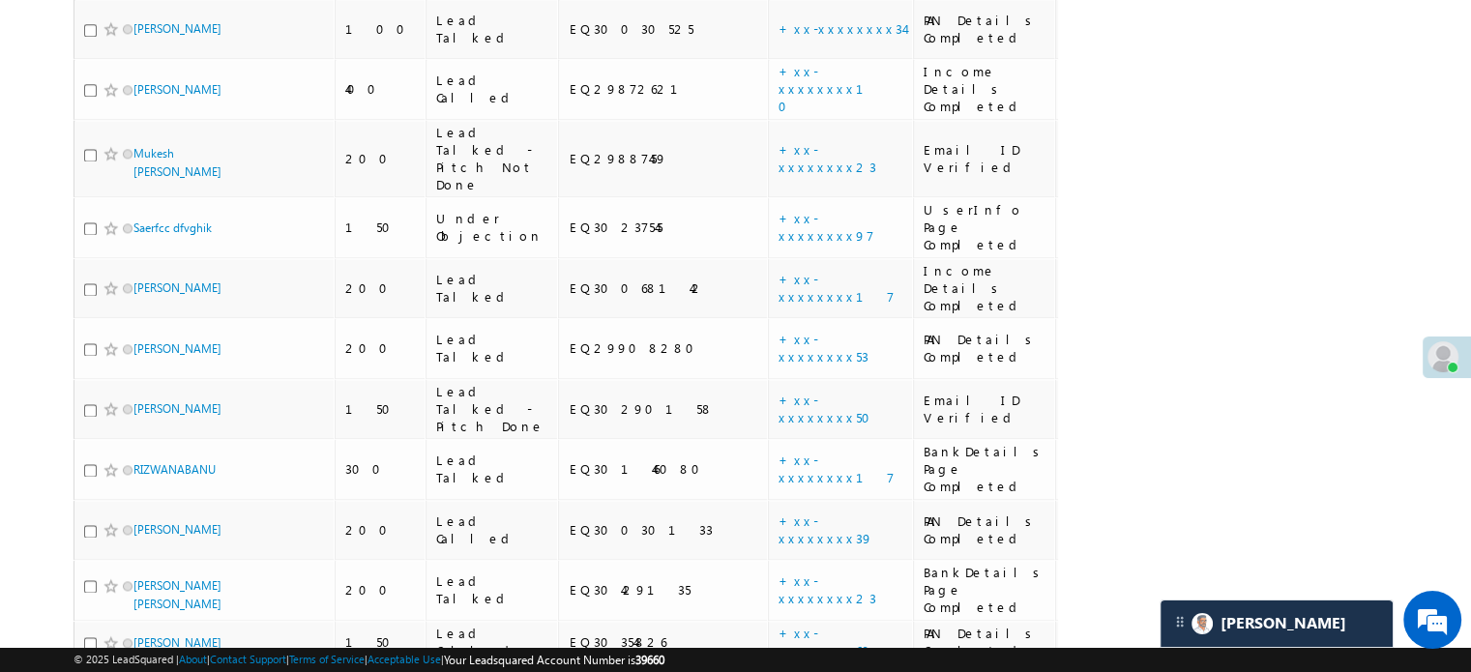
scroll to position [2998, 0]
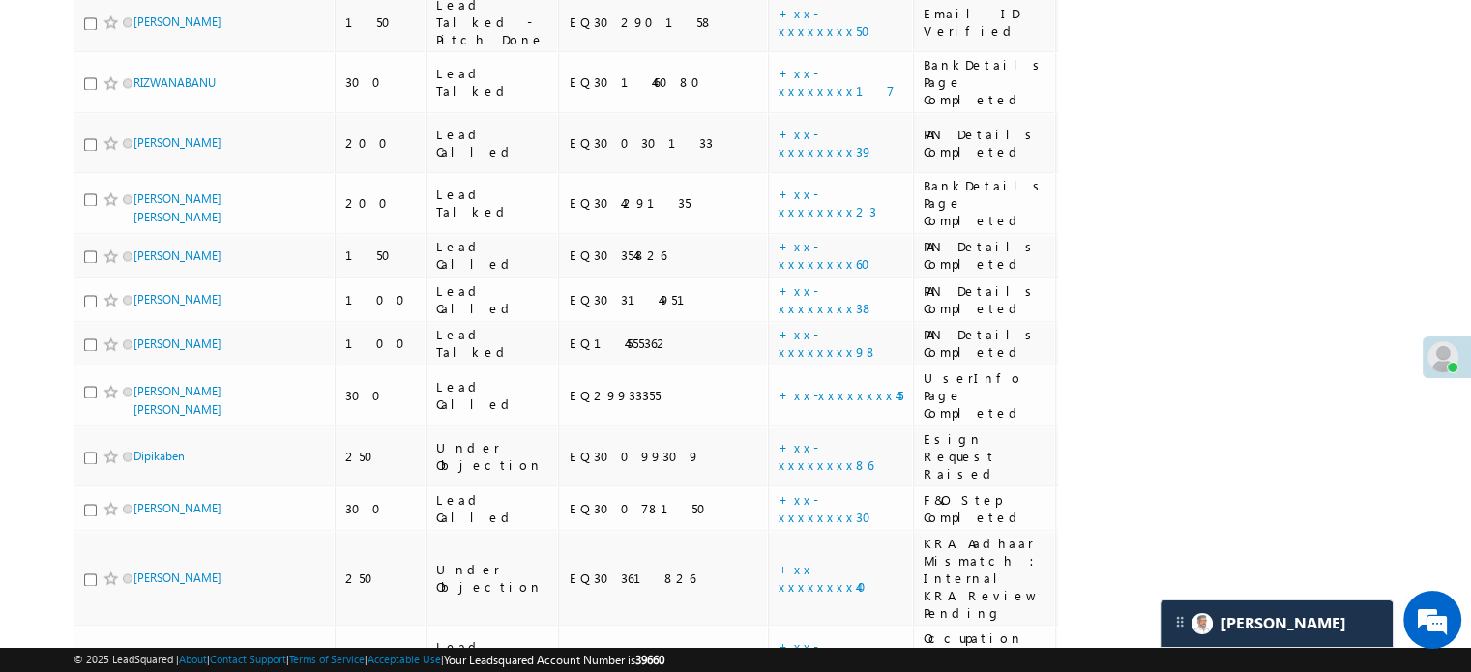
drag, startPoint x: 203, startPoint y: 221, endPoint x: 193, endPoint y: 215, distance: 11.3
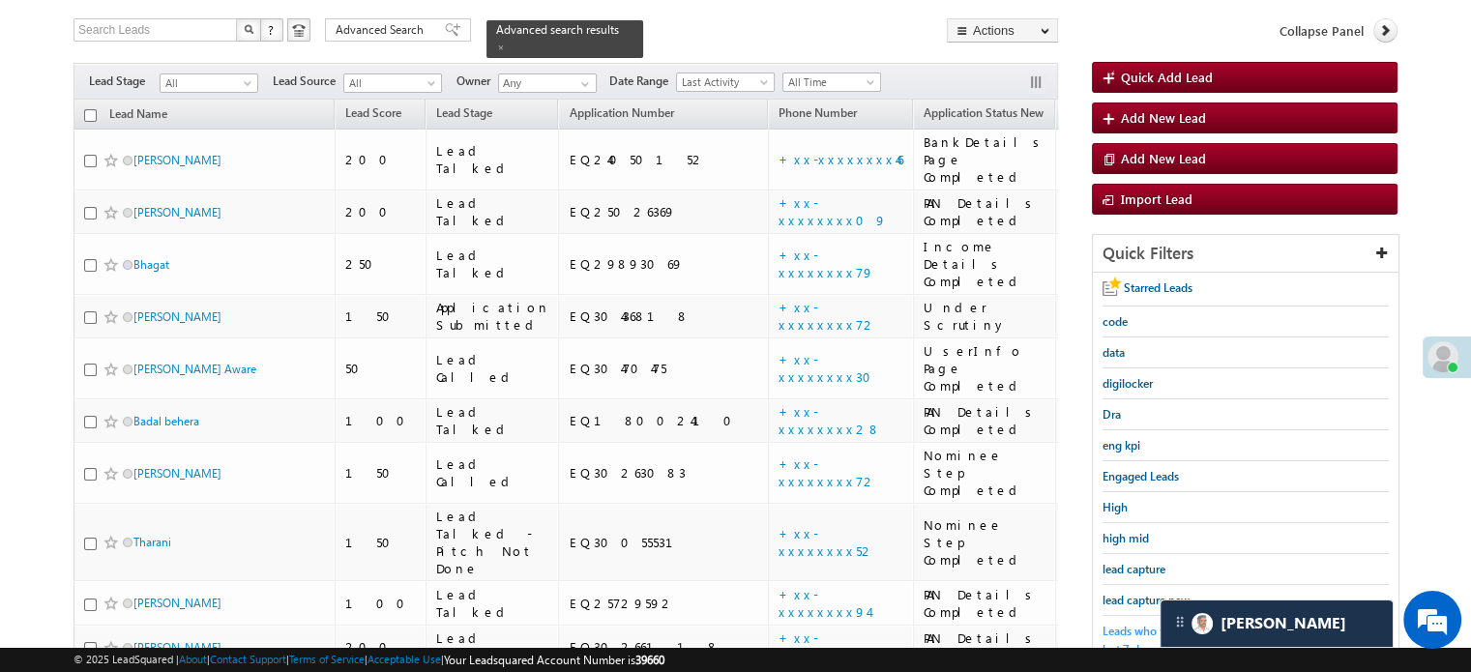
scroll to position [290, 0]
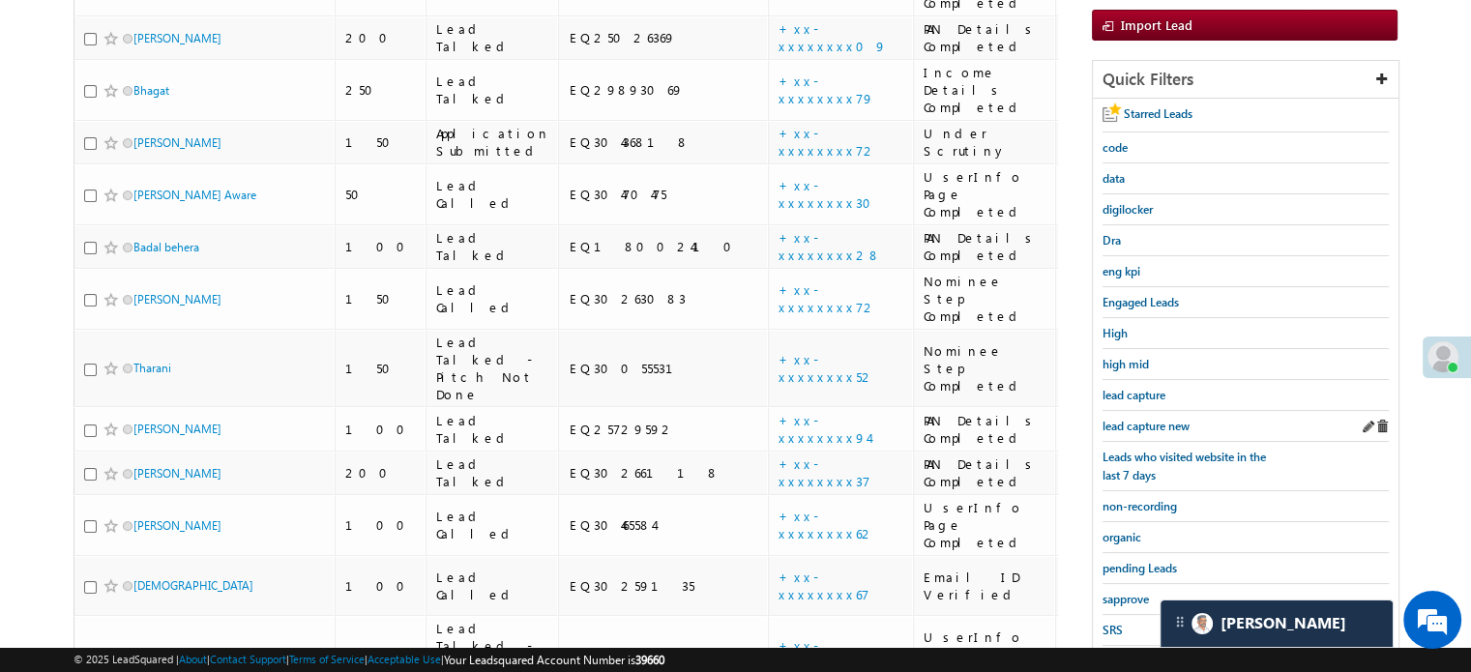
click at [1123, 433] on div "lead capture new" at bounding box center [1246, 426] width 286 height 31
click at [1126, 428] on link "lead capture new" at bounding box center [1146, 426] width 87 height 18
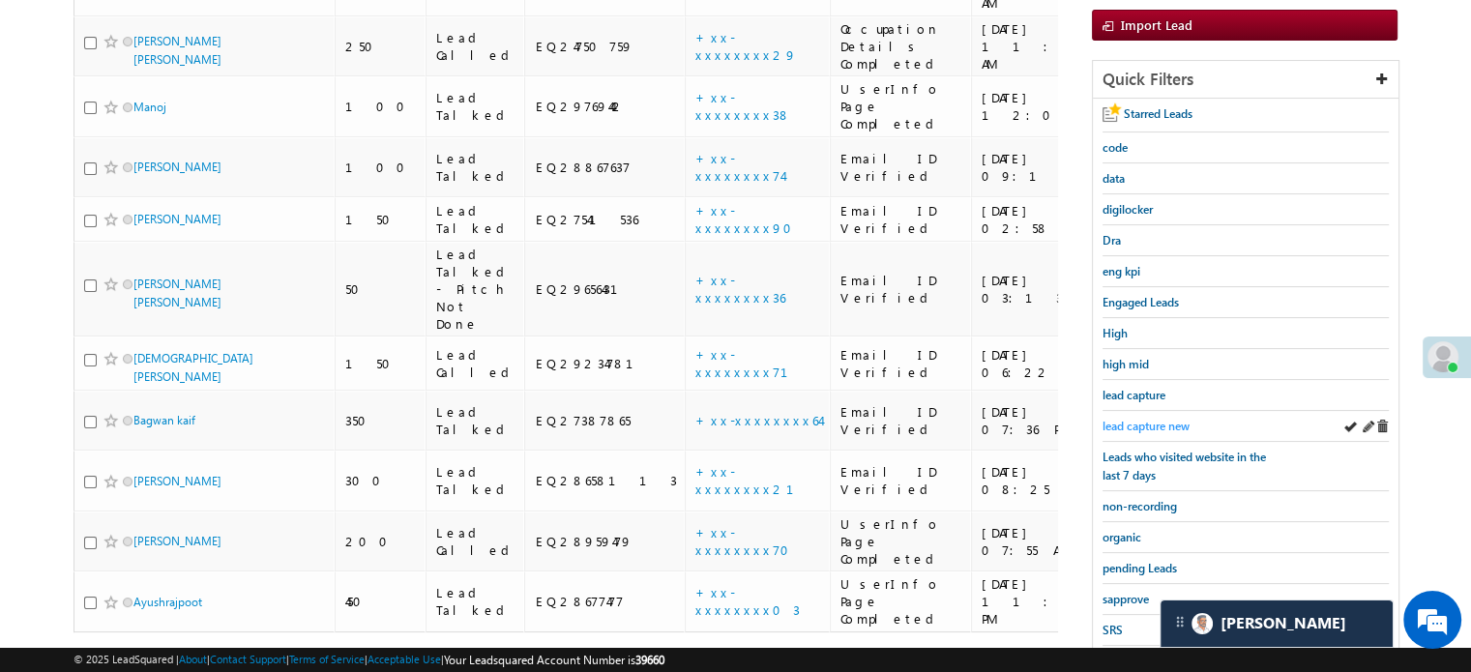
click at [1112, 419] on span "lead capture new" at bounding box center [1146, 426] width 87 height 15
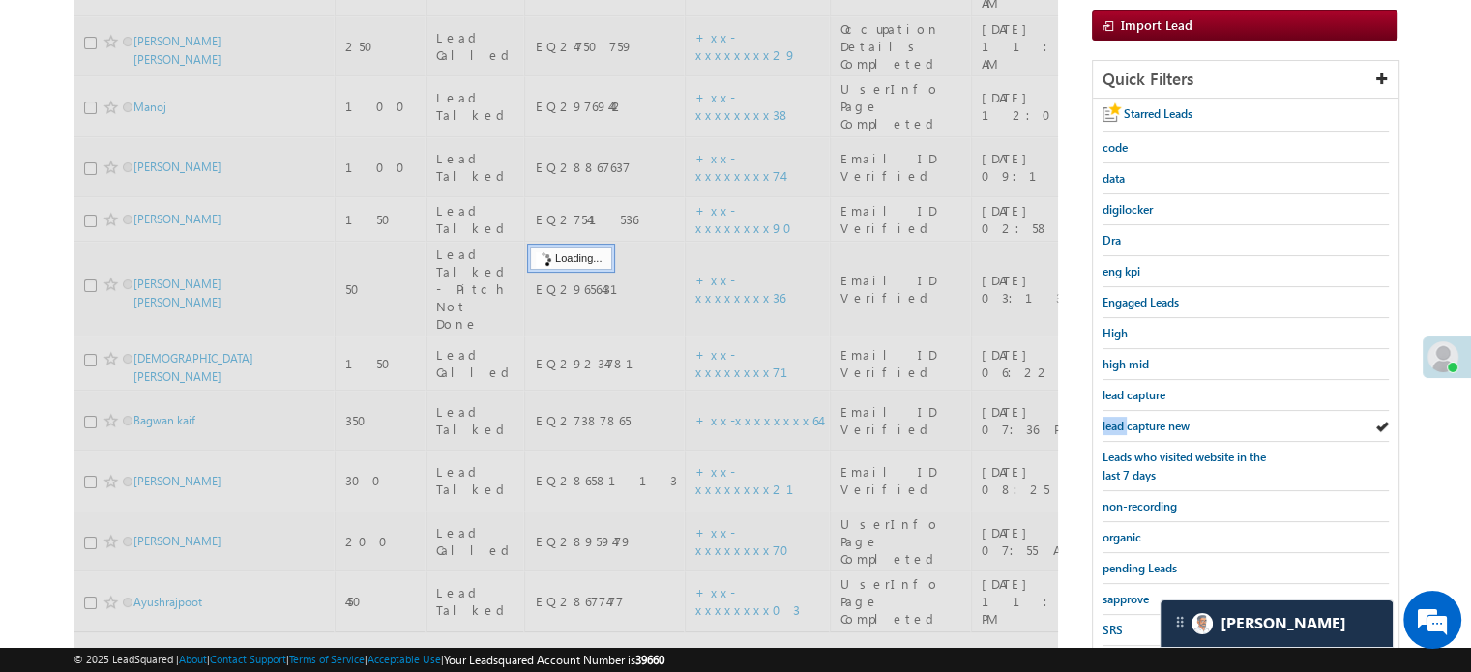
click at [1112, 419] on span "lead capture new" at bounding box center [1146, 426] width 87 height 15
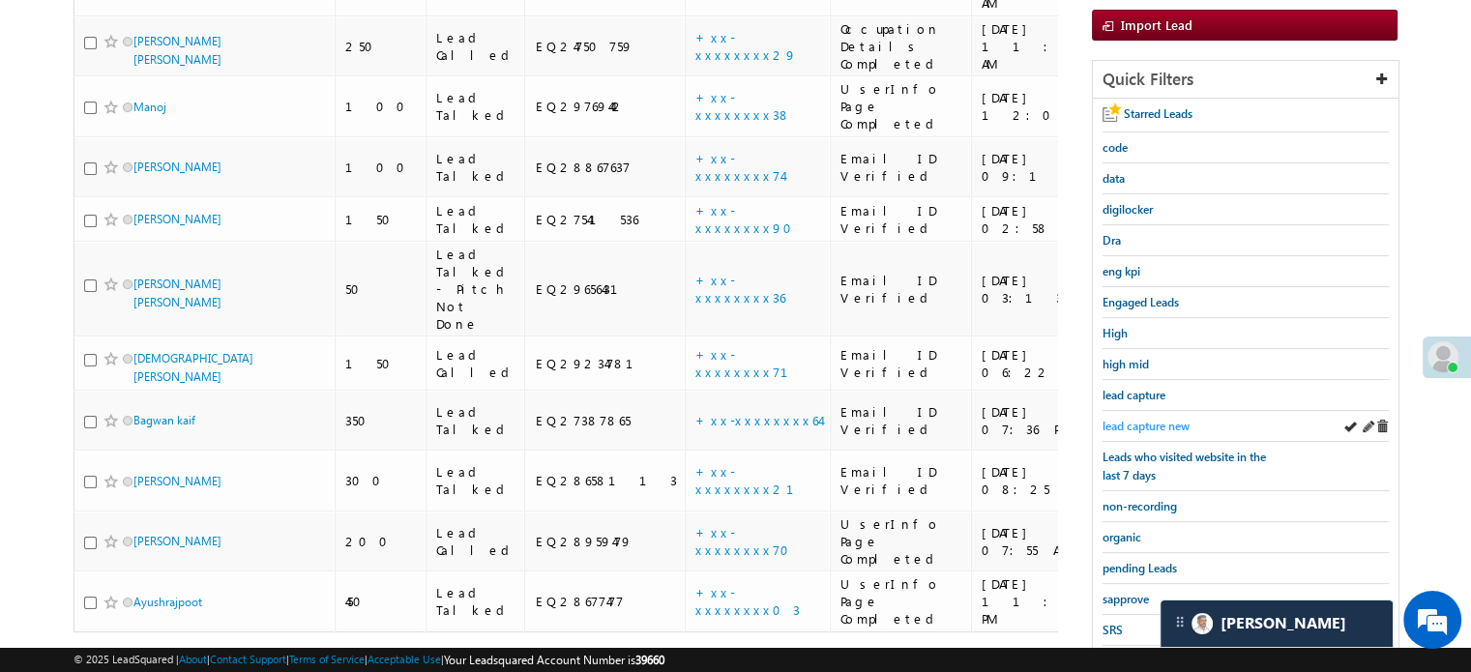
click at [1147, 419] on span "lead capture new" at bounding box center [1146, 426] width 87 height 15
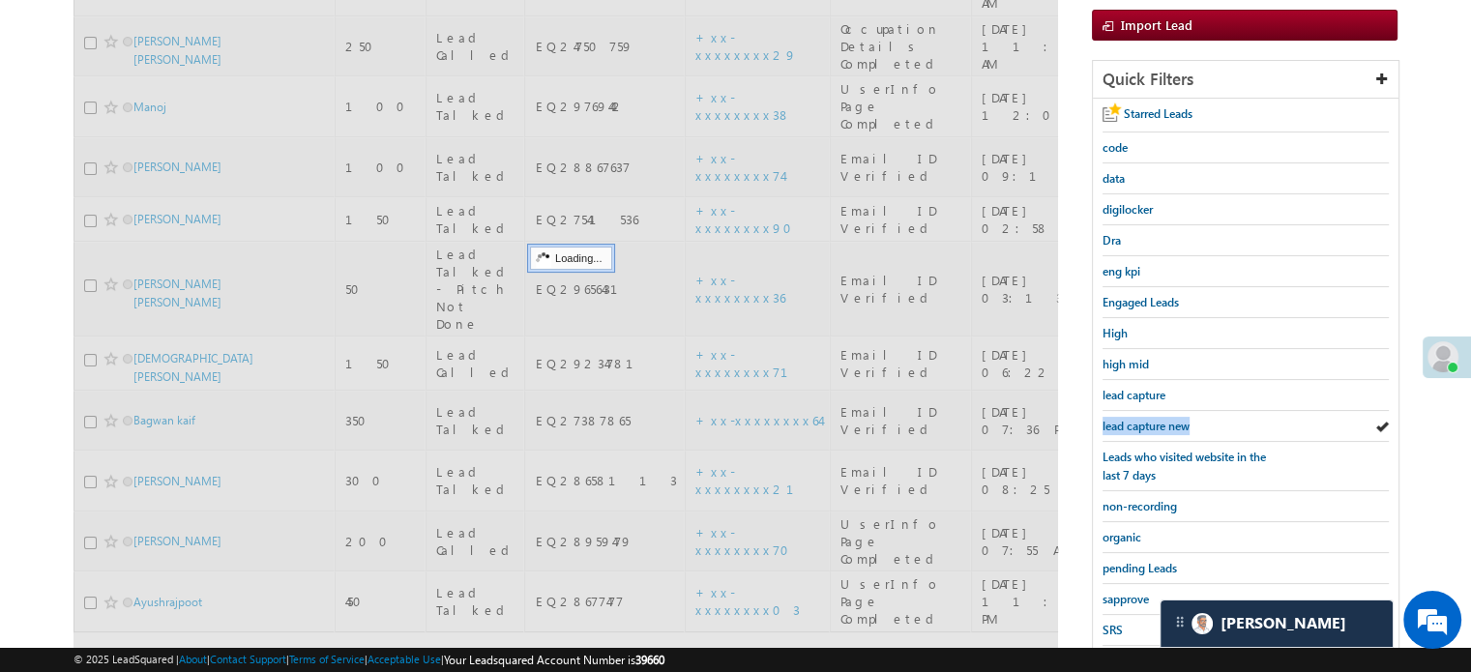
click at [1147, 419] on span "lead capture new" at bounding box center [1146, 426] width 87 height 15
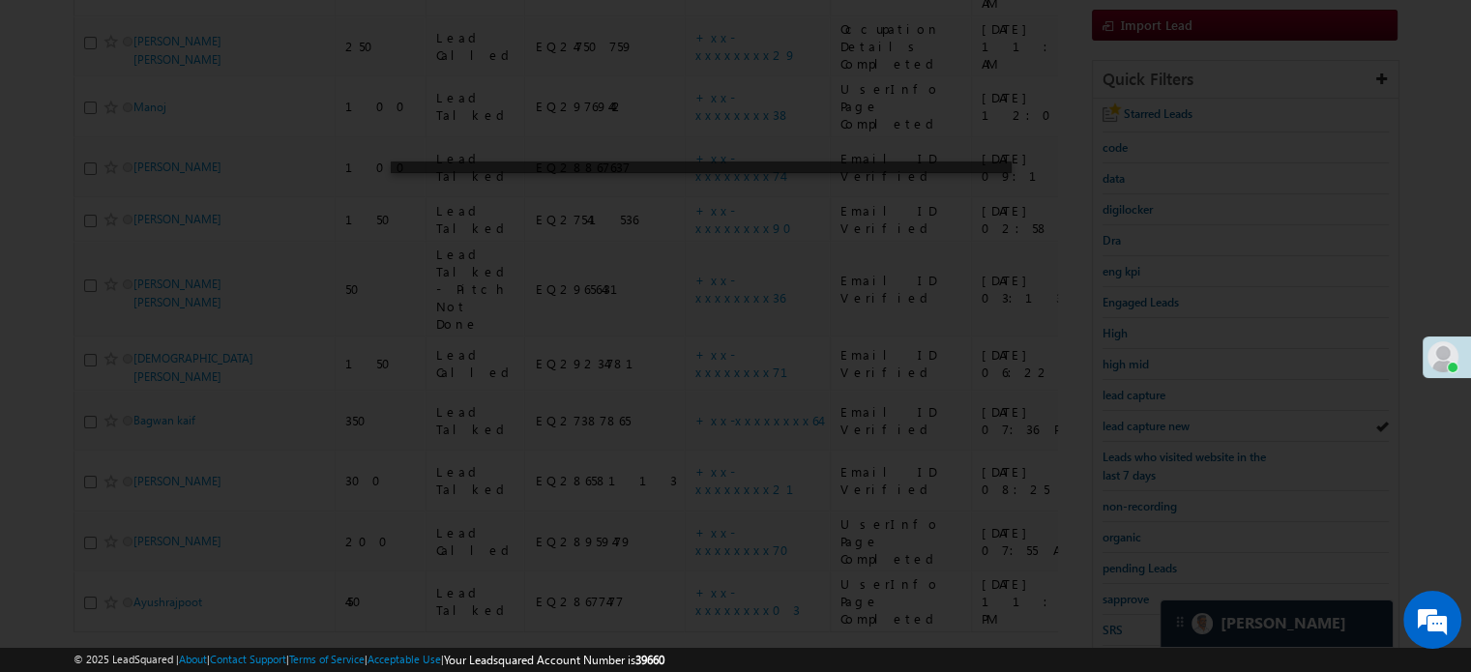
click at [682, 58] on div at bounding box center [735, 336] width 1471 height 672
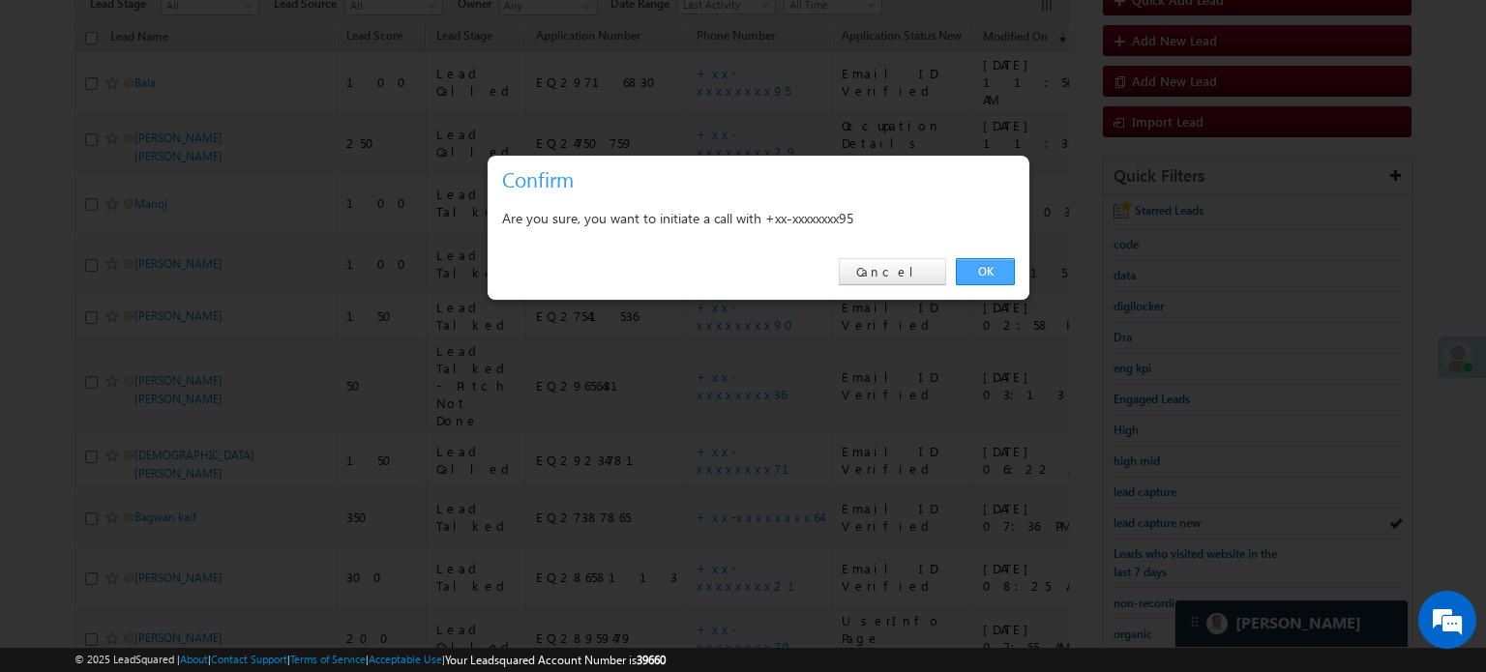
click at [985, 277] on link "OK" at bounding box center [985, 271] width 59 height 27
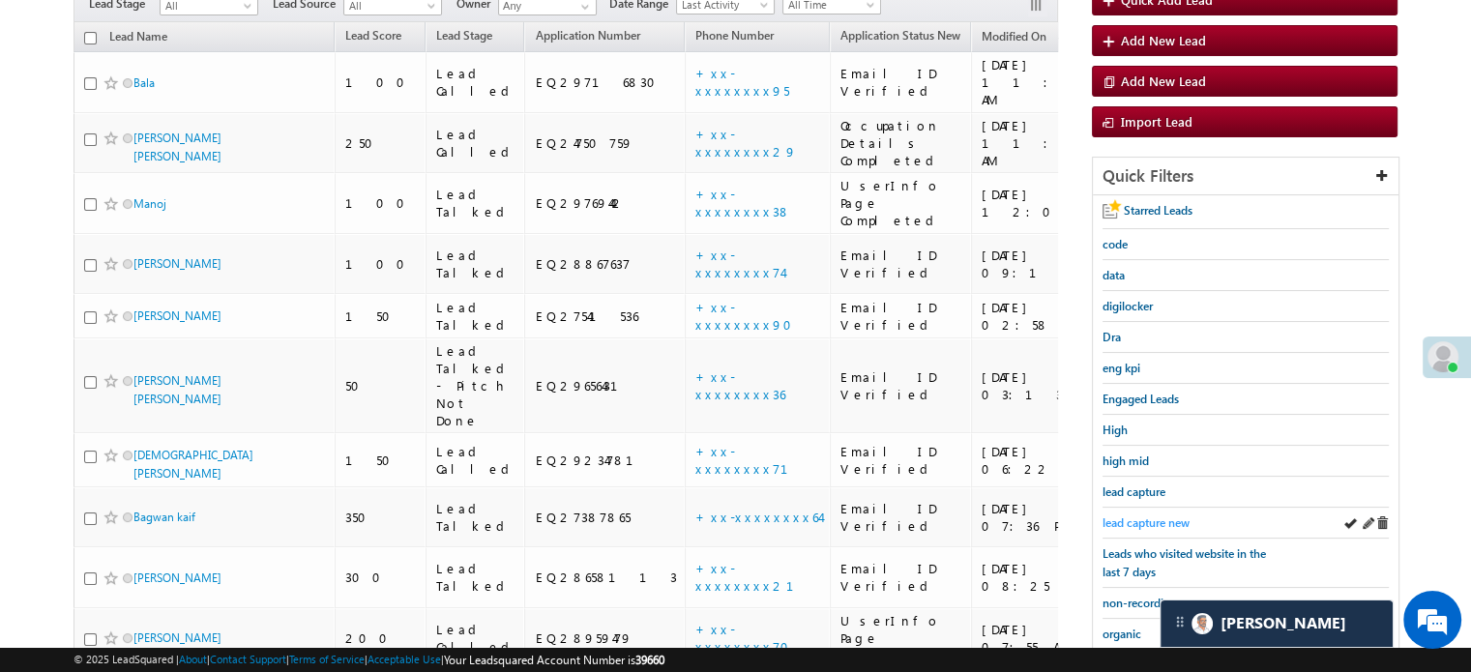
click at [1140, 515] on span "lead capture new" at bounding box center [1146, 522] width 87 height 15
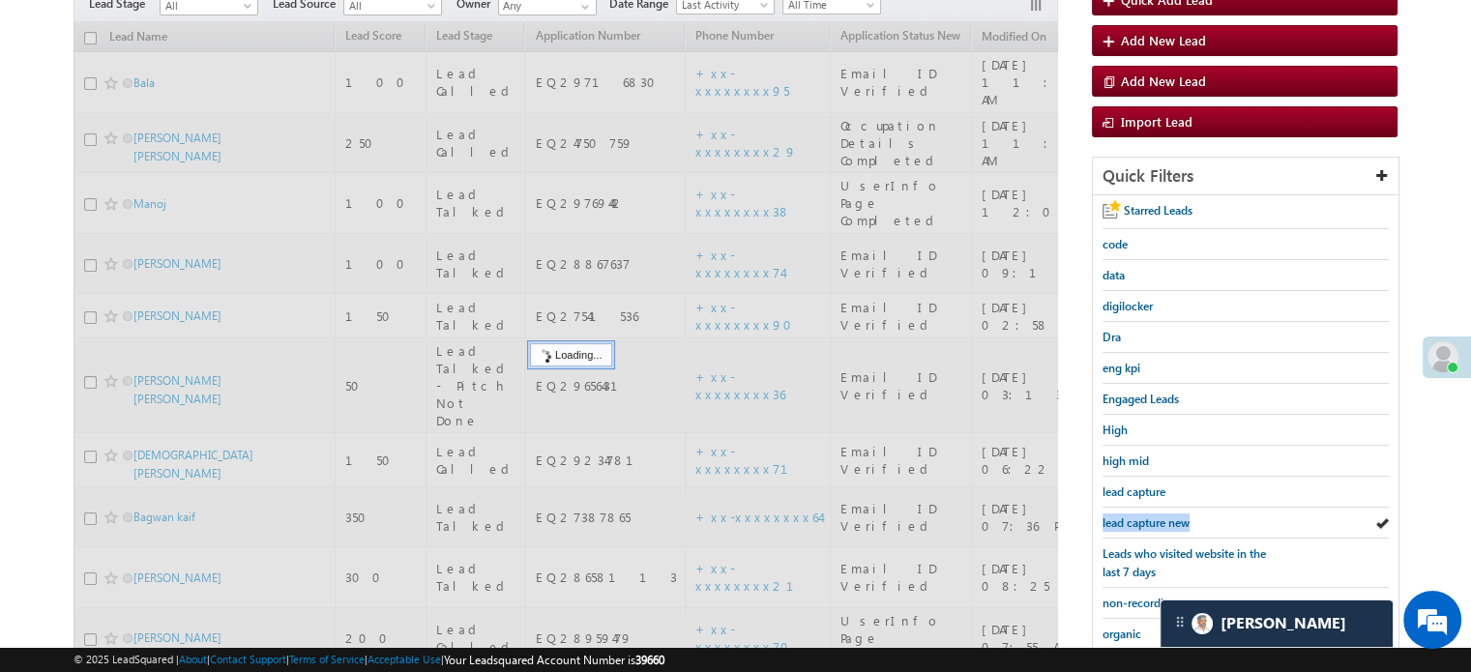
click at [1140, 515] on span "lead capture new" at bounding box center [1146, 522] width 87 height 15
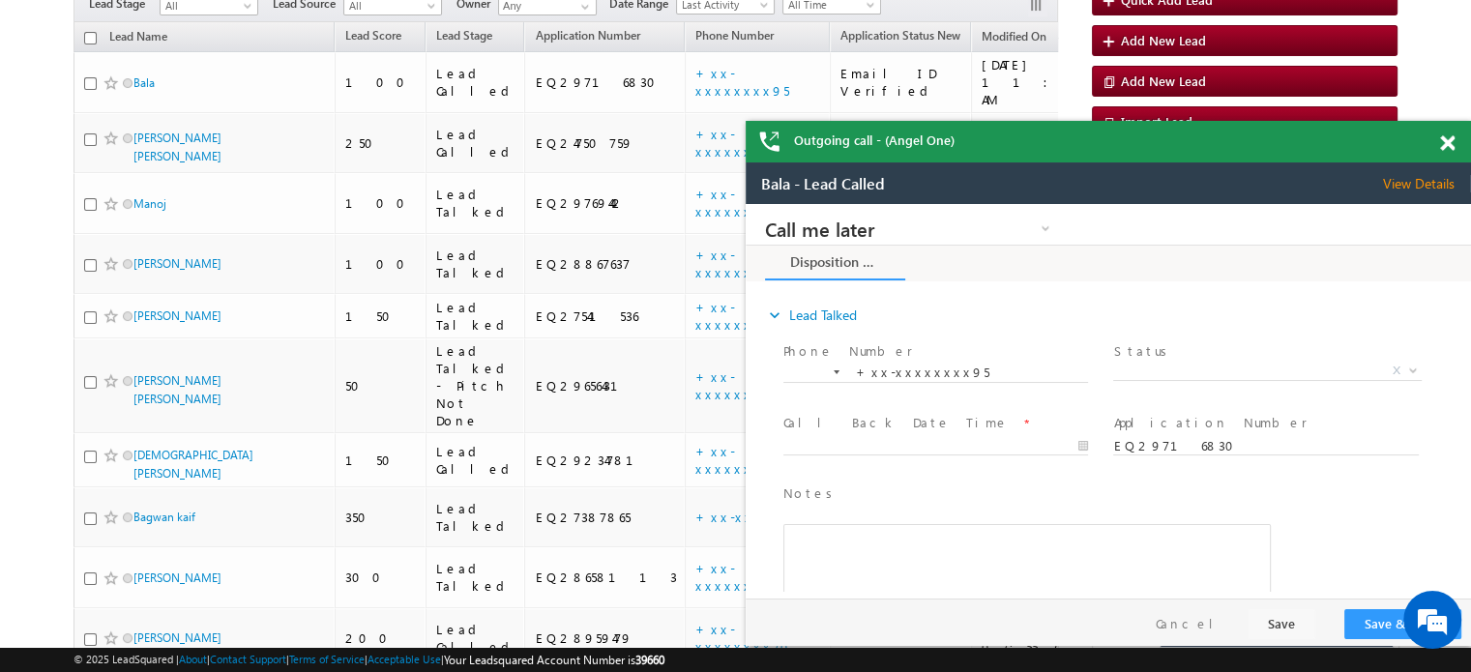
scroll to position [0, 0]
click at [1443, 136] on span at bounding box center [1447, 143] width 15 height 16
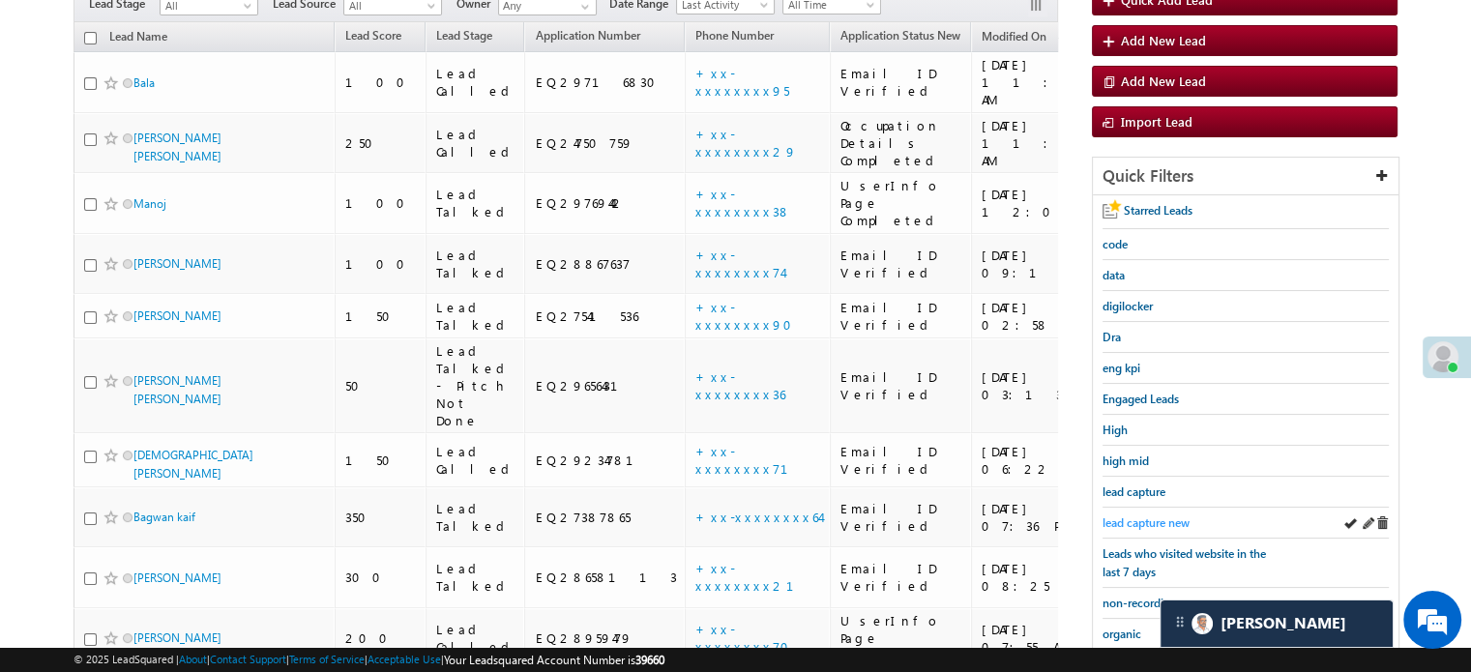
click at [1133, 516] on span "lead capture new" at bounding box center [1146, 522] width 87 height 15
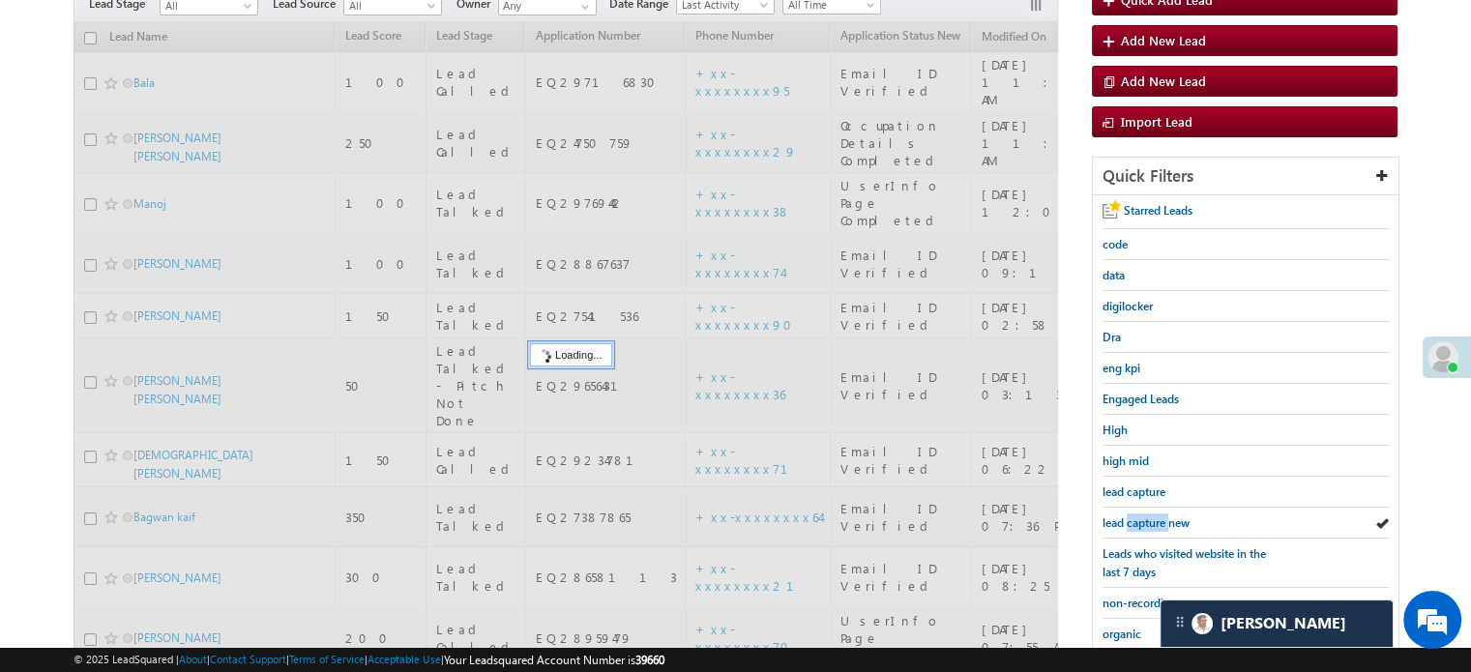
click at [1133, 516] on span "lead capture new" at bounding box center [1146, 522] width 87 height 15
drag, startPoint x: 1111, startPoint y: 560, endPoint x: 1029, endPoint y: 690, distance: 153.5
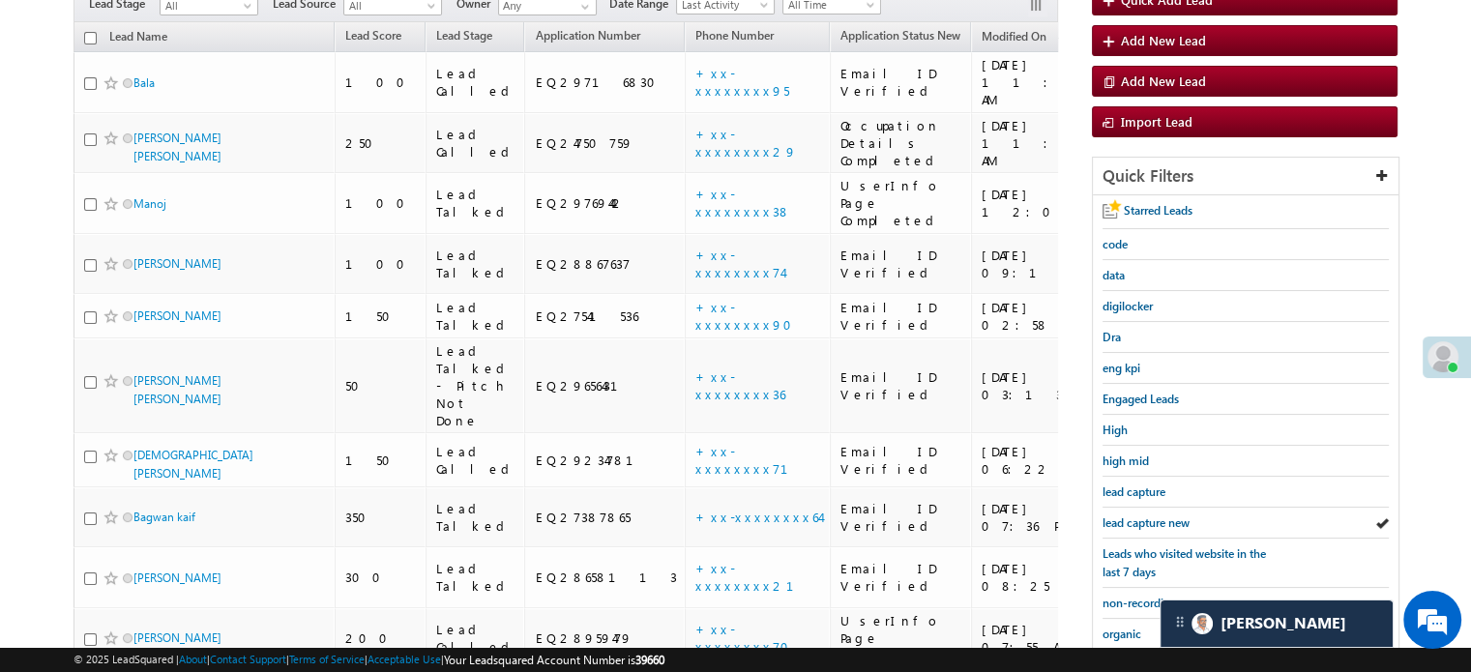
drag, startPoint x: 1029, startPoint y: 690, endPoint x: 51, endPoint y: 72, distance: 1156.7
click at [51, 72] on body "Menu Priya Rathore priya .rath ore@a ngelb rokin g.com" at bounding box center [735, 331] width 1471 height 1048
click at [1157, 498] on div "lead capture" at bounding box center [1246, 492] width 286 height 31
click at [1160, 508] on div "lead capture new" at bounding box center [1246, 523] width 286 height 31
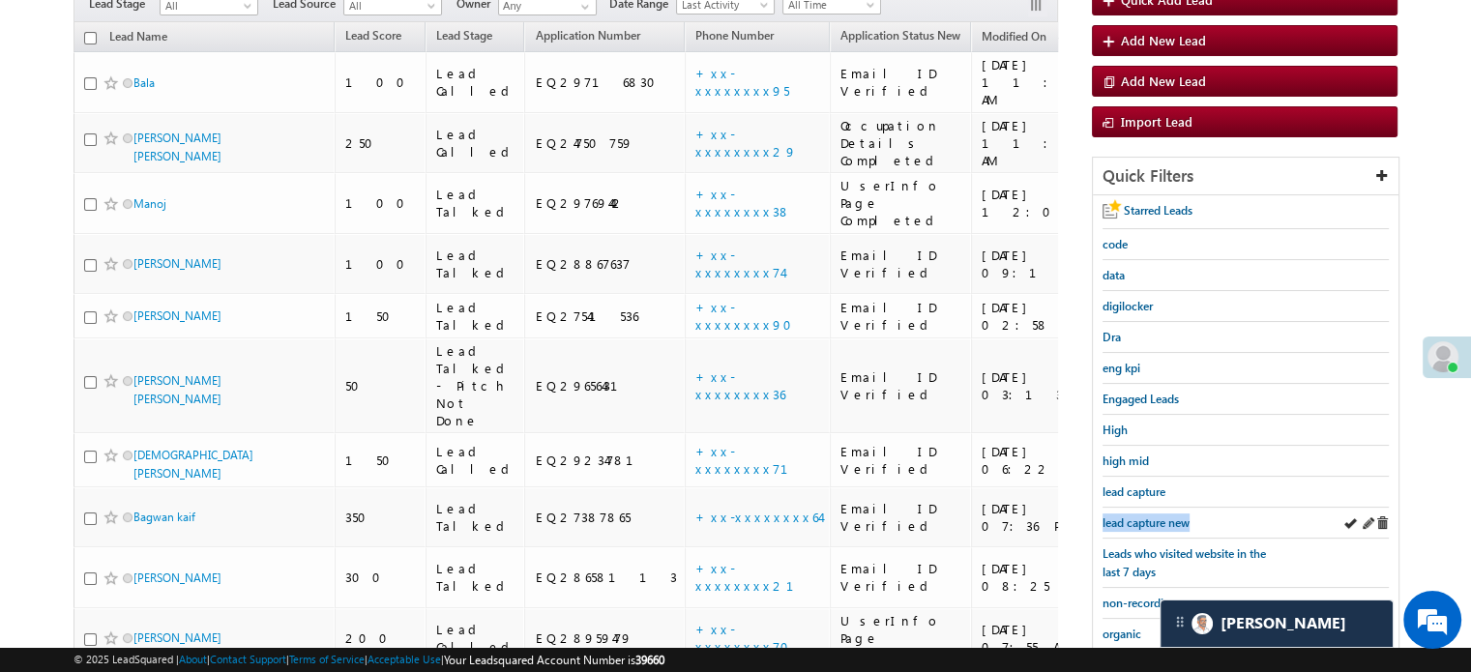
click at [1160, 508] on div "lead capture new" at bounding box center [1246, 523] width 286 height 31
click at [1163, 515] on span "lead capture new" at bounding box center [1146, 522] width 87 height 15
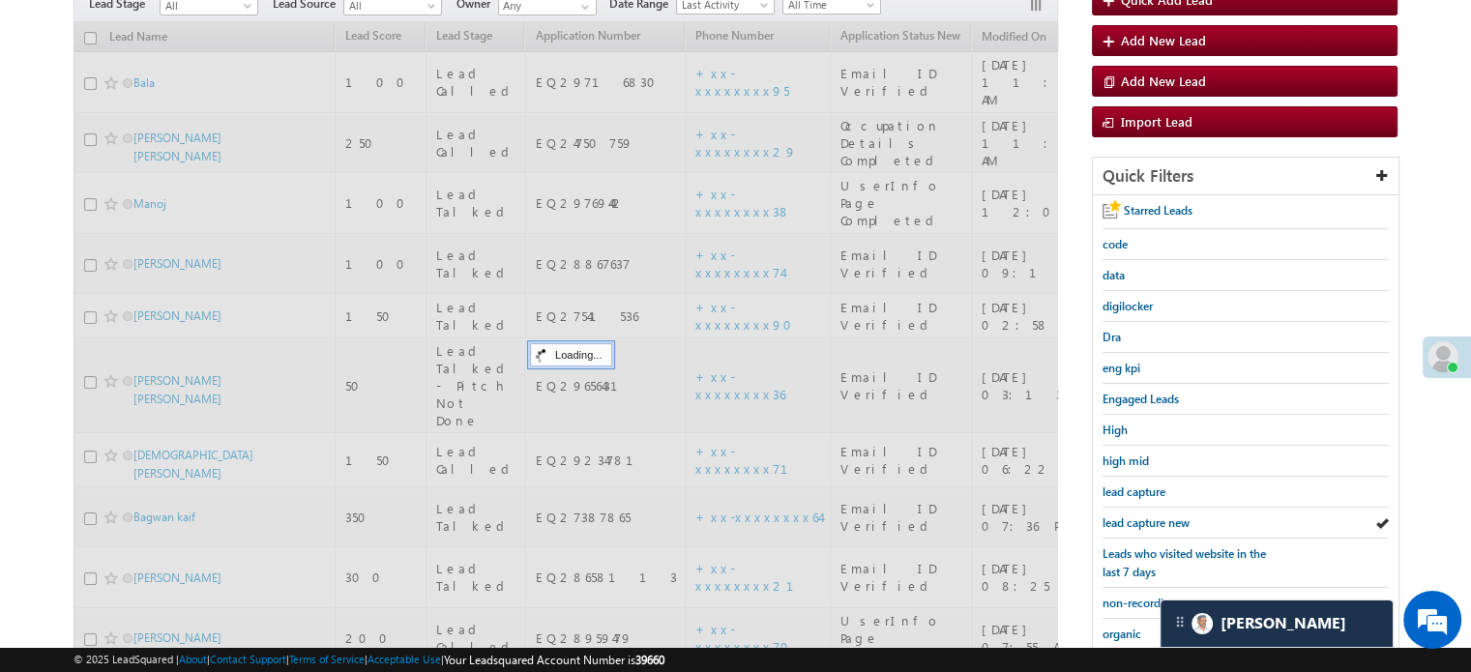
click at [1162, 515] on span "lead capture new" at bounding box center [1146, 522] width 87 height 15
click at [1163, 515] on span "lead capture new" at bounding box center [1146, 522] width 87 height 15
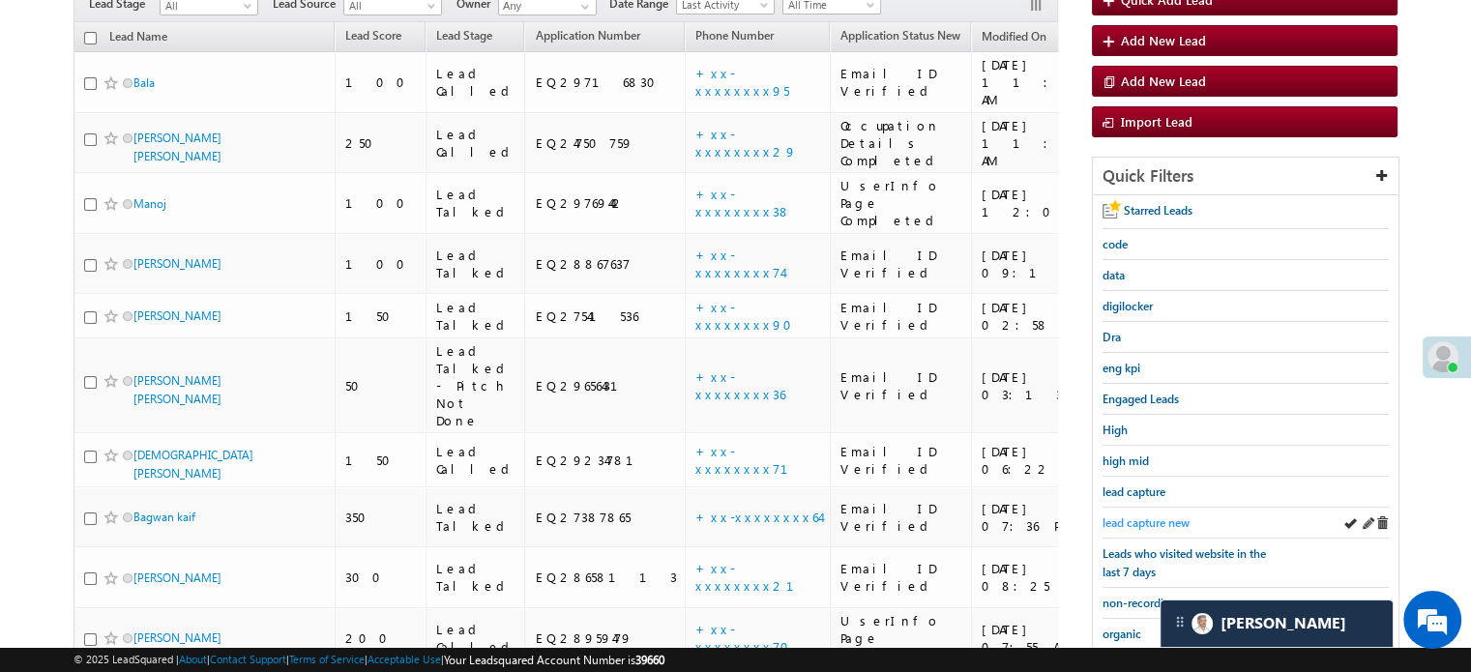
click at [1156, 519] on span "lead capture new" at bounding box center [1146, 522] width 87 height 15
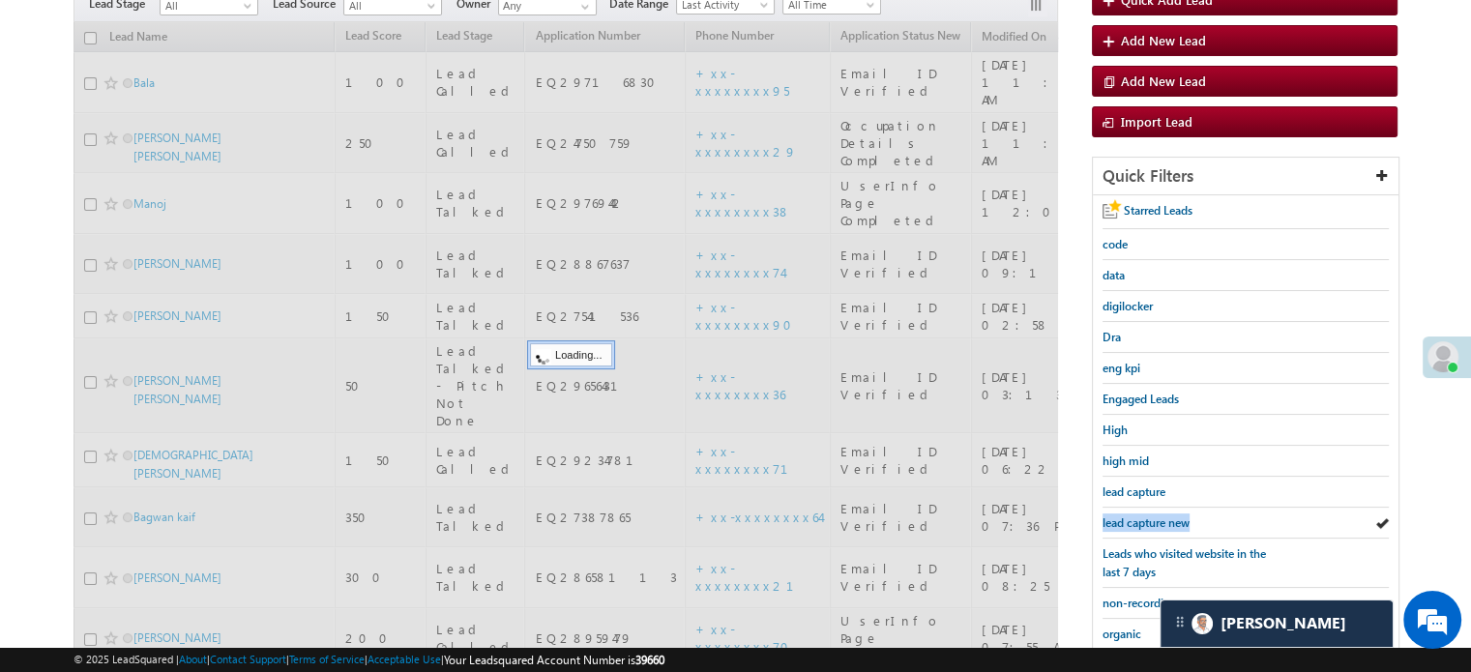
click at [1156, 519] on span "lead capture new" at bounding box center [1146, 522] width 87 height 15
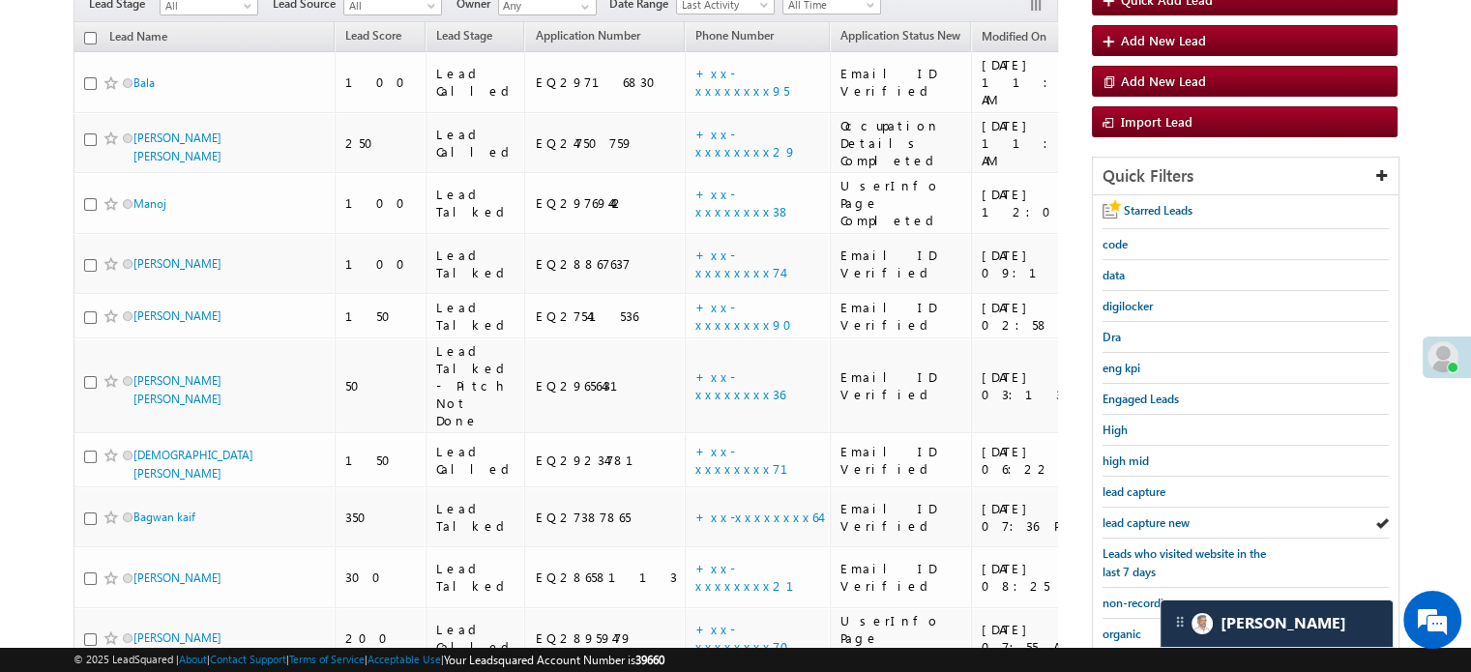
click at [1156, 519] on span "lead capture new" at bounding box center [1146, 522] width 87 height 15
click at [1141, 515] on span "lead capture new" at bounding box center [1146, 522] width 87 height 15
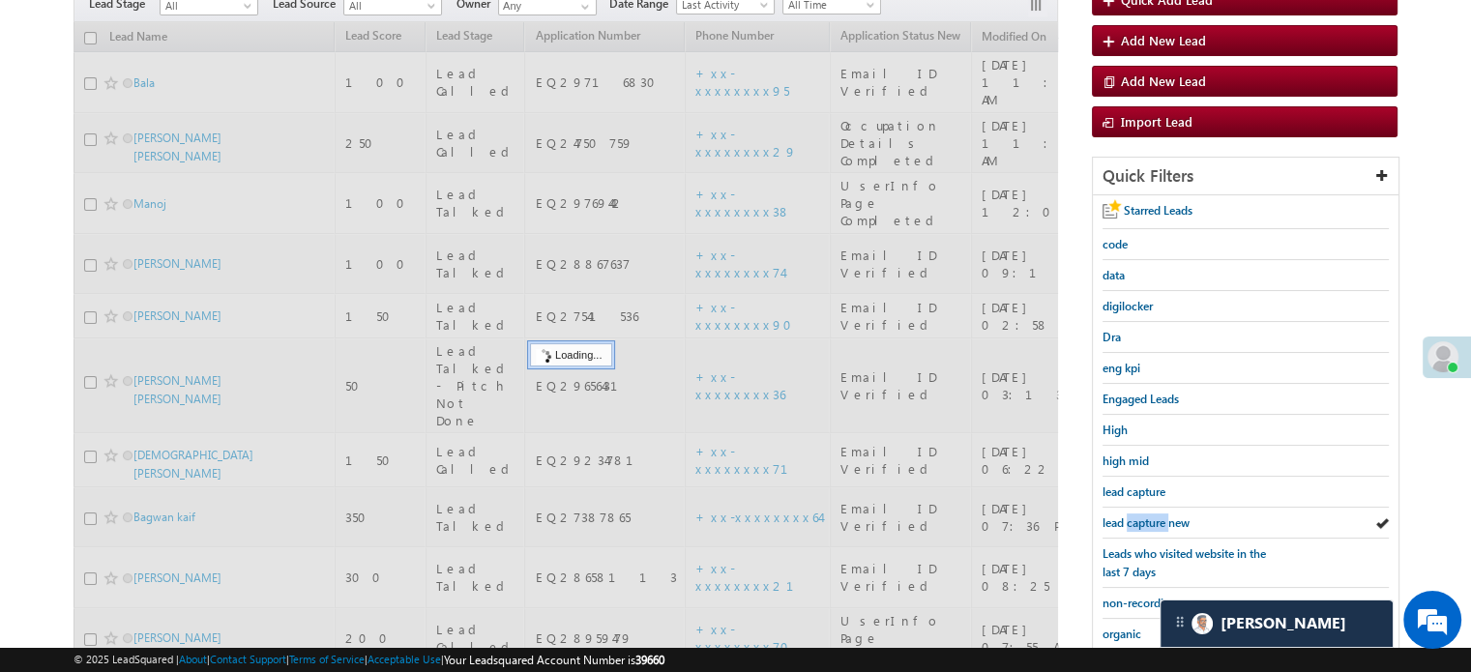
click at [1141, 515] on span "lead capture new" at bounding box center [1146, 522] width 87 height 15
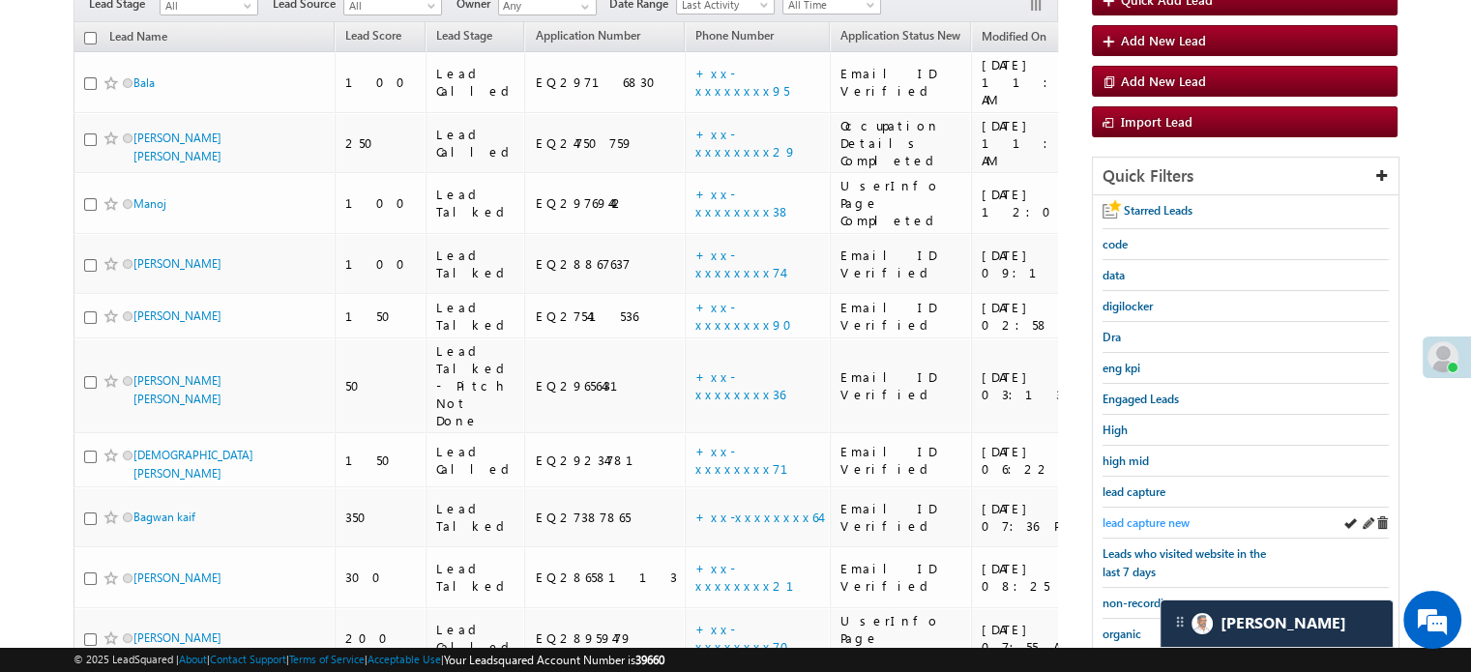
click at [1169, 524] on span "lead capture new" at bounding box center [1146, 522] width 87 height 15
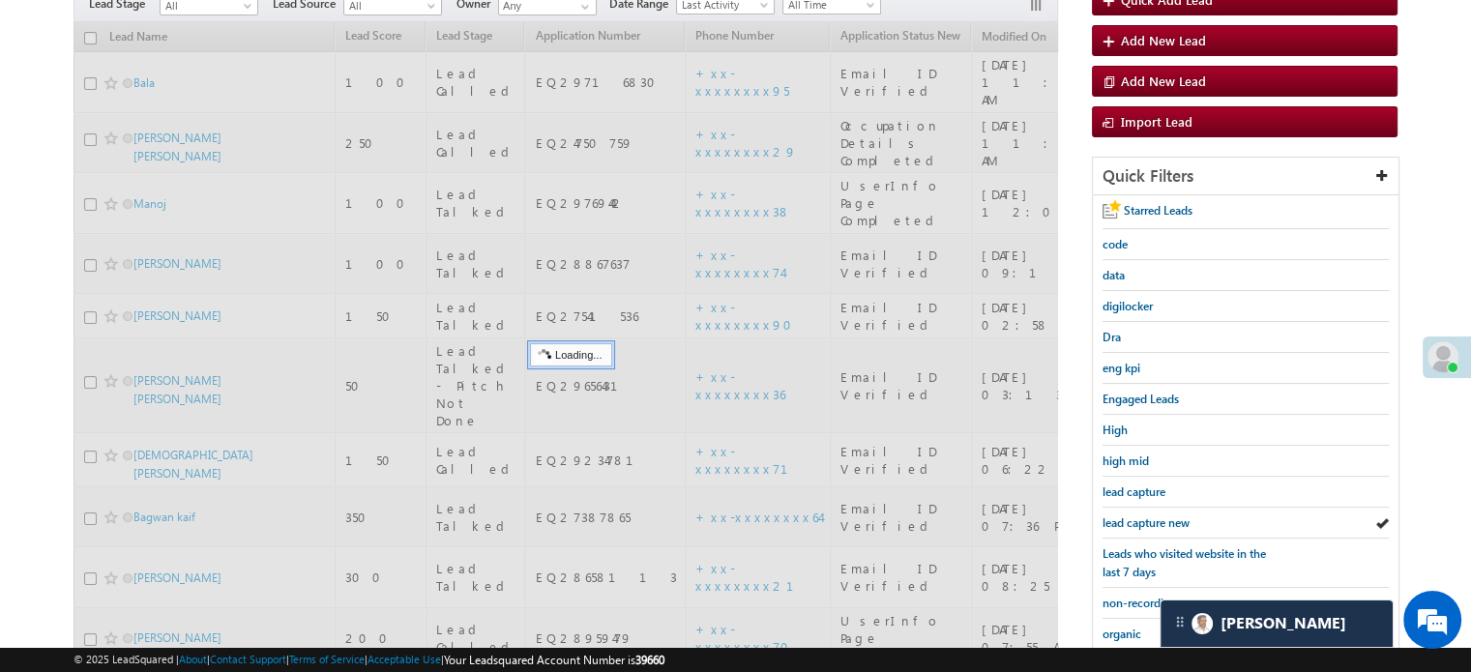
click at [1169, 524] on span "lead capture new" at bounding box center [1146, 522] width 87 height 15
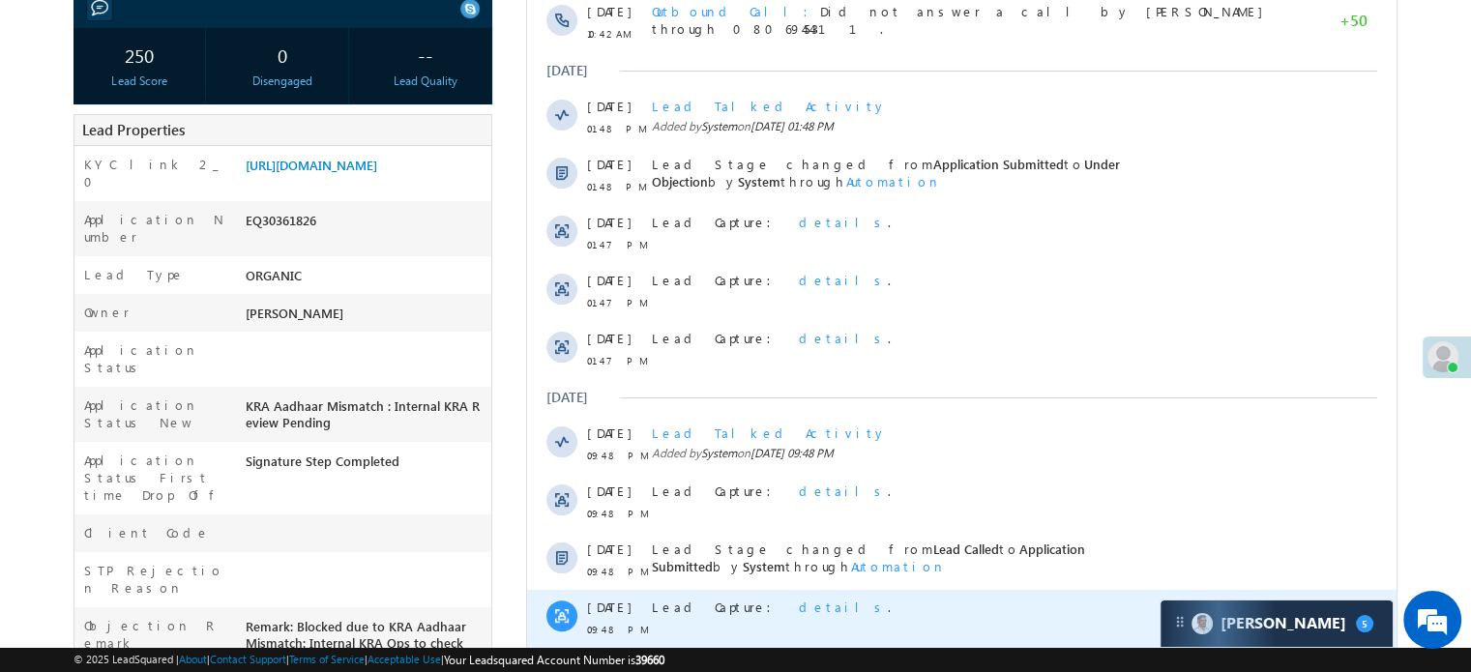
scroll to position [290, 0]
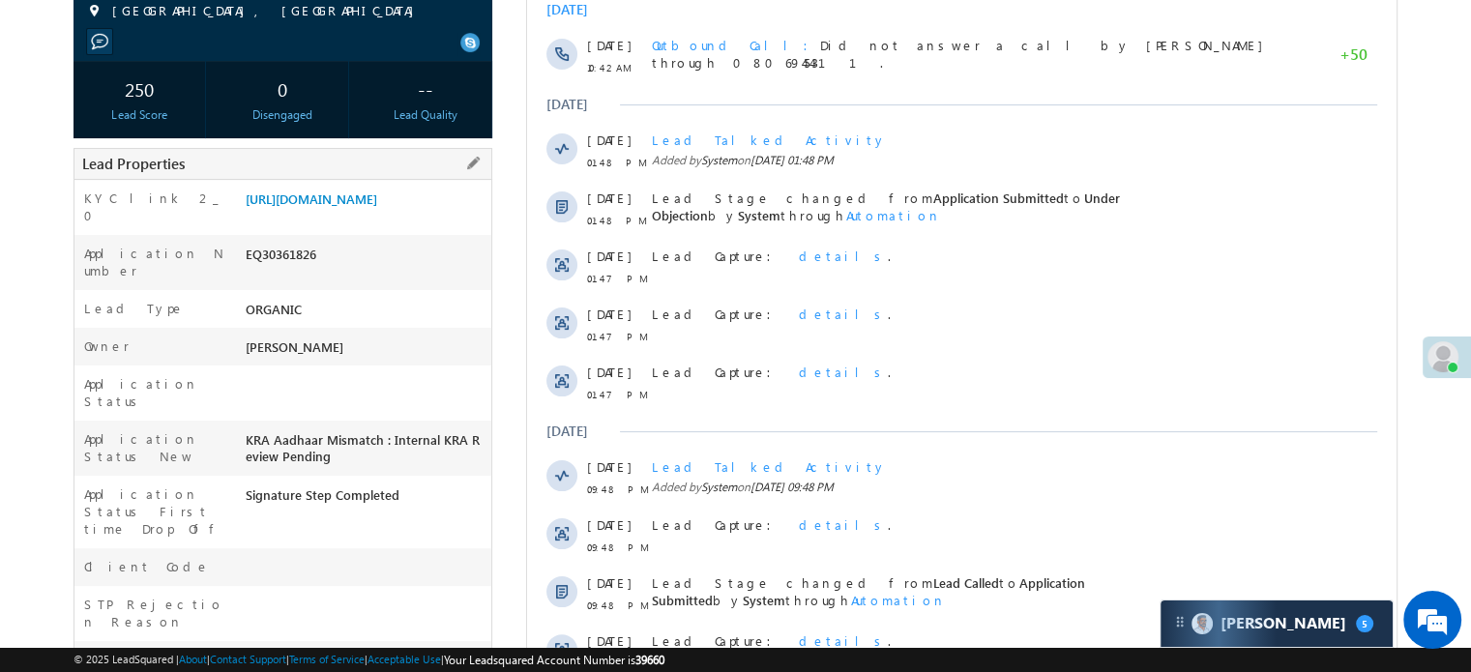
drag, startPoint x: 290, startPoint y: 278, endPoint x: 275, endPoint y: 269, distance: 17.8
click at [275, 269] on div "EQ30361826" at bounding box center [366, 258] width 250 height 27
copy div "EQ30361826"
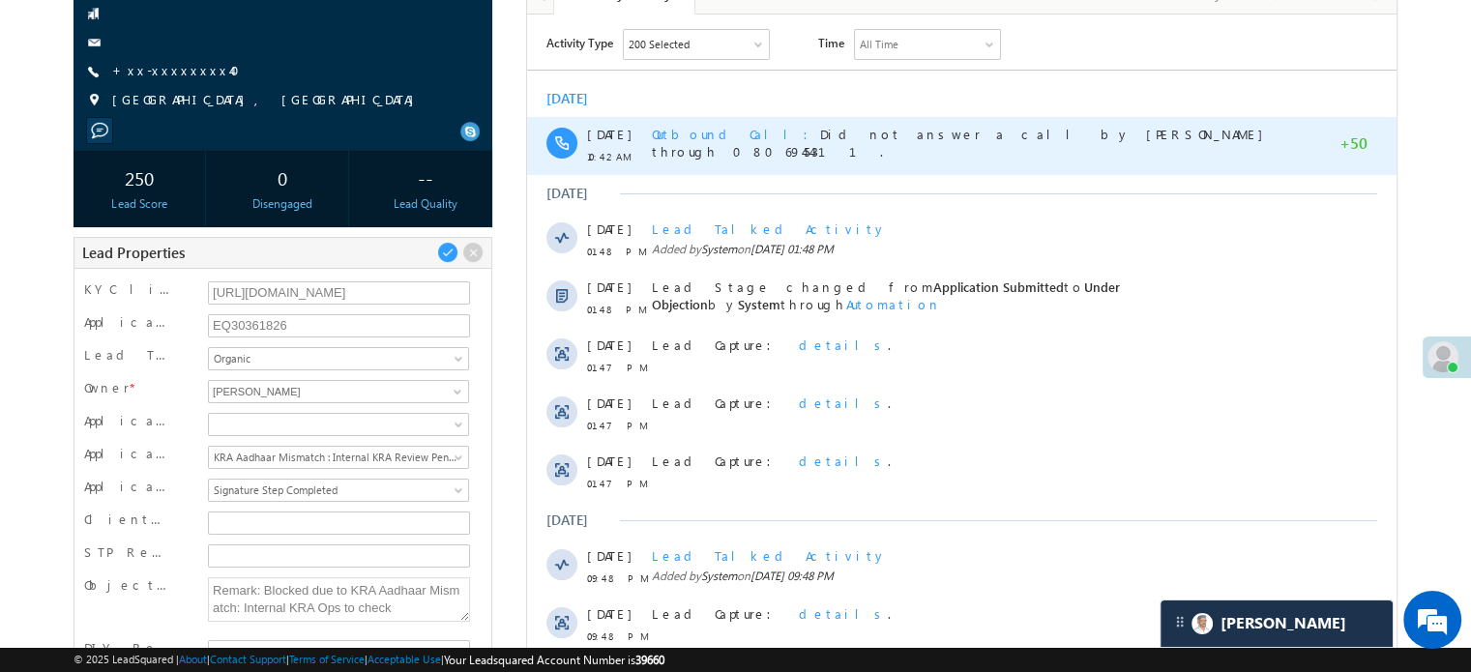
scroll to position [97, 0]
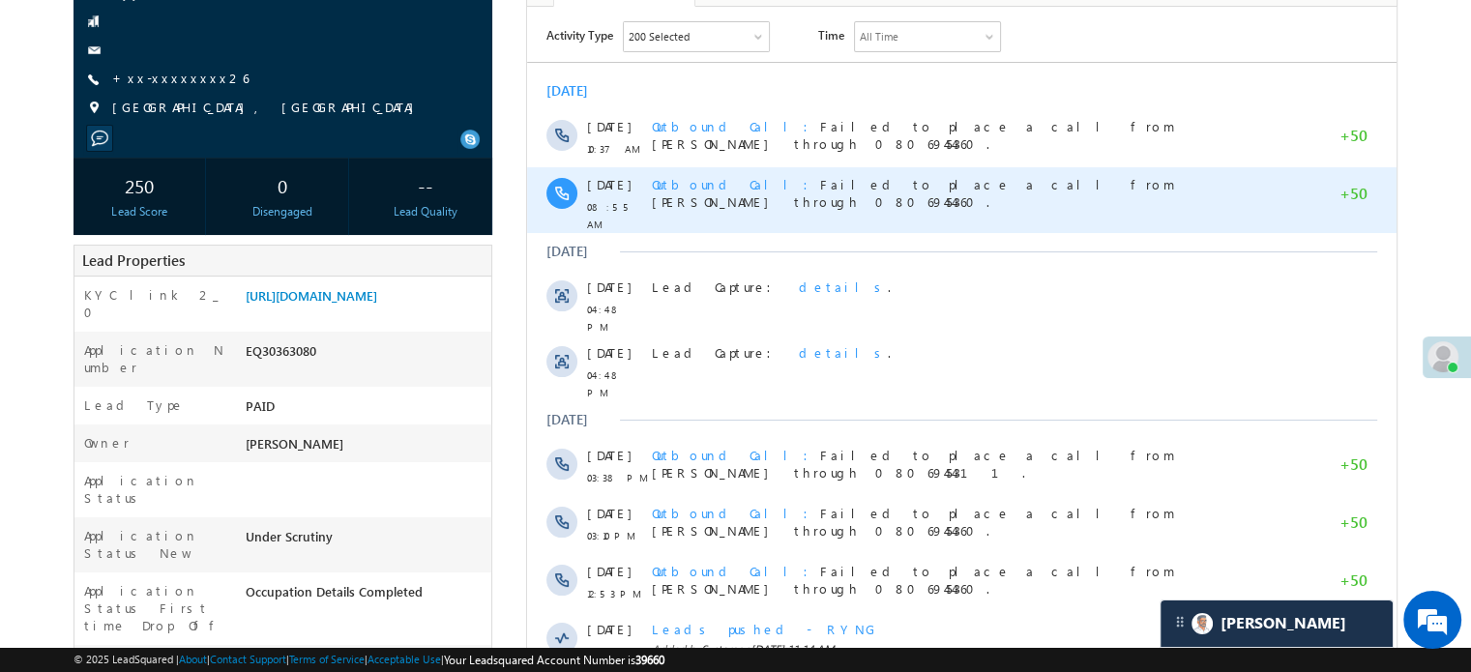
scroll to position [97, 0]
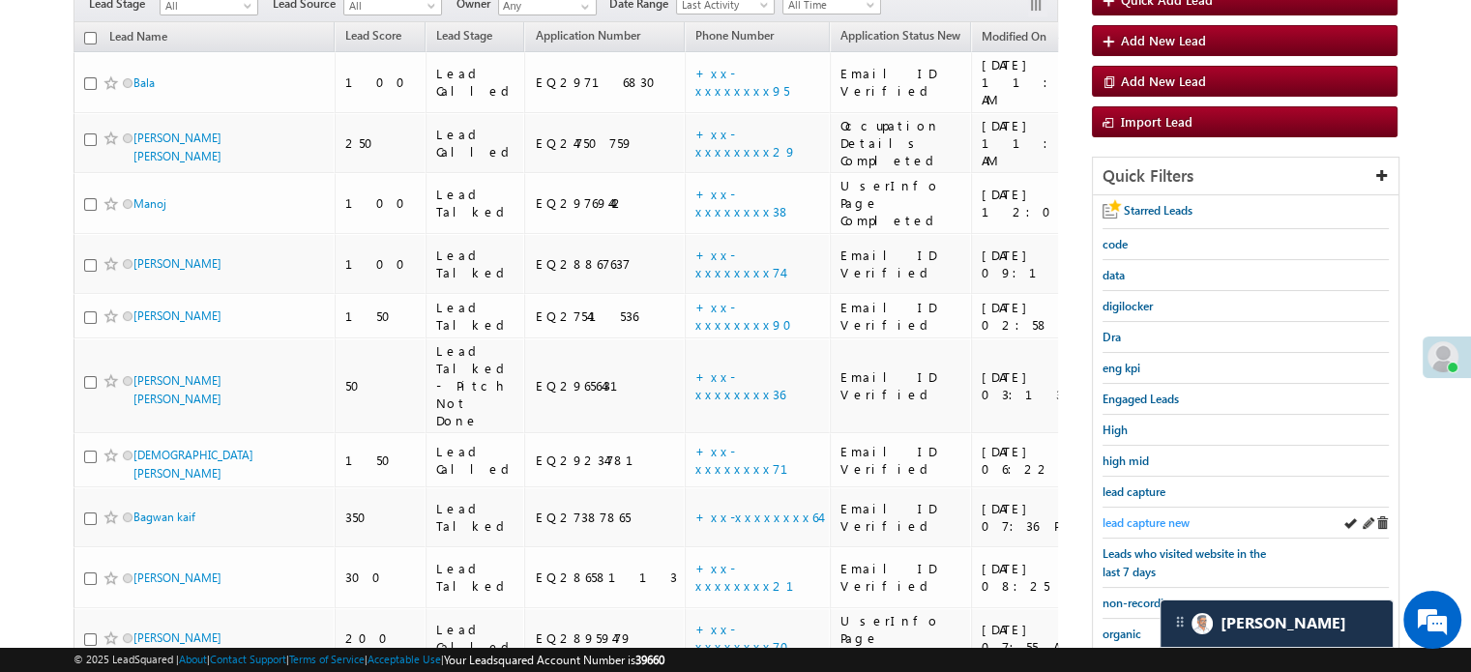
click at [1137, 514] on link "lead capture new" at bounding box center [1146, 523] width 87 height 18
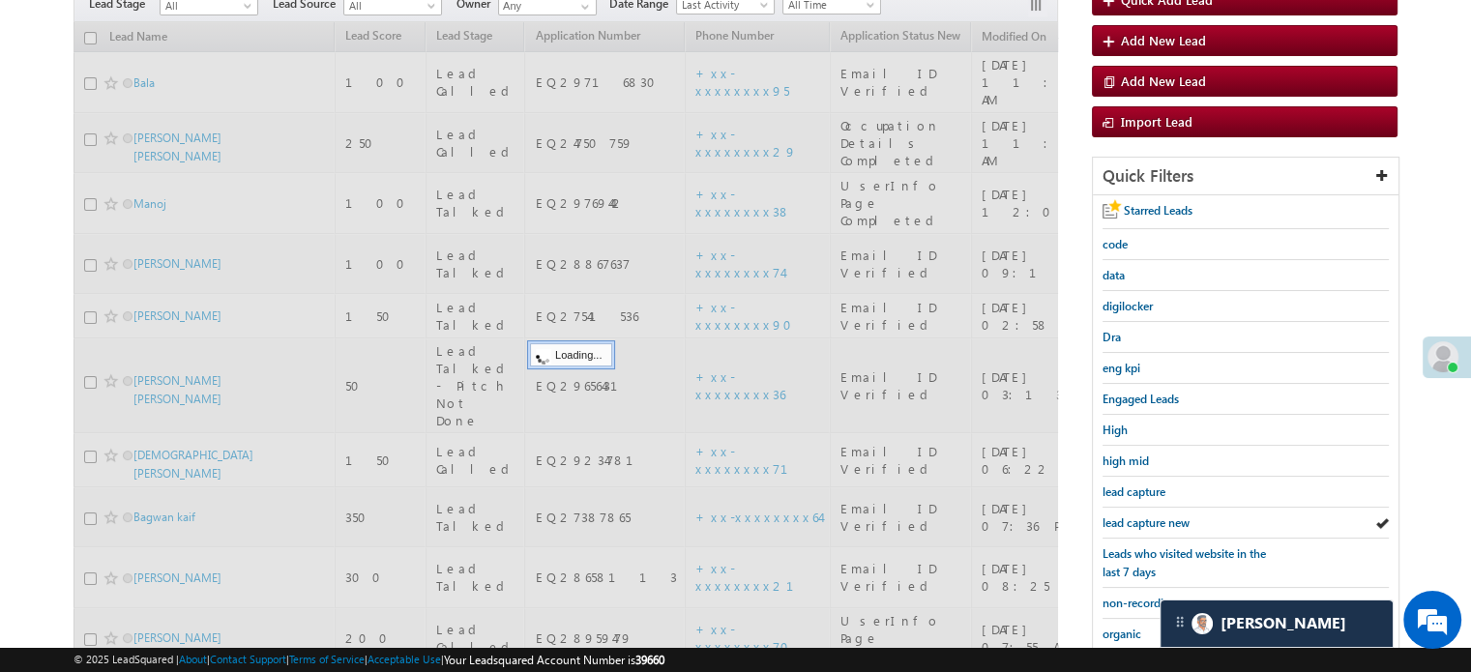
click at [1137, 515] on span "lead capture new" at bounding box center [1146, 522] width 87 height 15
click at [1138, 515] on span "lead capture new" at bounding box center [1146, 522] width 87 height 15
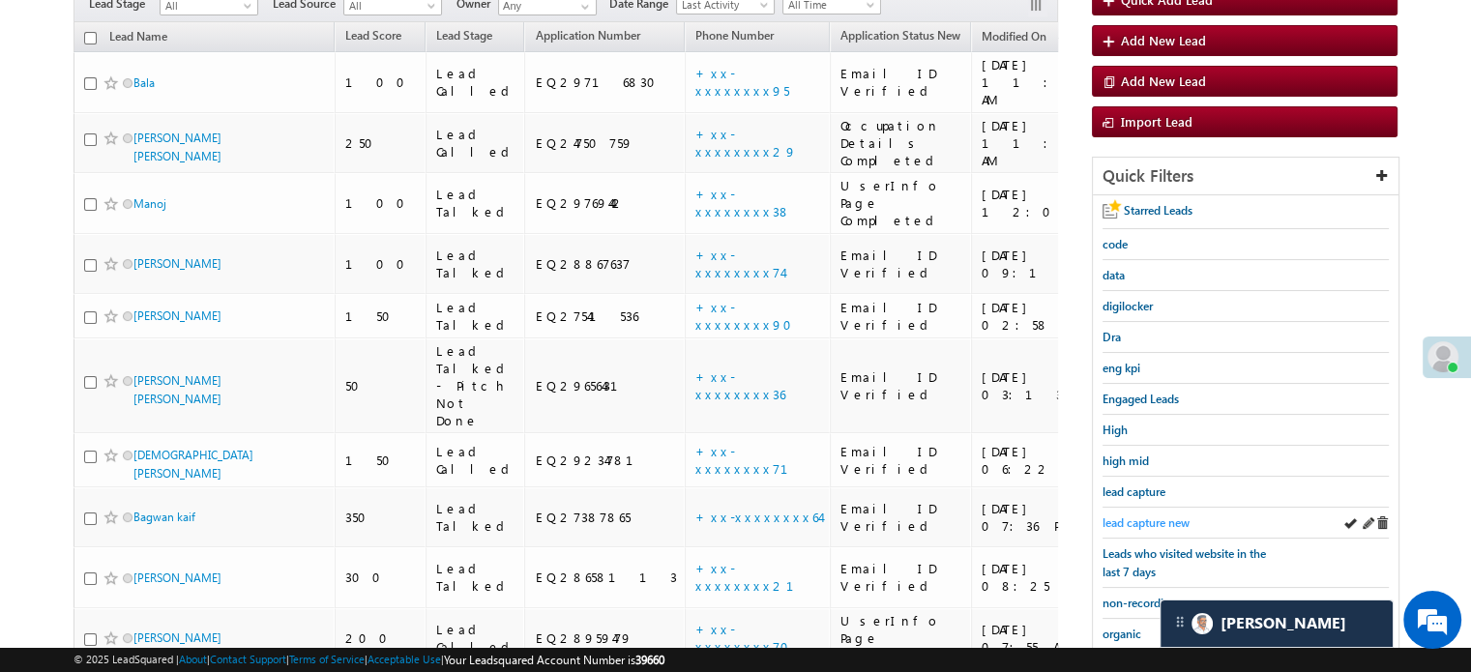
click at [1130, 515] on span "lead capture new" at bounding box center [1146, 522] width 87 height 15
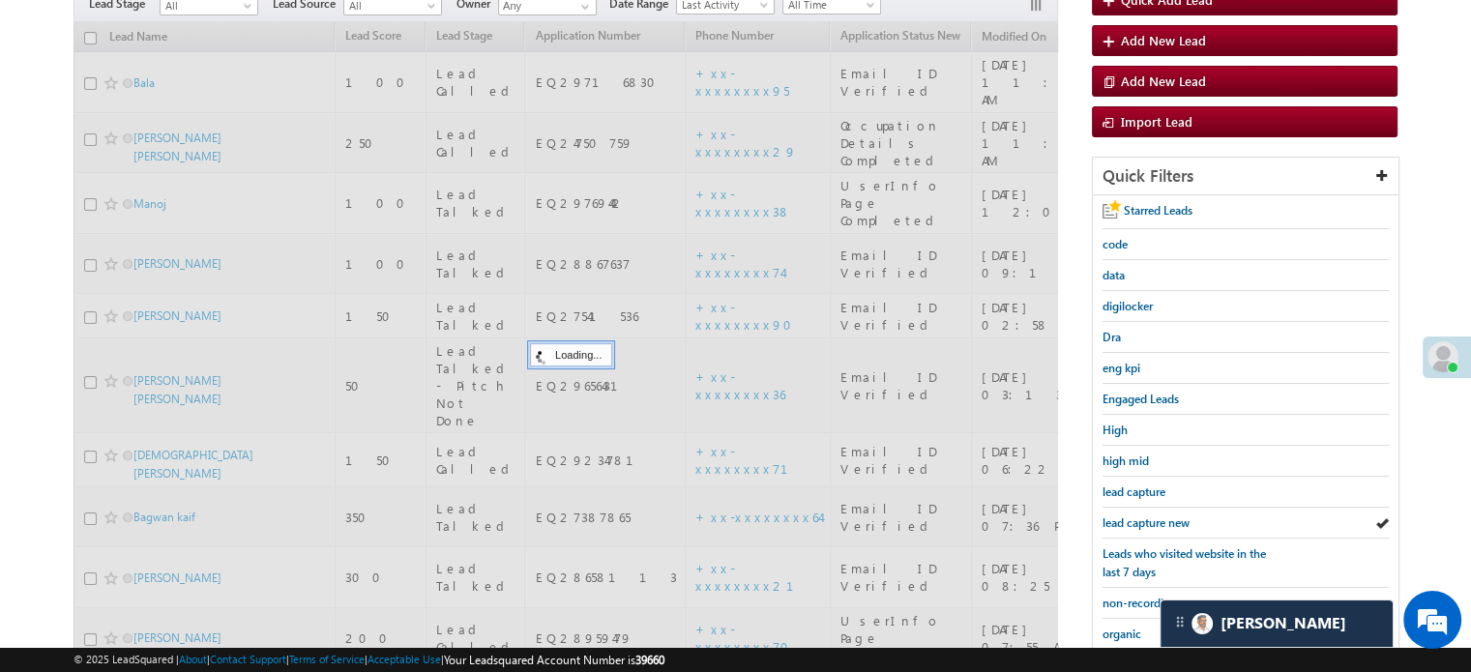
click at [1130, 515] on span "lead capture new" at bounding box center [1146, 522] width 87 height 15
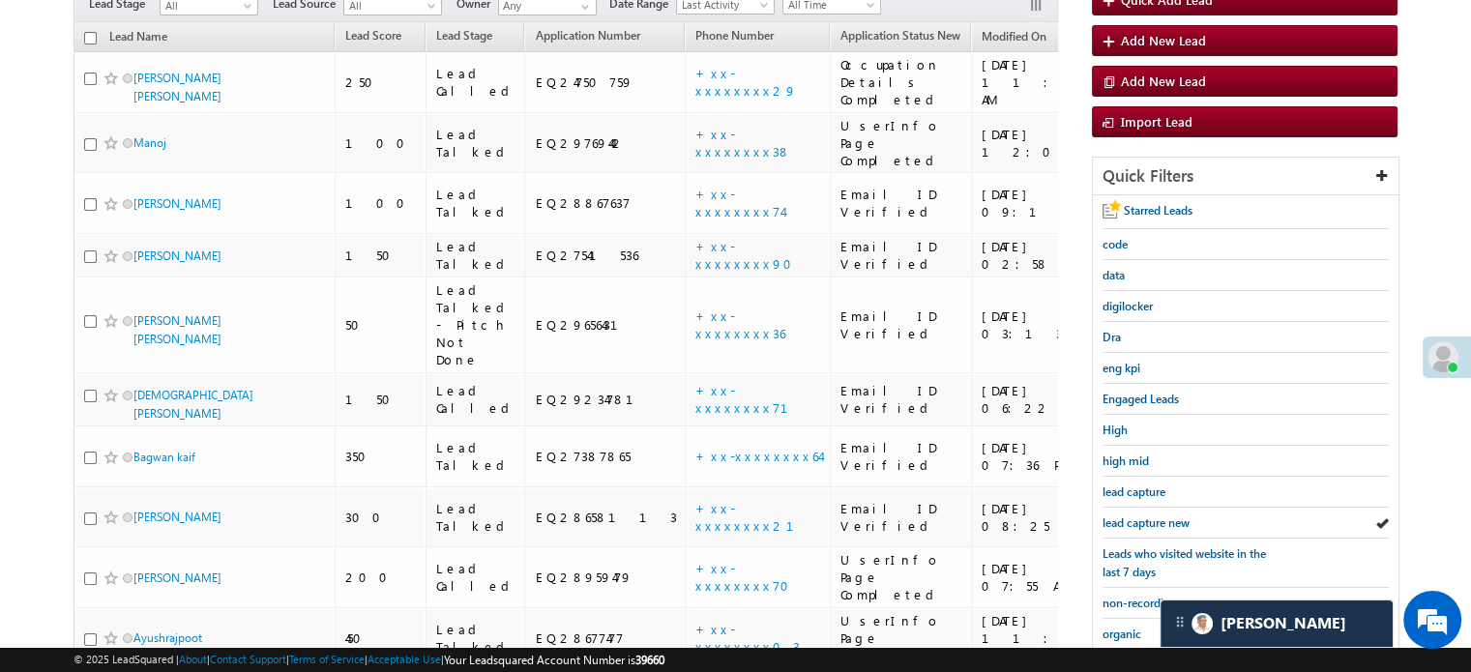
click at [1130, 515] on span "lead capture new" at bounding box center [1146, 522] width 87 height 15
drag, startPoint x: 1140, startPoint y: 505, endPoint x: 1144, endPoint y: 516, distance: 12.2
click at [1140, 508] on div "lead capture new" at bounding box center [1246, 523] width 286 height 31
click at [1144, 517] on span "lead capture new" at bounding box center [1146, 522] width 87 height 15
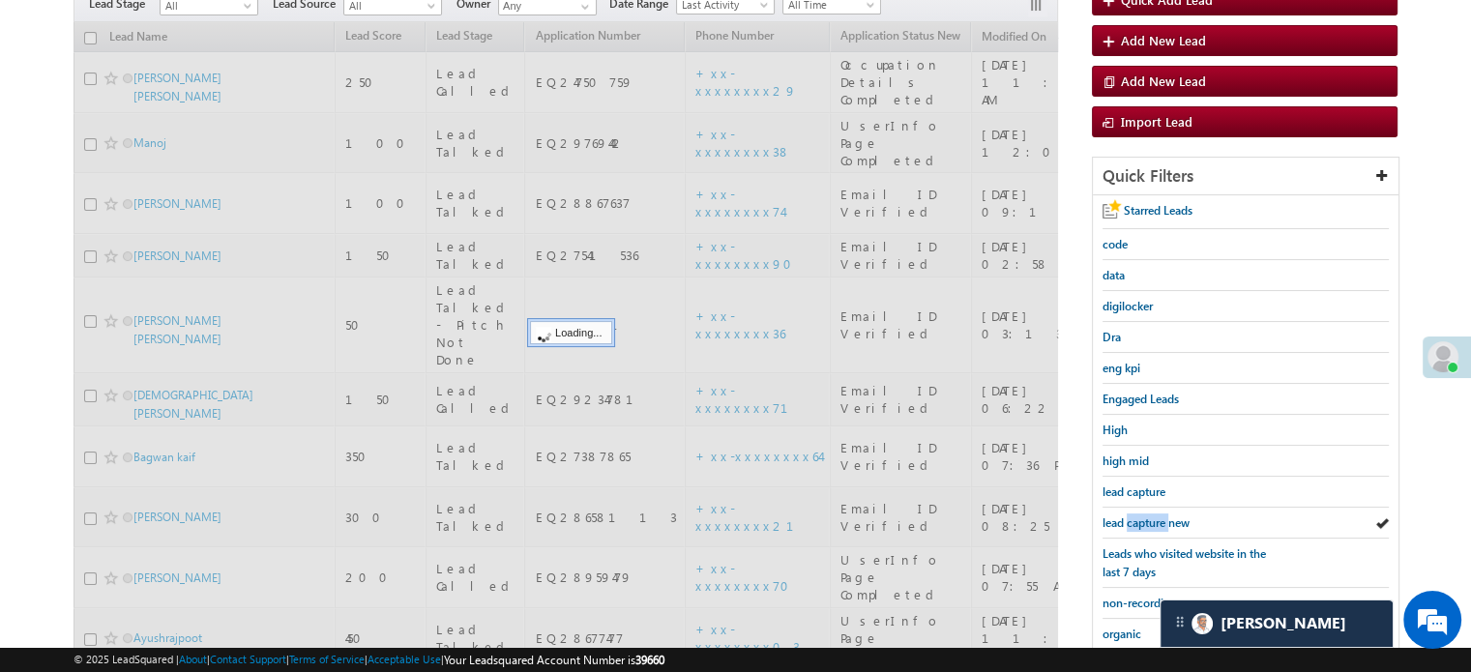
click at [1144, 517] on span "lead capture new" at bounding box center [1146, 522] width 87 height 15
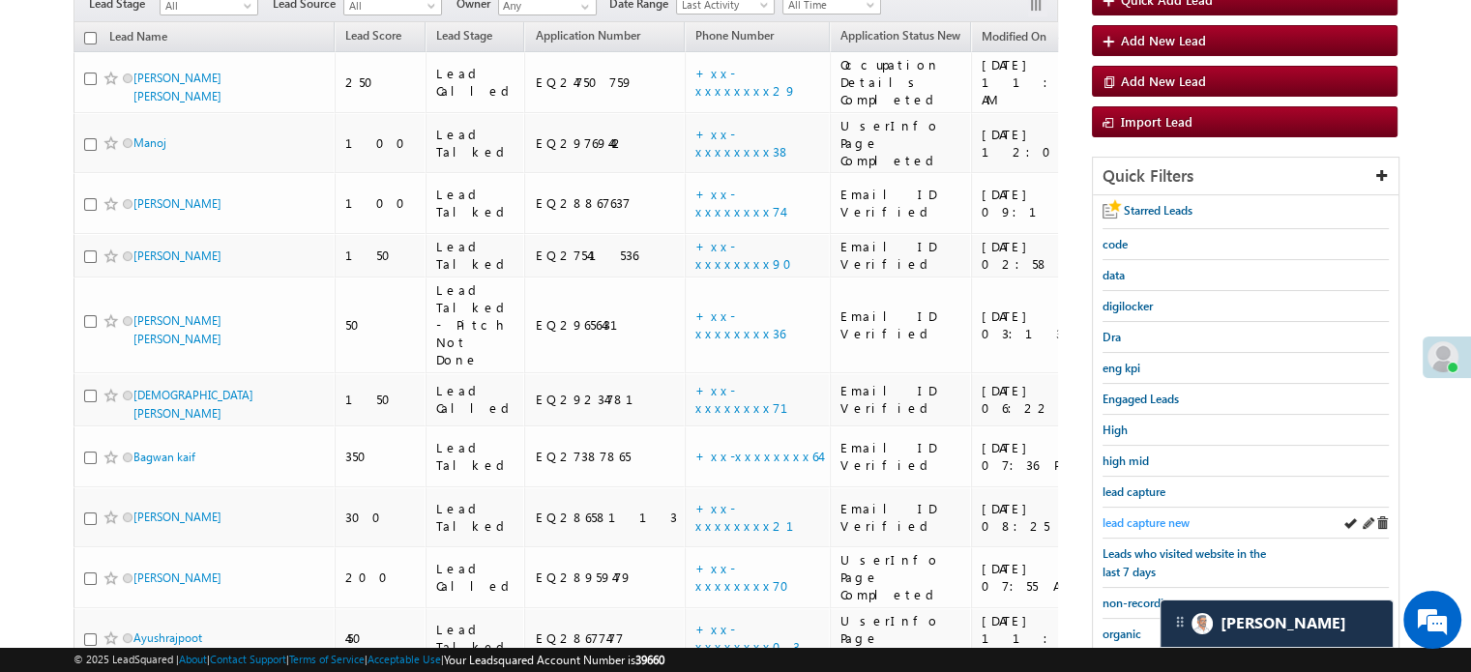
click at [1146, 518] on span "lead capture new" at bounding box center [1146, 522] width 87 height 15
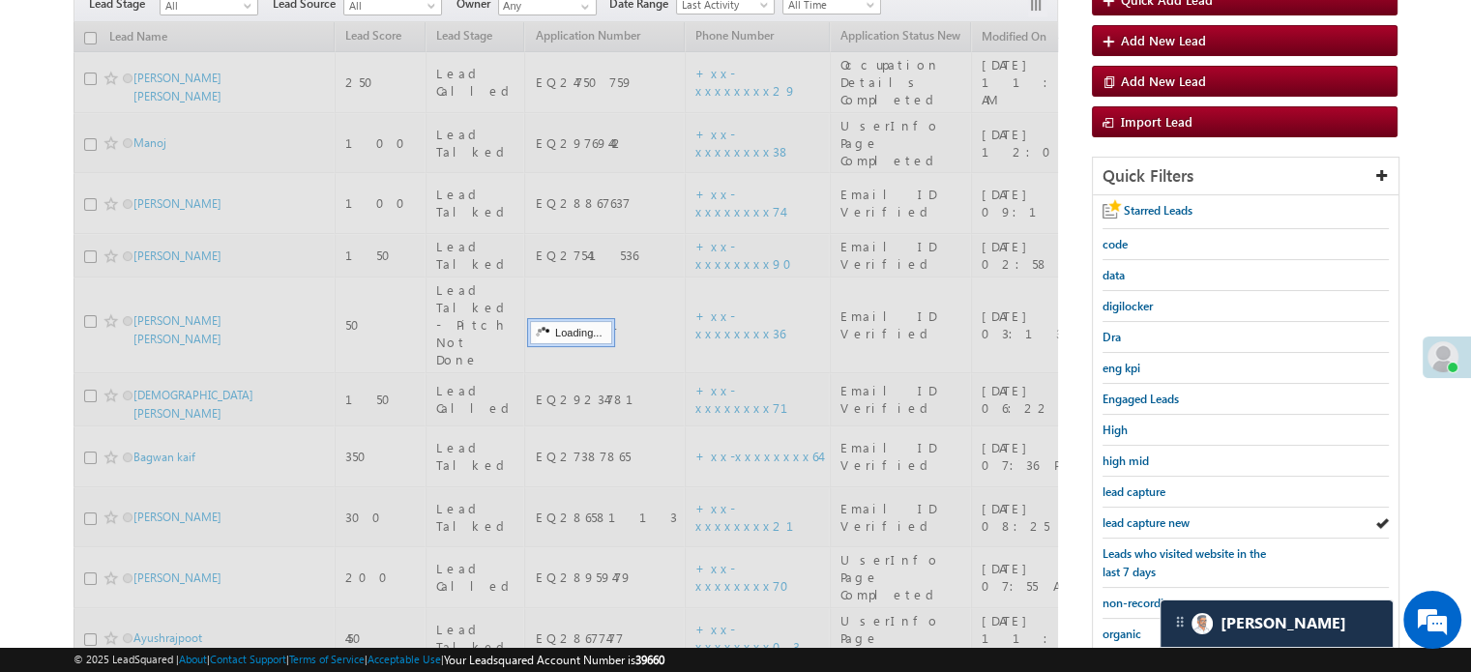
click at [1146, 518] on span "lead capture new" at bounding box center [1146, 522] width 87 height 15
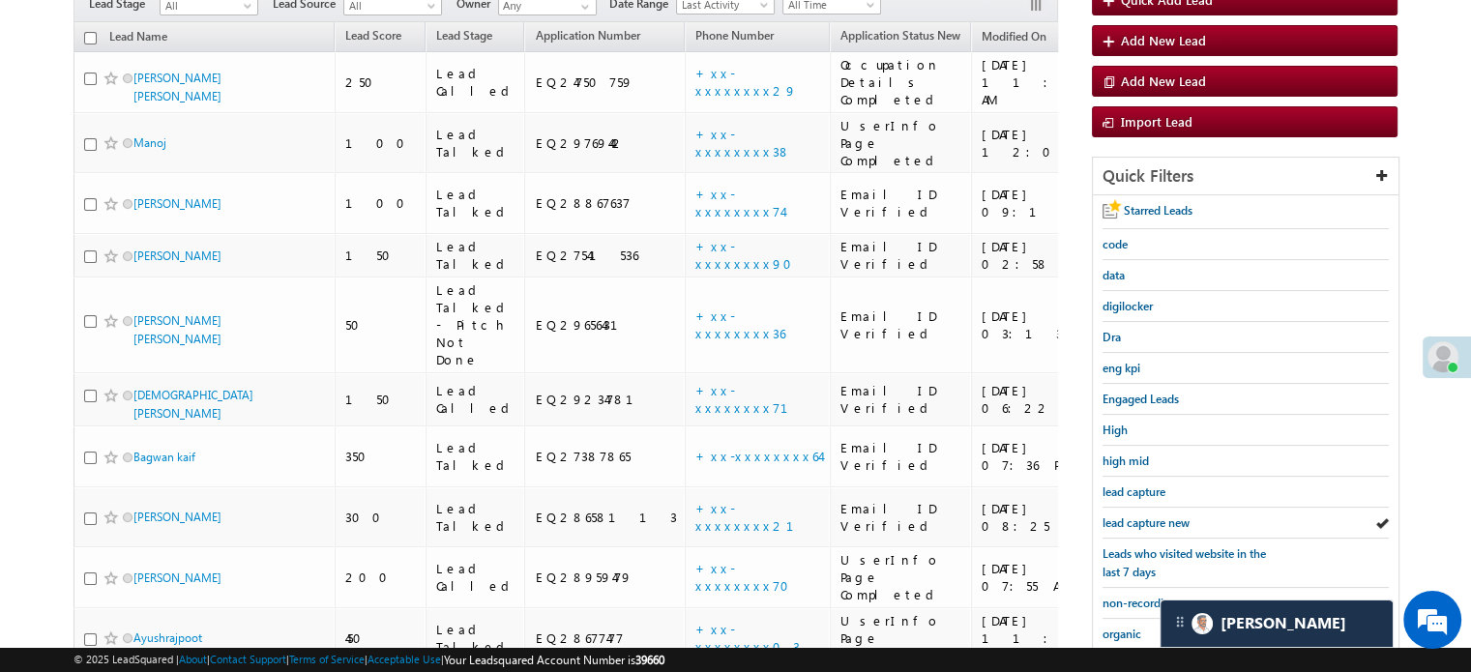
click at [1146, 518] on span "lead capture new" at bounding box center [1146, 522] width 87 height 15
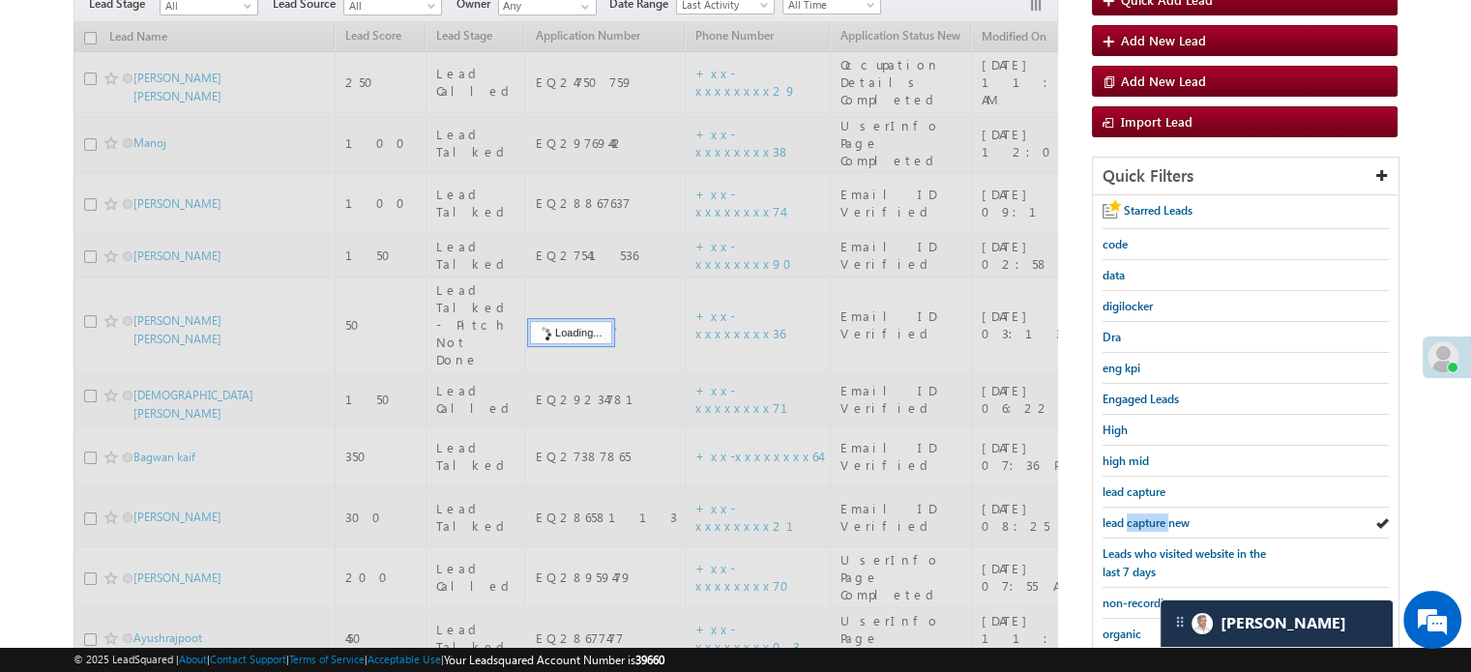
click at [1146, 518] on span "lead capture new" at bounding box center [1146, 522] width 87 height 15
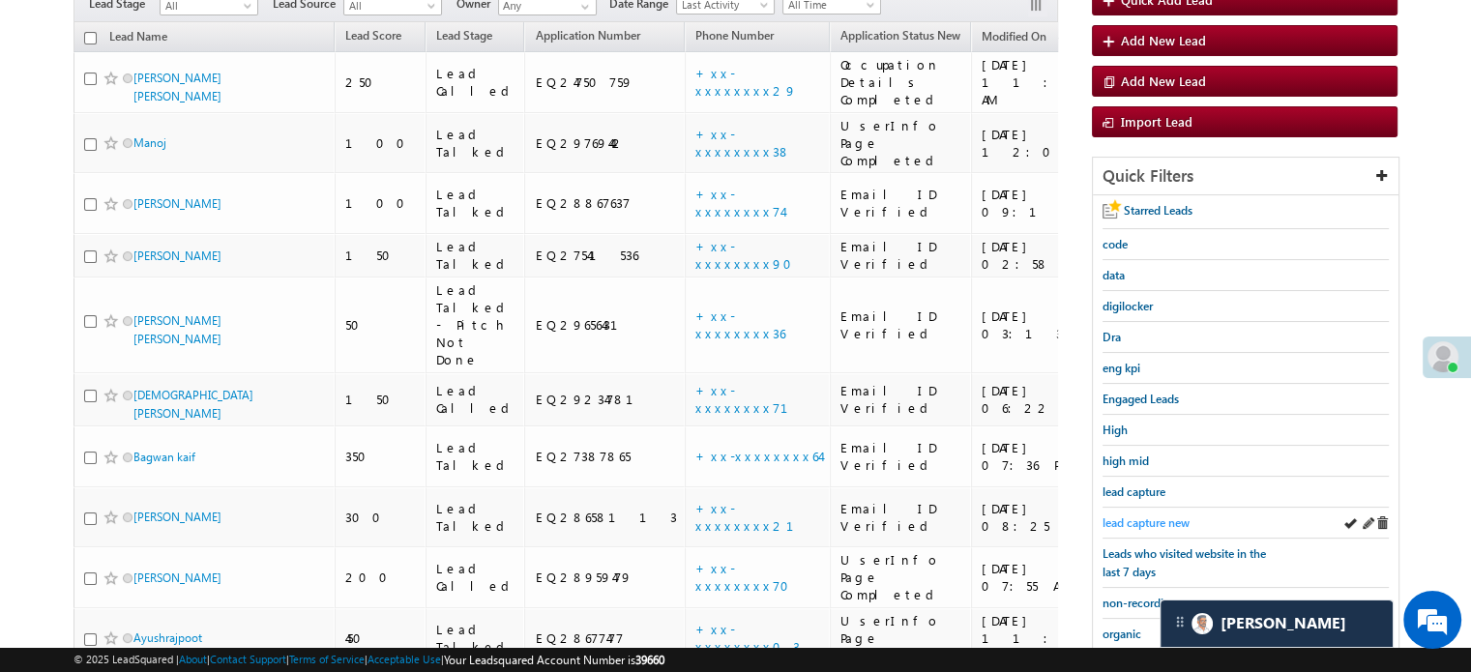
click at [1153, 517] on span "lead capture new" at bounding box center [1146, 522] width 87 height 15
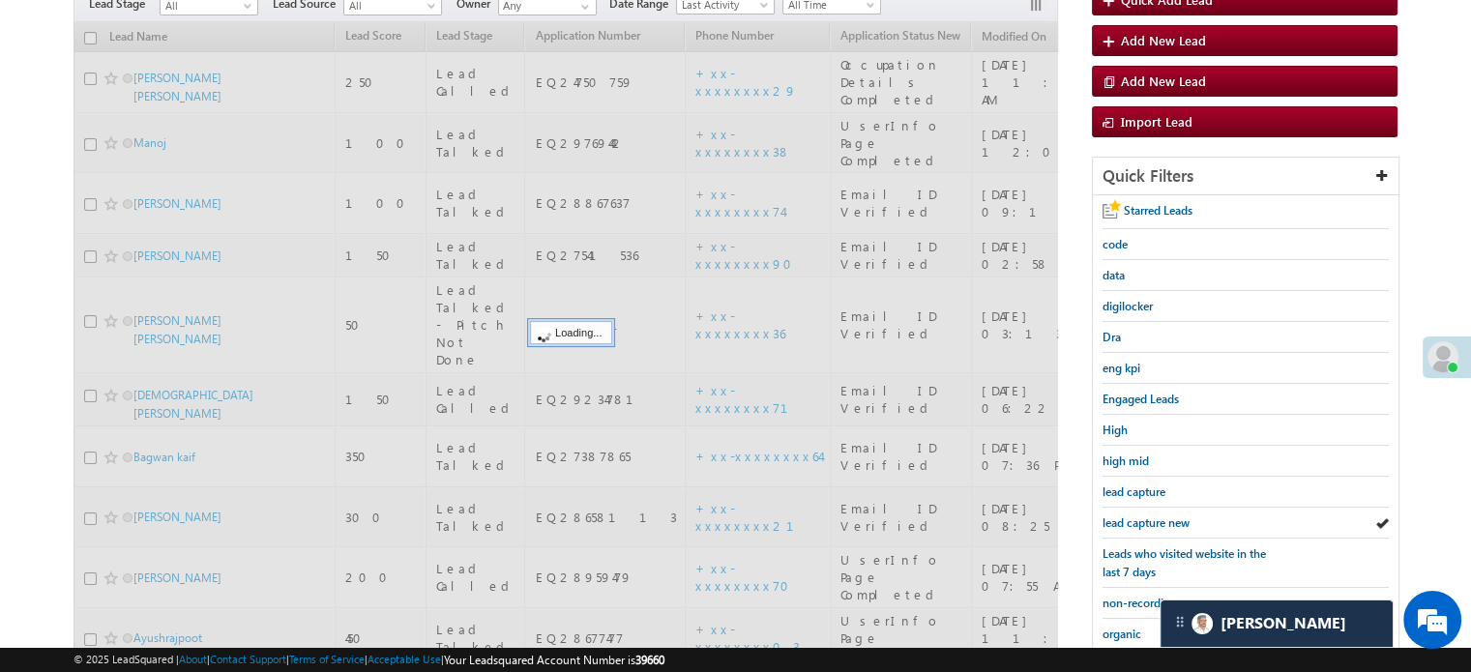
click at [1152, 516] on span "lead capture new" at bounding box center [1146, 522] width 87 height 15
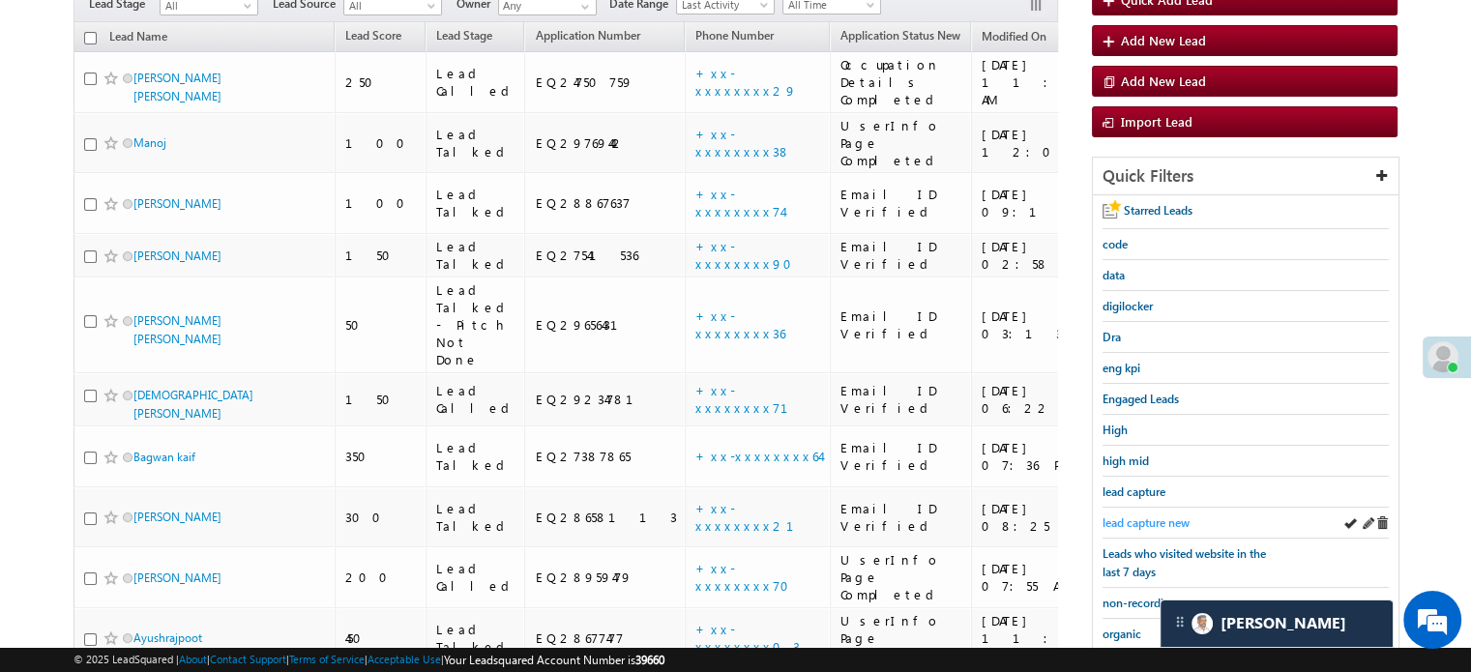
click at [1165, 517] on span "lead capture new" at bounding box center [1146, 522] width 87 height 15
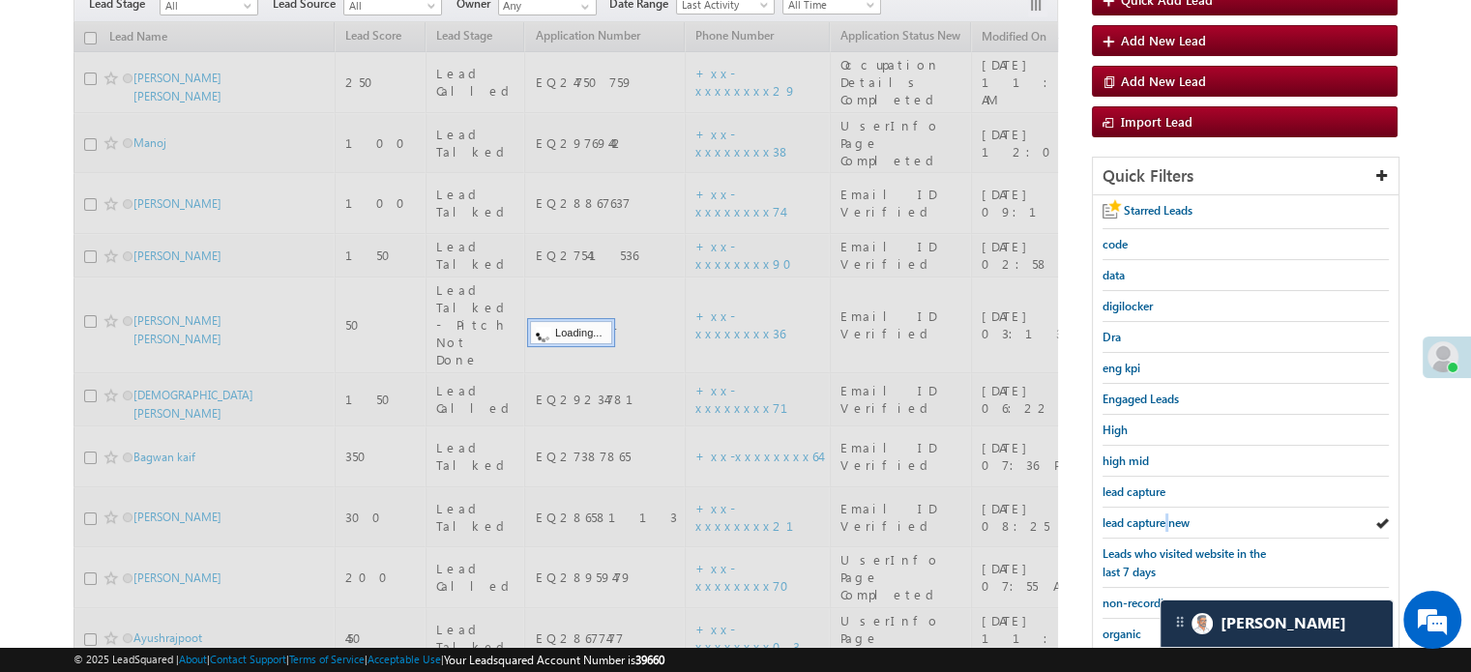
click at [1165, 517] on span "lead capture new" at bounding box center [1146, 522] width 87 height 15
click at [1164, 518] on span "lead capture new" at bounding box center [1146, 522] width 87 height 15
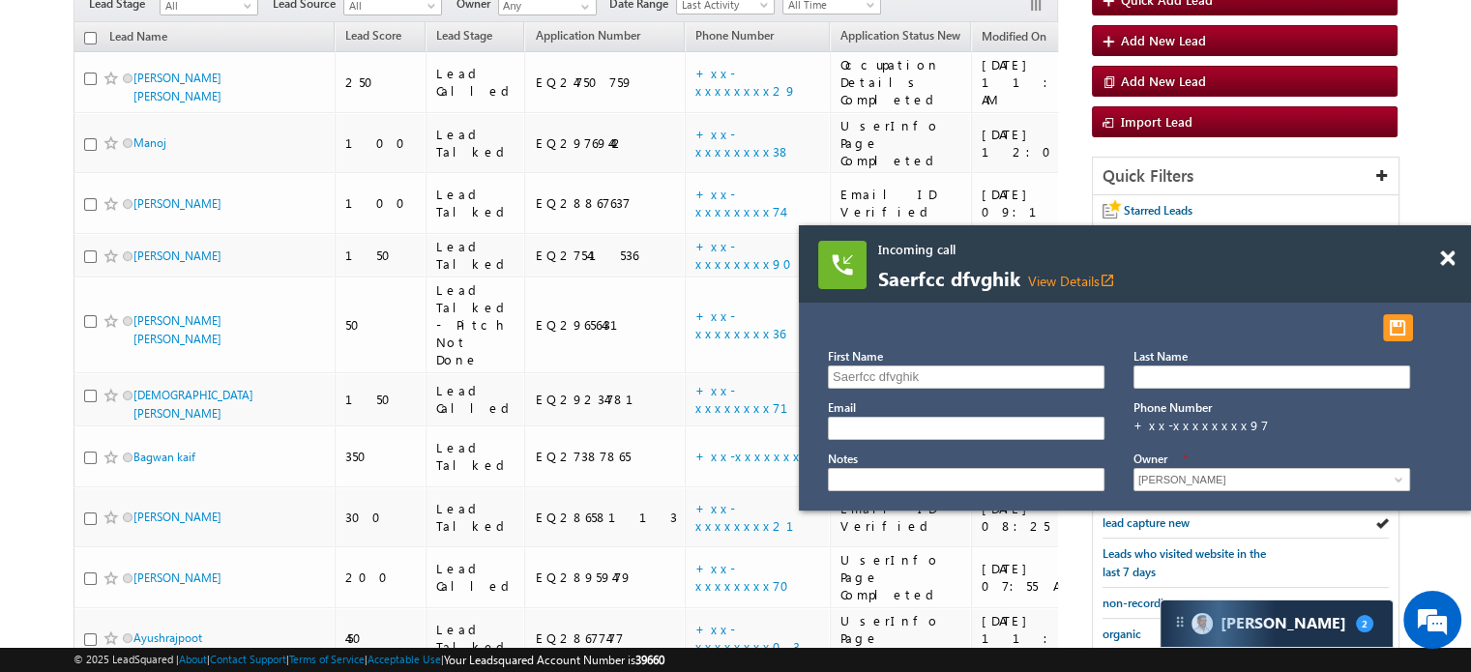
click at [1456, 254] on div at bounding box center [1458, 249] width 26 height 48
click at [1448, 256] on span at bounding box center [1447, 258] width 15 height 16
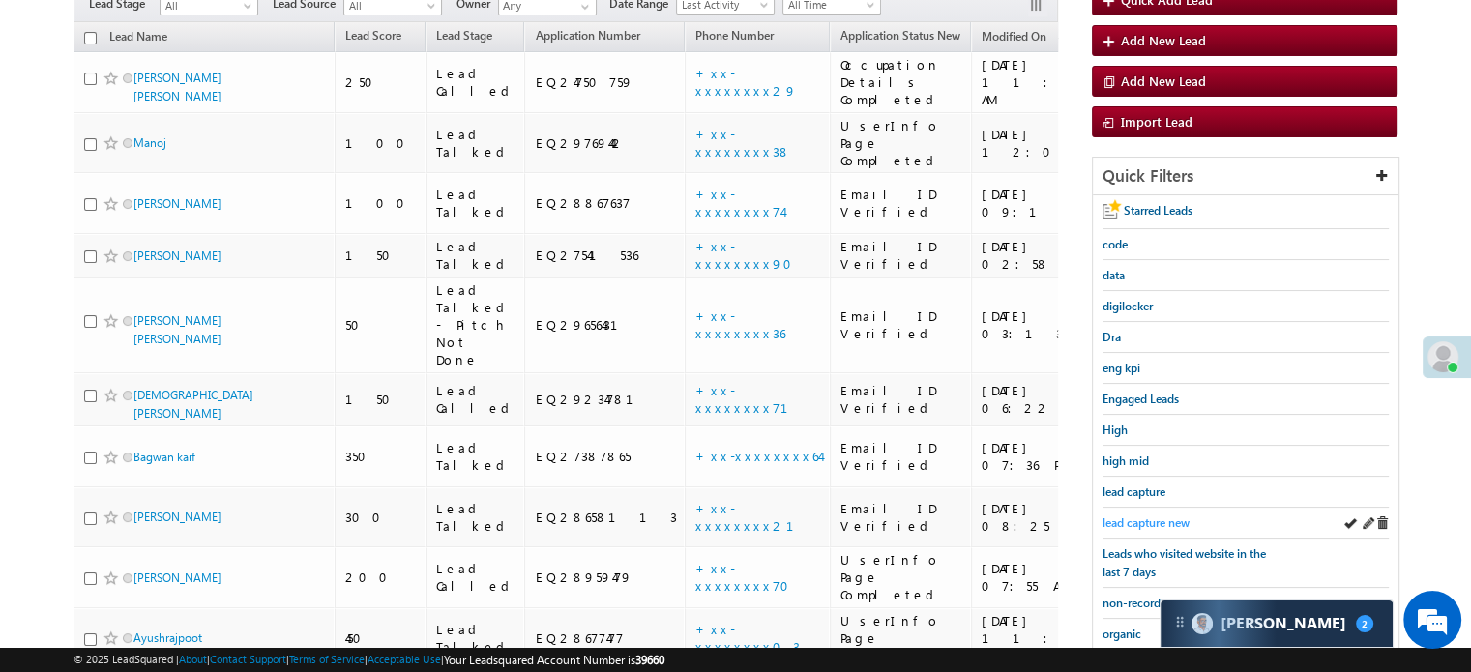
click at [1141, 515] on span "lead capture new" at bounding box center [1146, 522] width 87 height 15
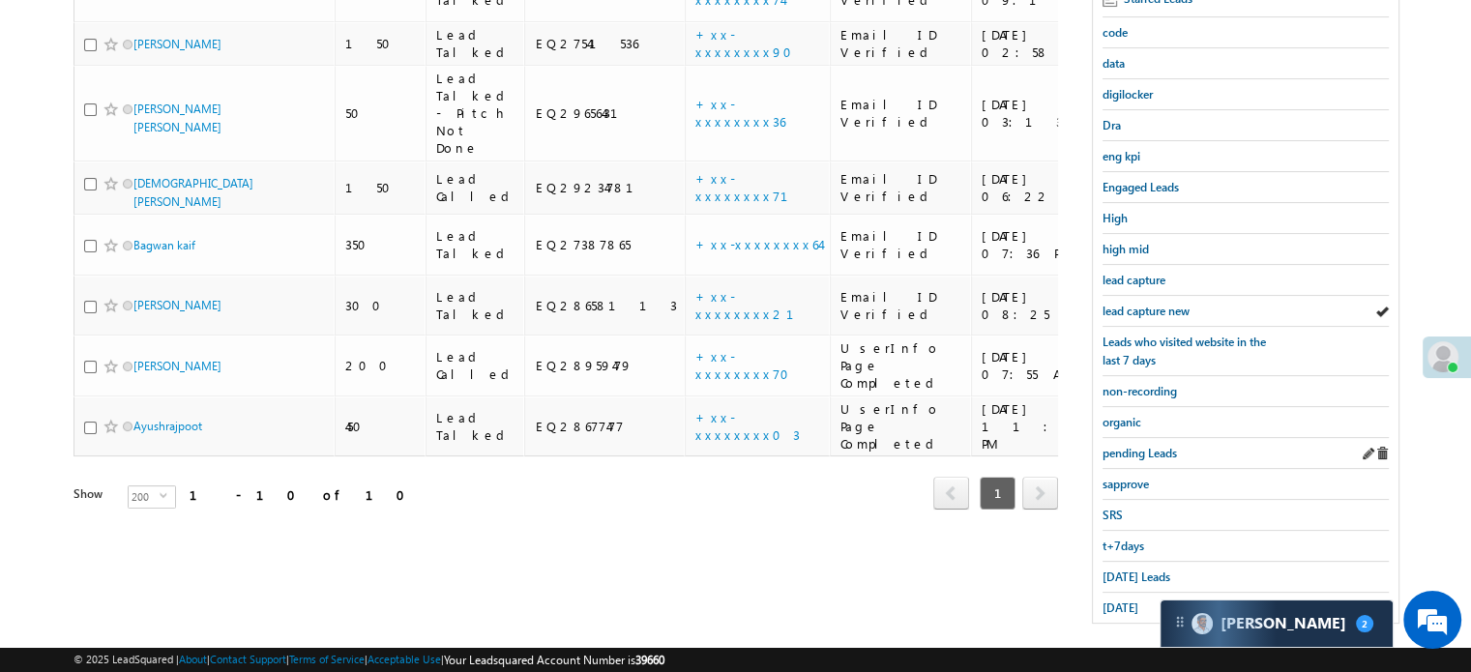
scroll to position [415, 0]
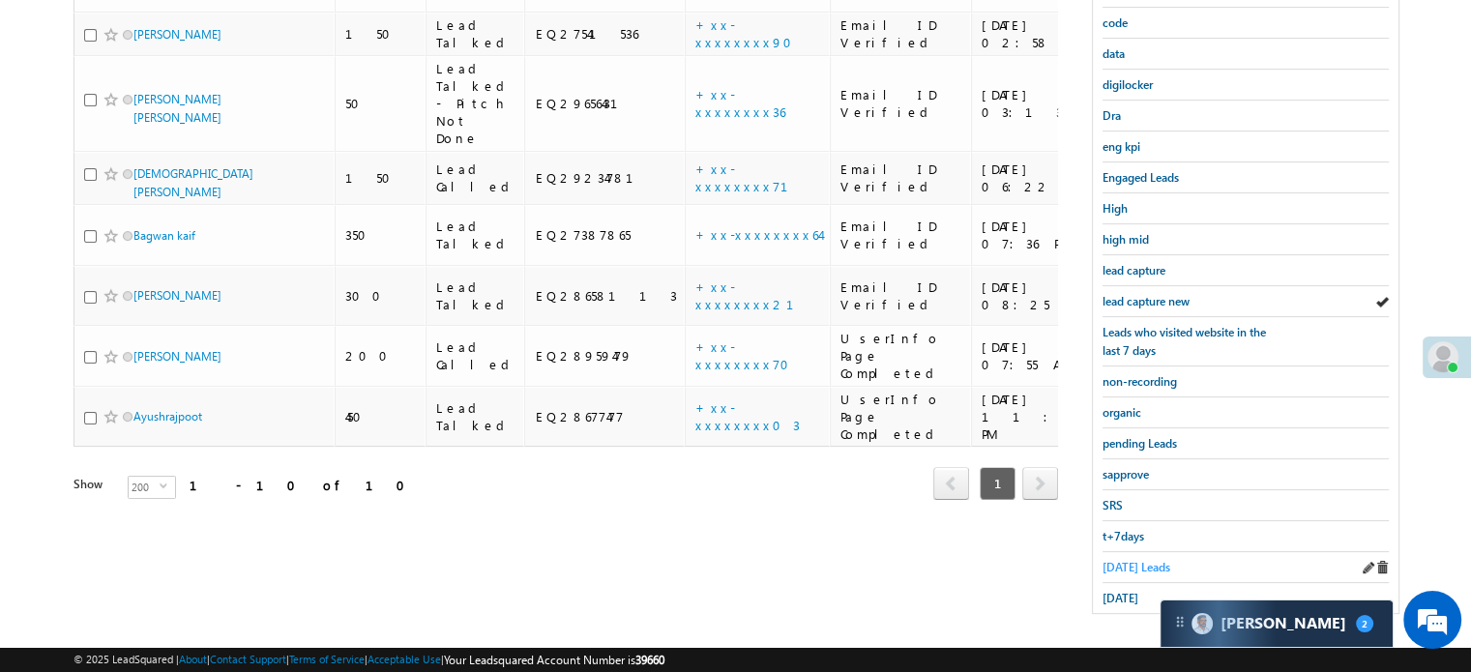
click at [1121, 560] on span "Today's Leads" at bounding box center [1137, 567] width 68 height 15
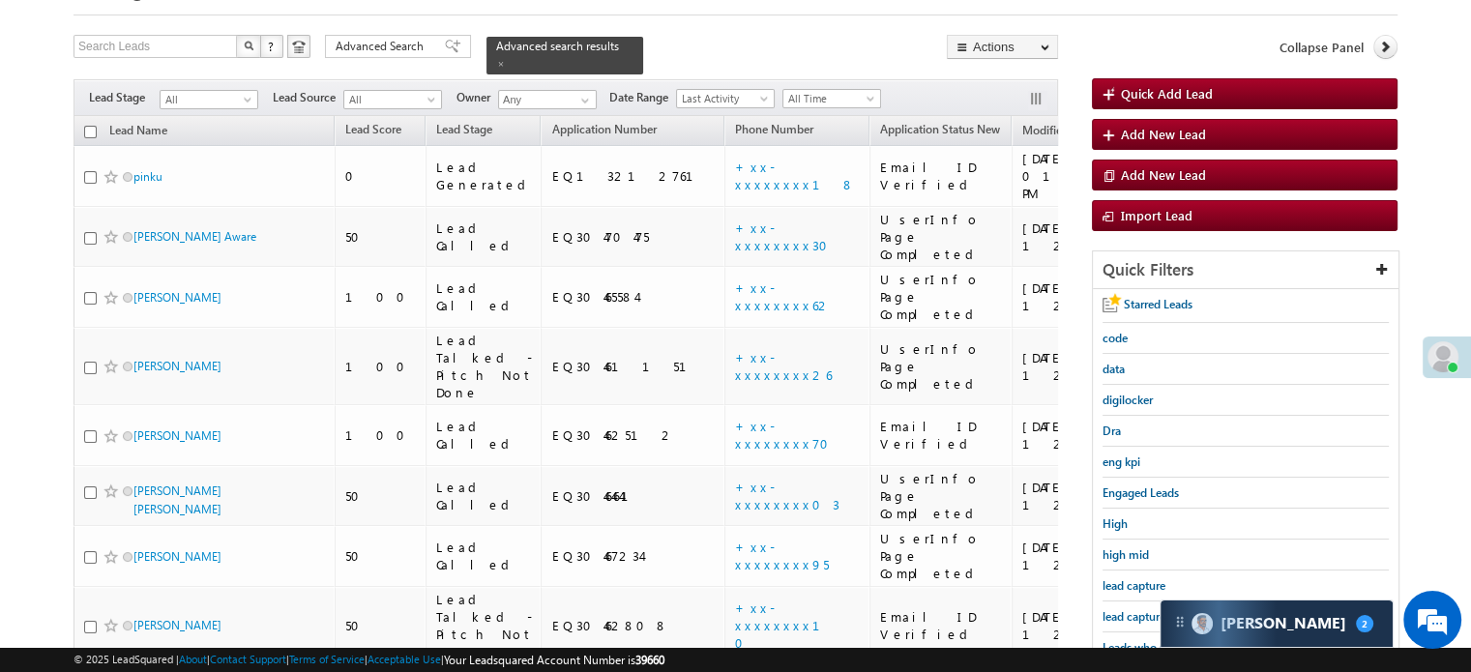
scroll to position [193, 0]
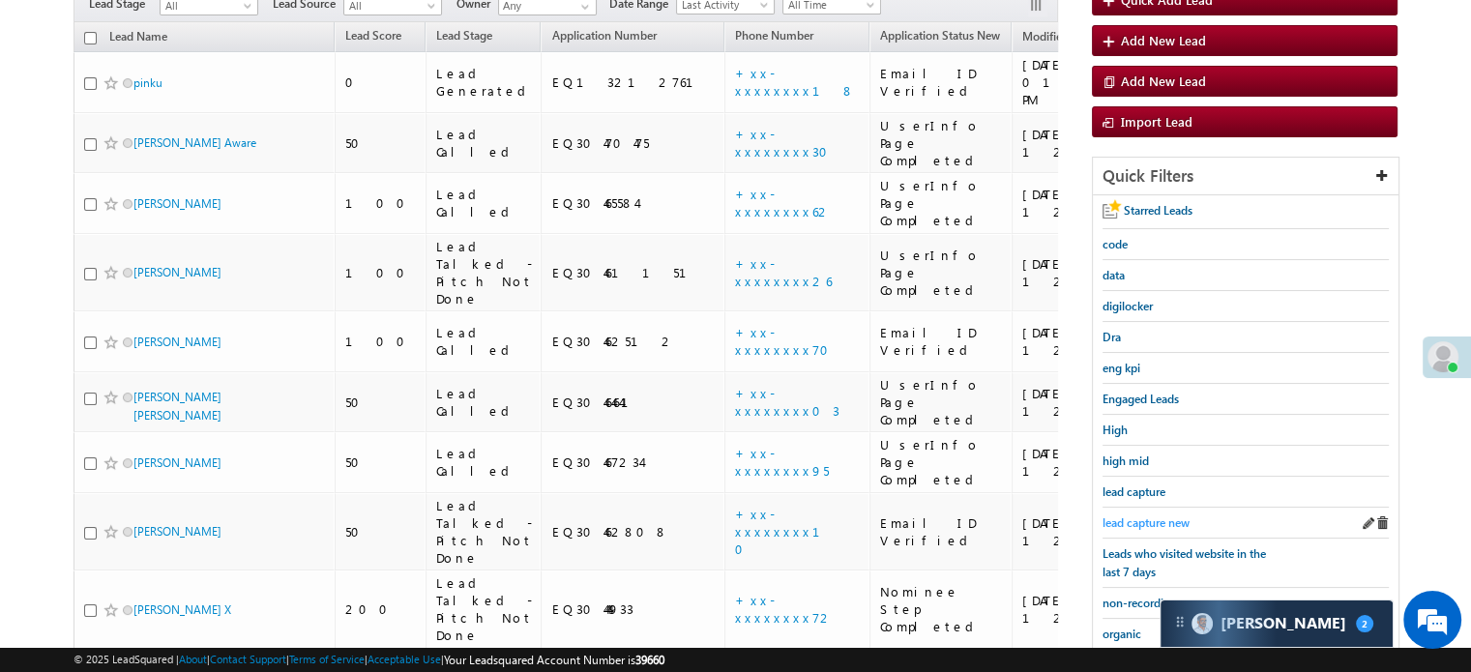
click at [1127, 514] on link "lead capture new" at bounding box center [1146, 523] width 87 height 18
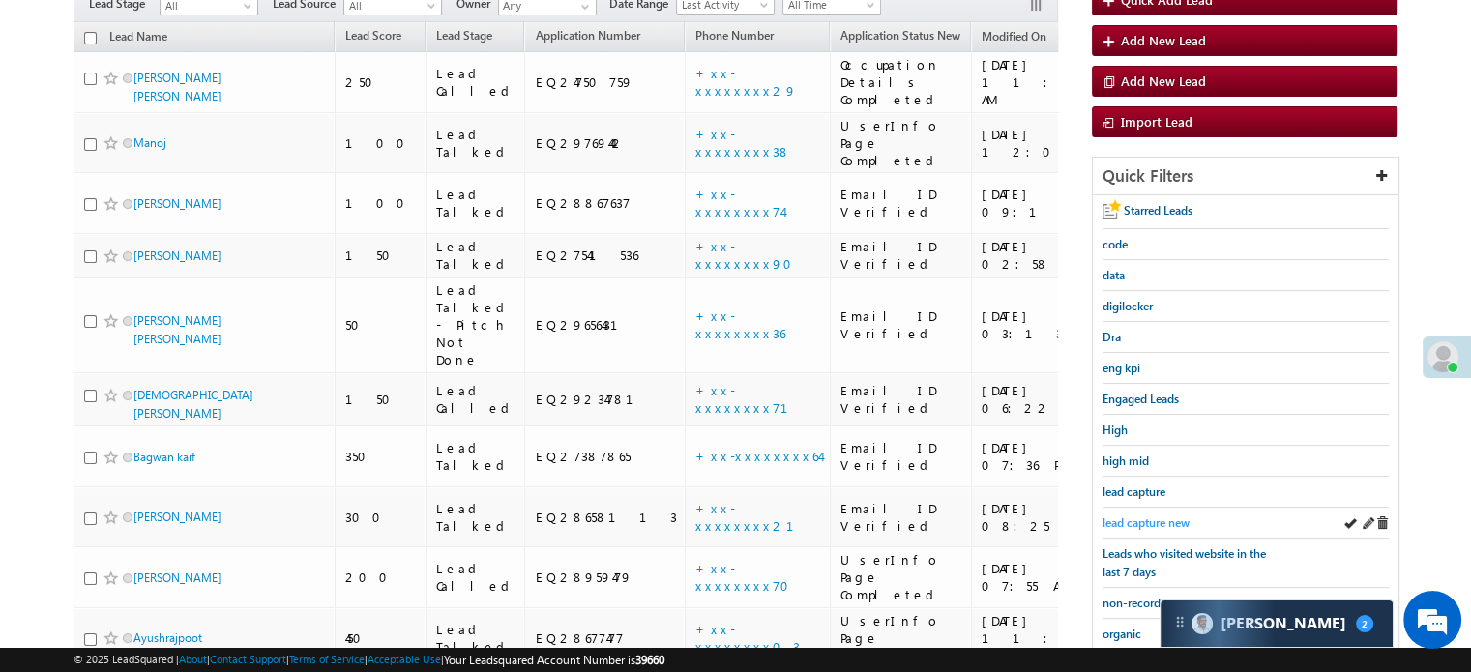
click at [1134, 514] on link "lead capture new" at bounding box center [1146, 523] width 87 height 18
click at [1151, 515] on span "lead capture new" at bounding box center [1146, 522] width 87 height 15
click at [1155, 517] on span "lead capture new" at bounding box center [1146, 522] width 87 height 15
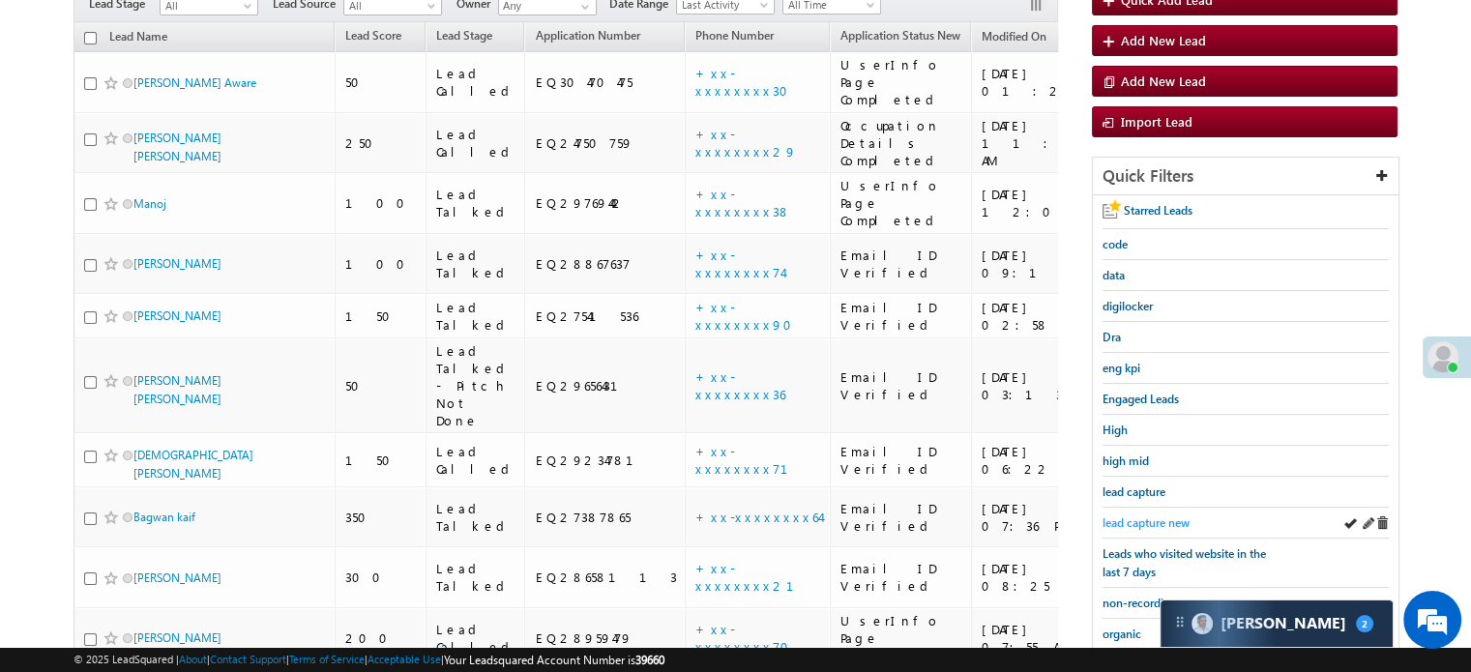
click at [1145, 515] on span "lead capture new" at bounding box center [1146, 522] width 87 height 15
click at [1145, 508] on div "lead capture new" at bounding box center [1246, 523] width 286 height 31
click at [1137, 515] on span "lead capture new" at bounding box center [1146, 522] width 87 height 15
click at [1135, 525] on span "lead capture new" at bounding box center [1146, 522] width 87 height 15
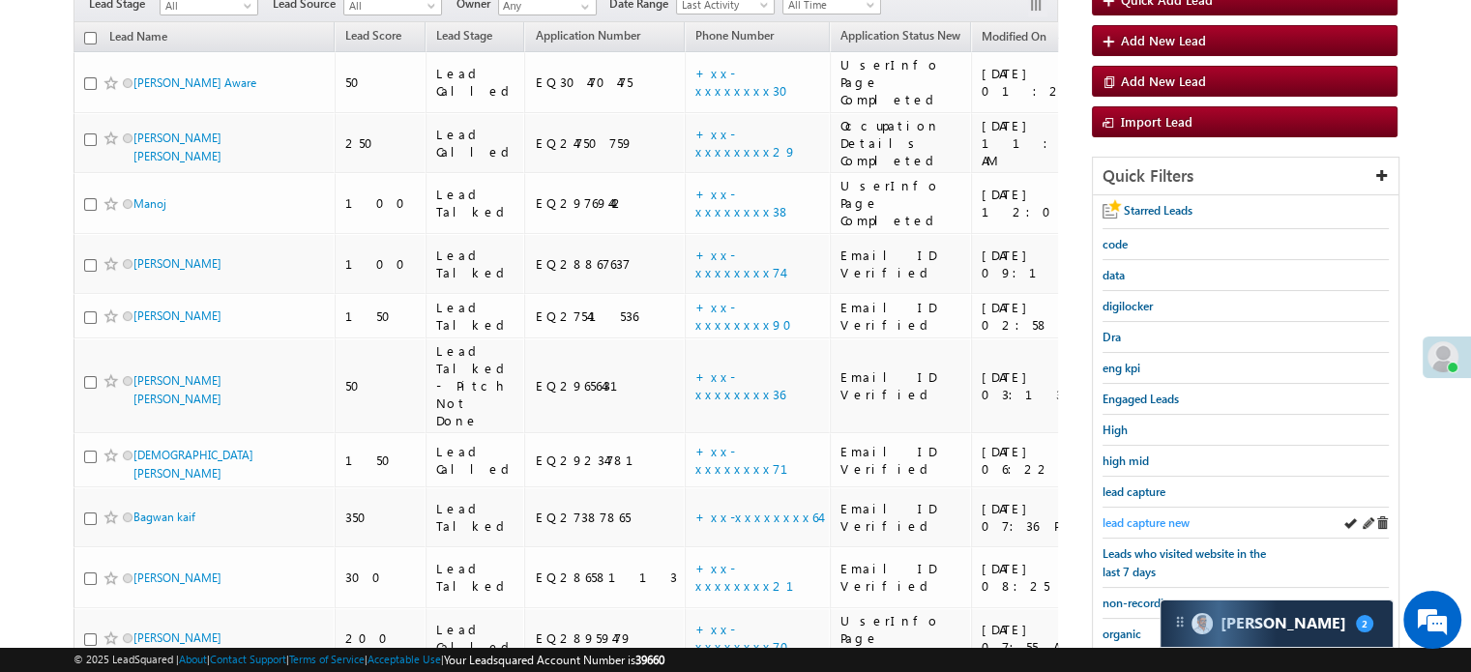
click at [1132, 522] on span "lead capture new" at bounding box center [1146, 522] width 87 height 15
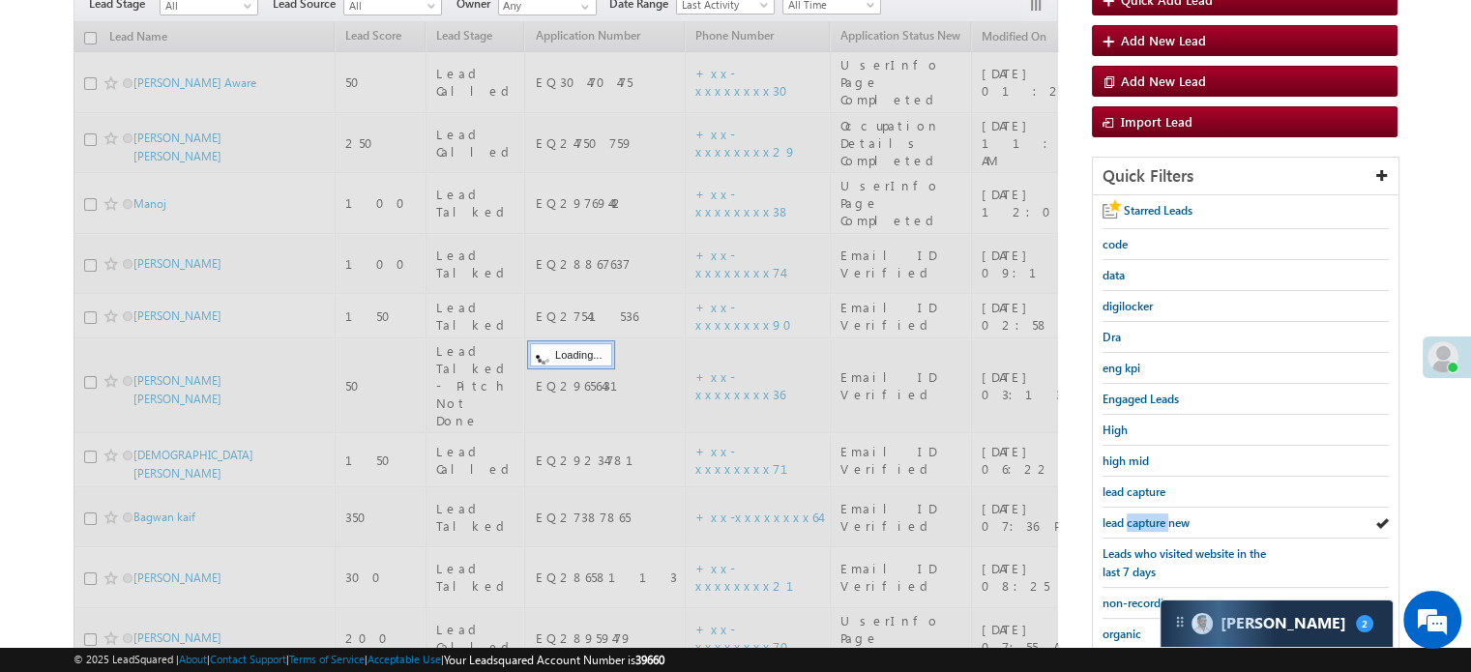
click at [1133, 521] on span "lead capture new" at bounding box center [1146, 522] width 87 height 15
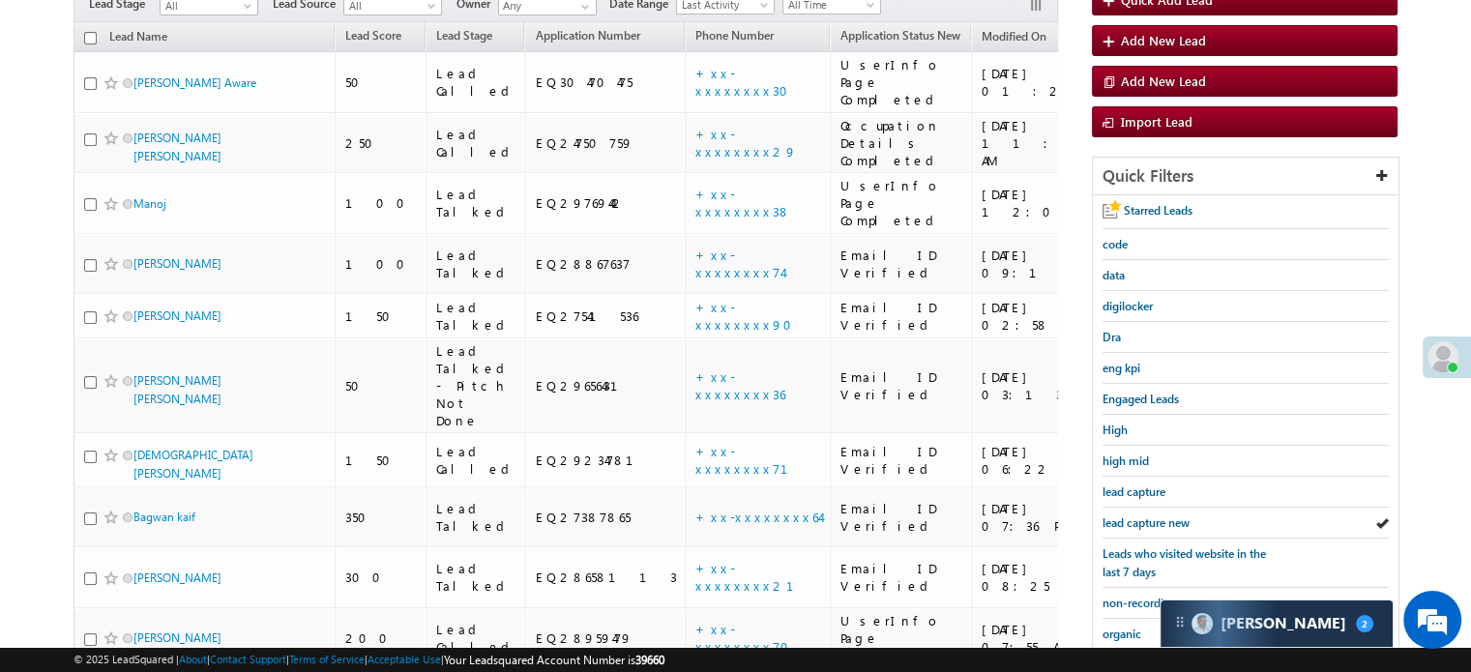
click at [1133, 521] on span "lead capture new" at bounding box center [1146, 522] width 87 height 15
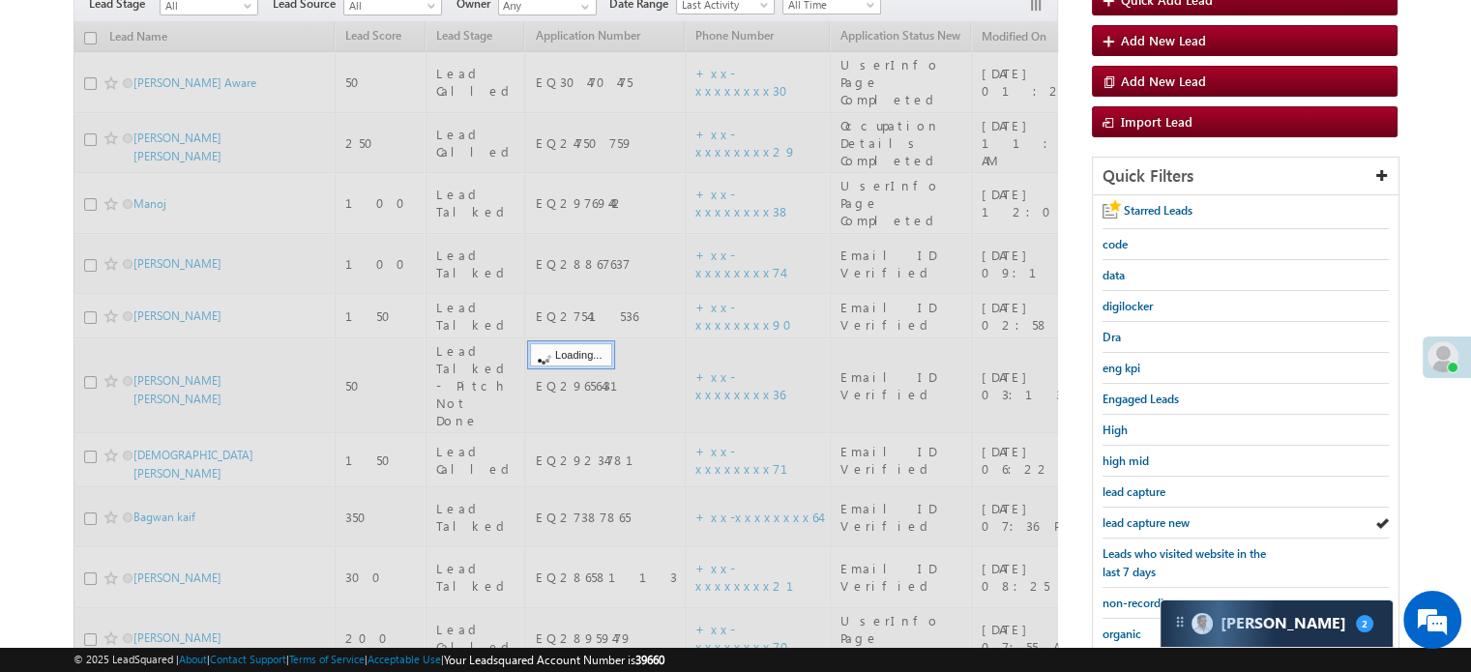
click at [1133, 521] on span "lead capture new" at bounding box center [1146, 522] width 87 height 15
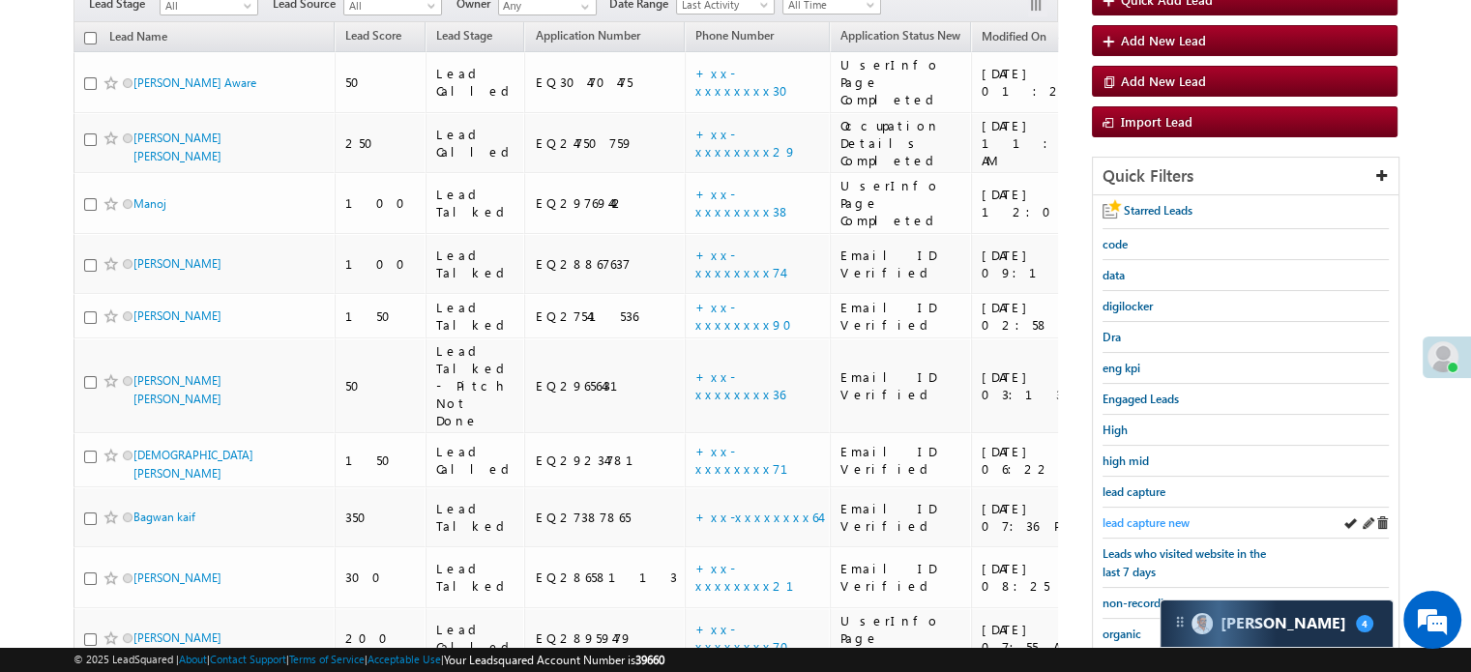
click at [1148, 524] on span "lead capture new" at bounding box center [1146, 522] width 87 height 15
click at [1144, 517] on span "lead capture new" at bounding box center [1146, 522] width 87 height 15
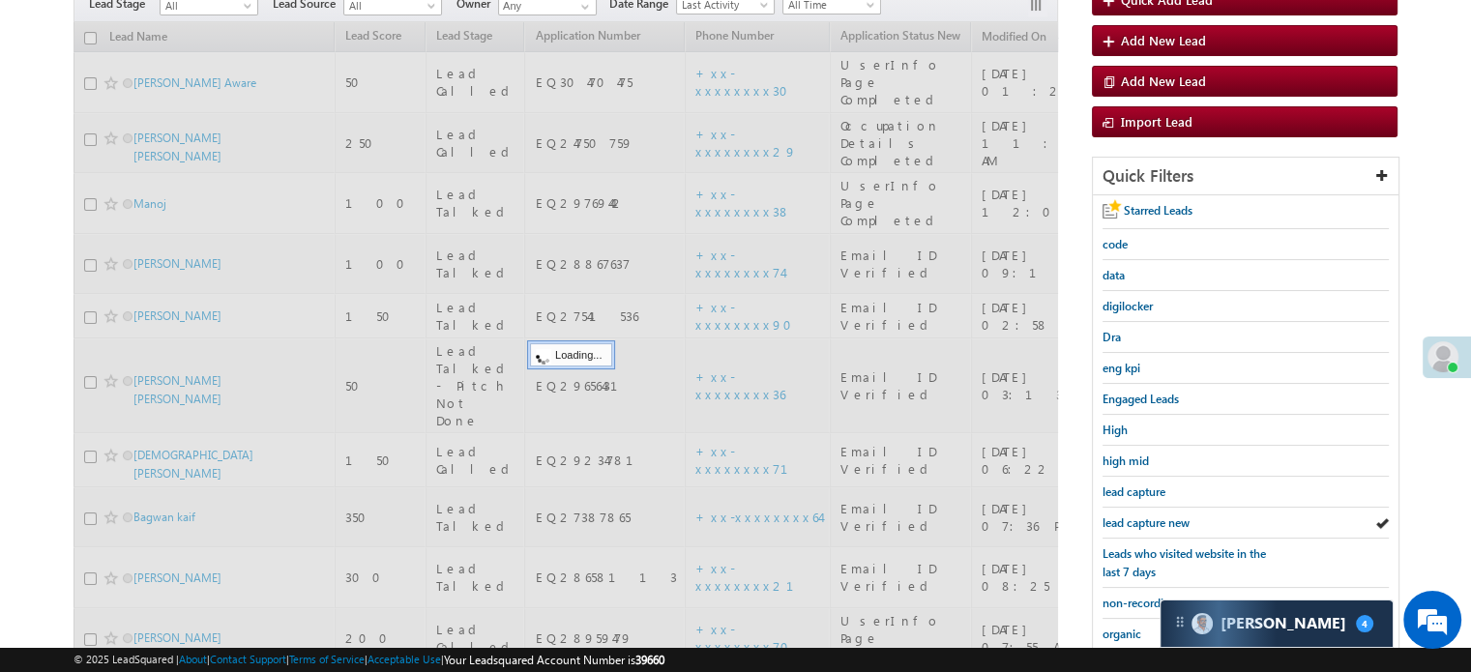
click at [1144, 517] on span "lead capture new" at bounding box center [1146, 522] width 87 height 15
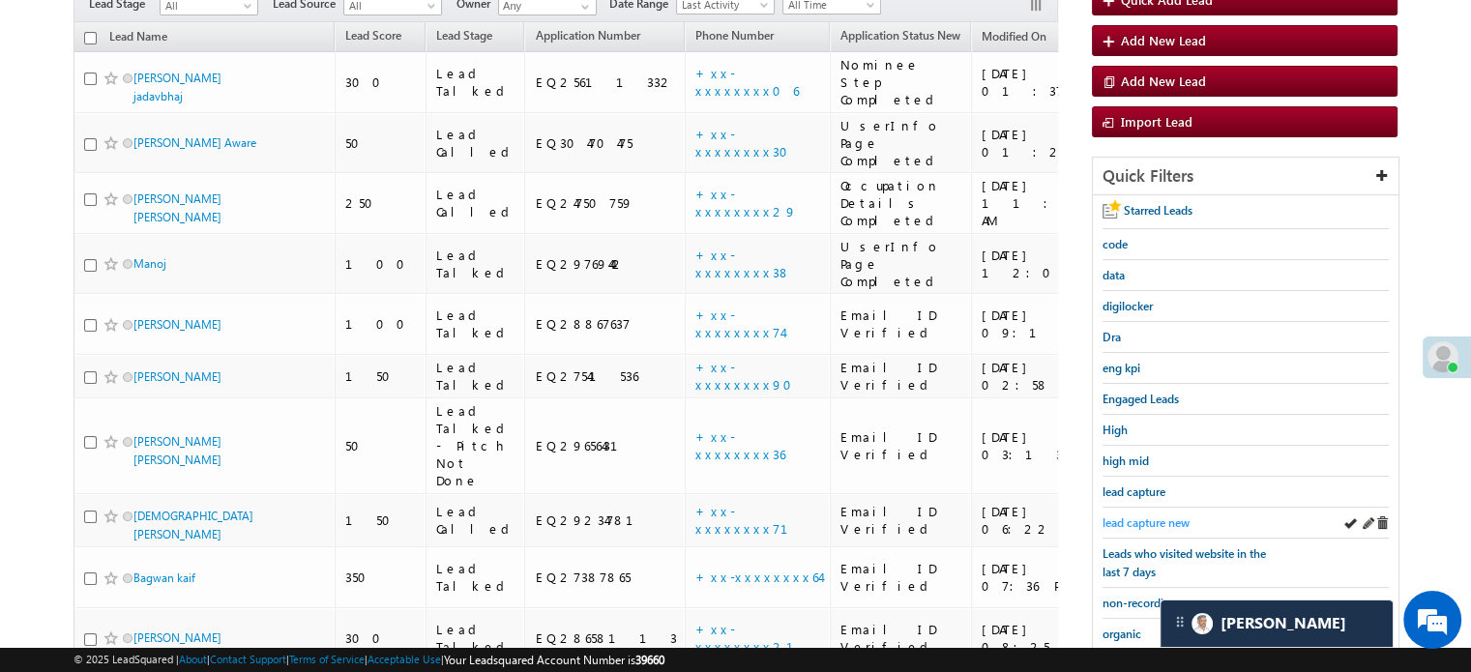
click at [1144, 519] on span "lead capture new" at bounding box center [1146, 522] width 87 height 15
click at [1152, 514] on link "lead capture new" at bounding box center [1146, 523] width 87 height 18
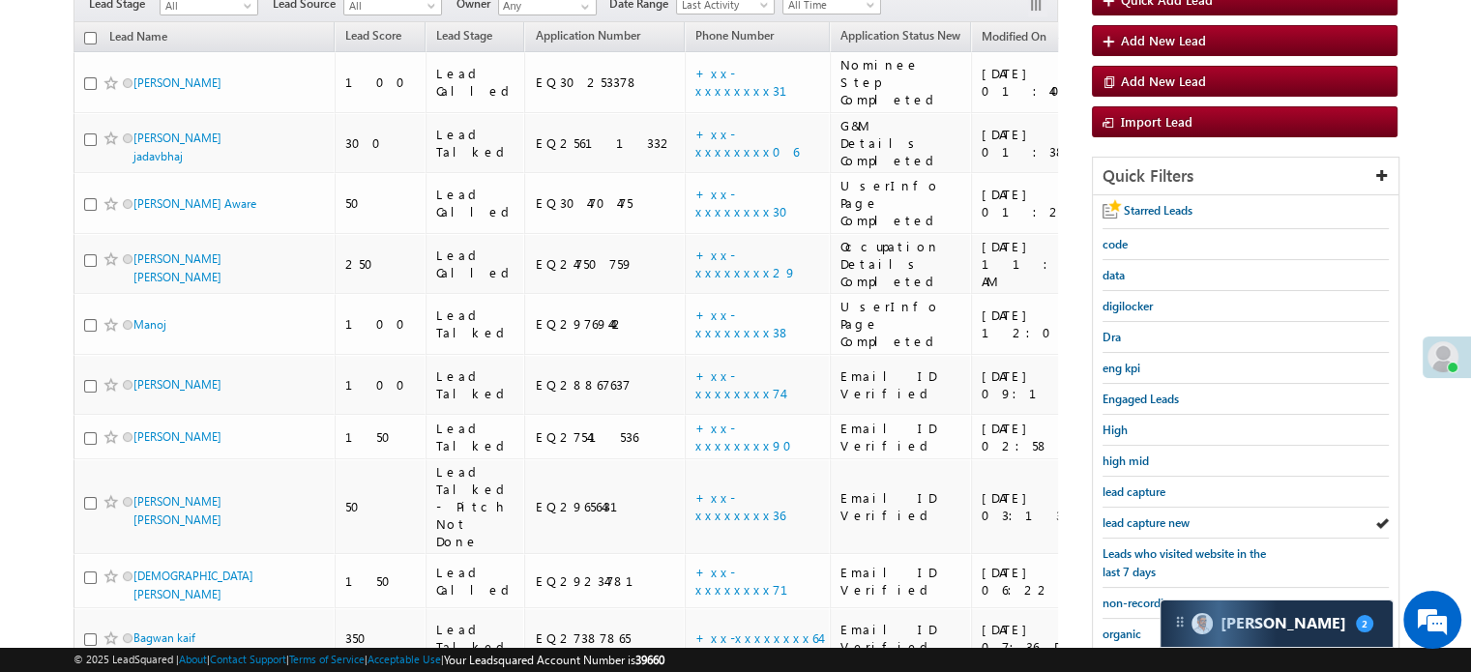
click at [1153, 515] on span "lead capture new" at bounding box center [1146, 522] width 87 height 15
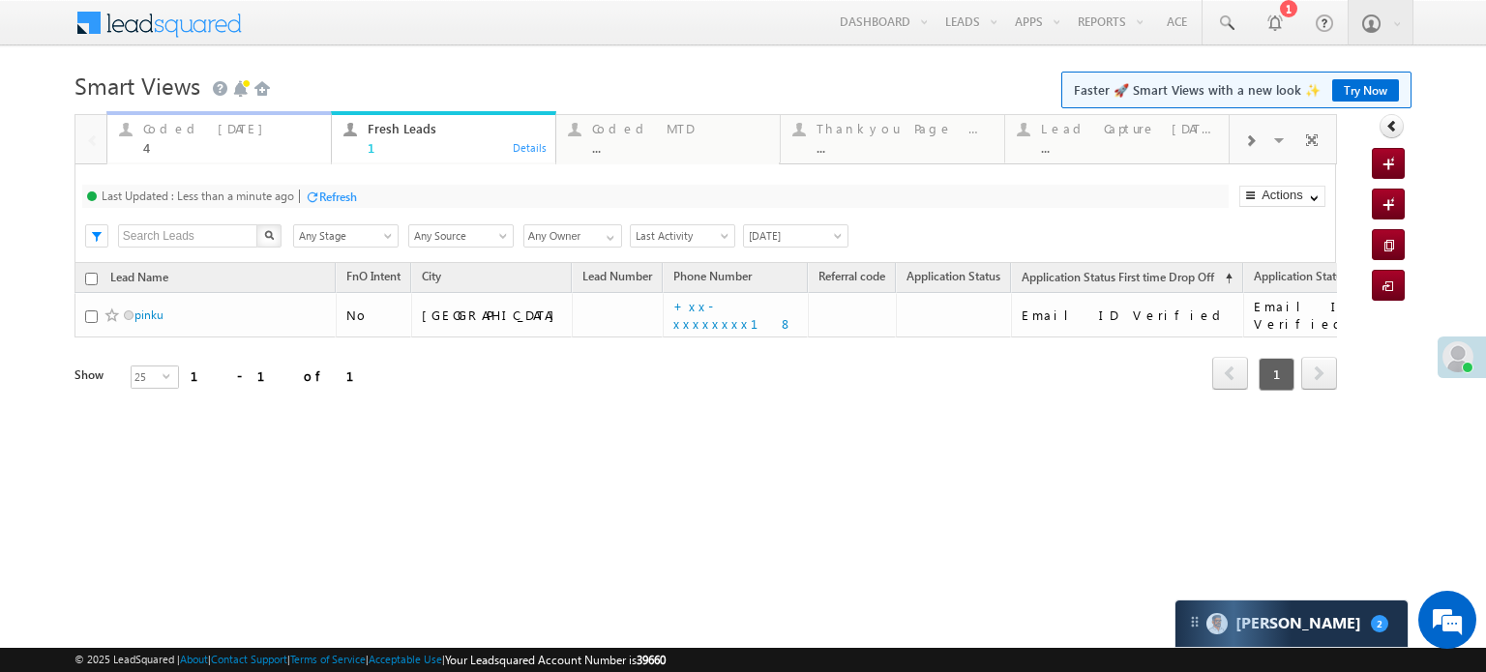
click at [197, 127] on div "Coded Today" at bounding box center [231, 128] width 176 height 15
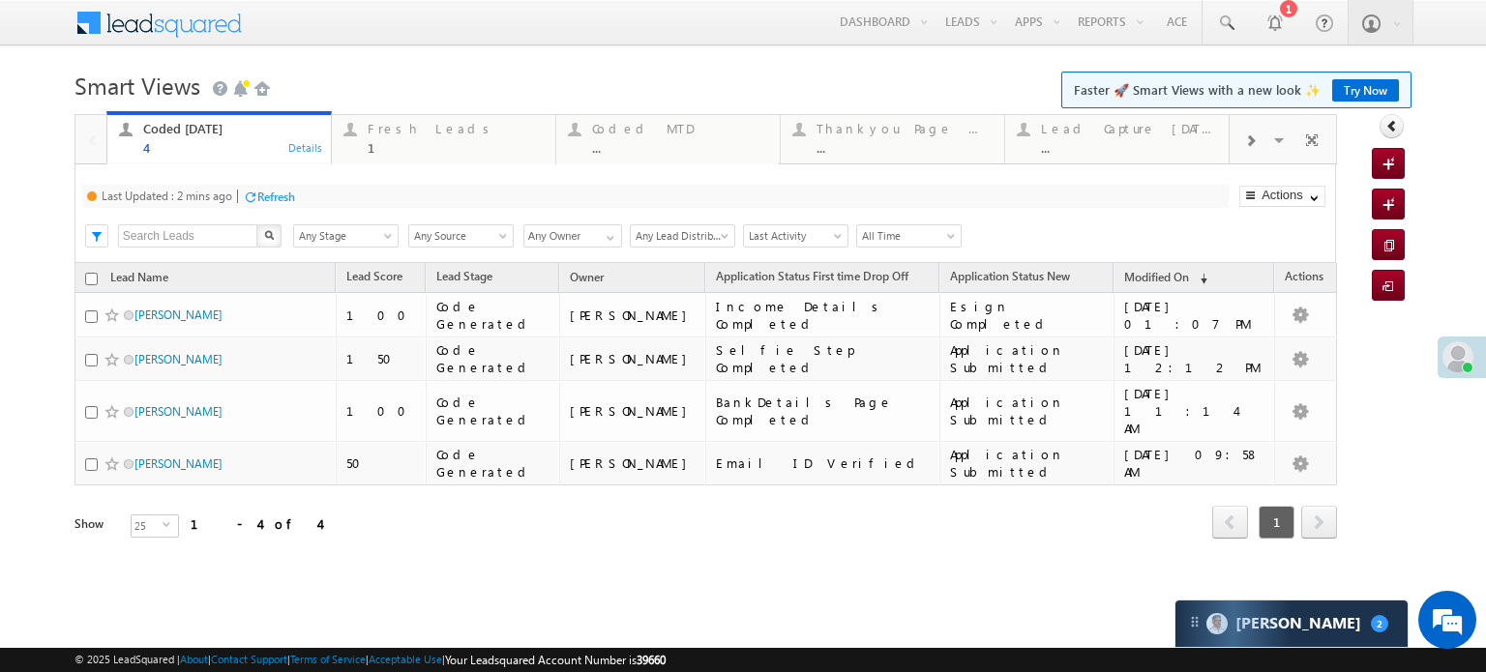
click at [272, 177] on div "Last Updated : 2 mins ago Refresh Refreshing... Search X Lead Stage Any Stage A…" at bounding box center [704, 213] width 1261 height 99
click at [272, 191] on div "Refresh" at bounding box center [276, 197] width 38 height 15
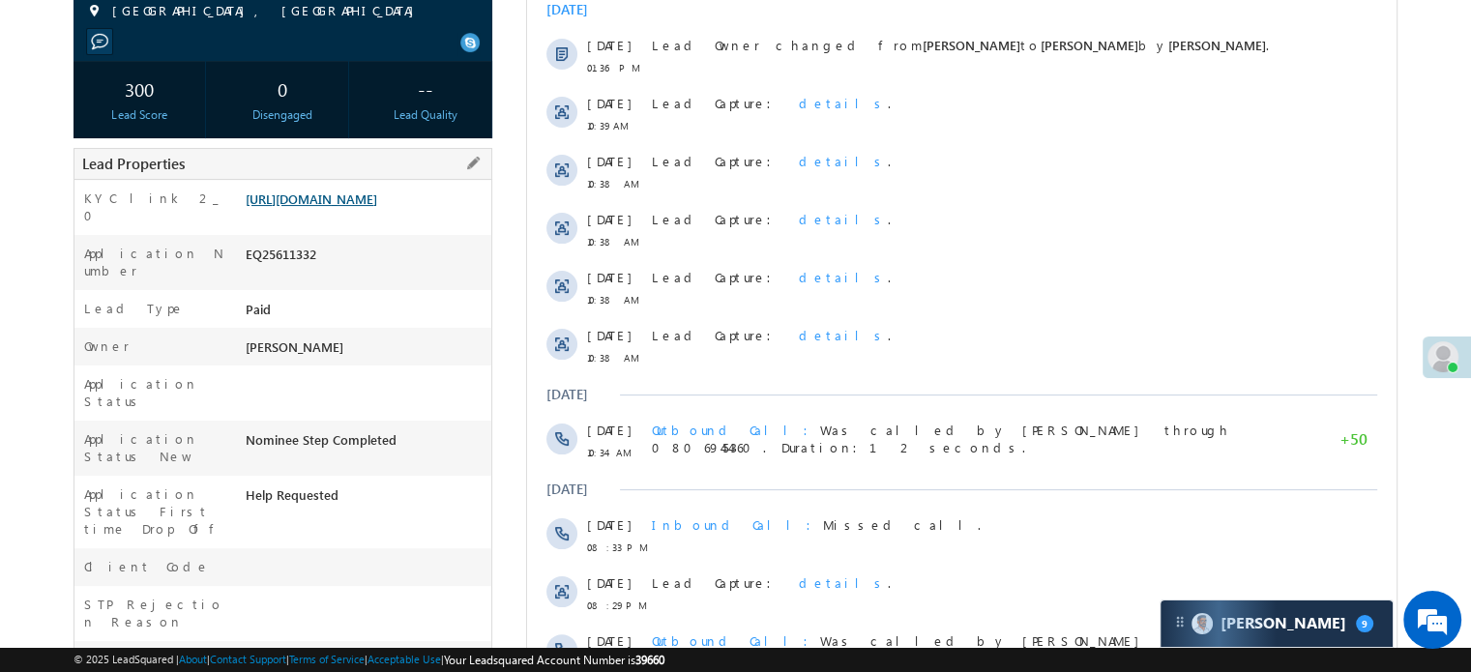
click at [353, 207] on link "[URL][DOMAIN_NAME]" at bounding box center [312, 199] width 132 height 16
